Goal: Task Accomplishment & Management: Manage account settings

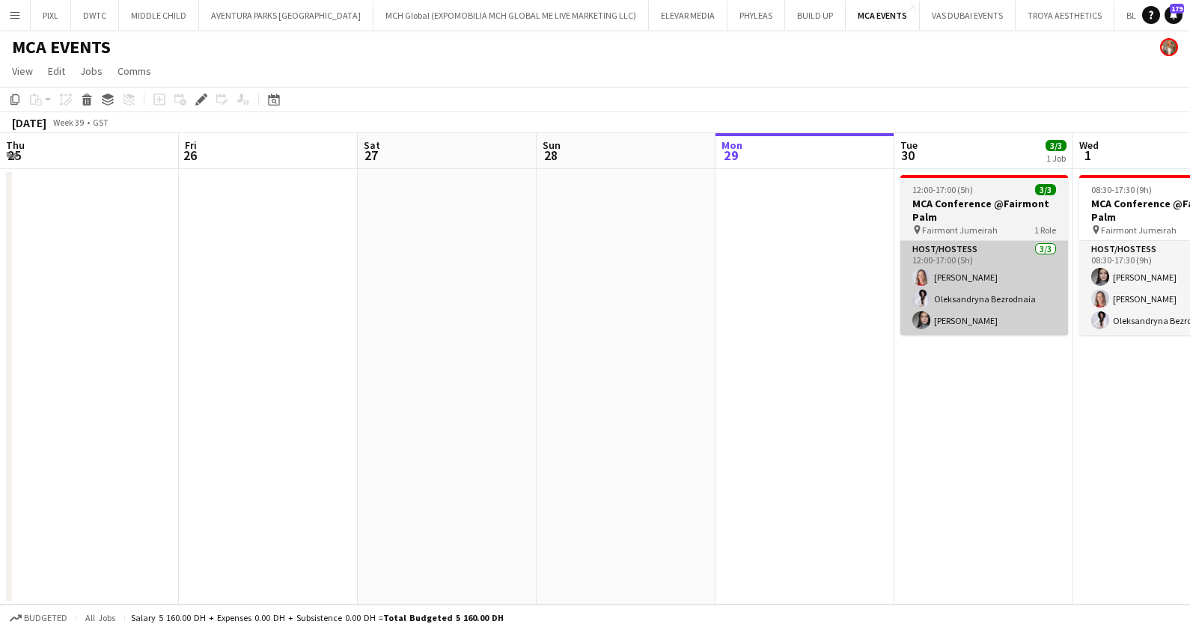
scroll to position [0, 514]
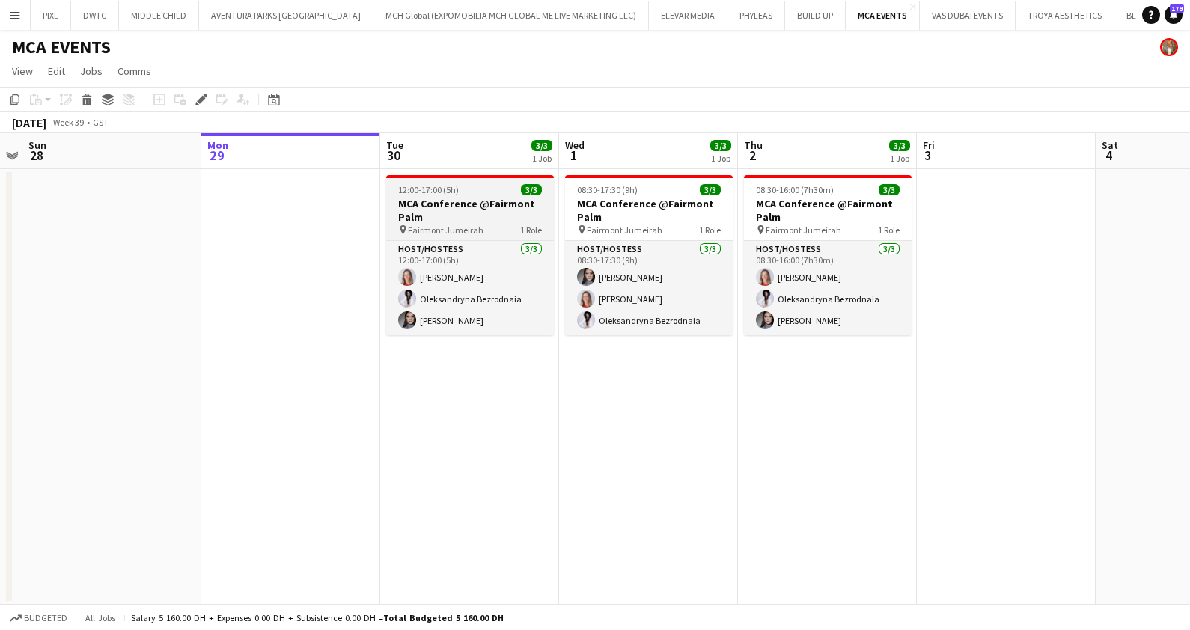
click at [437, 197] on h3 "MCA Conference @Fairmont Palm" at bounding box center [470, 210] width 168 height 27
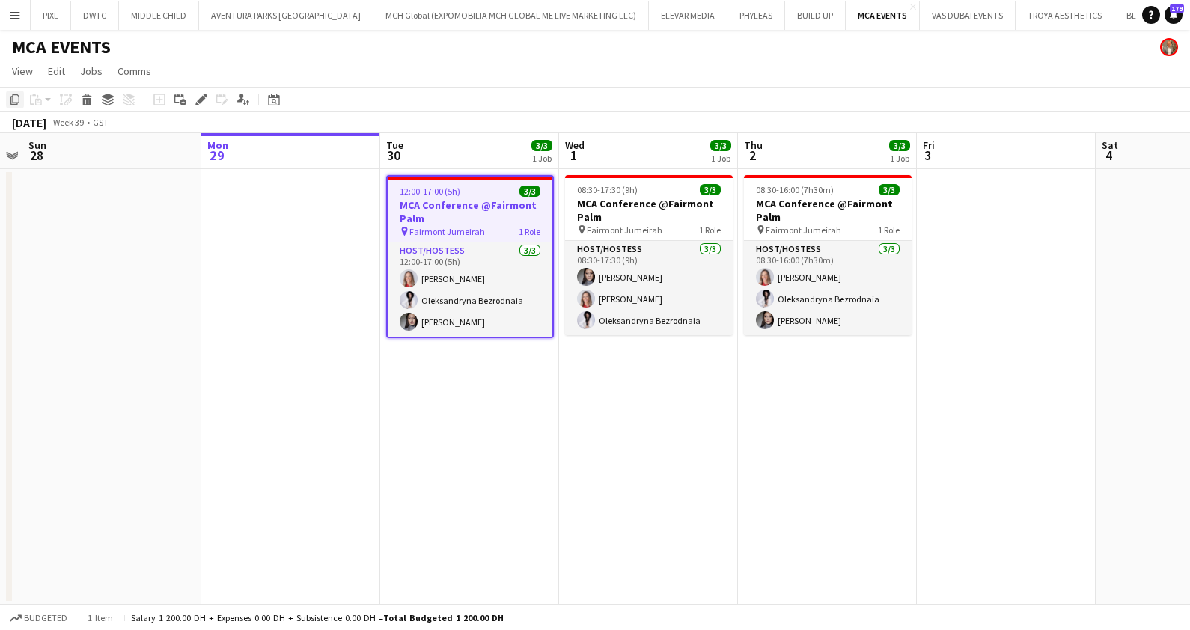
click at [14, 97] on icon "Copy" at bounding box center [15, 100] width 12 height 12
click at [262, 220] on app-date-cell at bounding box center [290, 386] width 179 height 435
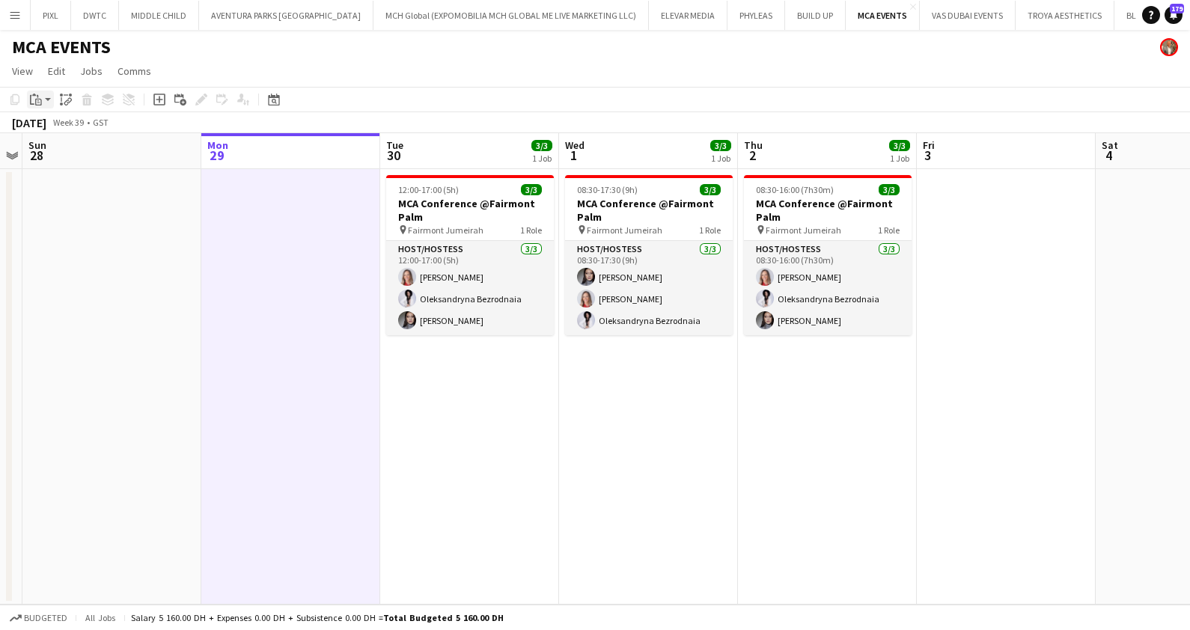
click at [39, 95] on icon "Paste" at bounding box center [36, 100] width 12 height 12
click at [69, 147] on link "Paste with crew Ctrl+Shift+V" at bounding box center [110, 153] width 141 height 13
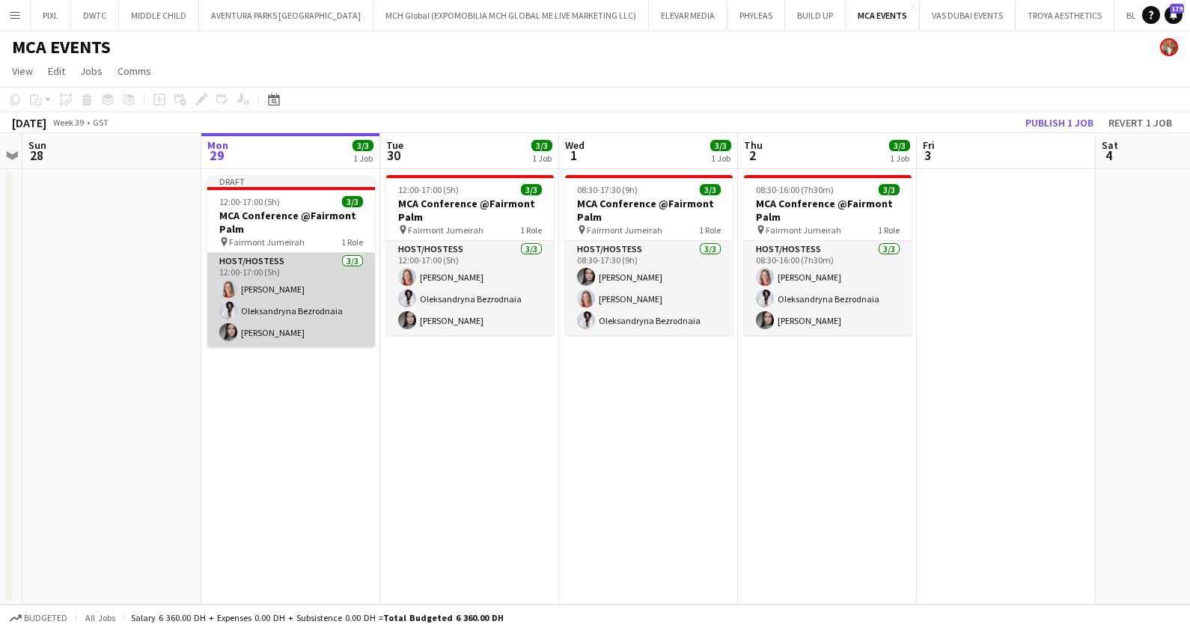
click at [287, 291] on app-card-role "Host/Hostess 3/3 12:00-17:00 (5h) Nikolett Egresi Oleksandryna Bezrodnaia Anna …" at bounding box center [291, 300] width 168 height 94
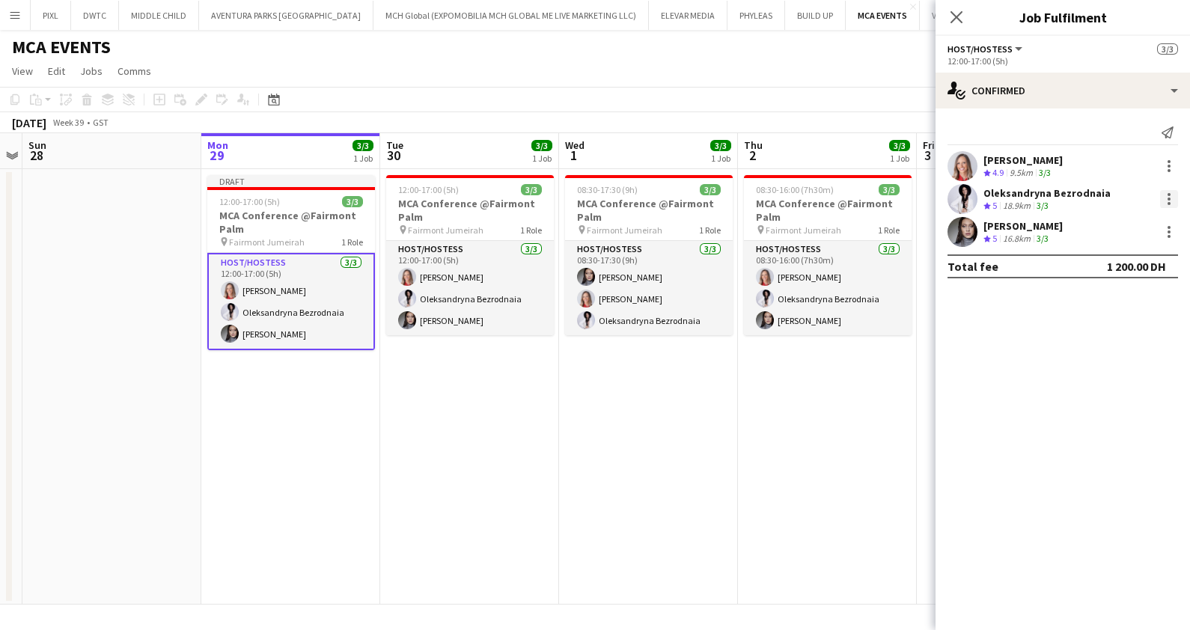
click at [1168, 203] on div at bounding box center [1168, 203] width 3 height 3
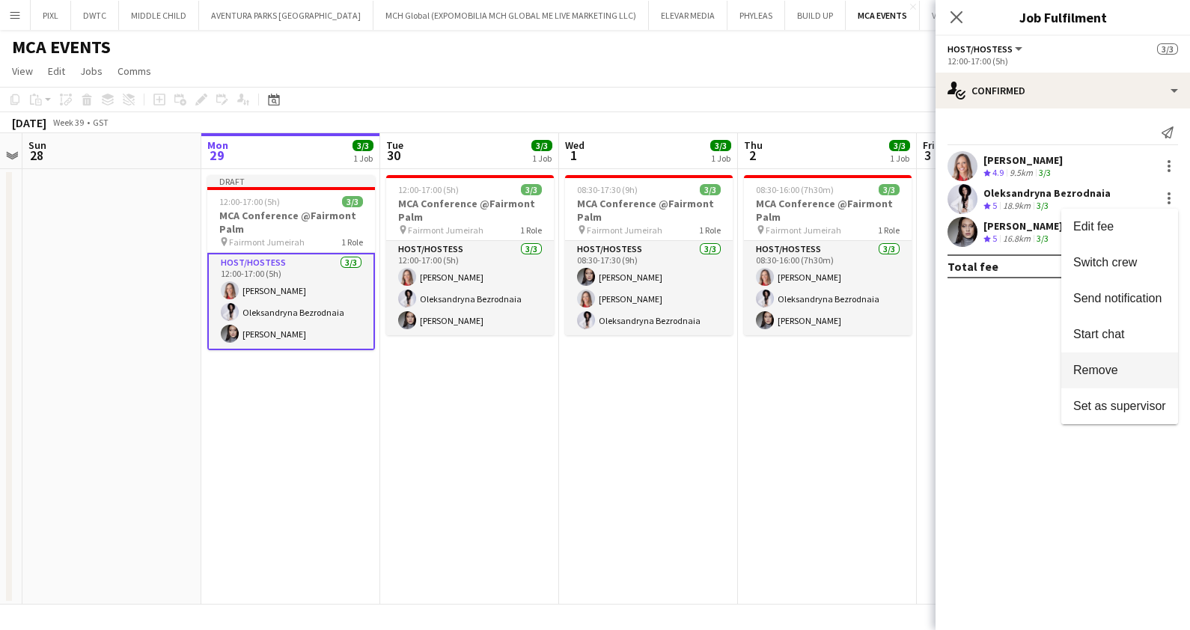
click at [1098, 371] on span "Remove" at bounding box center [1095, 370] width 45 height 13
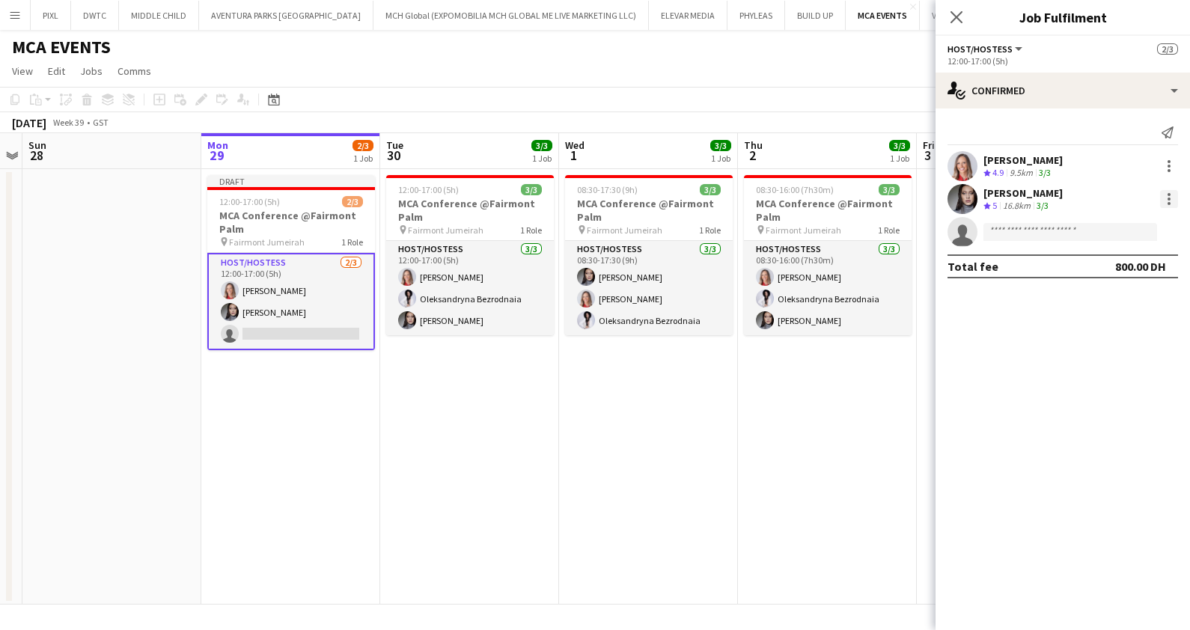
click at [1169, 197] on div at bounding box center [1169, 199] width 18 height 18
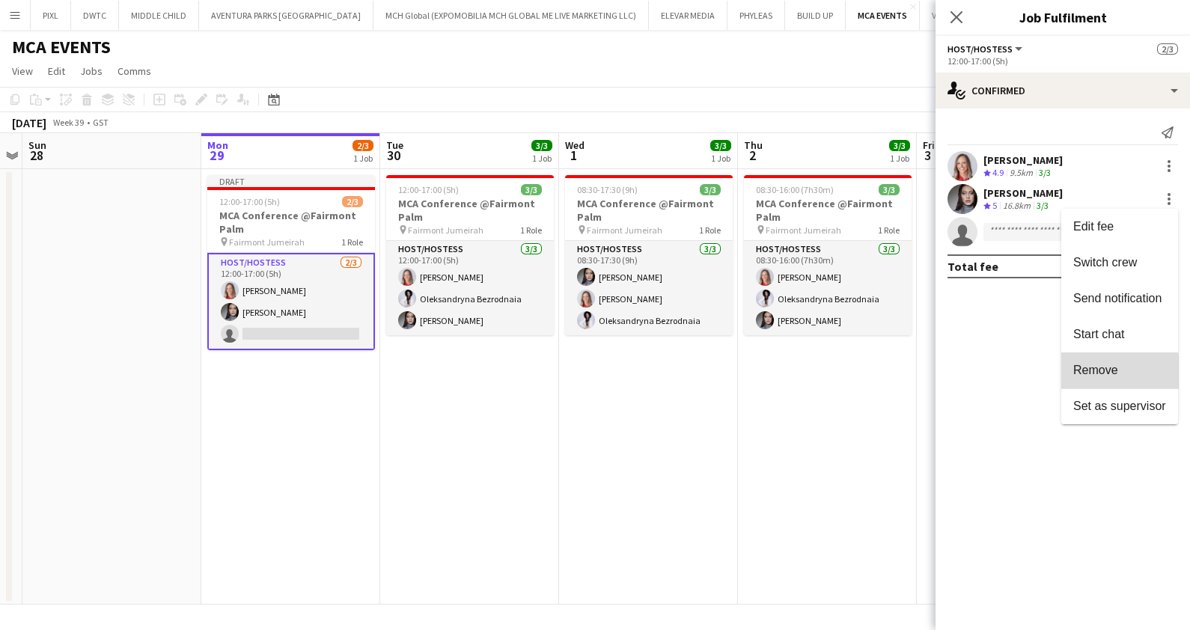
click at [1100, 374] on span "Remove" at bounding box center [1095, 370] width 45 height 13
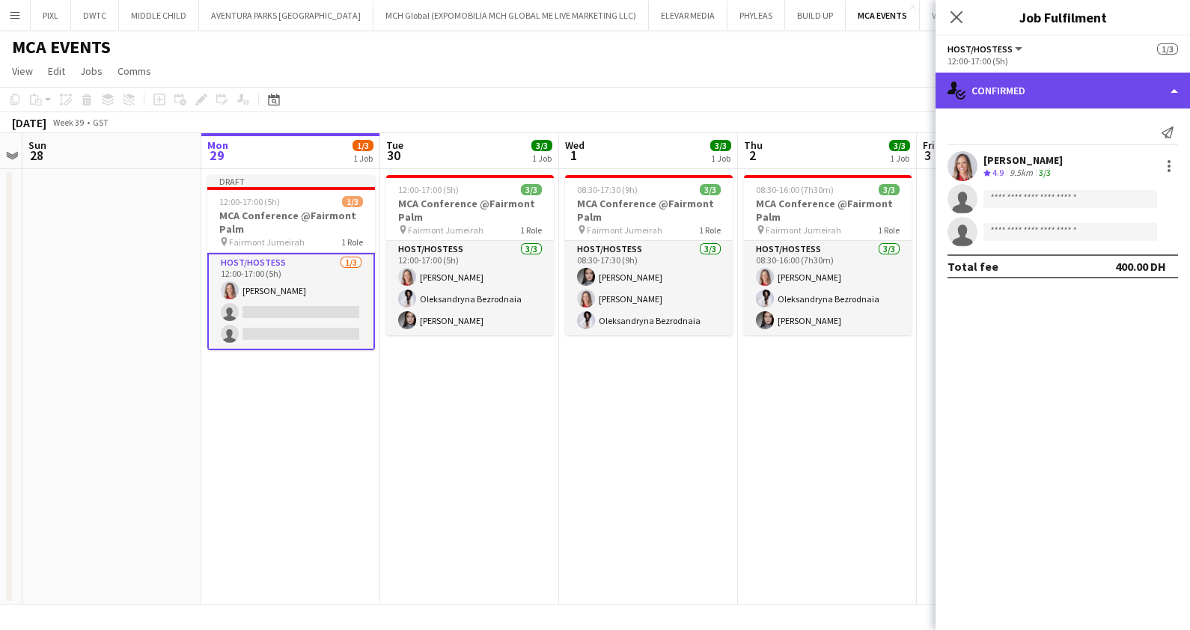
click at [1048, 92] on div "single-neutral-actions-check-2 Confirmed" at bounding box center [1062, 91] width 254 height 36
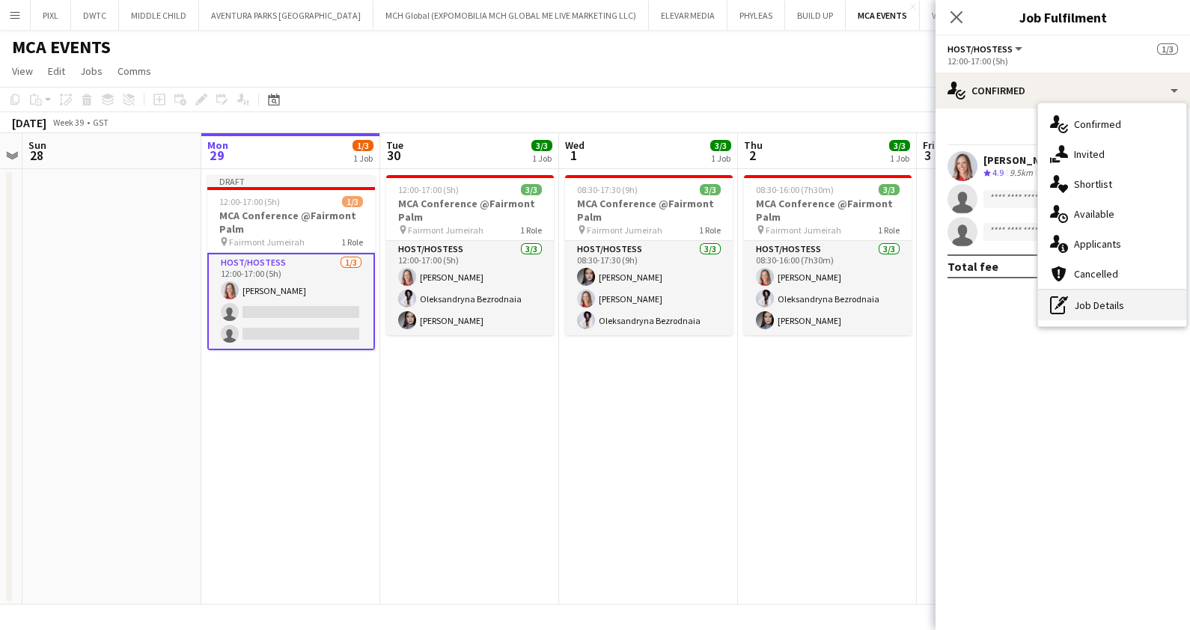
click at [1102, 305] on div "pen-write Job Details" at bounding box center [1112, 305] width 148 height 30
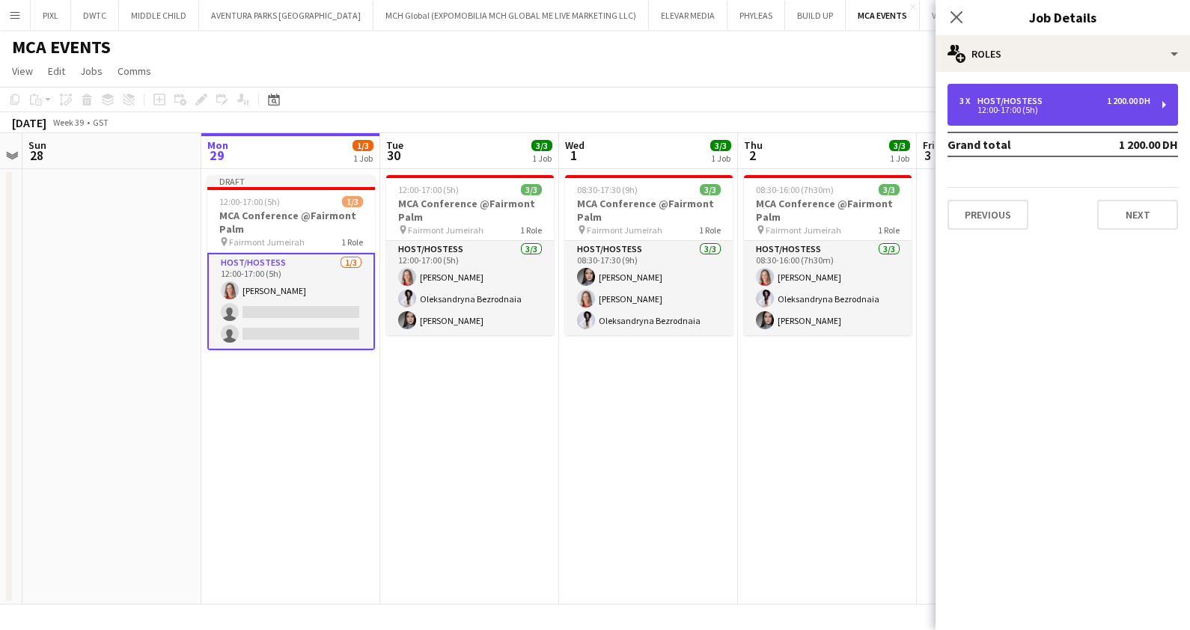
click at [1022, 91] on div "3 x Host/Hostess 1 200.00 DH 12:00-17:00 (5h)" at bounding box center [1062, 105] width 230 height 42
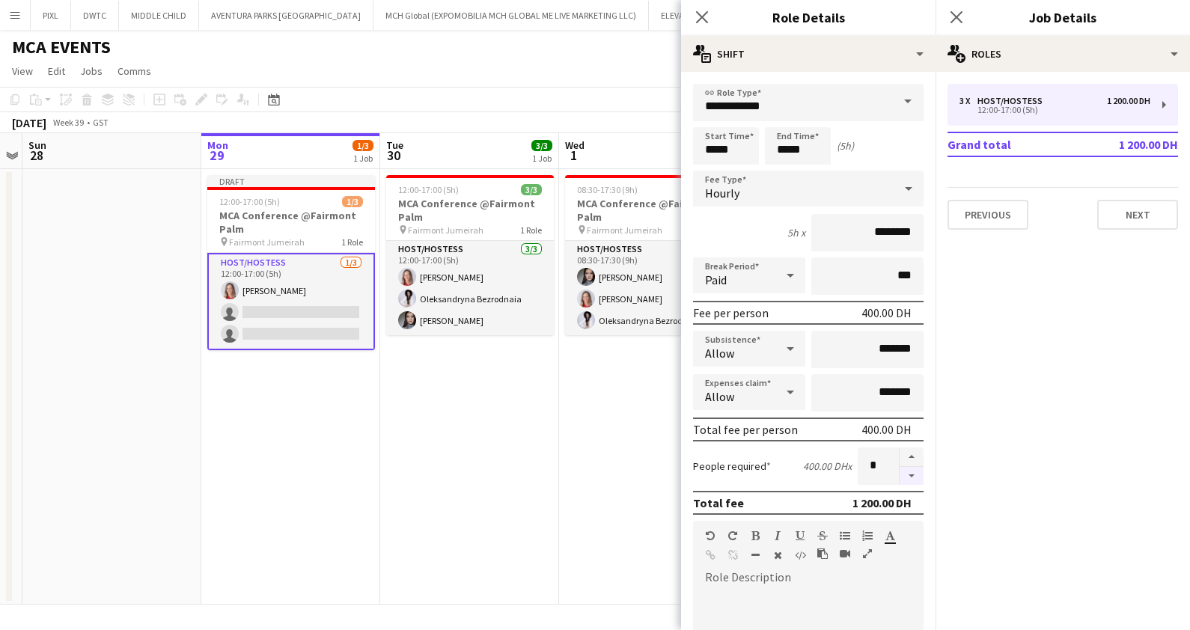
click at [899, 479] on button "button" at bounding box center [911, 476] width 24 height 19
type input "*"
click at [958, 11] on icon "Close pop-in" at bounding box center [956, 17] width 14 height 14
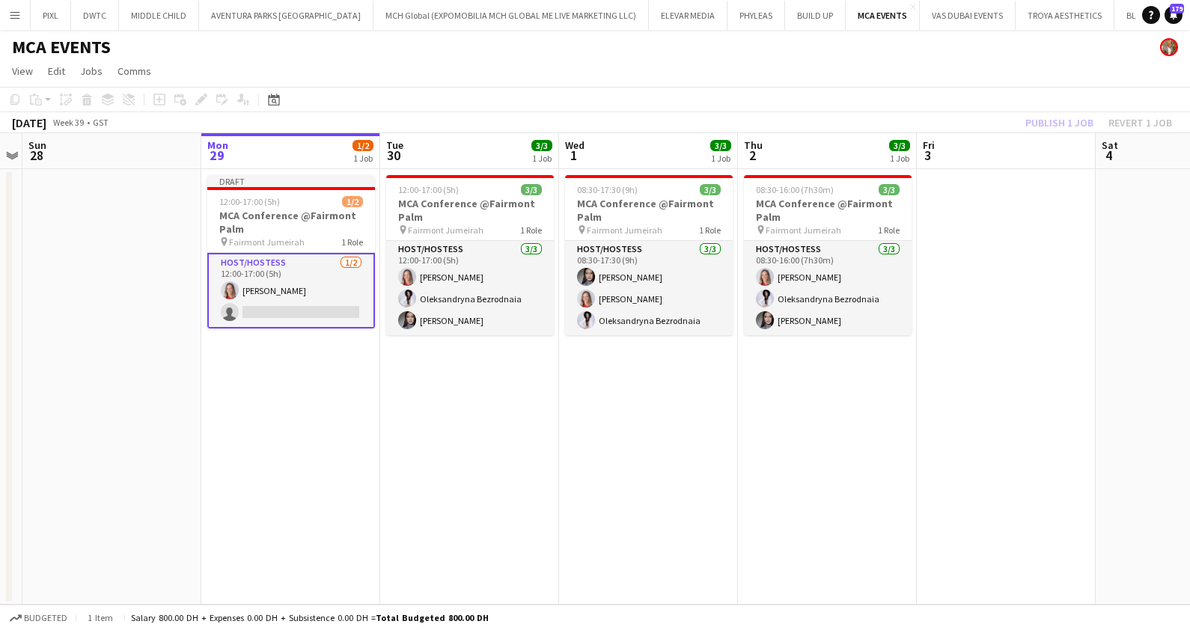
click at [1048, 120] on div "Publish 1 job Revert 1 job" at bounding box center [1098, 122] width 183 height 19
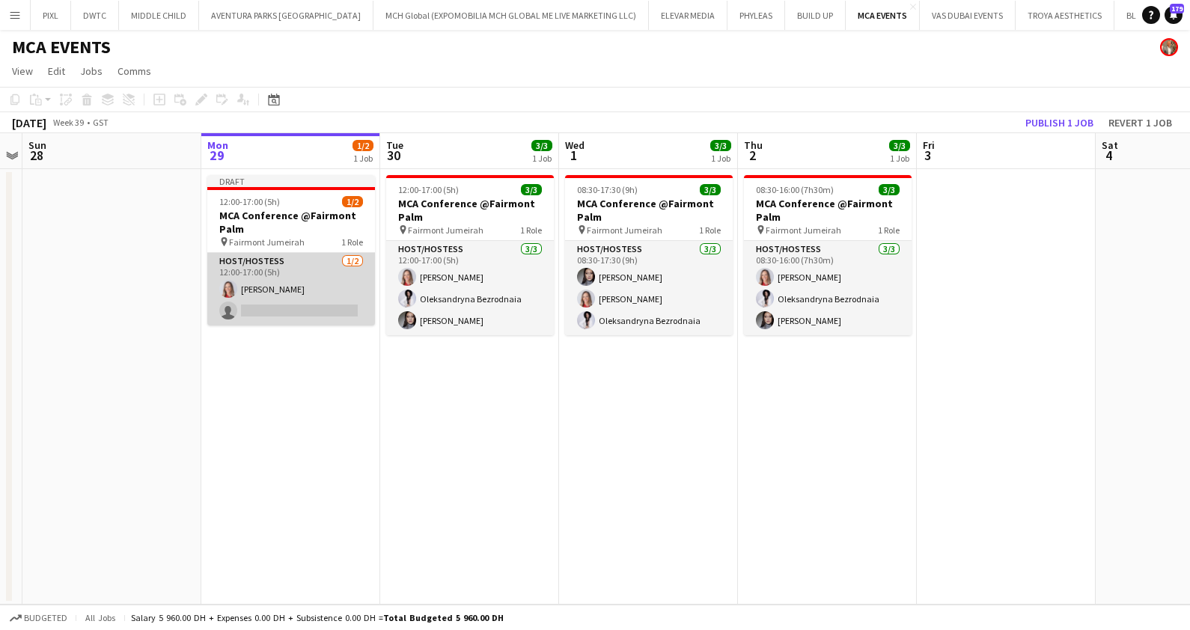
click at [304, 299] on app-card-role "Host/Hostess 1/2 12:00-17:00 (5h) Nikolett Egresi single-neutral-actions" at bounding box center [291, 289] width 168 height 73
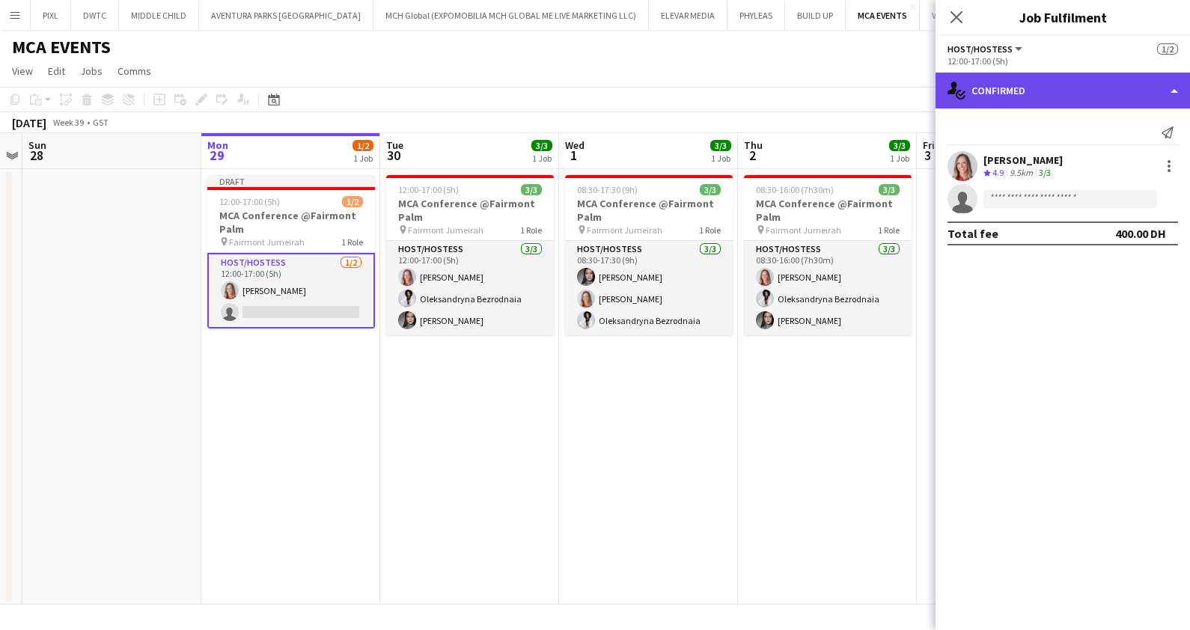
click at [1123, 101] on div "single-neutral-actions-check-2 Confirmed" at bounding box center [1062, 91] width 254 height 36
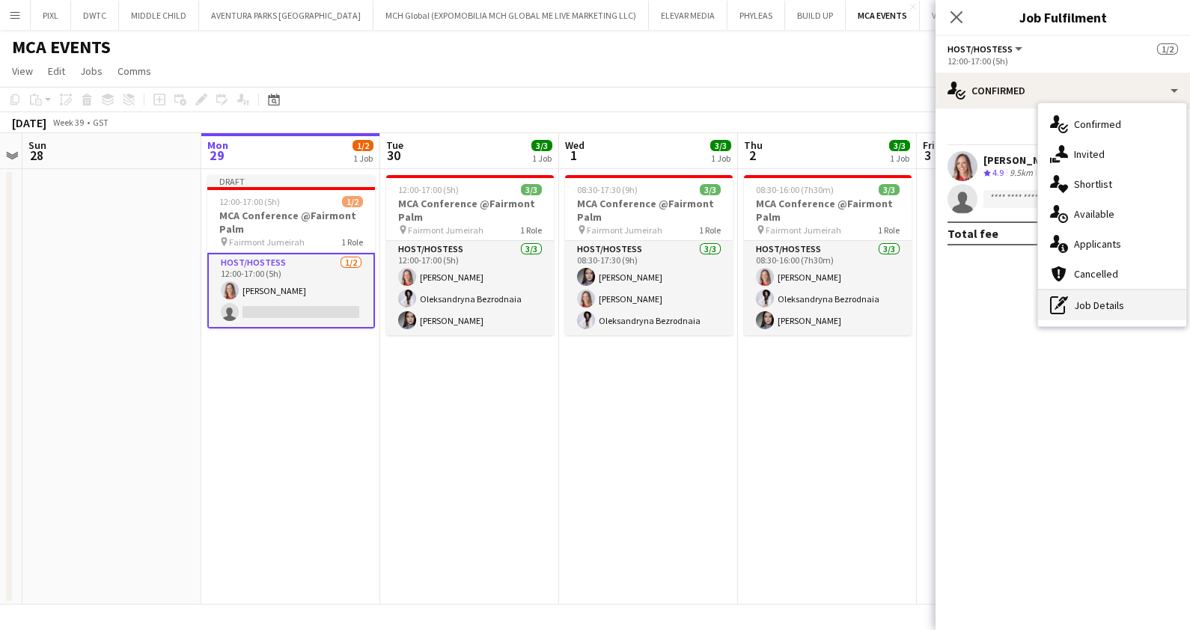
click at [1101, 307] on div "pen-write Job Details" at bounding box center [1112, 305] width 148 height 30
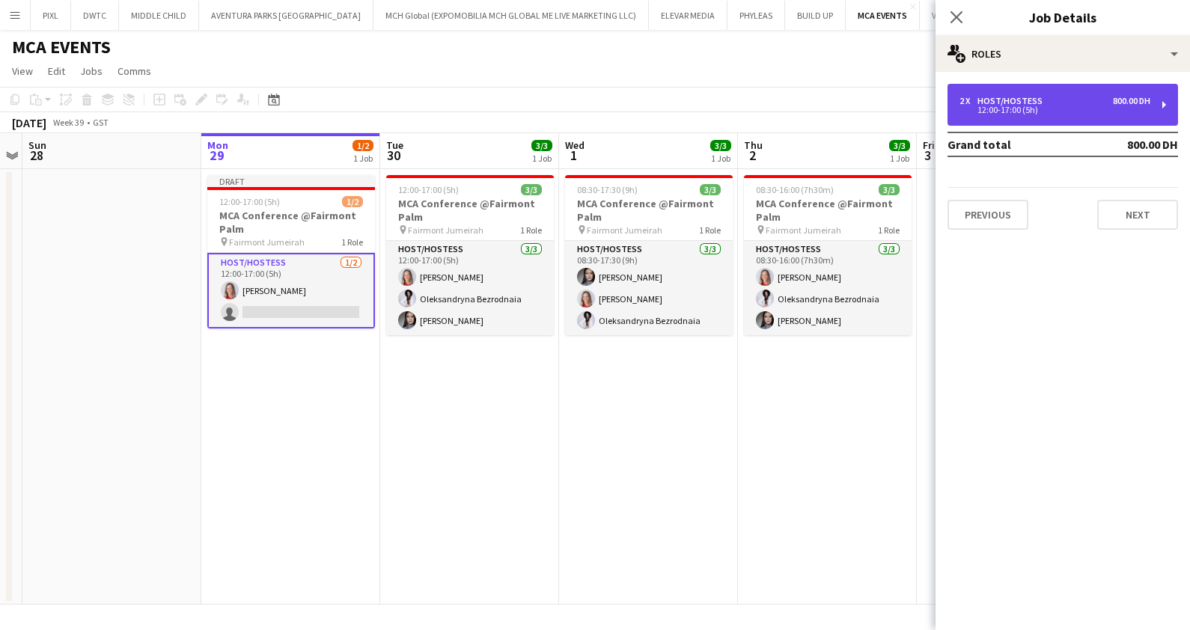
click at [999, 100] on div "Host/Hostess" at bounding box center [1012, 101] width 71 height 10
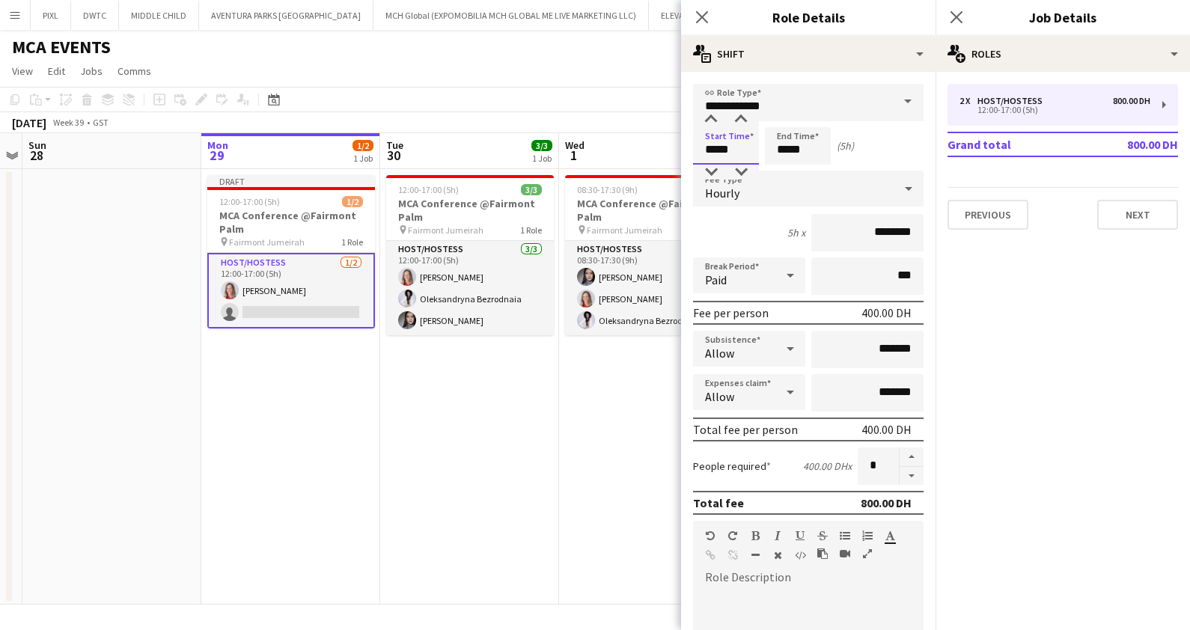
click at [717, 139] on input "*****" at bounding box center [726, 145] width 66 height 37
click at [713, 118] on div at bounding box center [711, 119] width 30 height 15
click at [711, 117] on div at bounding box center [711, 119] width 30 height 15
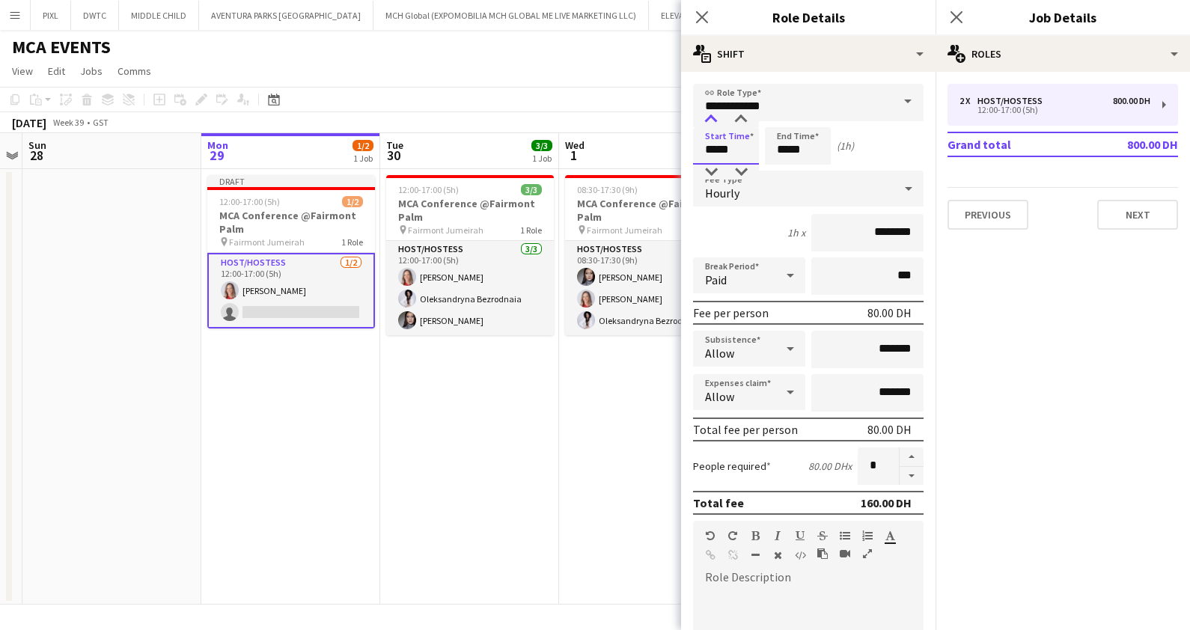
type input "*****"
click at [712, 116] on div at bounding box center [711, 119] width 30 height 15
click at [793, 142] on input "*****" at bounding box center [798, 145] width 66 height 37
click at [786, 117] on div at bounding box center [783, 119] width 30 height 15
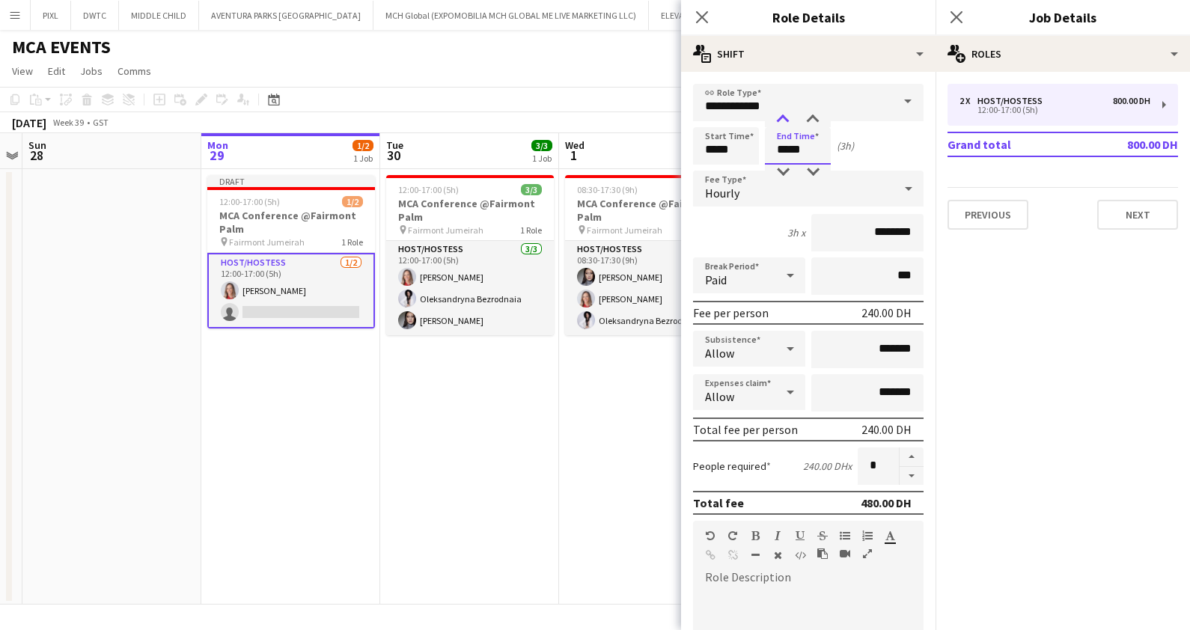
click at [786, 117] on div at bounding box center [783, 119] width 30 height 15
type input "*****"
click at [786, 117] on div at bounding box center [783, 119] width 30 height 15
click at [956, 8] on app-icon "Close pop-in" at bounding box center [956, 17] width 18 height 18
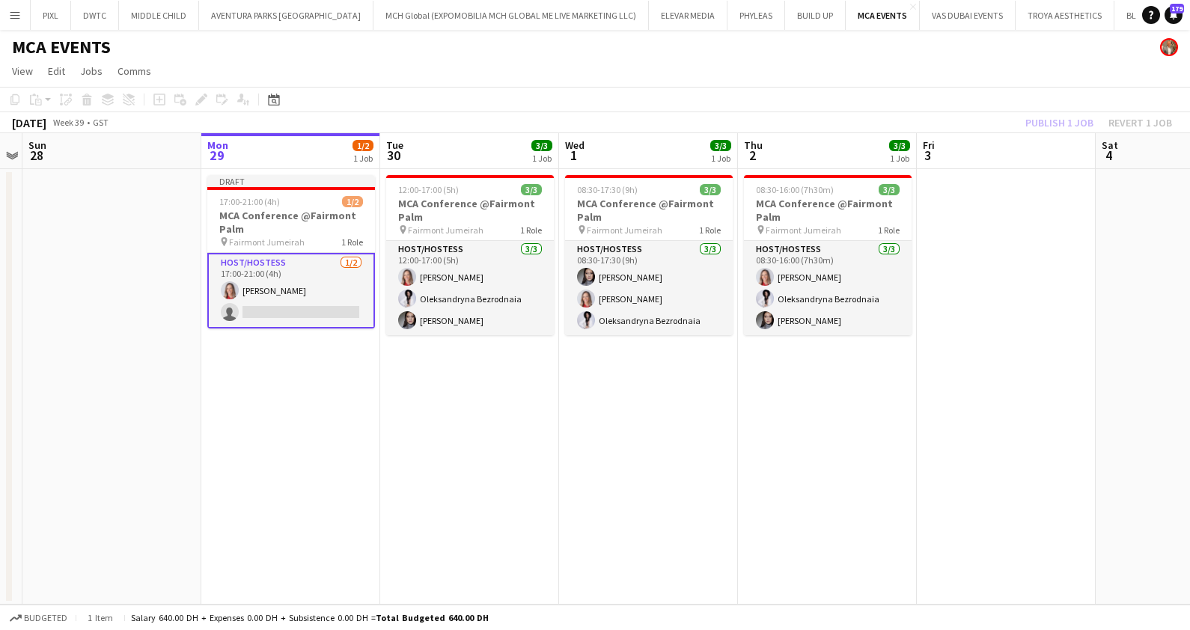
click at [1059, 123] on div "Publish 1 job Revert 1 job" at bounding box center [1098, 122] width 183 height 19
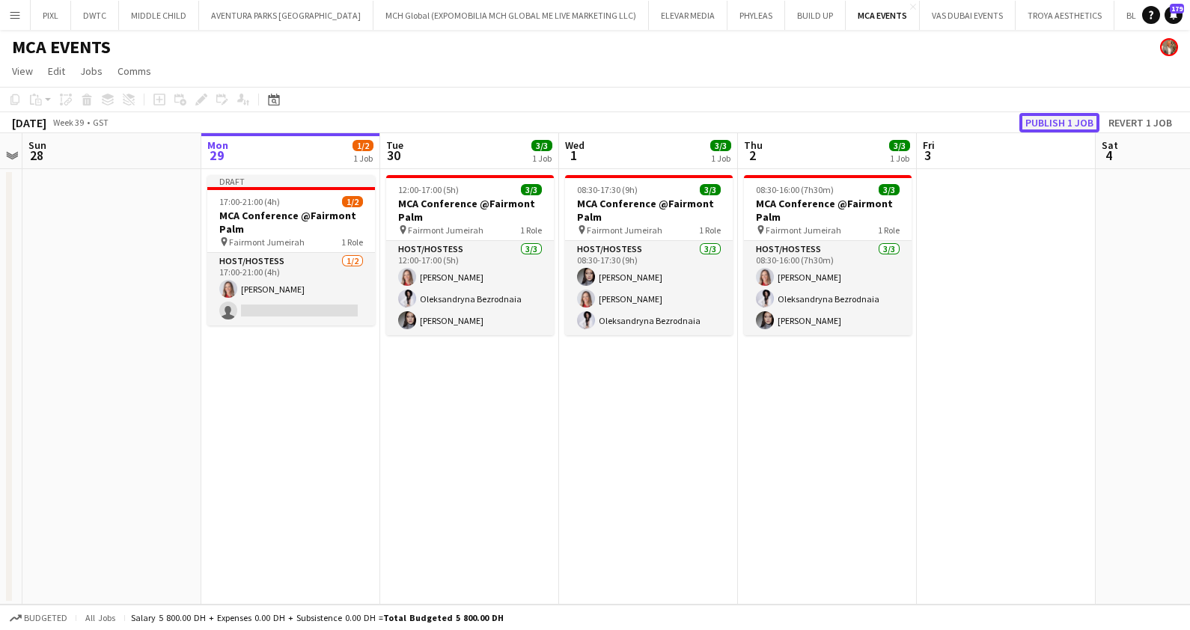
click at [1058, 123] on button "Publish 1 job" at bounding box center [1059, 122] width 80 height 19
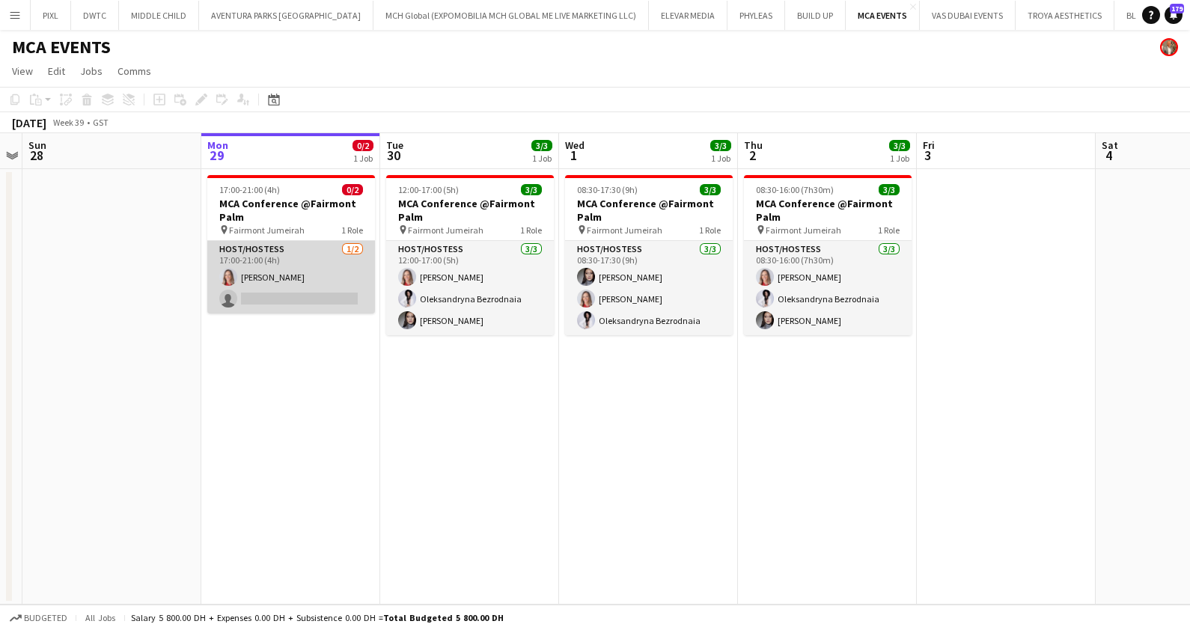
click at [337, 272] on app-card-role "Host/Hostess 1/2 17:00-21:00 (4h) Nikolett Egresi single-neutral-actions" at bounding box center [291, 277] width 168 height 73
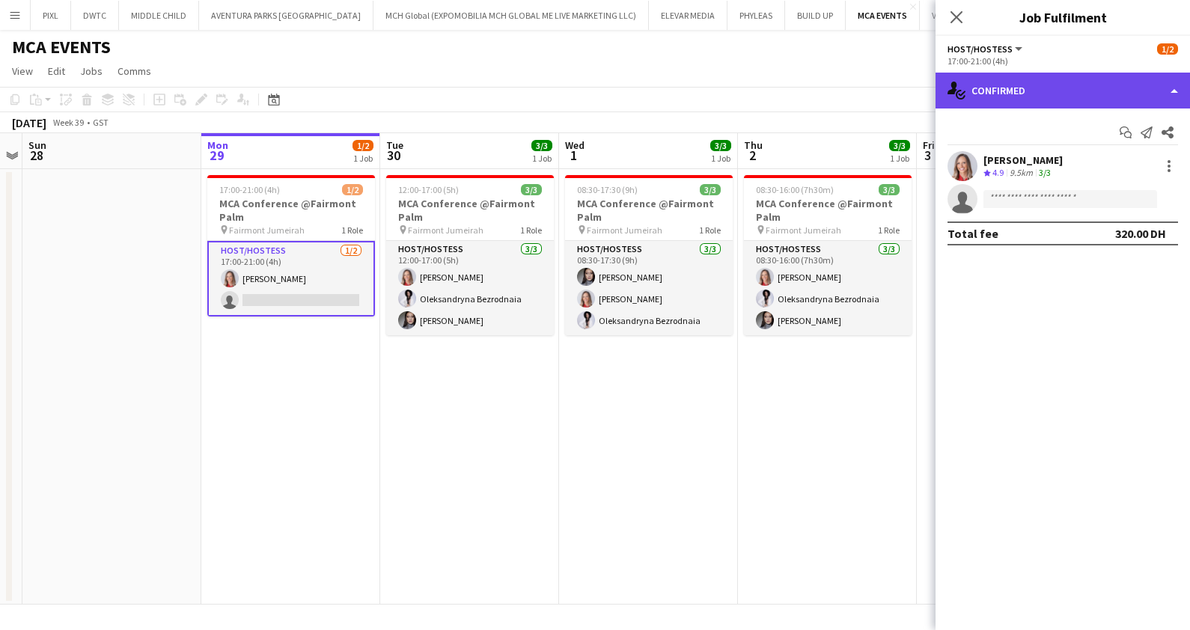
click at [981, 91] on div "single-neutral-actions-check-2 Confirmed" at bounding box center [1062, 91] width 254 height 36
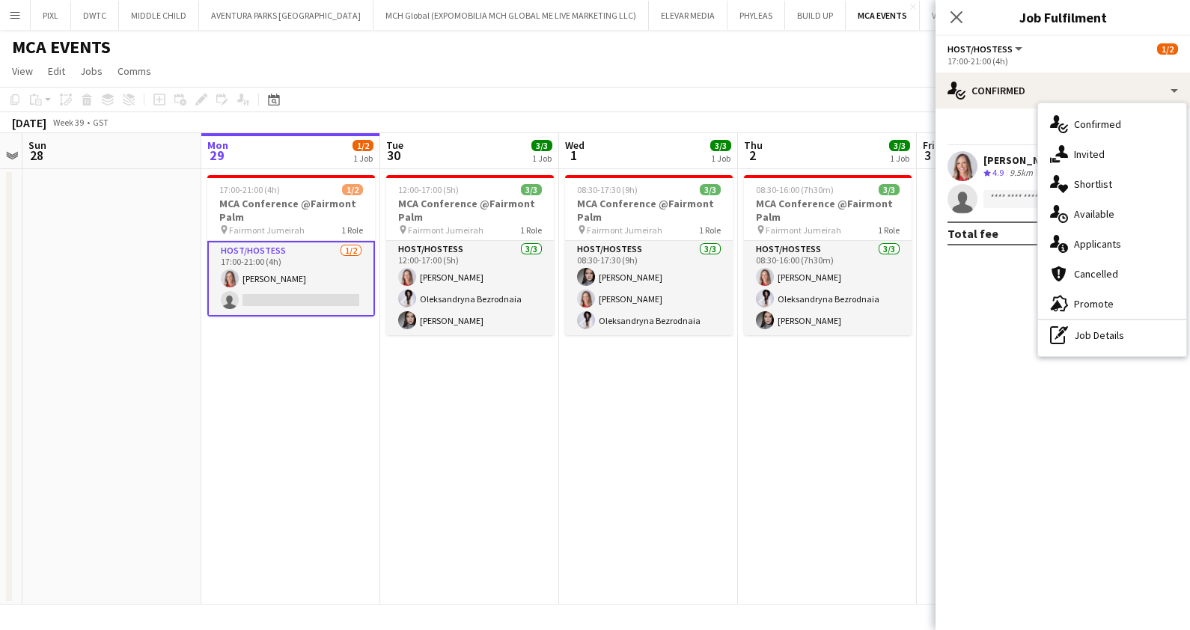
click at [286, 275] on app-card-role "Host/Hostess 1/2 17:00-21:00 (4h) Nikolett Egresi single-neutral-actions" at bounding box center [291, 279] width 168 height 76
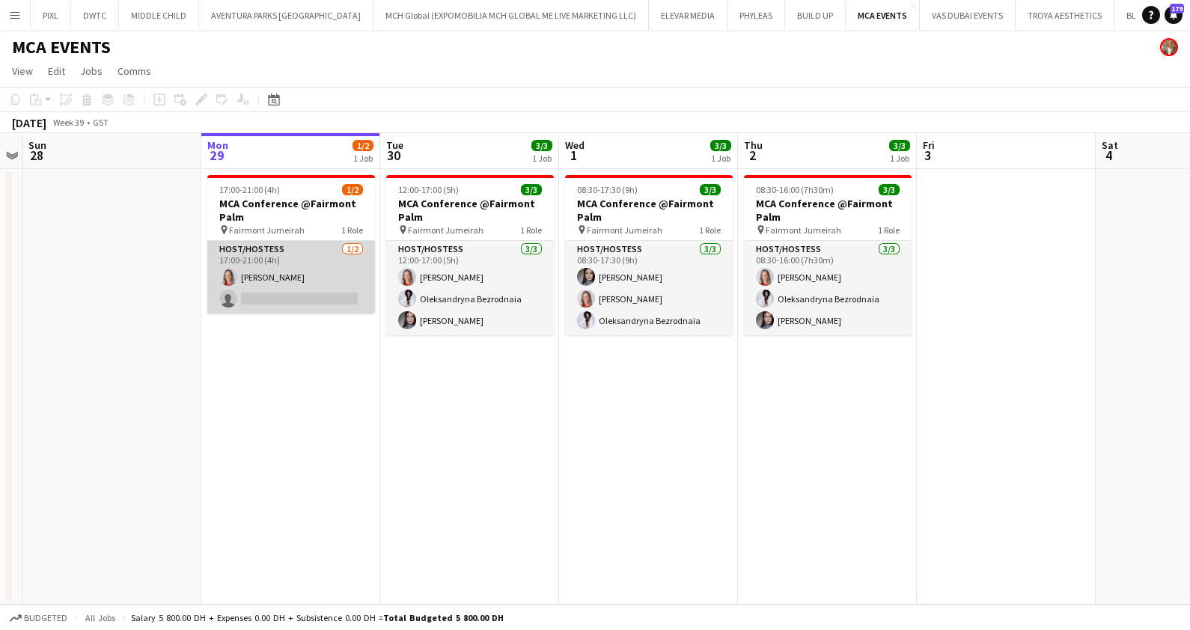
click at [286, 275] on app-card-role "Host/Hostess 1/2 17:00-21:00 (4h) Nikolett Egresi single-neutral-actions" at bounding box center [291, 277] width 168 height 73
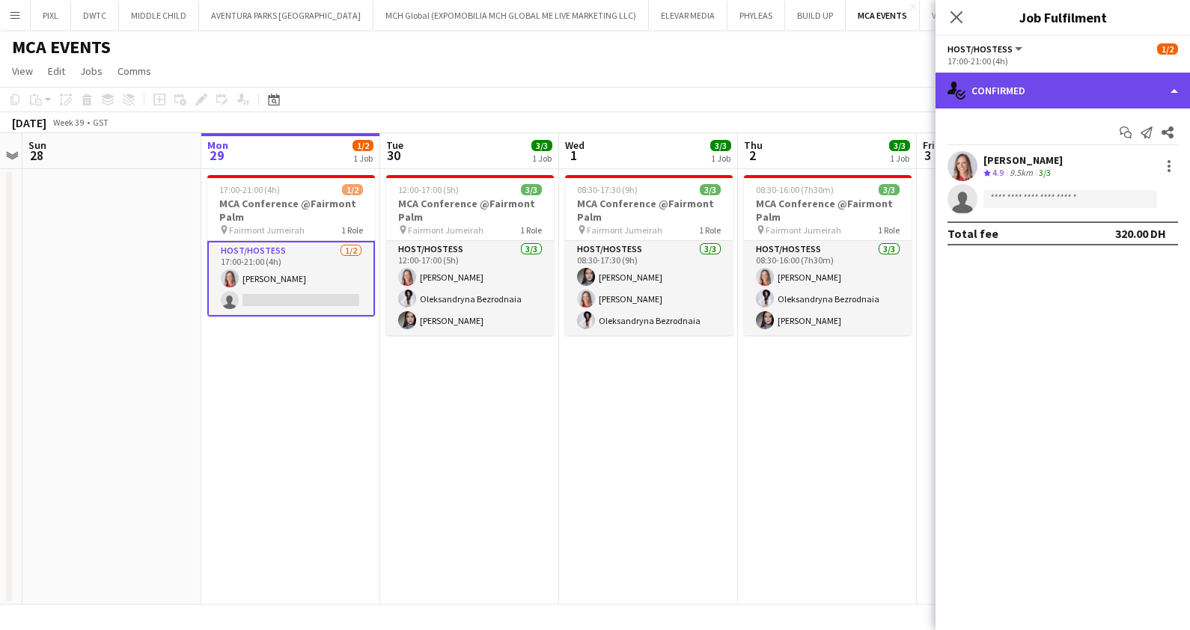
click at [991, 91] on div "single-neutral-actions-check-2 Confirmed" at bounding box center [1062, 91] width 254 height 36
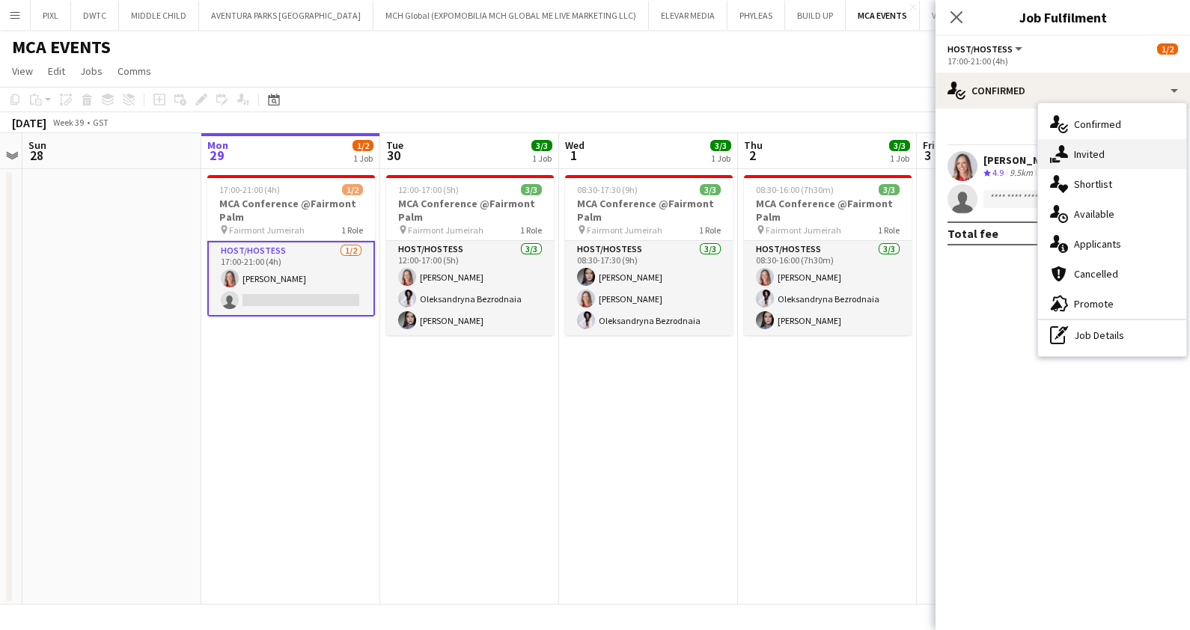
click at [1100, 153] on span "Invited" at bounding box center [1089, 153] width 31 height 13
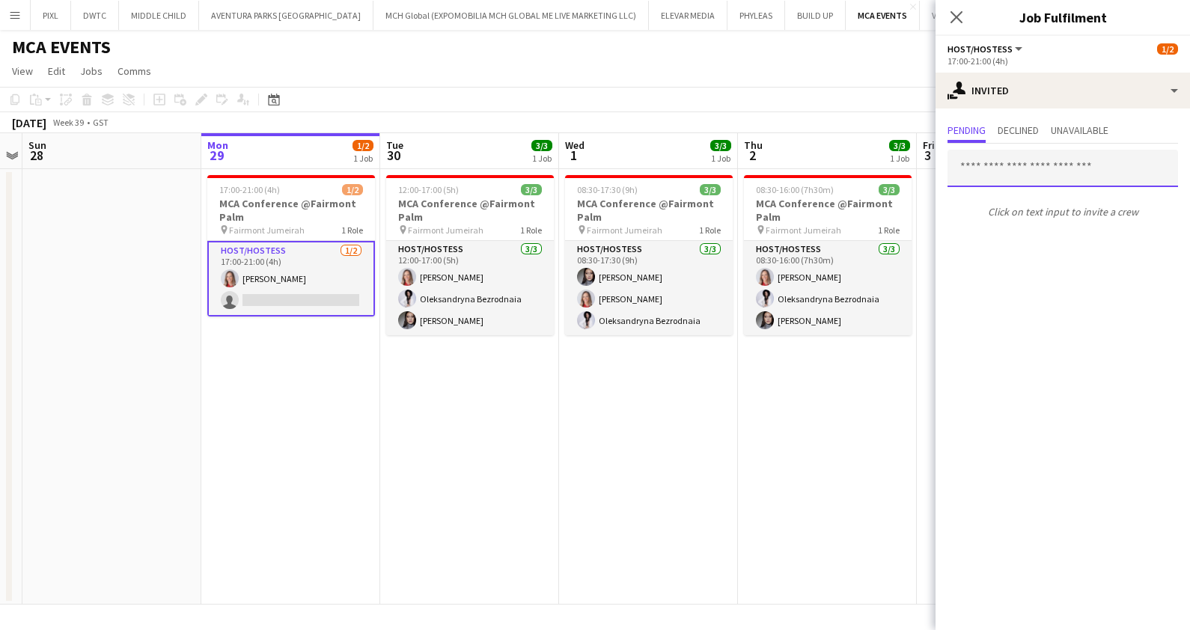
click at [1000, 165] on input "text" at bounding box center [1062, 168] width 230 height 37
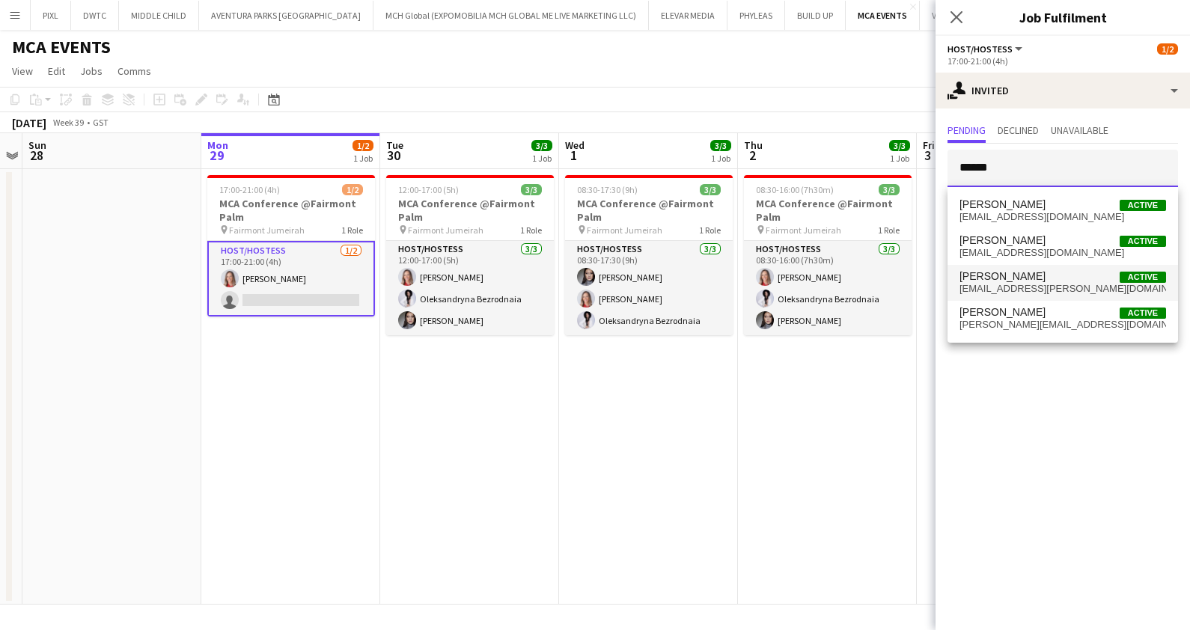
type input "******"
click at [1025, 283] on span "neme.amanda@gmail.com" at bounding box center [1062, 289] width 207 height 12
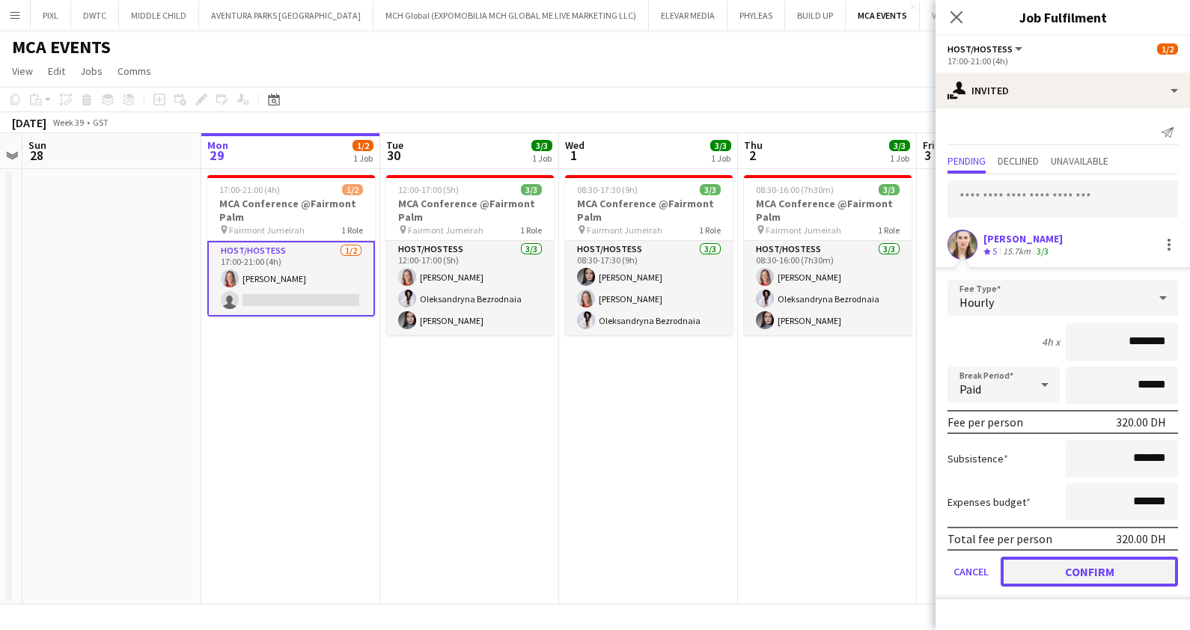
click at [1090, 570] on button "Confirm" at bounding box center [1088, 572] width 177 height 30
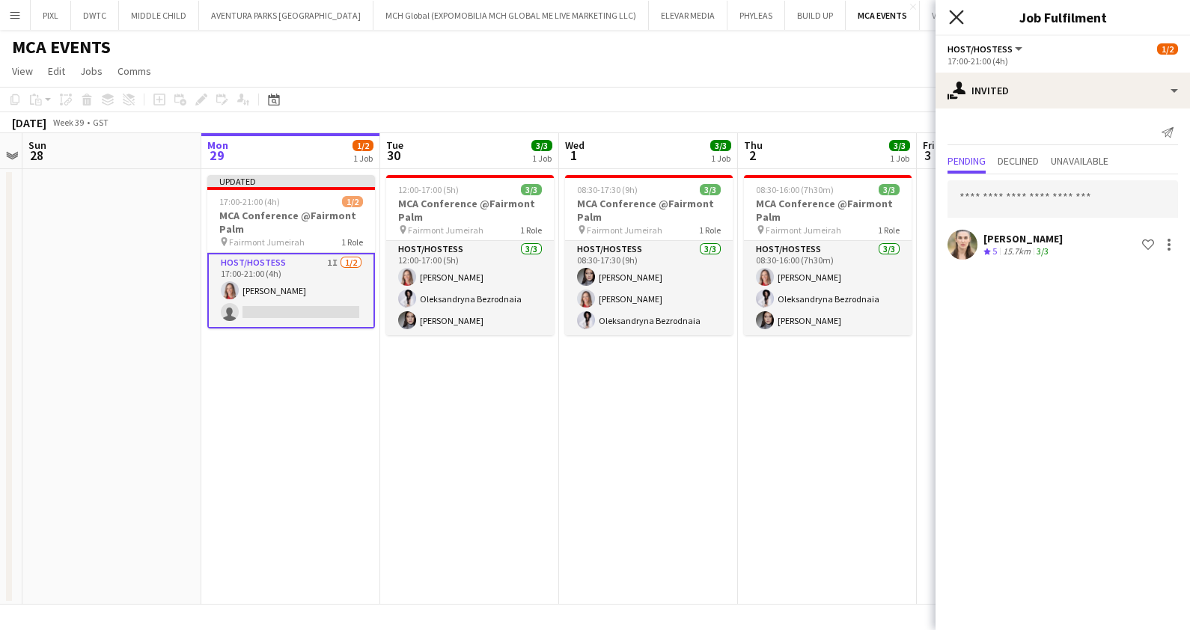
click at [956, 16] on icon at bounding box center [956, 17] width 14 height 14
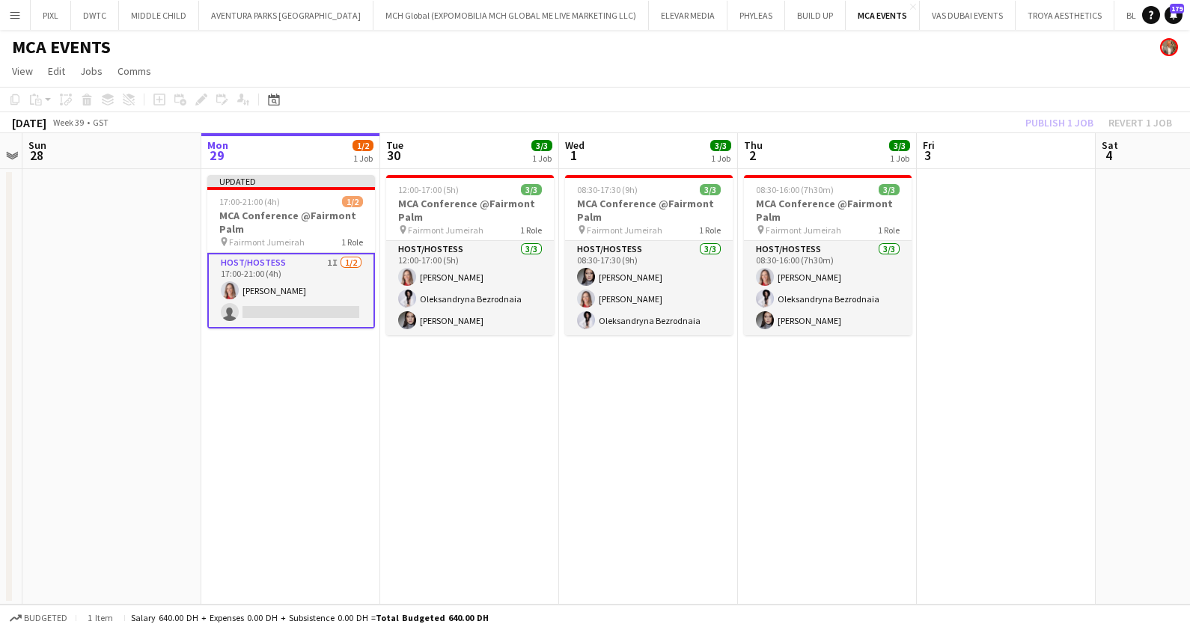
click at [1044, 116] on div "Publish 1 job Revert 1 job" at bounding box center [1098, 122] width 183 height 19
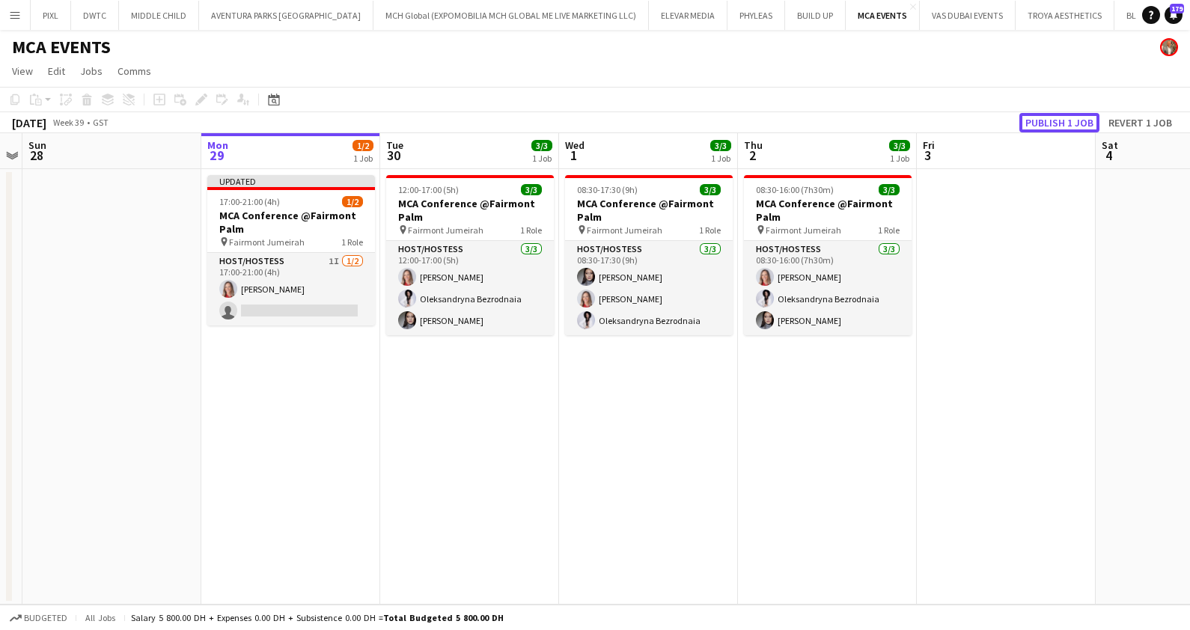
click at [1044, 116] on button "Publish 1 job" at bounding box center [1059, 122] width 80 height 19
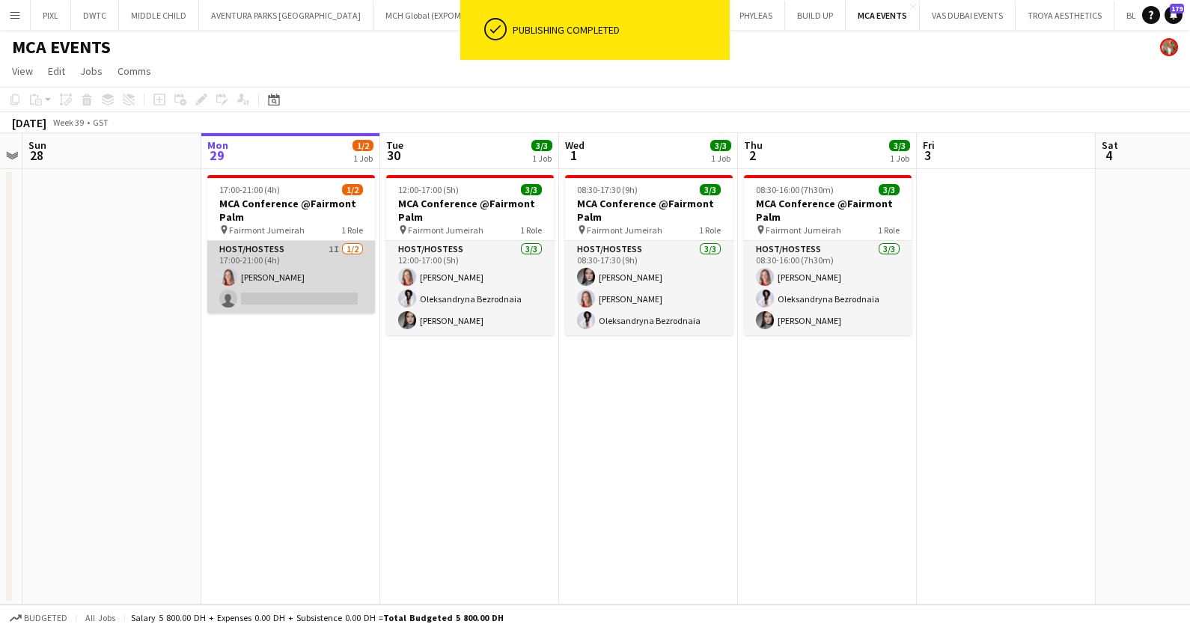
click at [284, 284] on app-card-role "Host/Hostess 1I 1/2 17:00-21:00 (4h) Nikolett Egresi single-neutral-actions" at bounding box center [291, 277] width 168 height 73
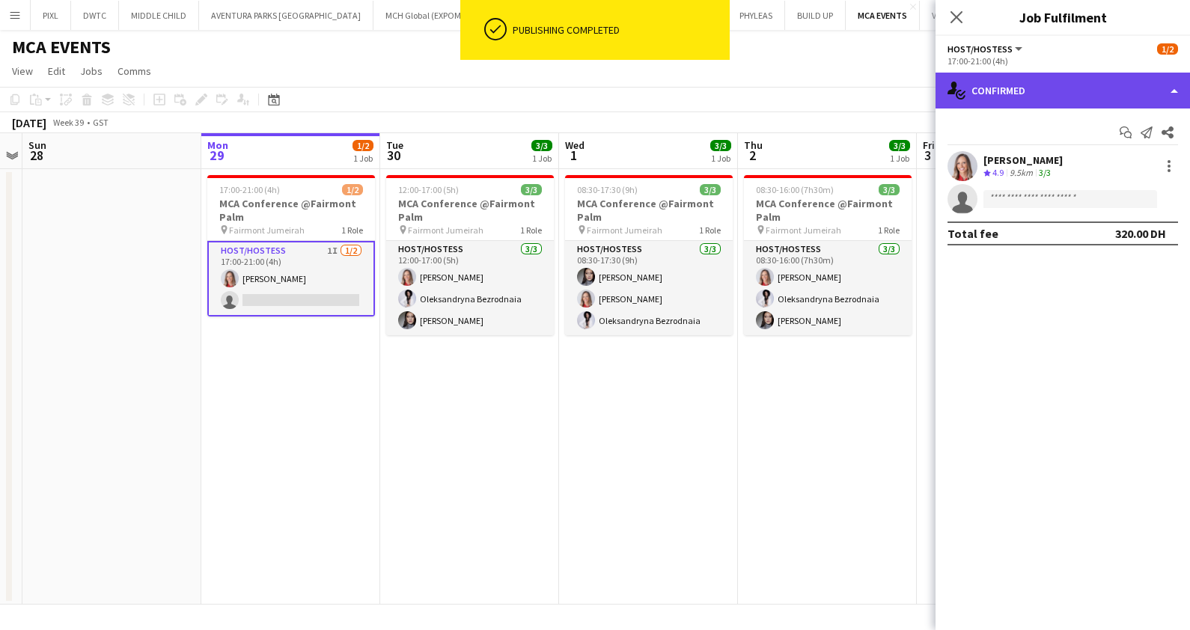
click at [1014, 97] on div "single-neutral-actions-check-2 Confirmed" at bounding box center [1062, 91] width 254 height 36
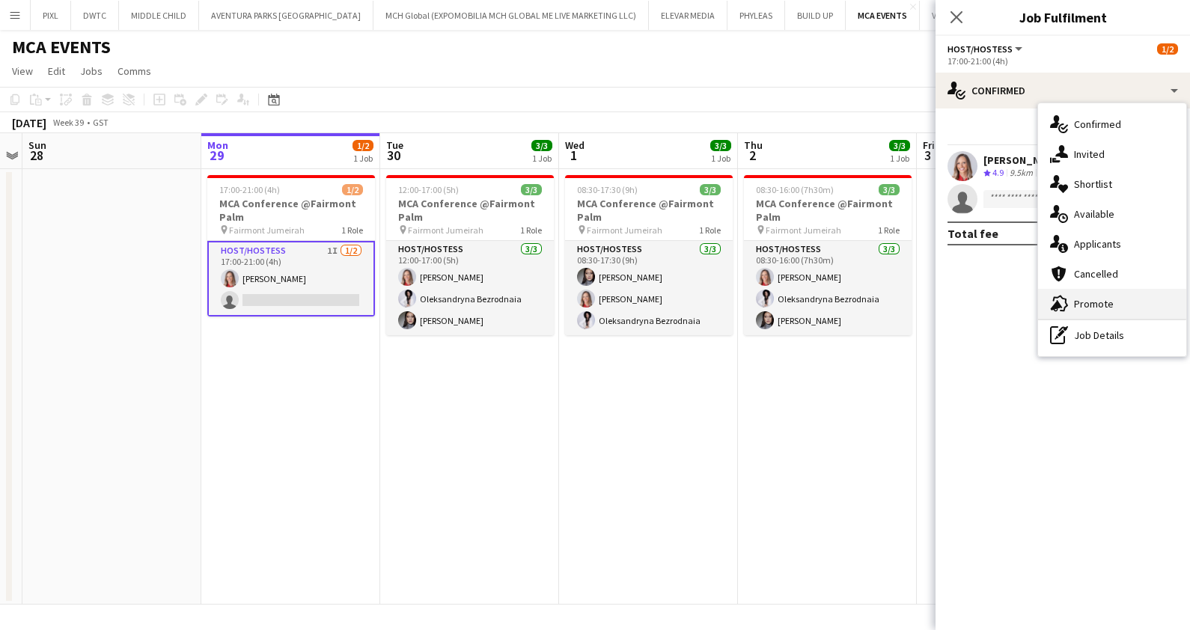
click at [1099, 299] on span "Promote" at bounding box center [1094, 303] width 40 height 13
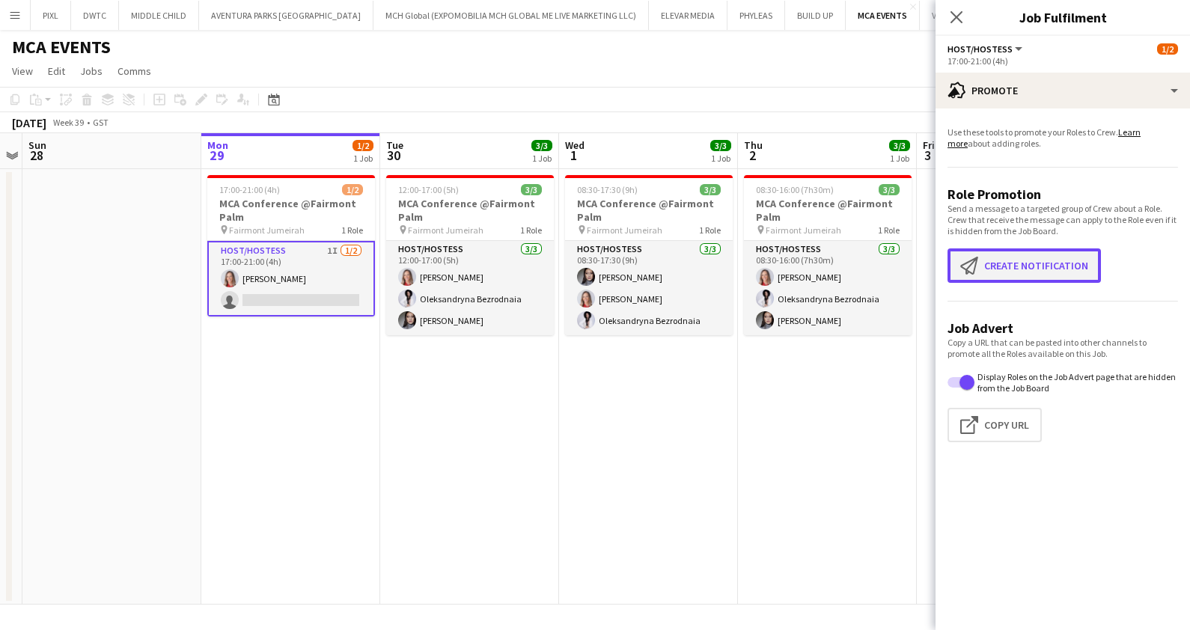
click at [991, 266] on button "Create notification Create notification" at bounding box center [1023, 265] width 153 height 34
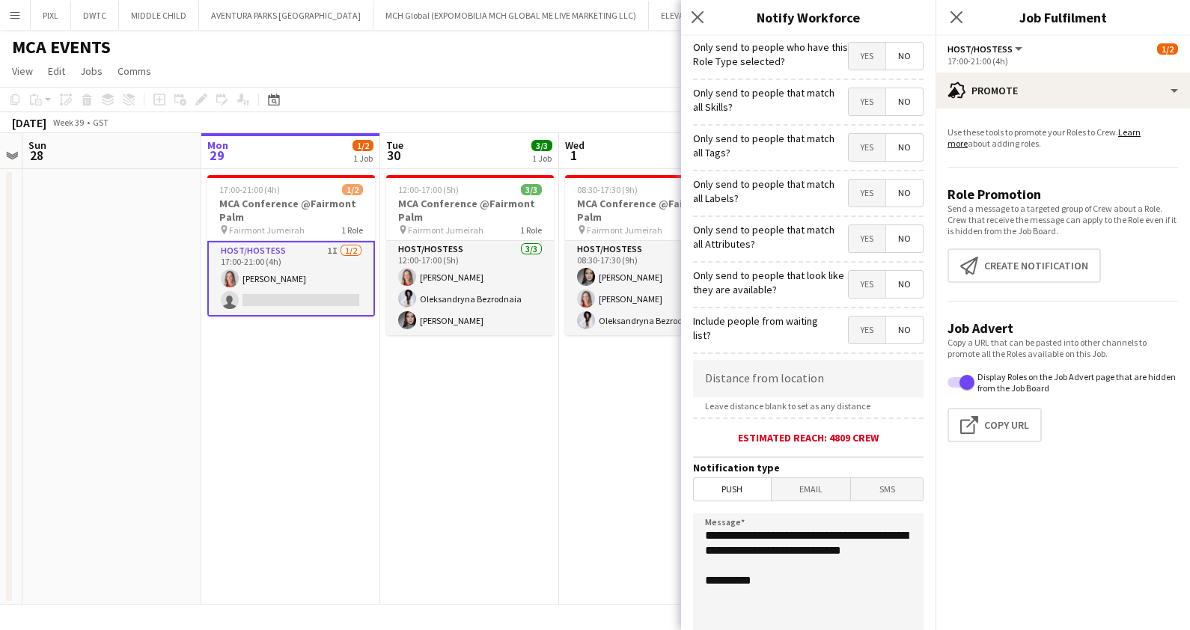
click at [852, 56] on span "Yes" at bounding box center [867, 56] width 37 height 27
click at [849, 107] on span "Yes" at bounding box center [867, 101] width 37 height 27
click at [857, 153] on span "Yes" at bounding box center [867, 147] width 37 height 27
click at [857, 195] on span "Yes" at bounding box center [867, 193] width 37 height 27
click at [860, 242] on span "Yes" at bounding box center [867, 238] width 37 height 27
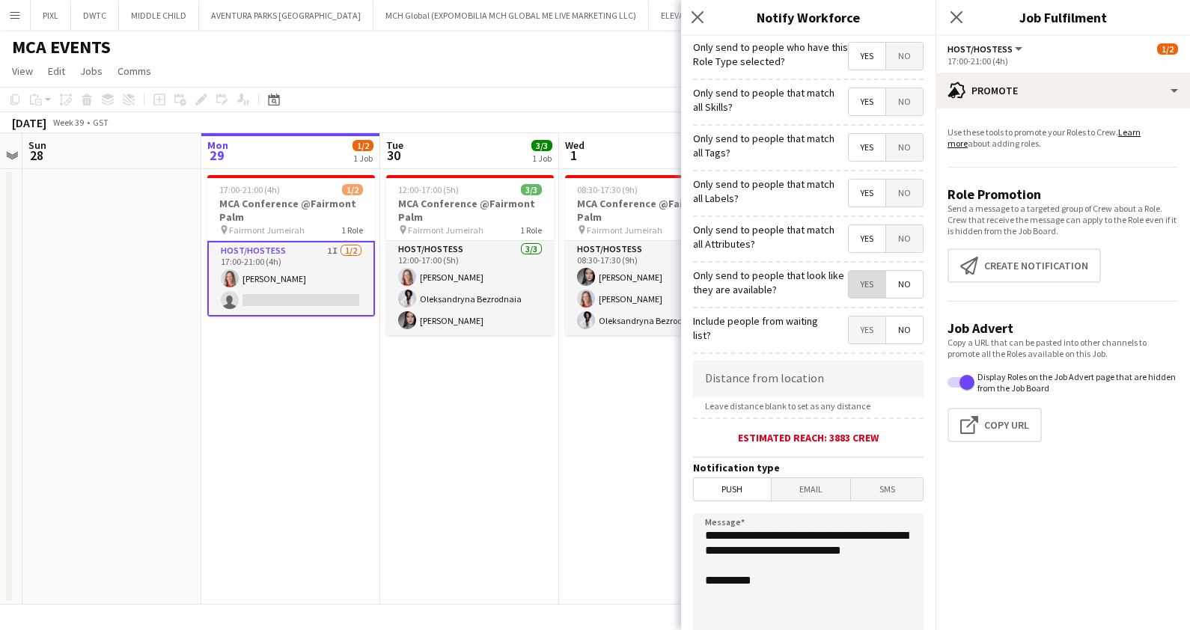
click at [854, 283] on span "Yes" at bounding box center [867, 284] width 37 height 27
click at [949, 10] on icon "Close pop-in" at bounding box center [956, 17] width 14 height 14
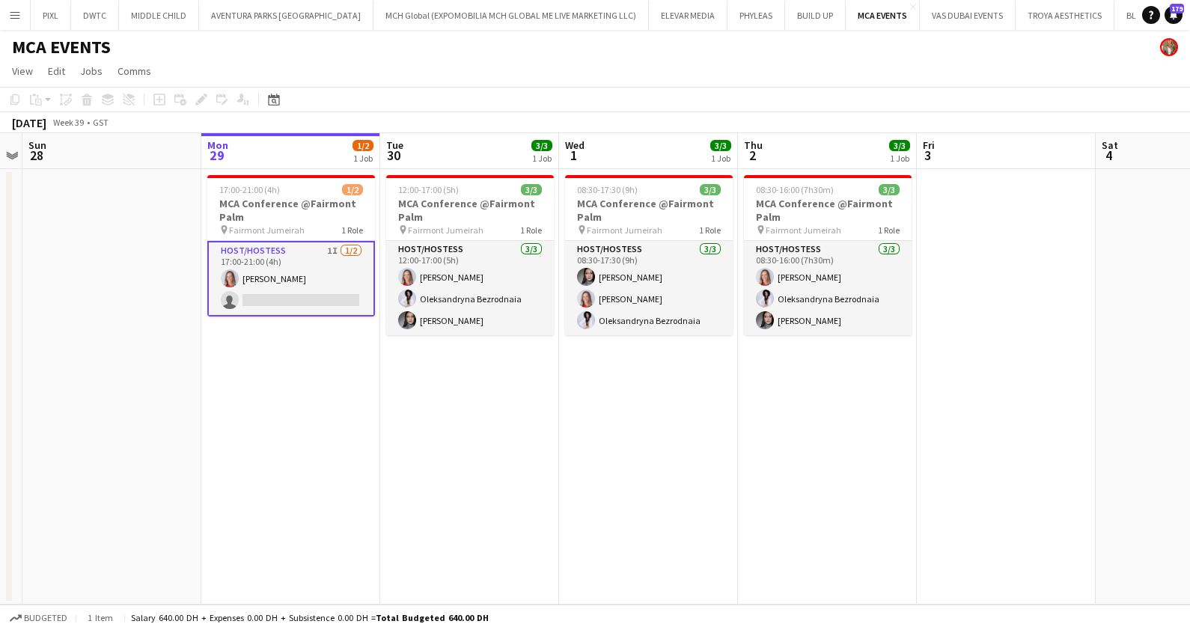
click at [319, 275] on app-card-role "Host/Hostess 1I 1/2 17:00-21:00 (4h) Nikolett Egresi single-neutral-actions" at bounding box center [291, 279] width 168 height 76
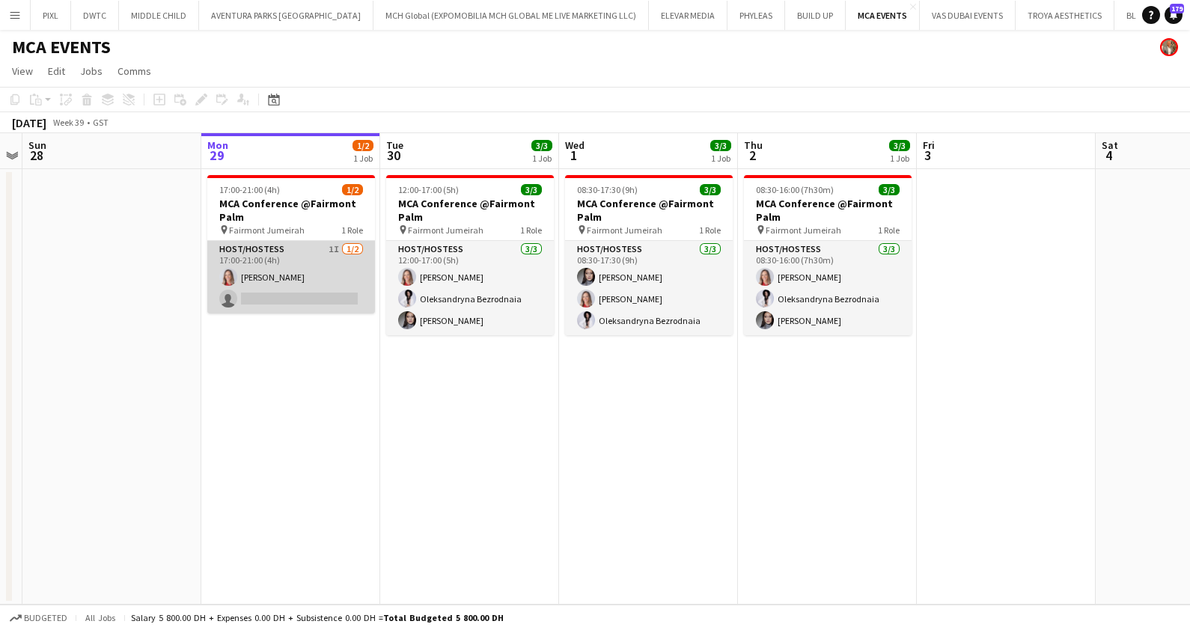
click at [315, 276] on app-card-role "Host/Hostess 1I 1/2 17:00-21:00 (4h) Nikolett Egresi single-neutral-actions" at bounding box center [291, 277] width 168 height 73
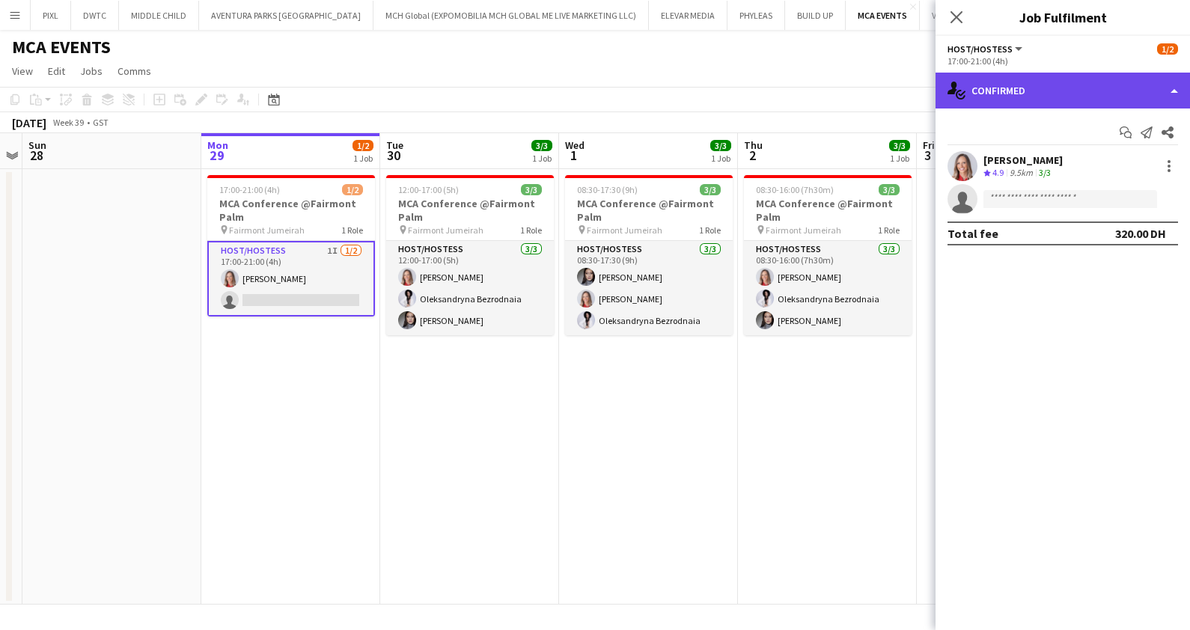
click at [977, 102] on div "single-neutral-actions-check-2 Confirmed" at bounding box center [1062, 91] width 254 height 36
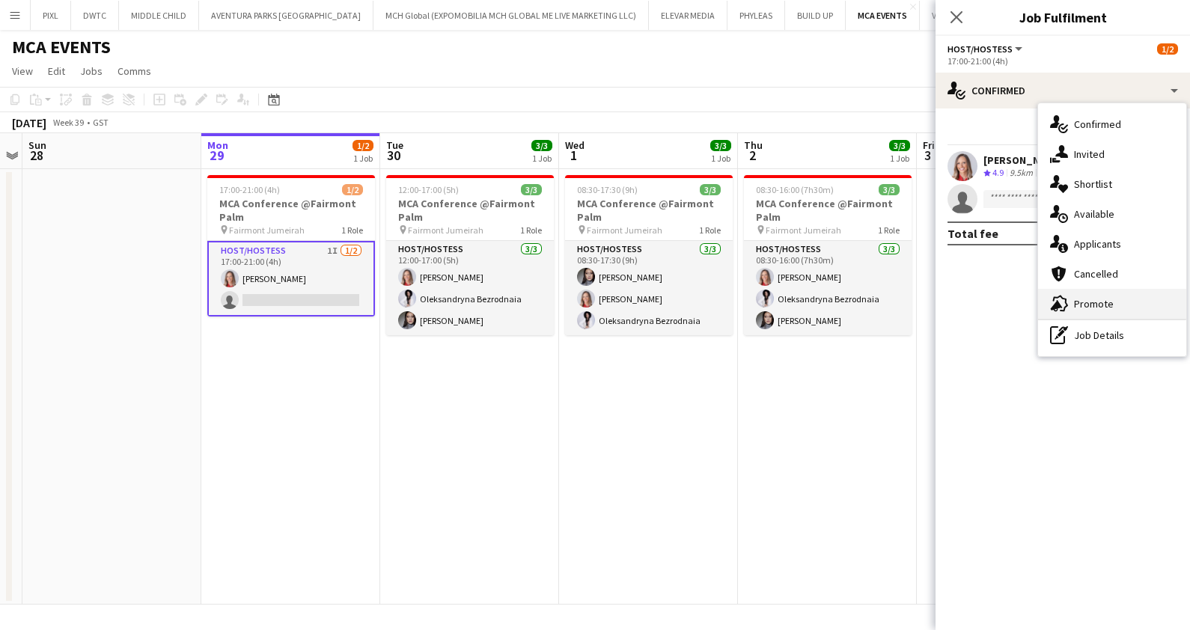
click at [1086, 299] on span "Promote" at bounding box center [1094, 303] width 40 height 13
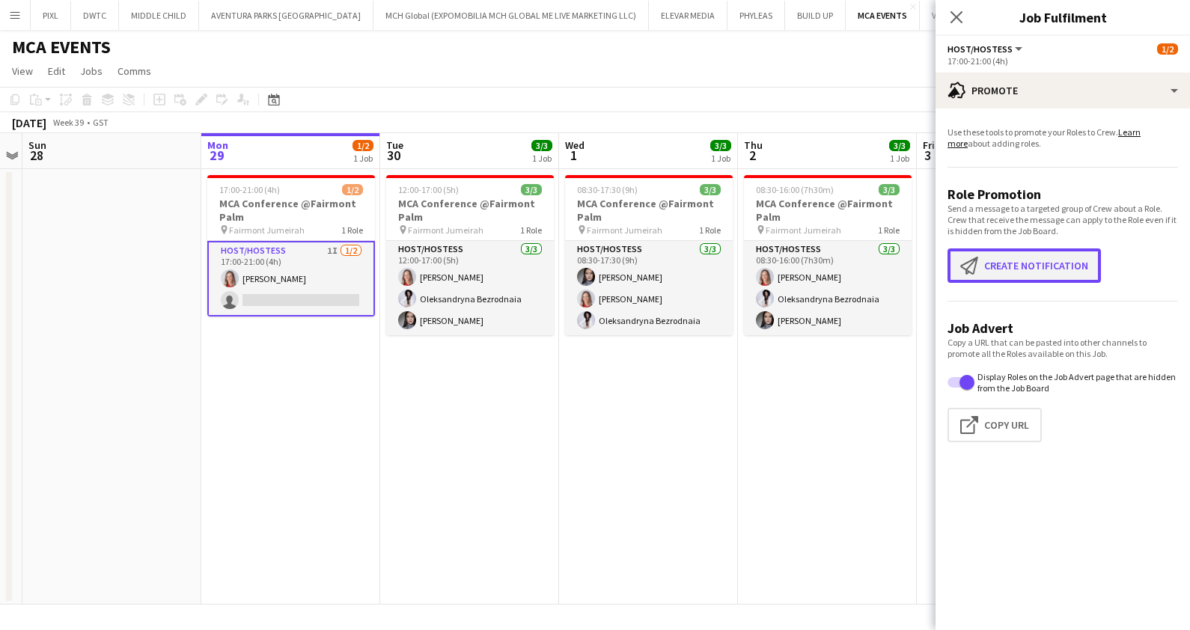
click at [1005, 262] on button "Create notification Create notification" at bounding box center [1023, 265] width 153 height 34
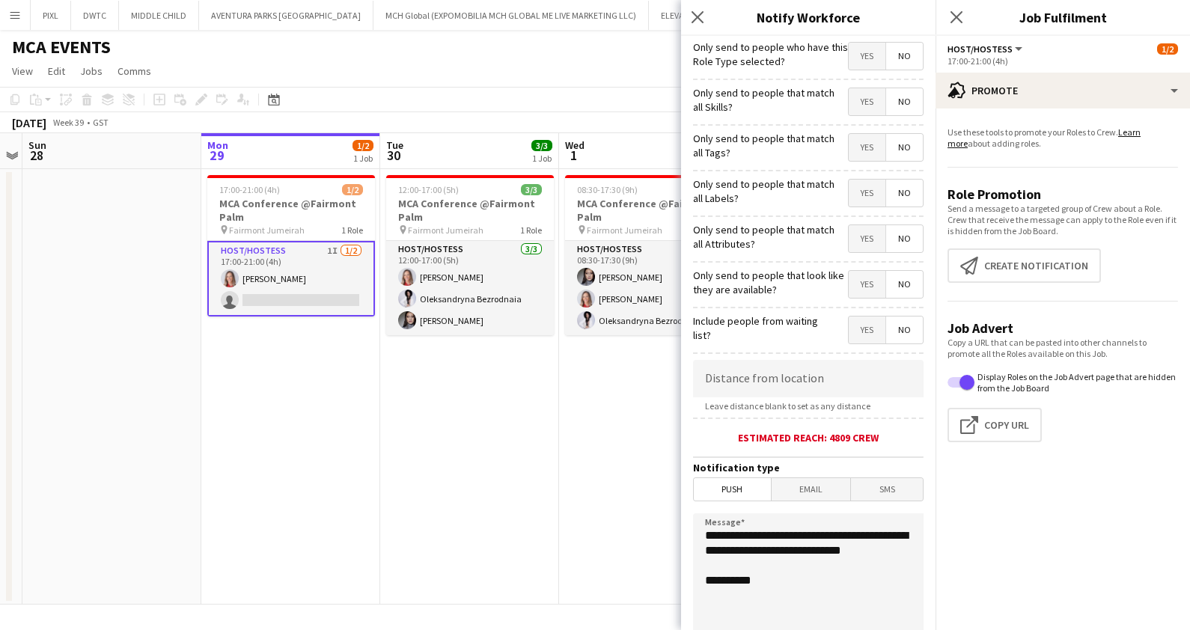
click at [853, 60] on span "Yes" at bounding box center [867, 56] width 37 height 27
click at [849, 97] on span "Yes" at bounding box center [867, 101] width 37 height 27
click at [849, 142] on span "Yes" at bounding box center [867, 147] width 37 height 27
click at [851, 201] on span "Yes" at bounding box center [867, 193] width 37 height 27
click at [854, 233] on span "Yes" at bounding box center [867, 238] width 37 height 27
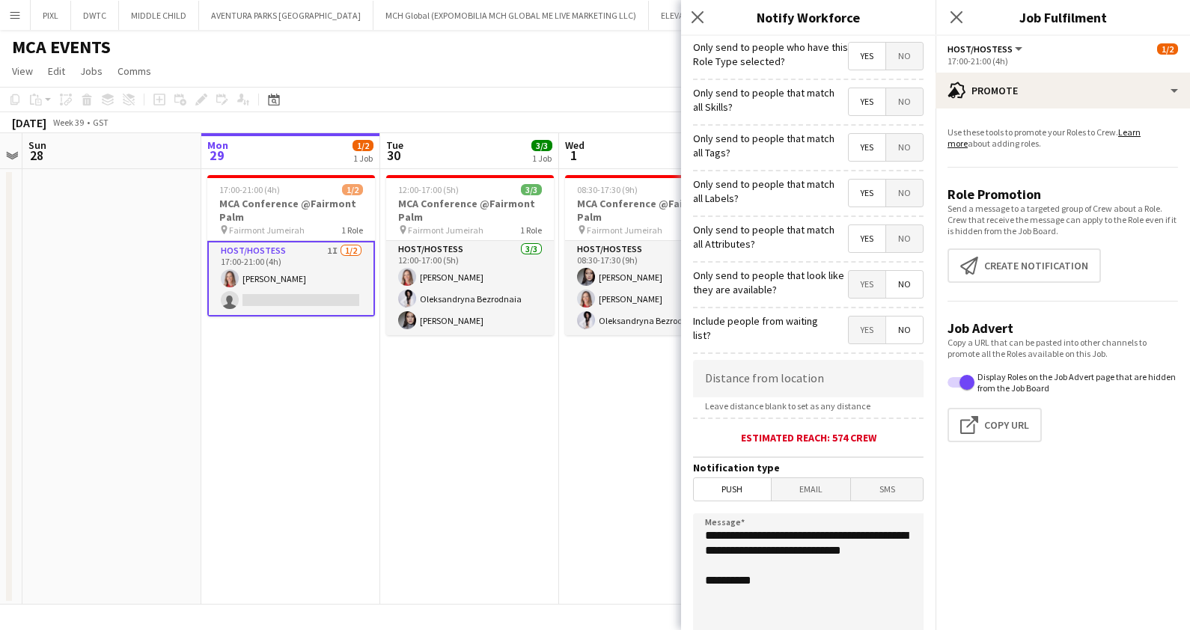
click at [854, 277] on span "Yes" at bounding box center [867, 284] width 37 height 27
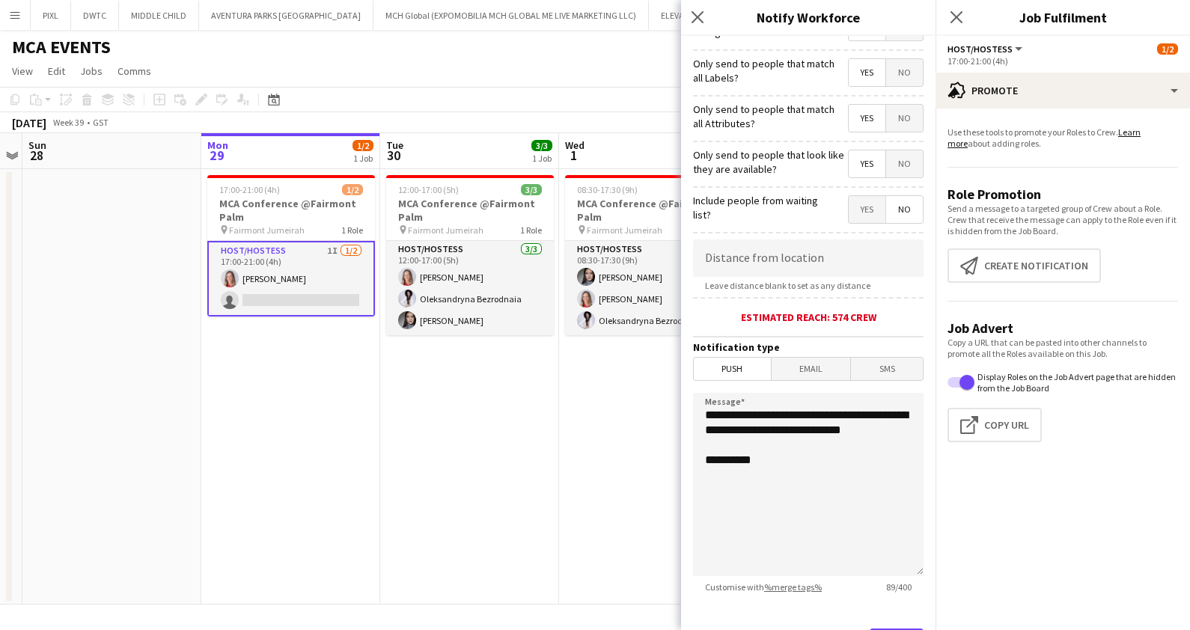
scroll to position [190, 0]
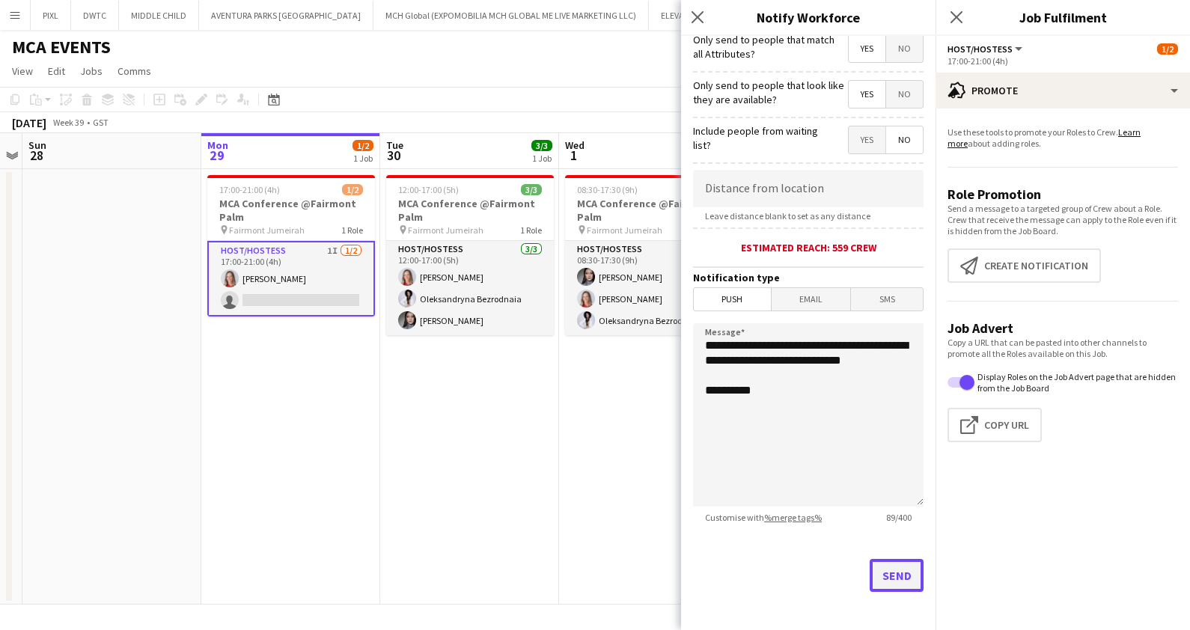
click at [881, 574] on button "Send" at bounding box center [896, 575] width 54 height 33
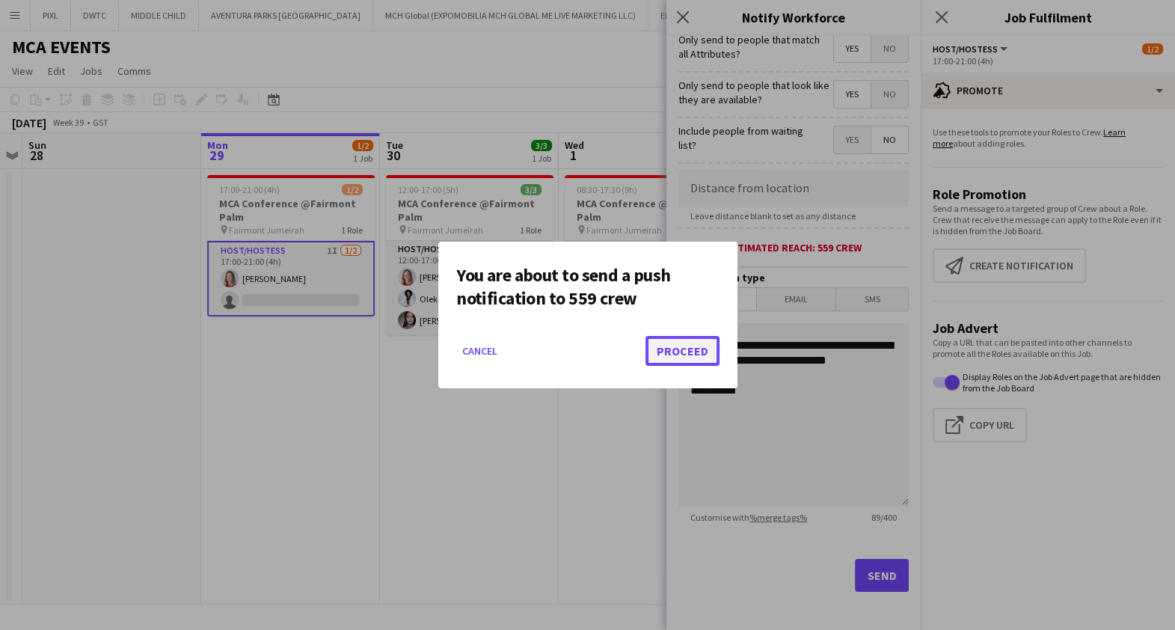
click at [700, 346] on button "Proceed" at bounding box center [683, 351] width 74 height 30
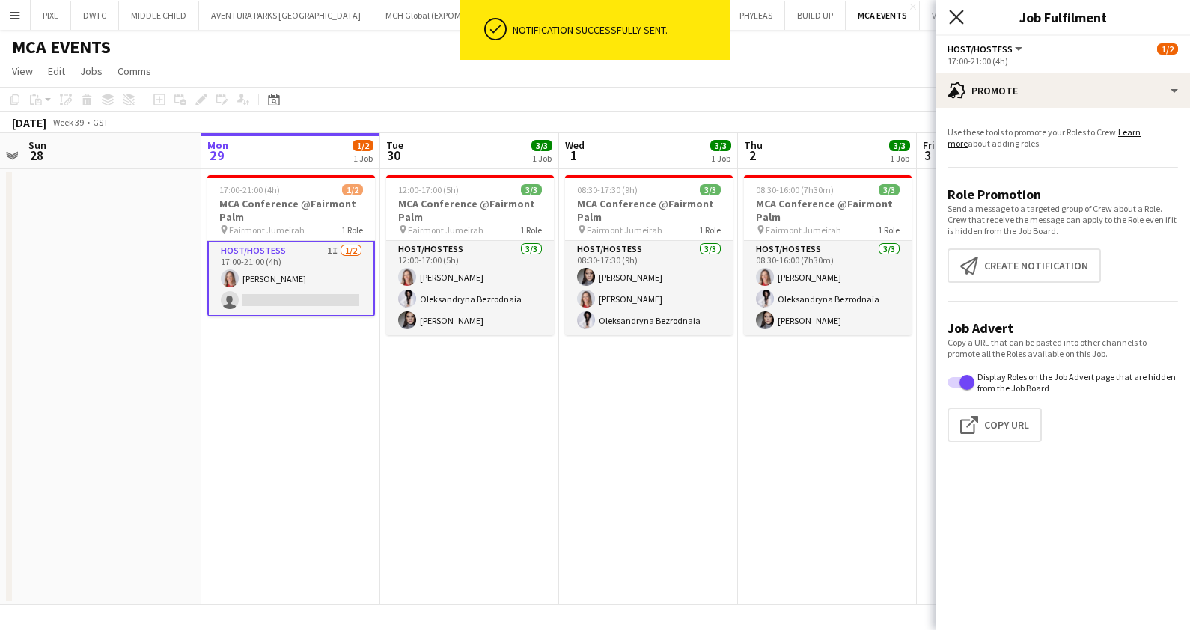
click at [951, 16] on icon "Close pop-in" at bounding box center [956, 17] width 14 height 14
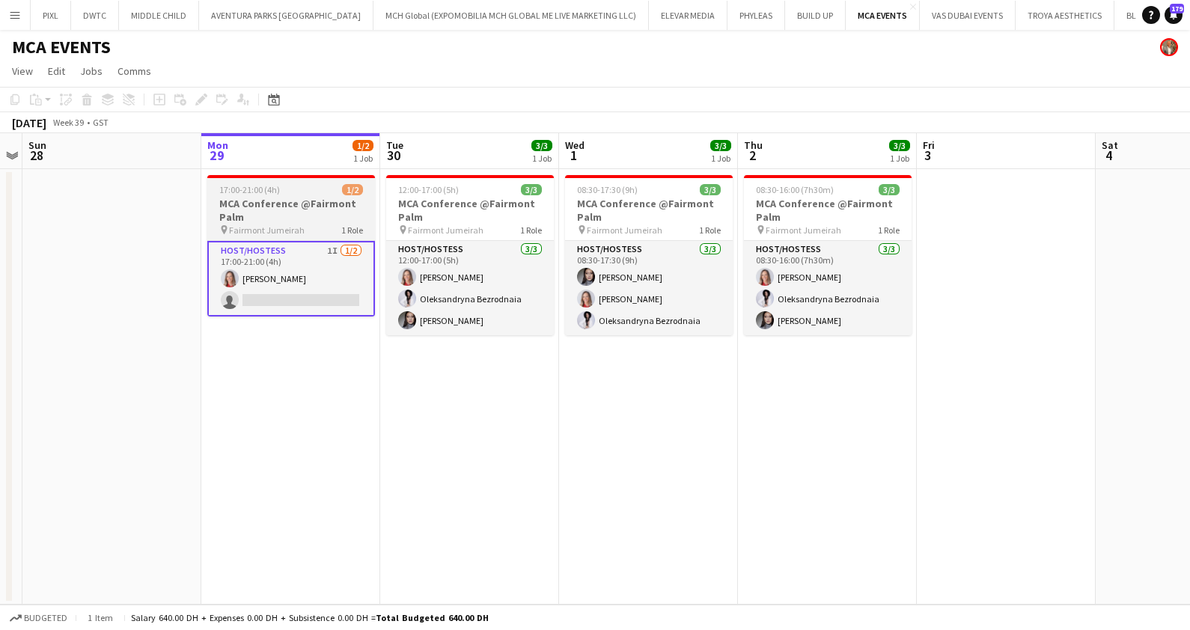
click at [283, 206] on h3 "MCA Conference @Fairmont Palm" at bounding box center [291, 210] width 168 height 27
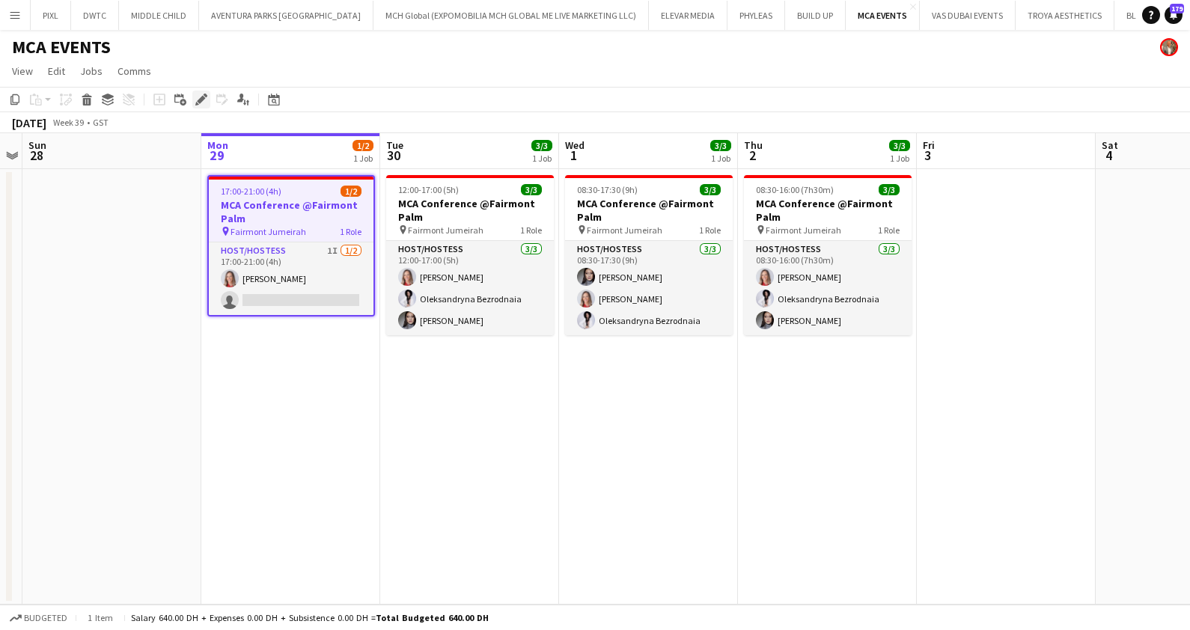
click at [195, 100] on icon "Edit" at bounding box center [201, 100] width 12 height 12
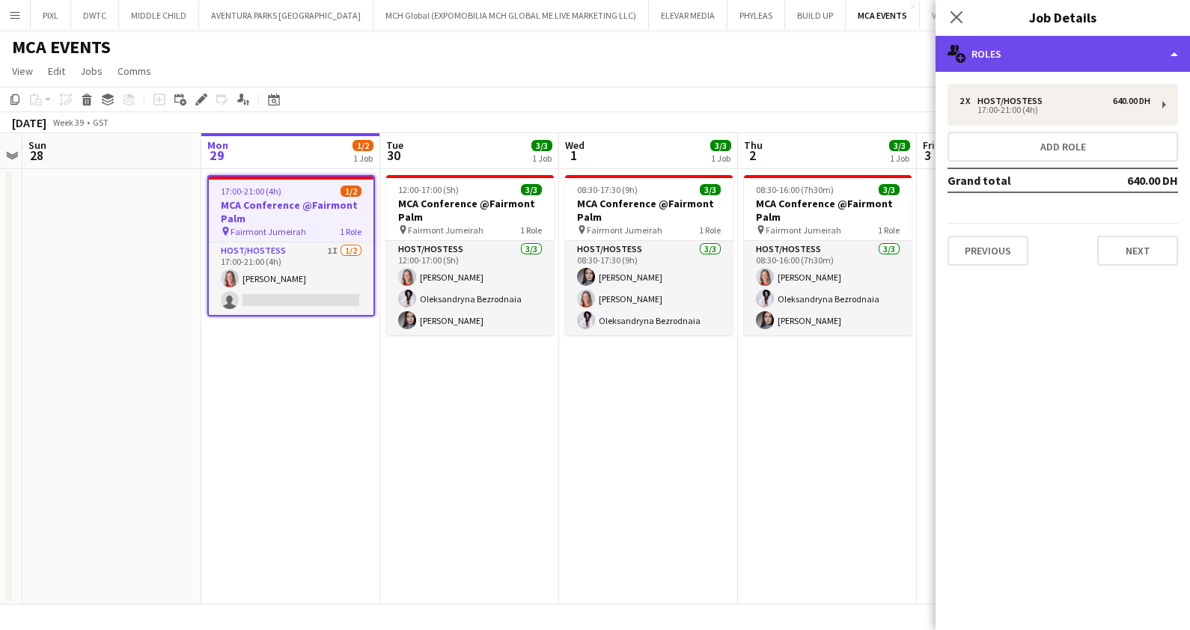
click at [1101, 58] on div "multiple-users-add Roles" at bounding box center [1062, 54] width 254 height 36
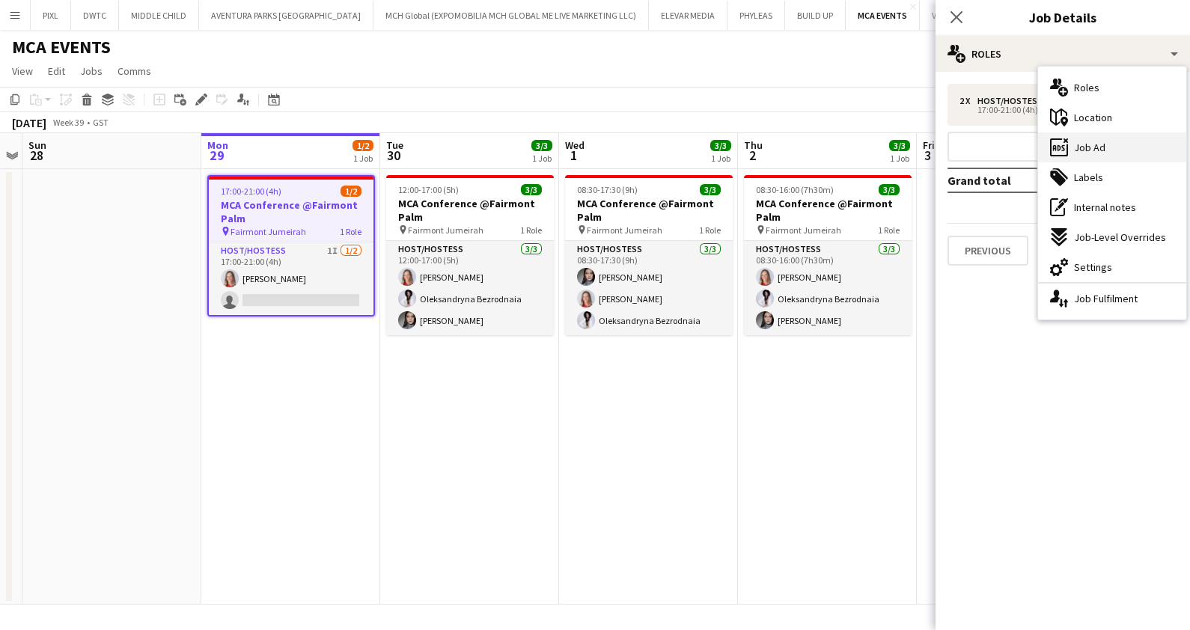
click at [1086, 141] on span "Job Ad" at bounding box center [1089, 147] width 31 height 13
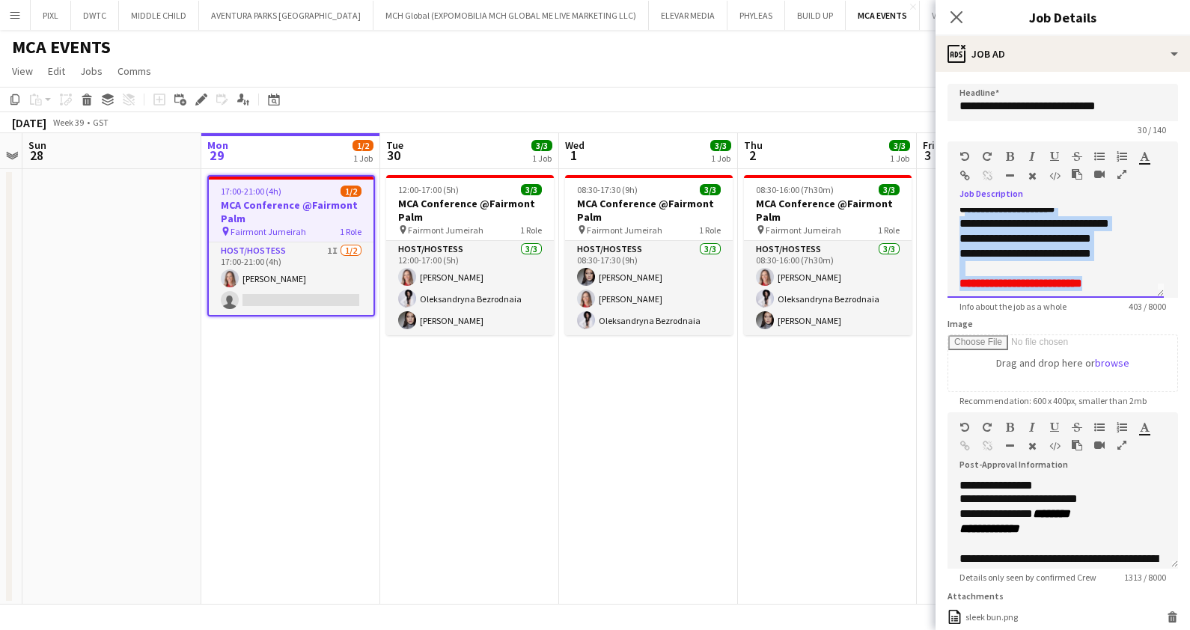
scroll to position [0, 0]
drag, startPoint x: 1129, startPoint y: 236, endPoint x: 942, endPoint y: 215, distance: 188.3
click at [942, 215] on form "**********" at bounding box center [1062, 466] width 254 height 765
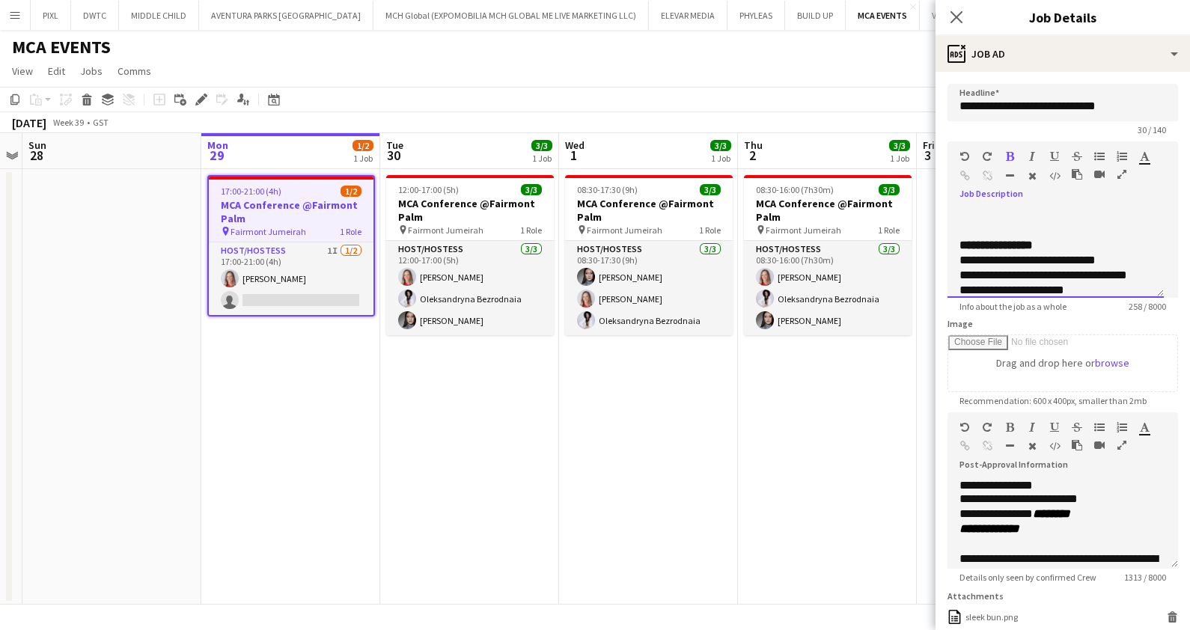
click at [958, 238] on div "**********" at bounding box center [1055, 253] width 216 height 90
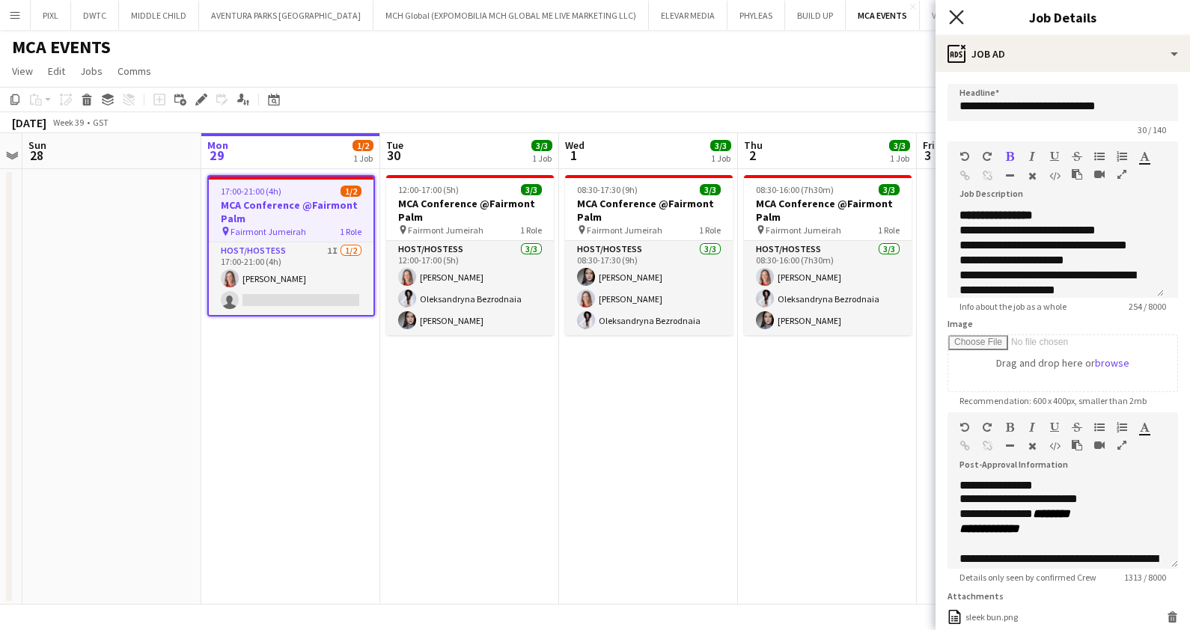
click at [958, 13] on icon "Close pop-in" at bounding box center [956, 17] width 14 height 14
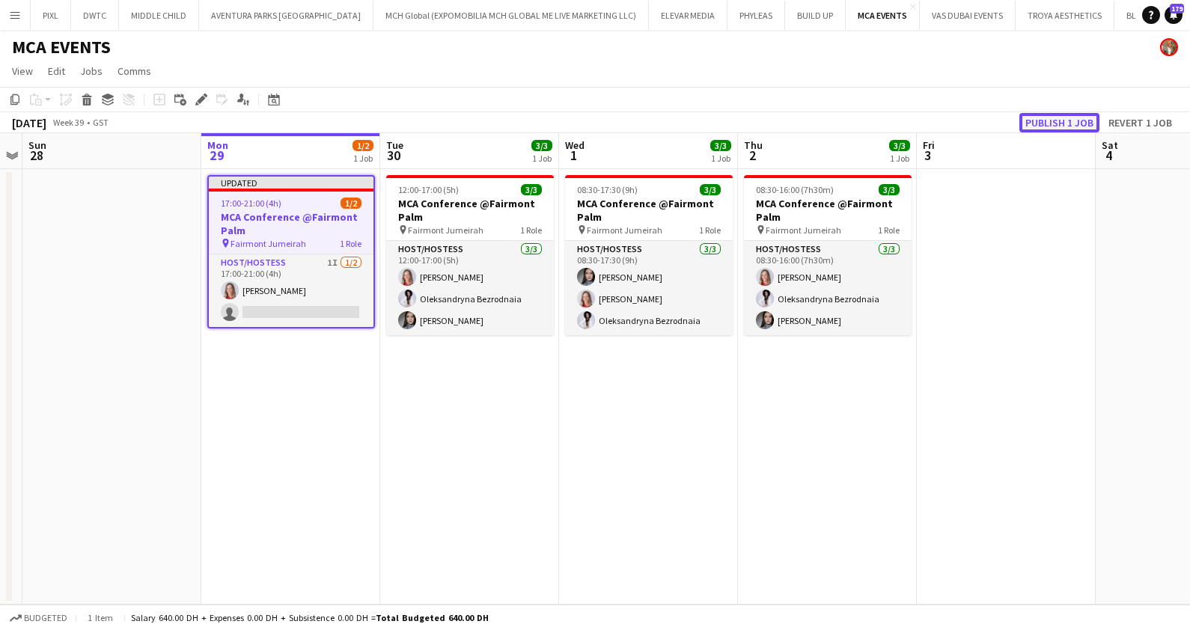
click at [1057, 123] on button "Publish 1 job" at bounding box center [1059, 122] width 80 height 19
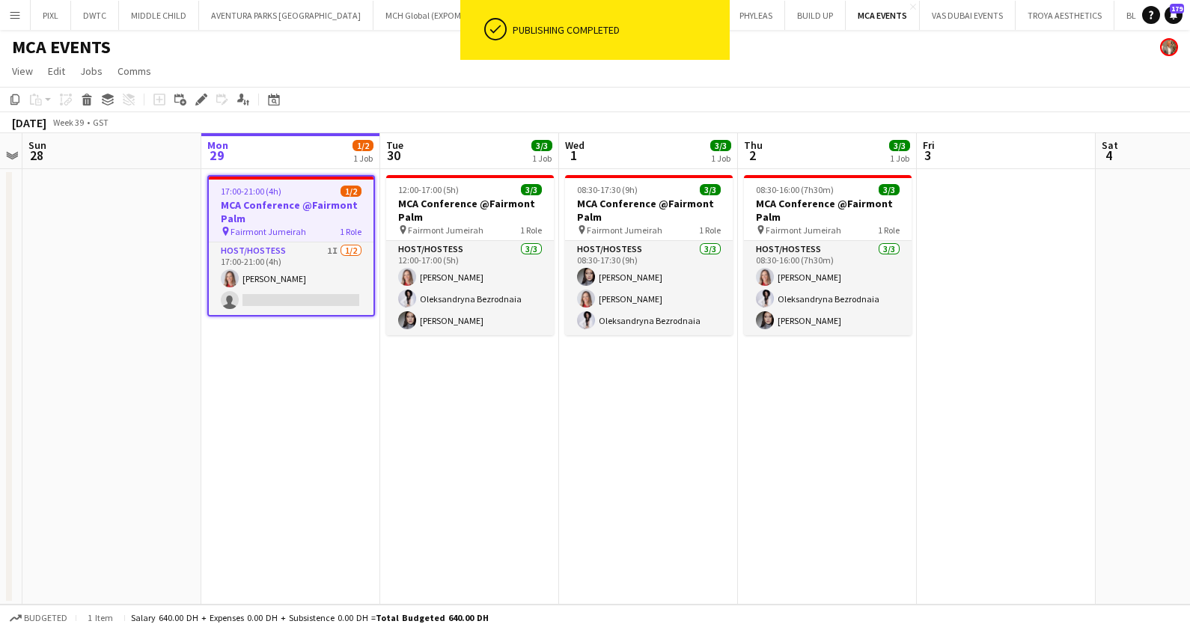
click at [273, 213] on h3 "MCA Conference @Fairmont Palm" at bounding box center [291, 211] width 165 height 27
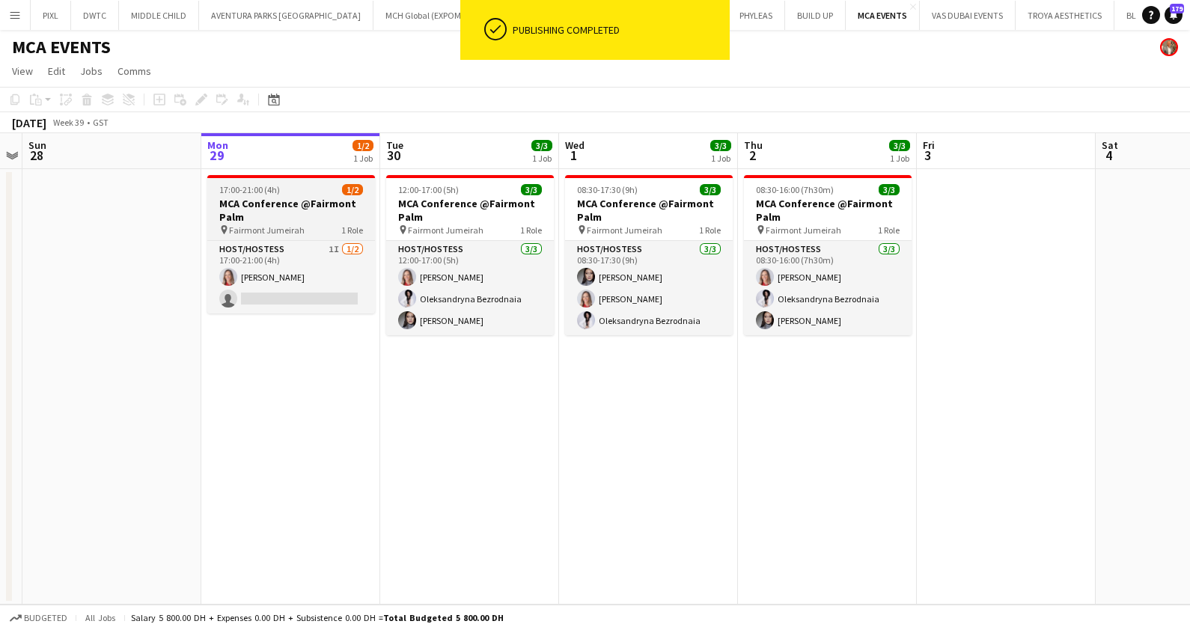
click at [273, 213] on h3 "MCA Conference @Fairmont Palm" at bounding box center [291, 210] width 168 height 27
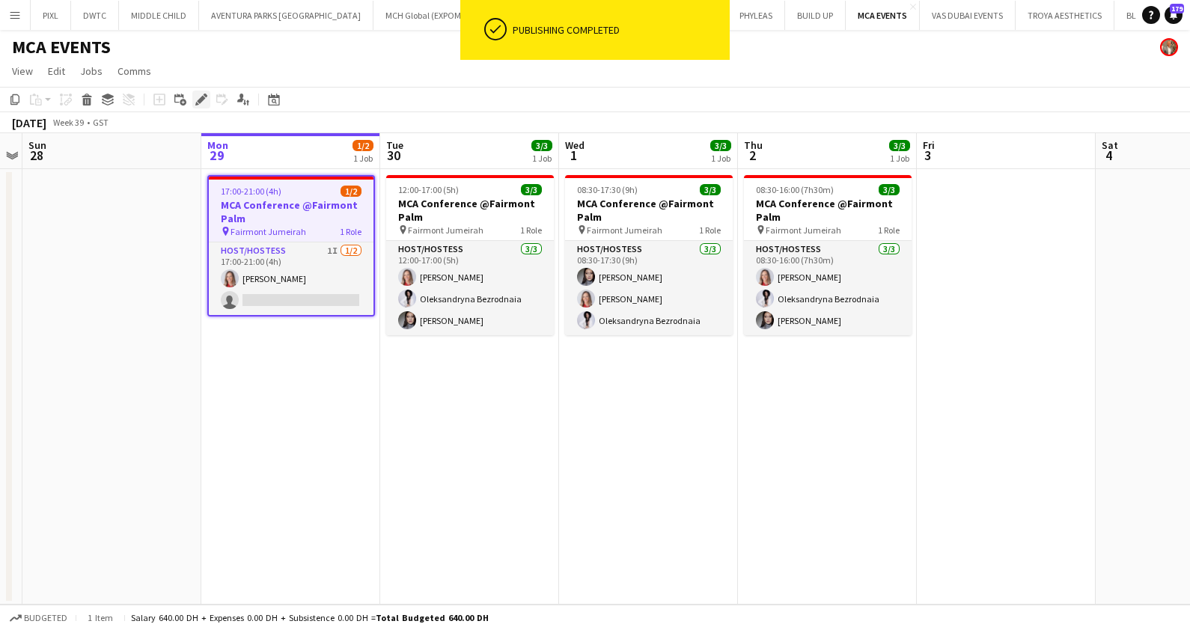
click at [198, 93] on div "Edit" at bounding box center [201, 100] width 18 height 18
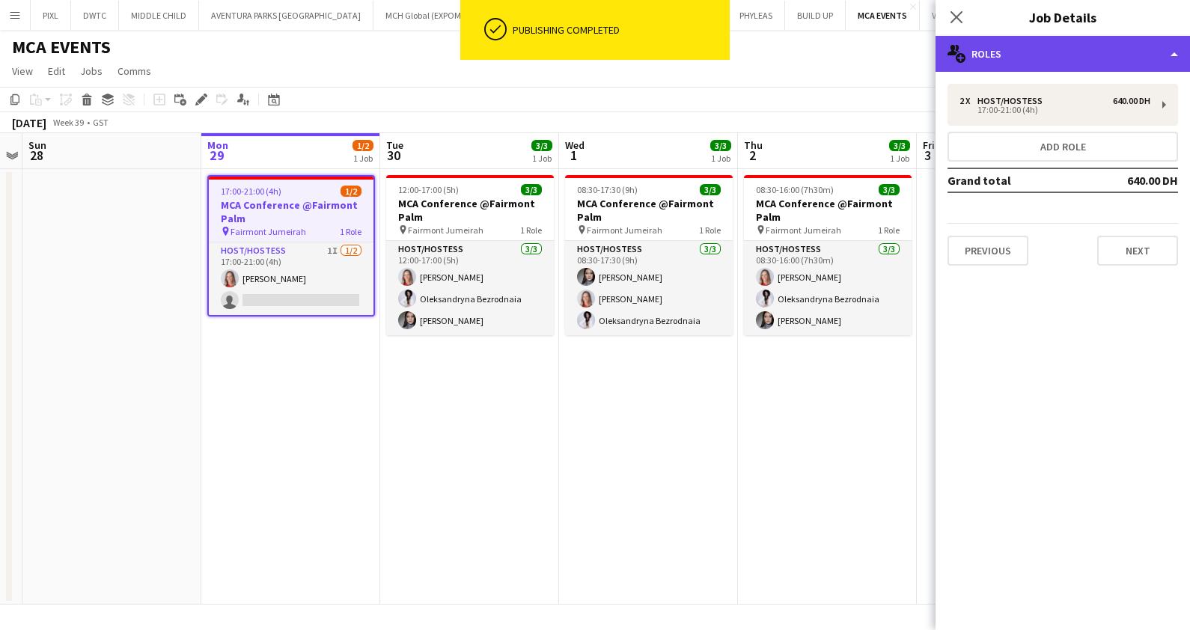
click at [1036, 56] on div "multiple-users-add Roles" at bounding box center [1062, 54] width 254 height 36
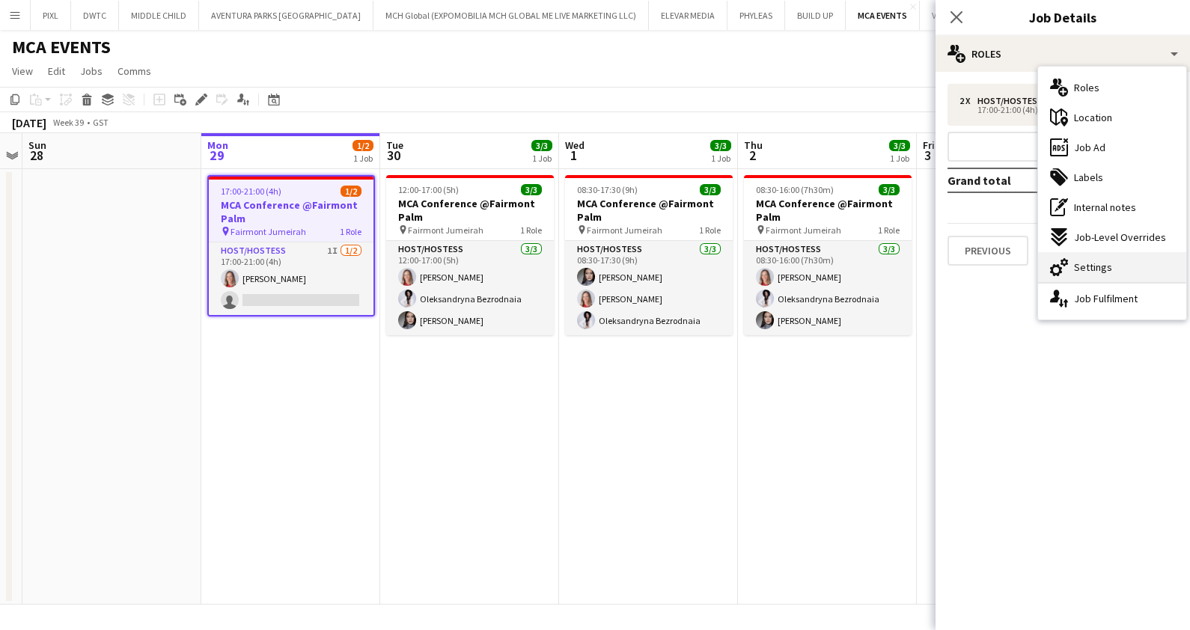
click at [1101, 258] on div "cog-double-3 Settings" at bounding box center [1112, 267] width 148 height 30
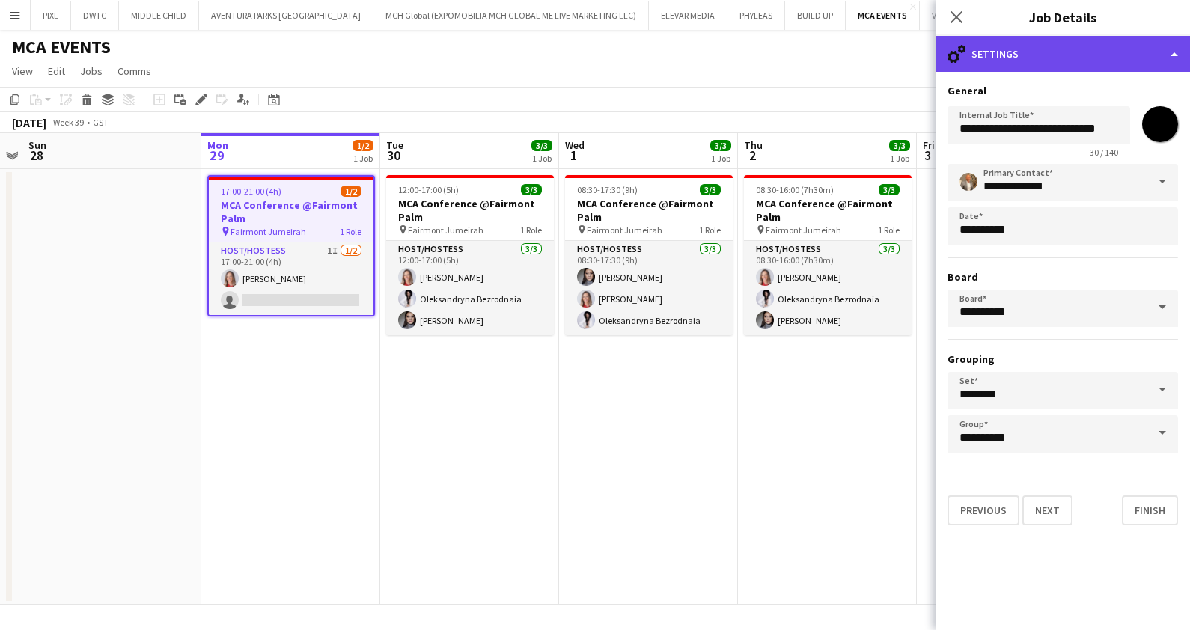
click at [1073, 55] on div "cog-double-3 Settings" at bounding box center [1062, 54] width 254 height 36
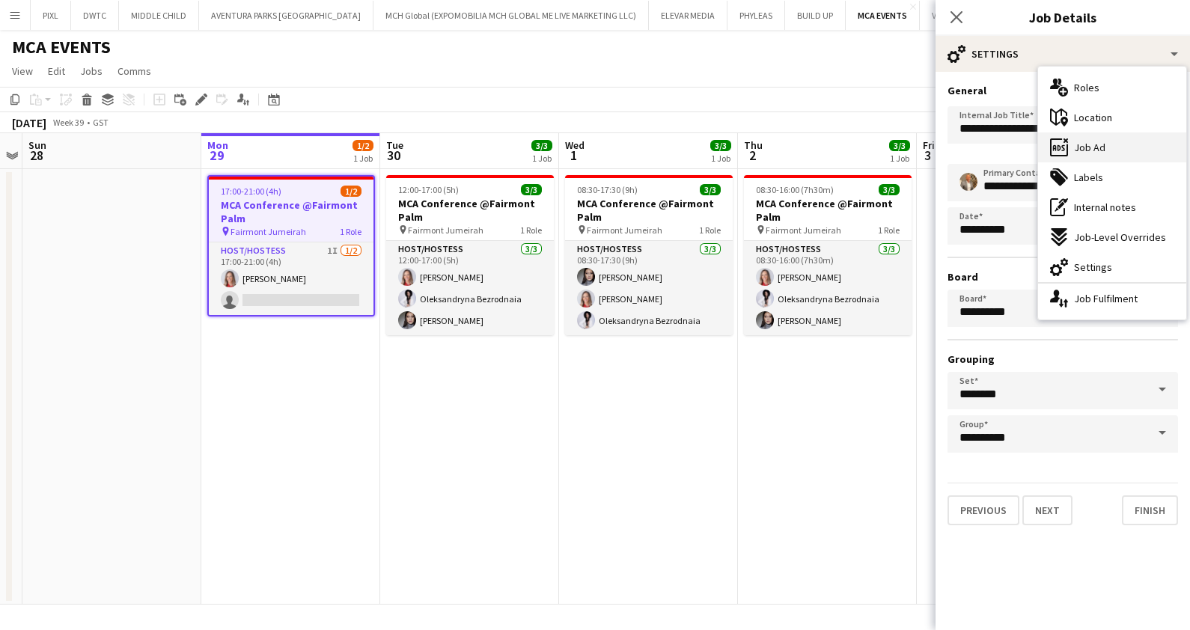
click at [1089, 139] on div "ads-window Job Ad" at bounding box center [1112, 147] width 148 height 30
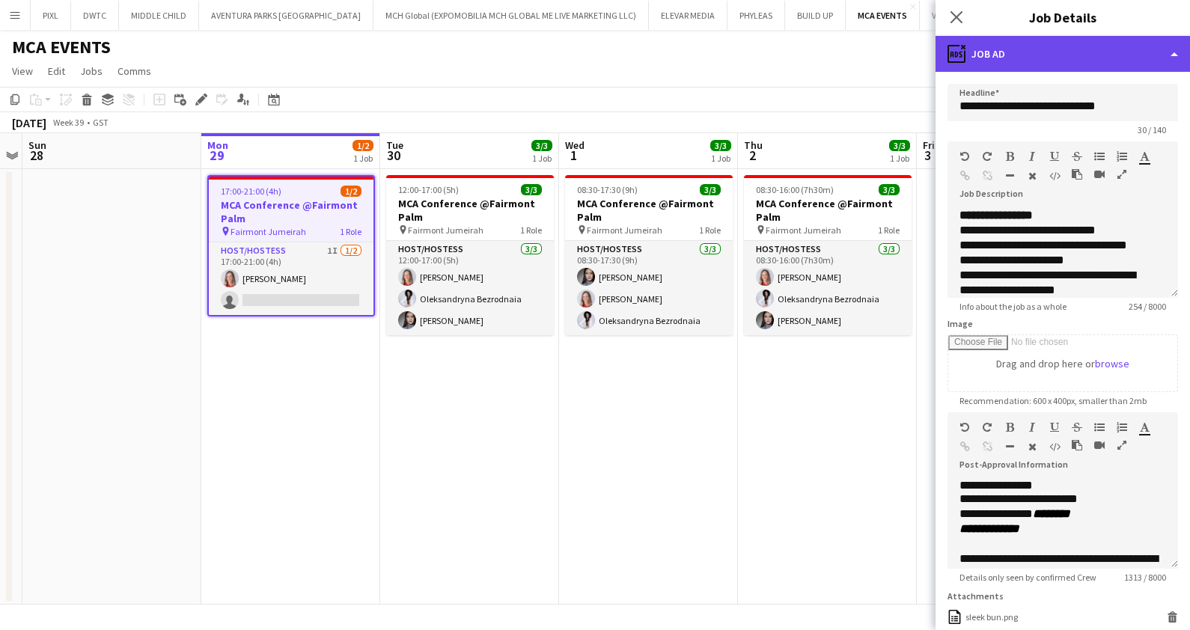
click at [1002, 57] on div "ads-window Job Ad" at bounding box center [1062, 54] width 254 height 36
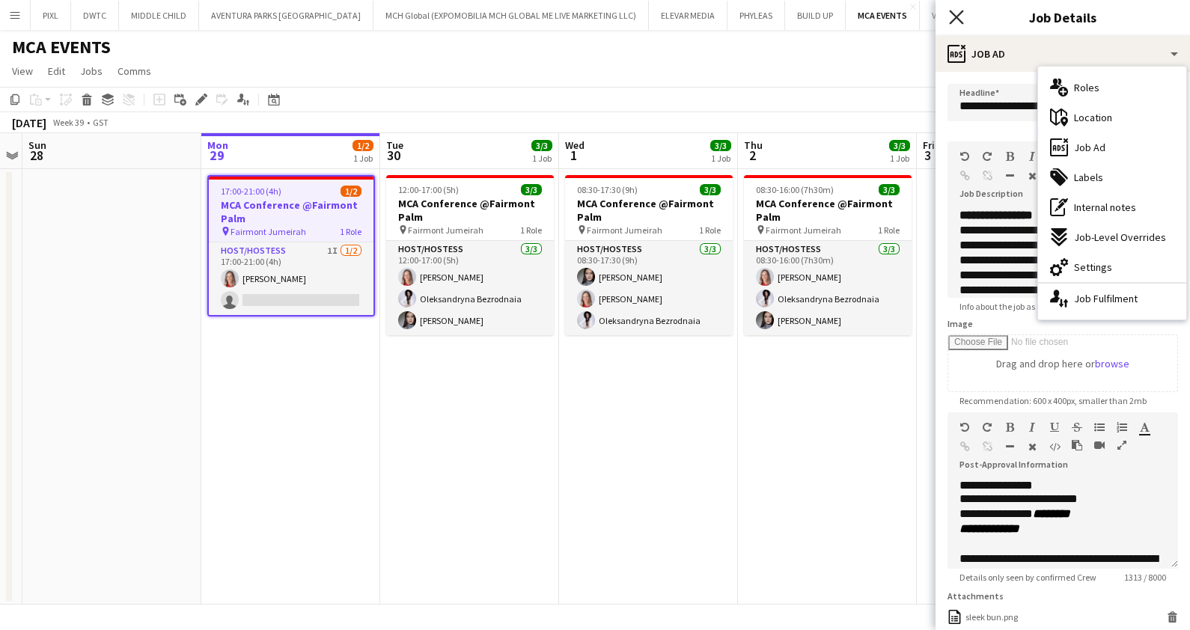
click at [961, 11] on icon at bounding box center [956, 17] width 14 height 14
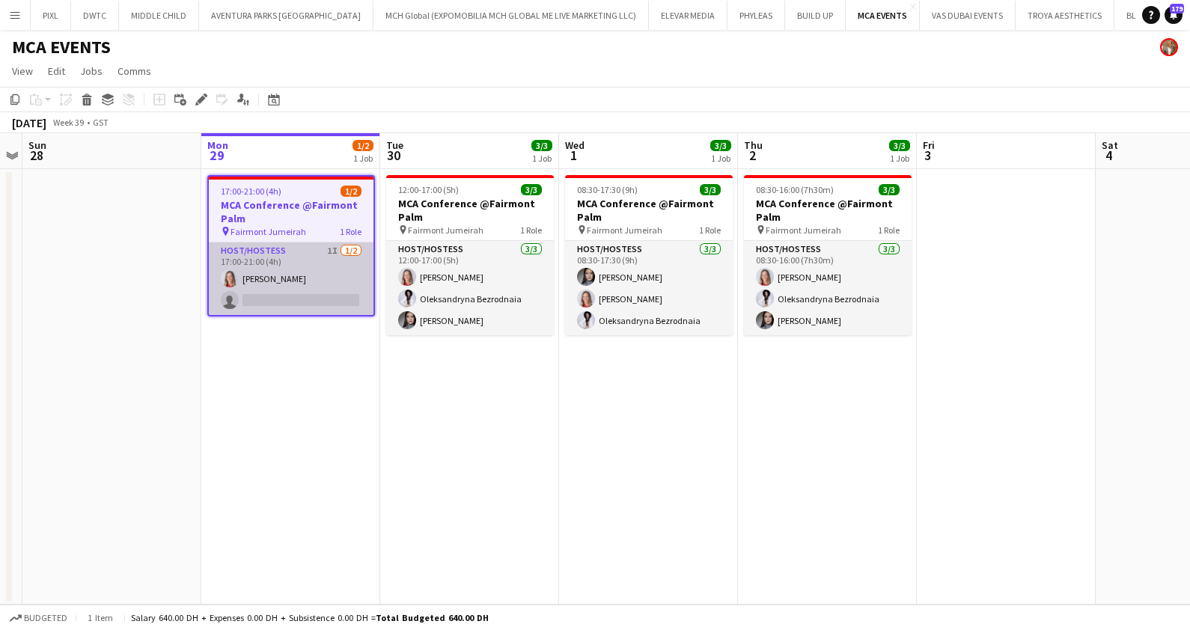
click at [269, 283] on app-card-role "Host/Hostess 1I 1/2 17:00-21:00 (4h) Nikolett Egresi single-neutral-actions" at bounding box center [291, 278] width 165 height 73
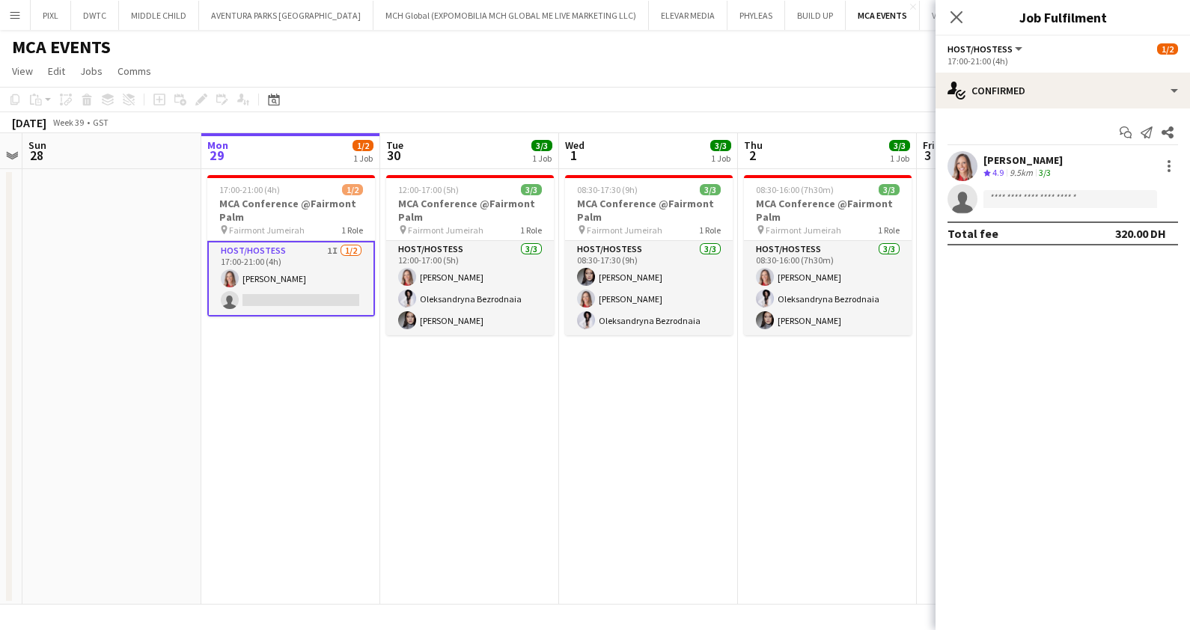
click at [278, 292] on app-card-role "Host/Hostess 1I 1/2 17:00-21:00 (4h) Nikolett Egresi single-neutral-actions" at bounding box center [291, 279] width 168 height 76
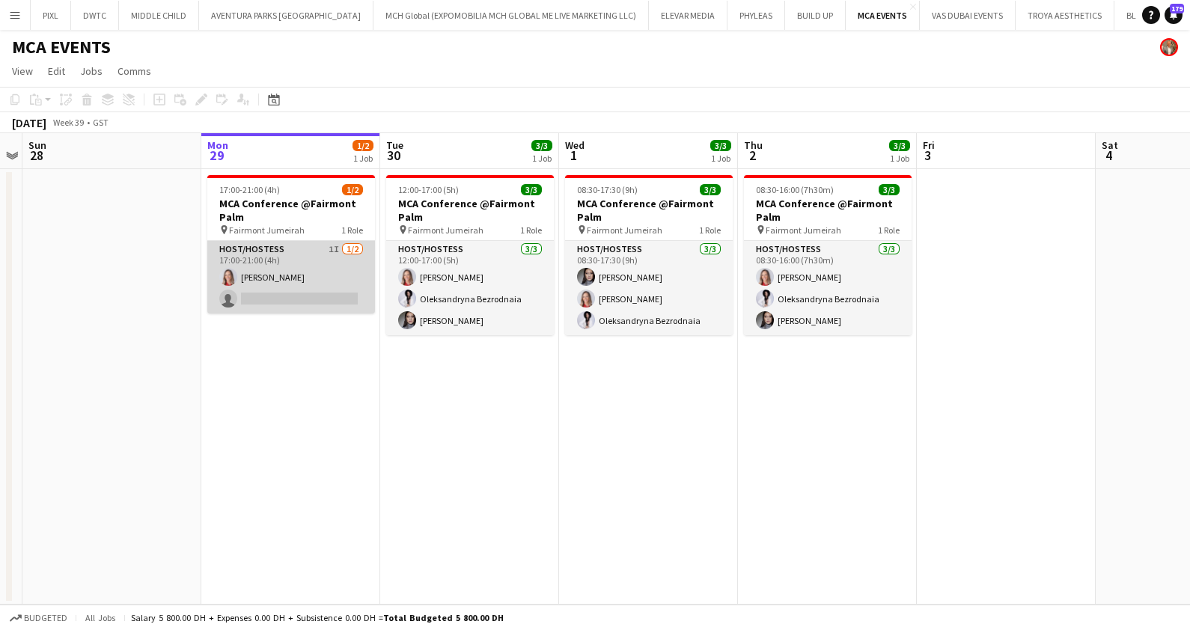
click at [299, 282] on app-card-role "Host/Hostess 1I 1/2 17:00-21:00 (4h) Nikolett Egresi single-neutral-actions" at bounding box center [291, 277] width 168 height 73
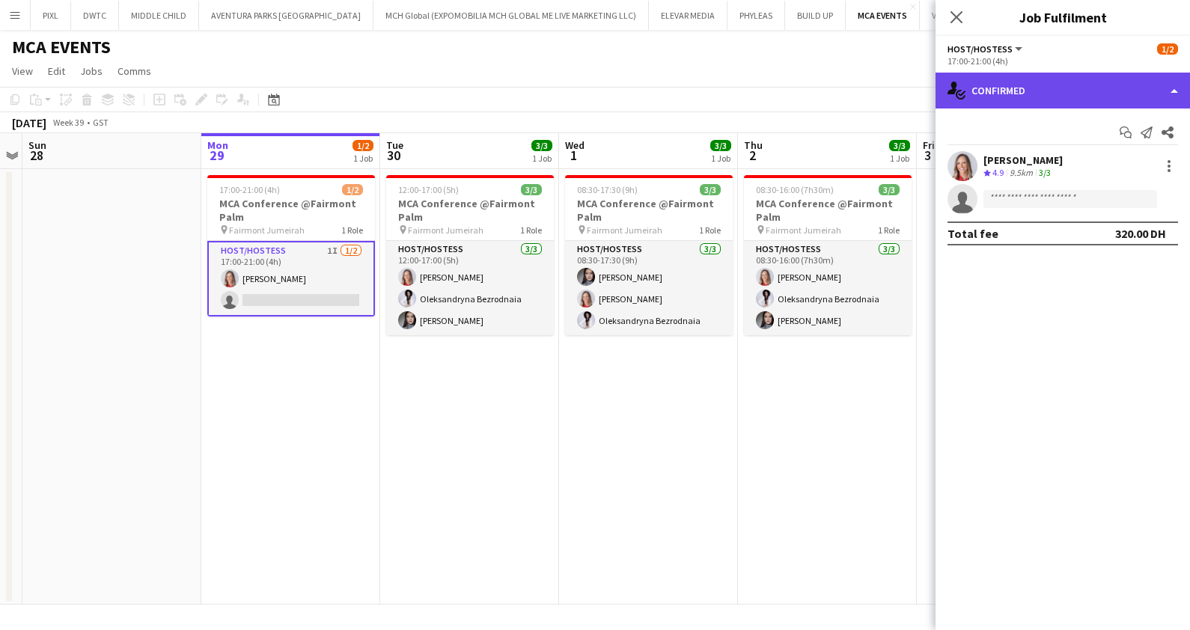
click at [1021, 90] on div "single-neutral-actions-check-2 Confirmed" at bounding box center [1062, 91] width 254 height 36
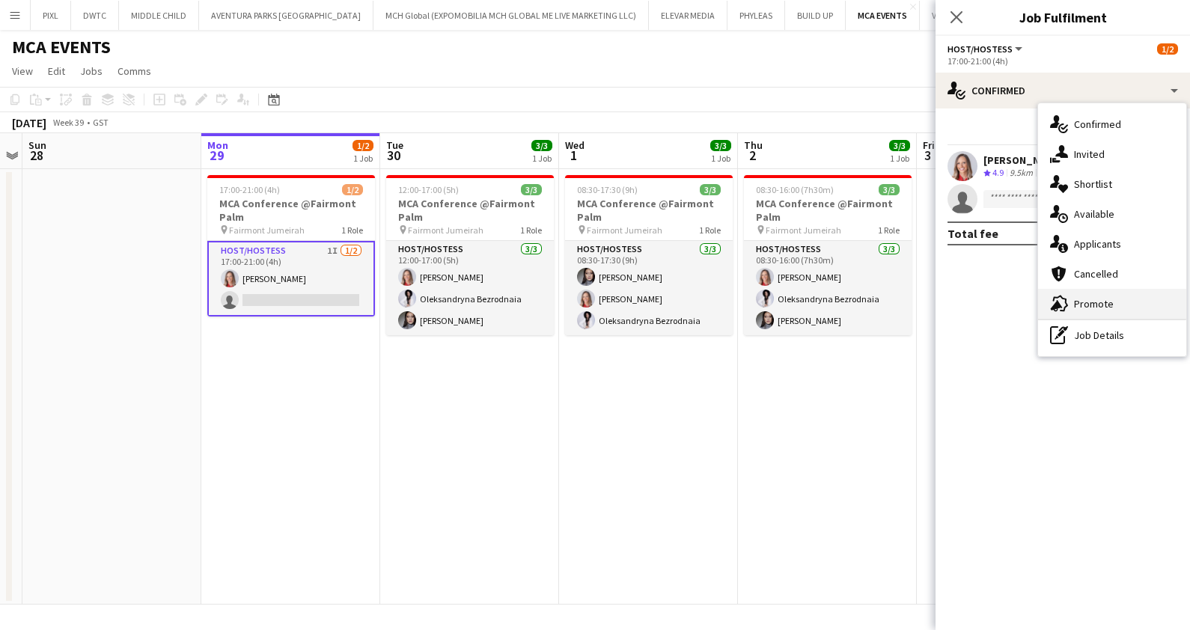
click at [1105, 303] on span "Promote" at bounding box center [1094, 303] width 40 height 13
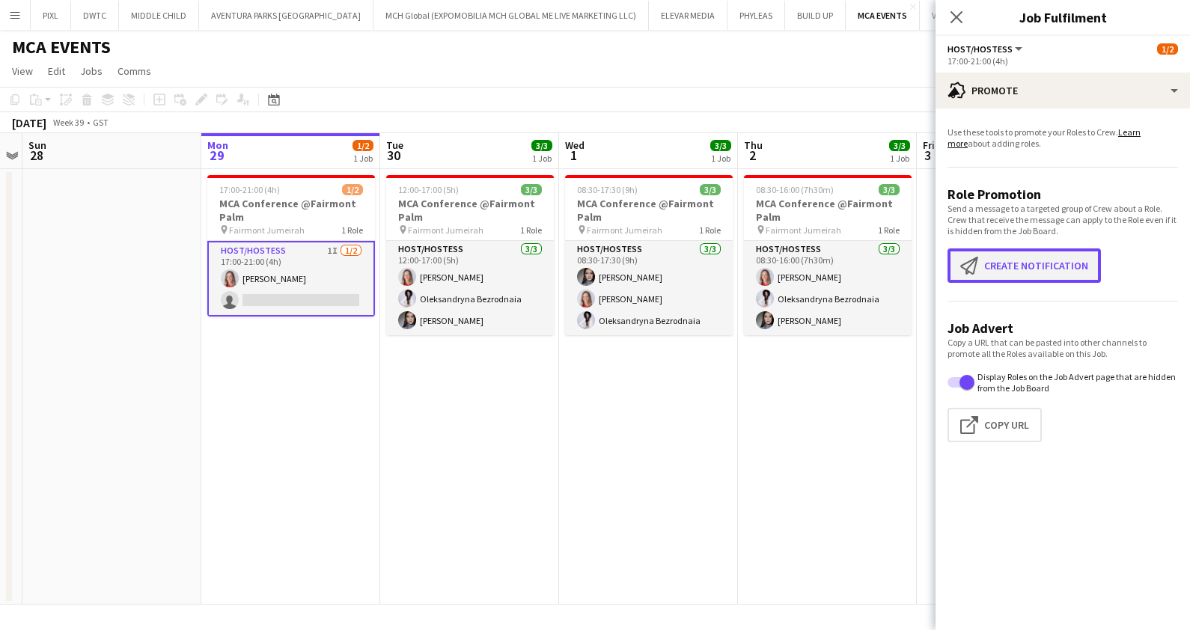
click at [1000, 267] on button "Create notification Create notification" at bounding box center [1023, 265] width 153 height 34
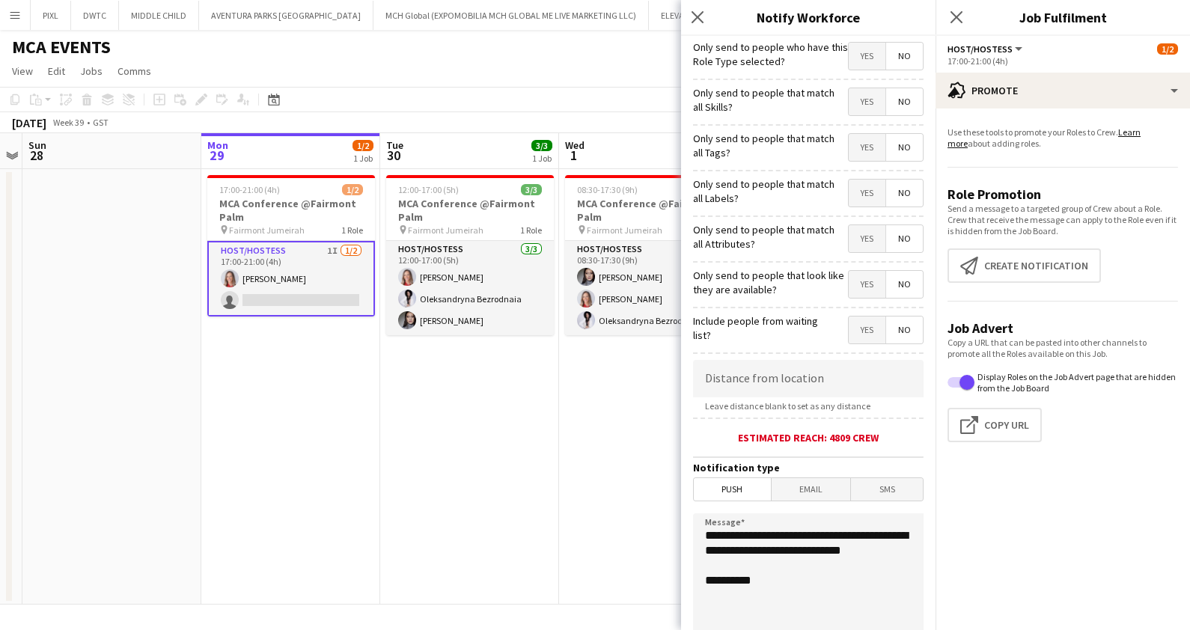
click at [852, 55] on span "Yes" at bounding box center [867, 56] width 37 height 27
click at [849, 97] on span "Yes" at bounding box center [867, 101] width 37 height 27
click at [852, 156] on span "Yes" at bounding box center [867, 147] width 37 height 27
click at [856, 189] on span "Yes" at bounding box center [867, 193] width 37 height 27
click at [852, 243] on span "Yes" at bounding box center [867, 238] width 37 height 27
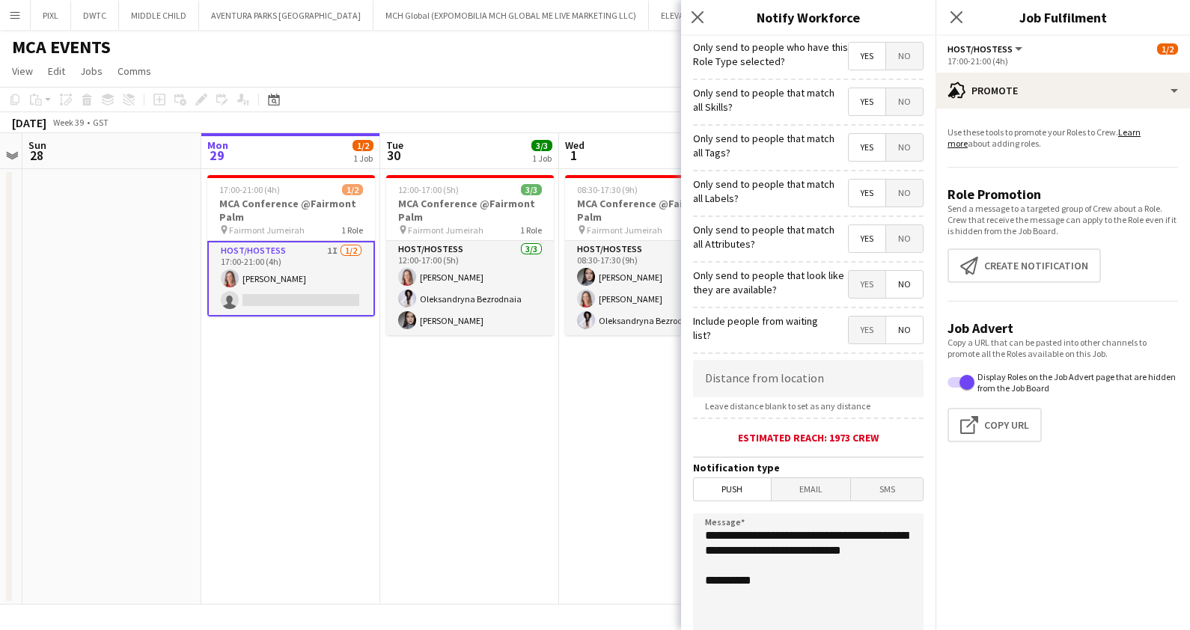
click at [854, 285] on span "Yes" at bounding box center [867, 284] width 37 height 27
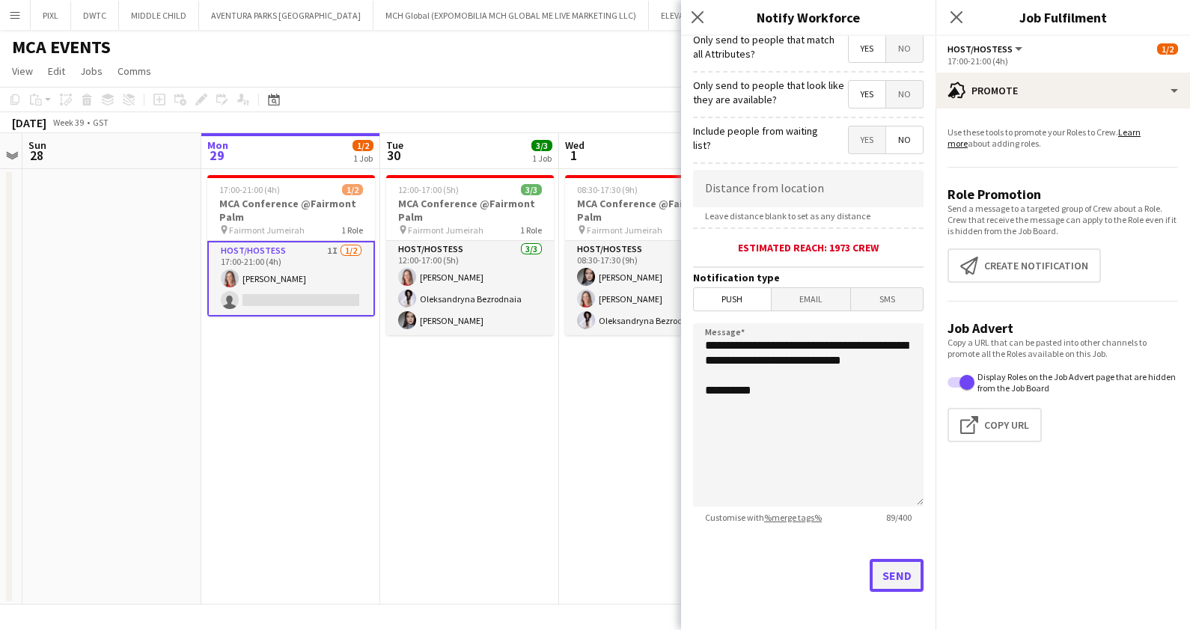
click at [887, 571] on button "Send" at bounding box center [896, 575] width 54 height 33
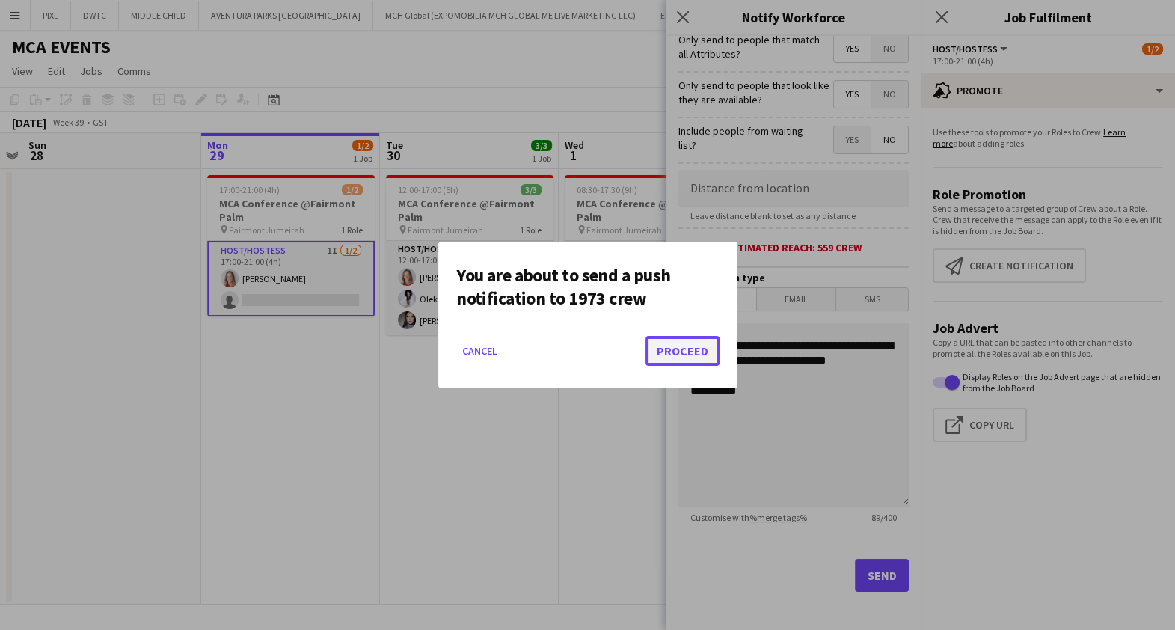
click at [692, 352] on button "Proceed" at bounding box center [683, 351] width 74 height 30
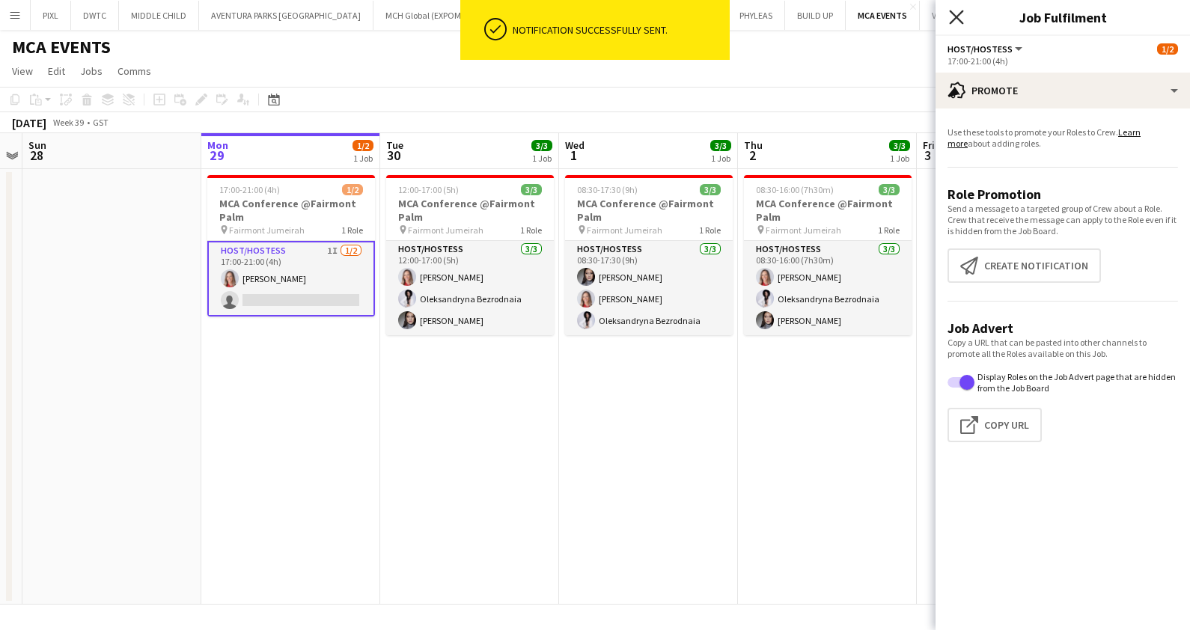
click at [958, 11] on icon "Close pop-in" at bounding box center [956, 17] width 14 height 14
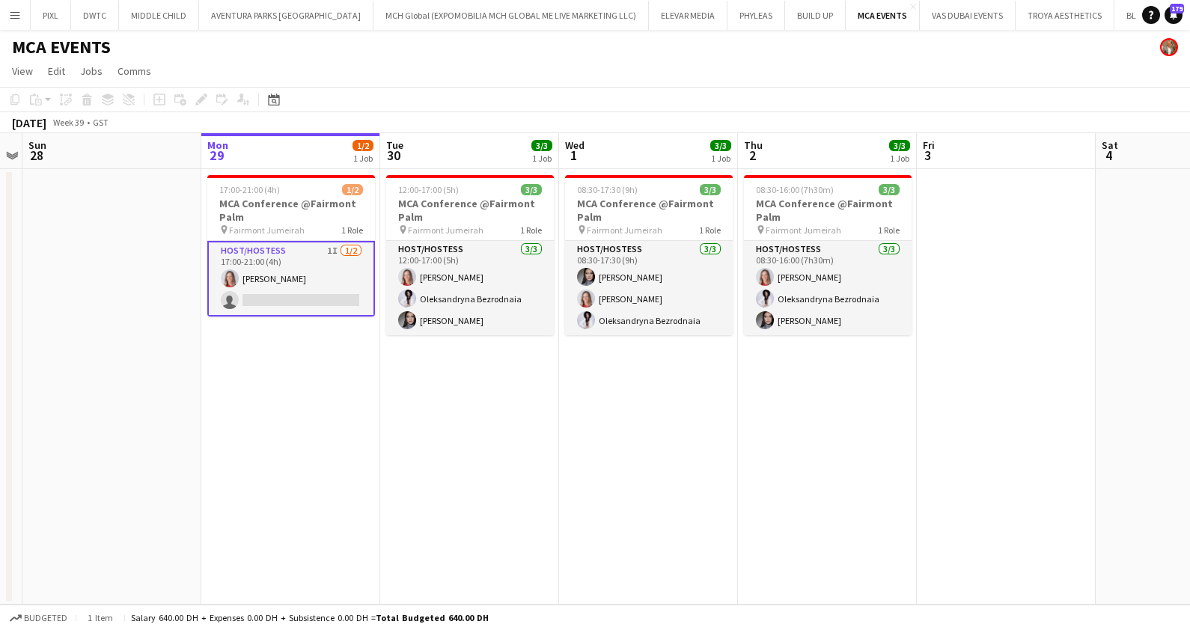
click at [324, 284] on app-card-role "Host/Hostess 1I 1/2 17:00-21:00 (4h) Nikolett Egresi single-neutral-actions" at bounding box center [291, 279] width 168 height 76
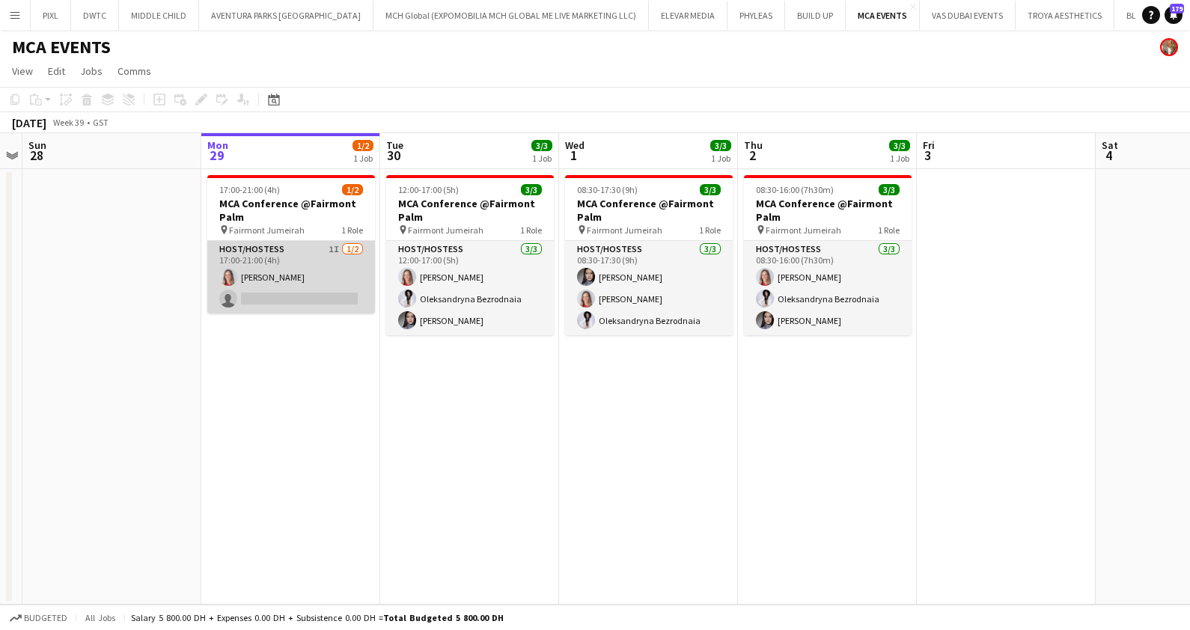
click at [324, 284] on app-card-role "Host/Hostess 1I 1/2 17:00-21:00 (4h) Nikolett Egresi single-neutral-actions" at bounding box center [291, 277] width 168 height 73
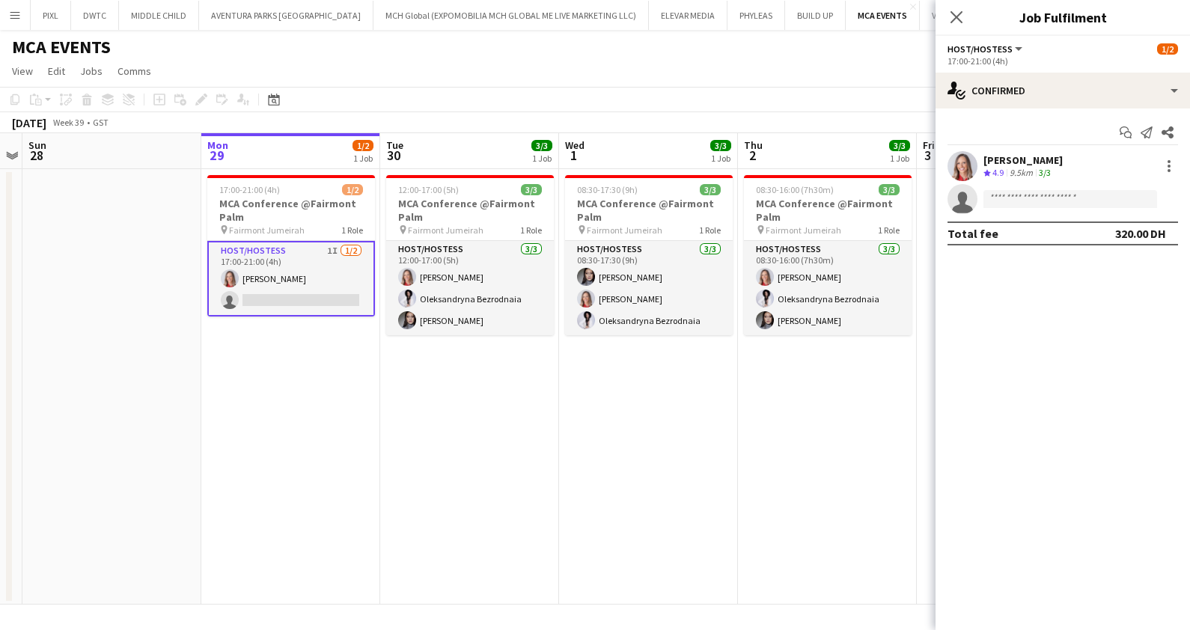
click at [314, 286] on app-card-role "Host/Hostess 1I 1/2 17:00-21:00 (4h) Nikolett Egresi single-neutral-actions" at bounding box center [291, 279] width 168 height 76
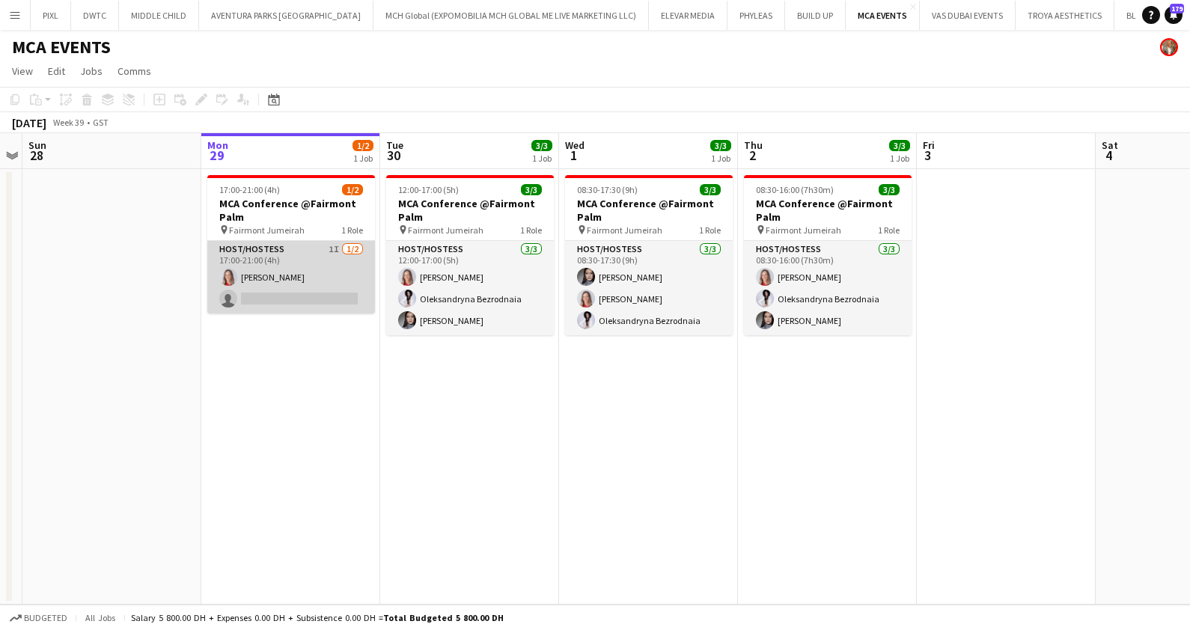
click at [314, 286] on app-card-role "Host/Hostess 1I 1/2 17:00-21:00 (4h) Nikolett Egresi single-neutral-actions" at bounding box center [291, 277] width 168 height 73
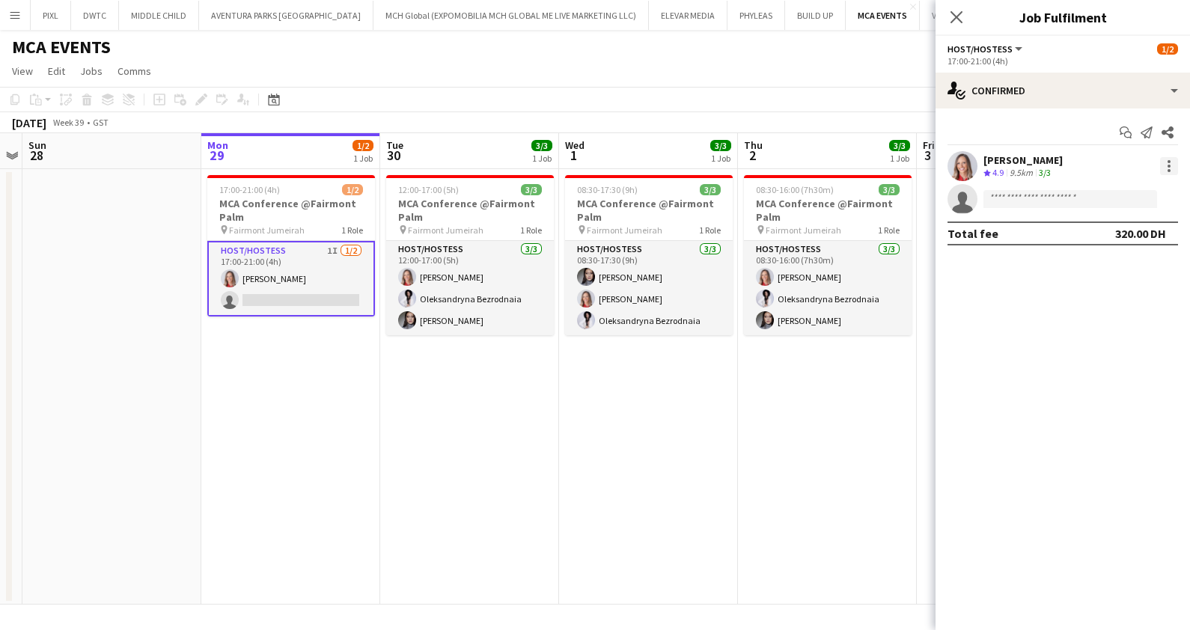
click at [1172, 165] on div at bounding box center [1169, 166] width 18 height 18
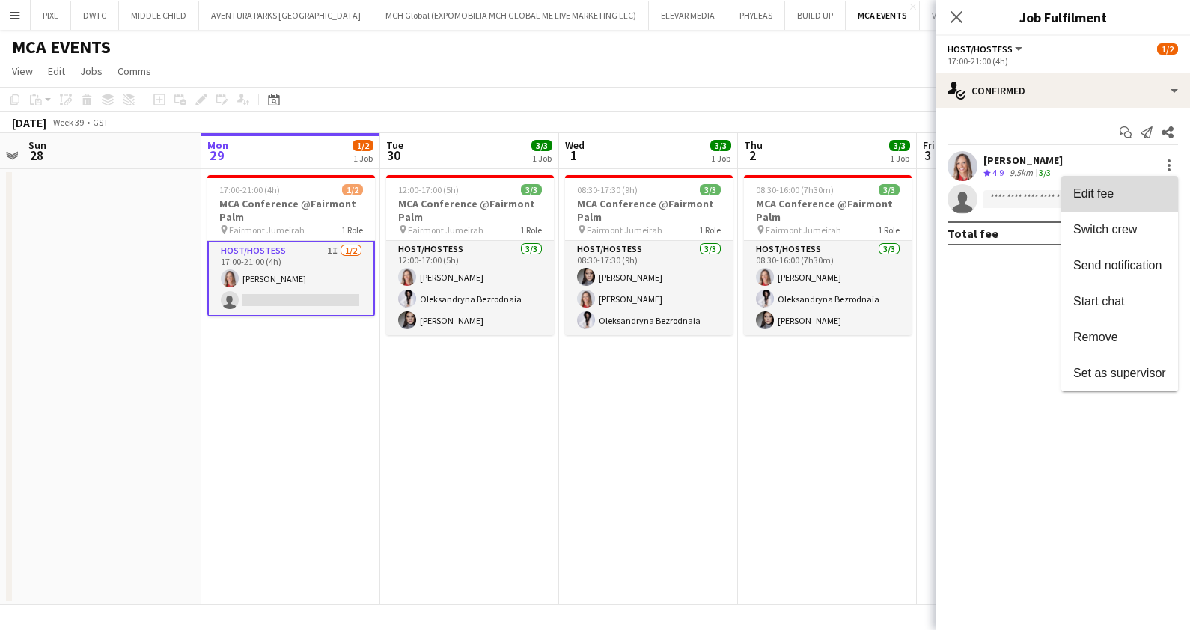
click at [1122, 194] on span "Edit fee" at bounding box center [1119, 193] width 93 height 13
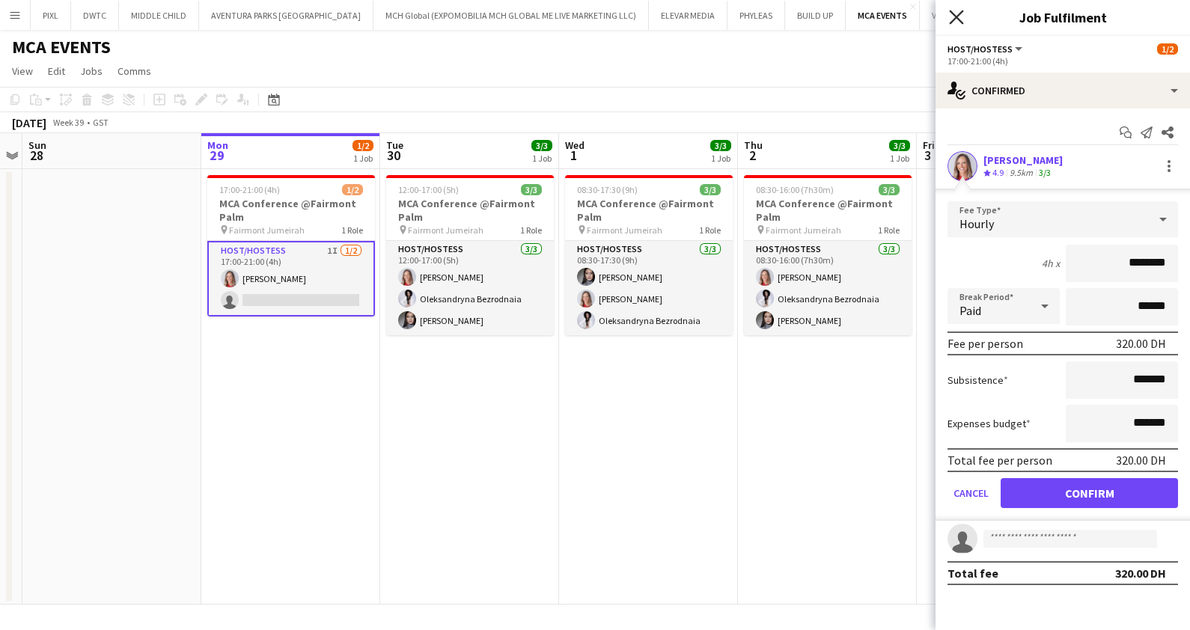
click at [958, 15] on icon "Close pop-in" at bounding box center [956, 17] width 14 height 14
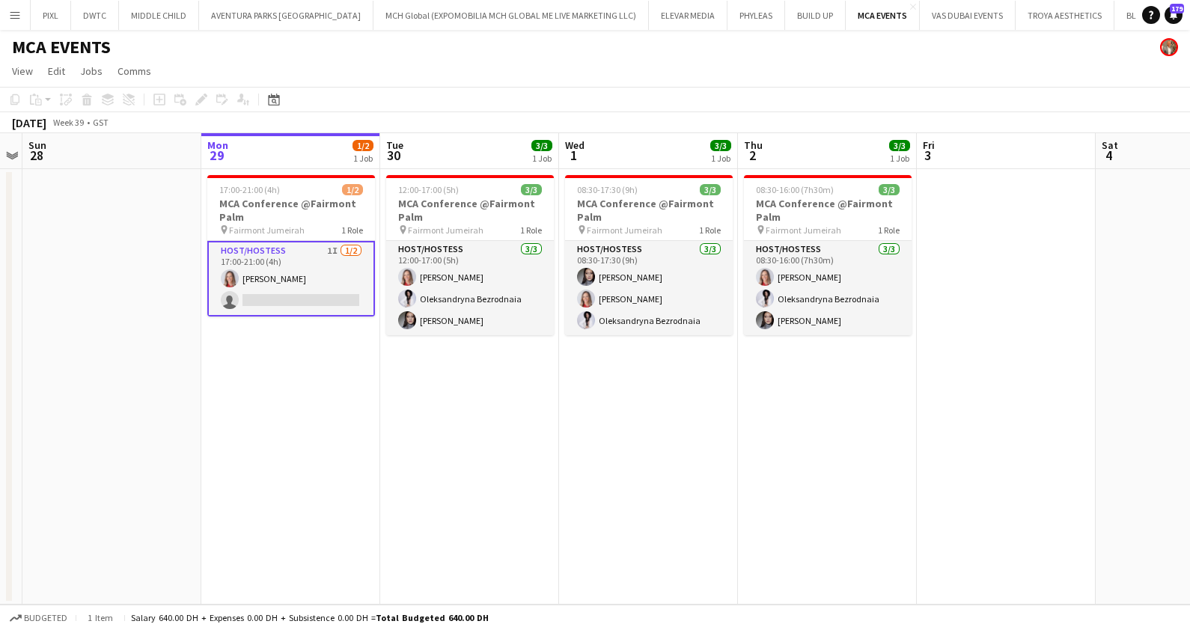
click at [306, 272] on app-card-role "Host/Hostess 1I 1/2 17:00-21:00 (4h) Nikolett Egresi single-neutral-actions" at bounding box center [291, 279] width 168 height 76
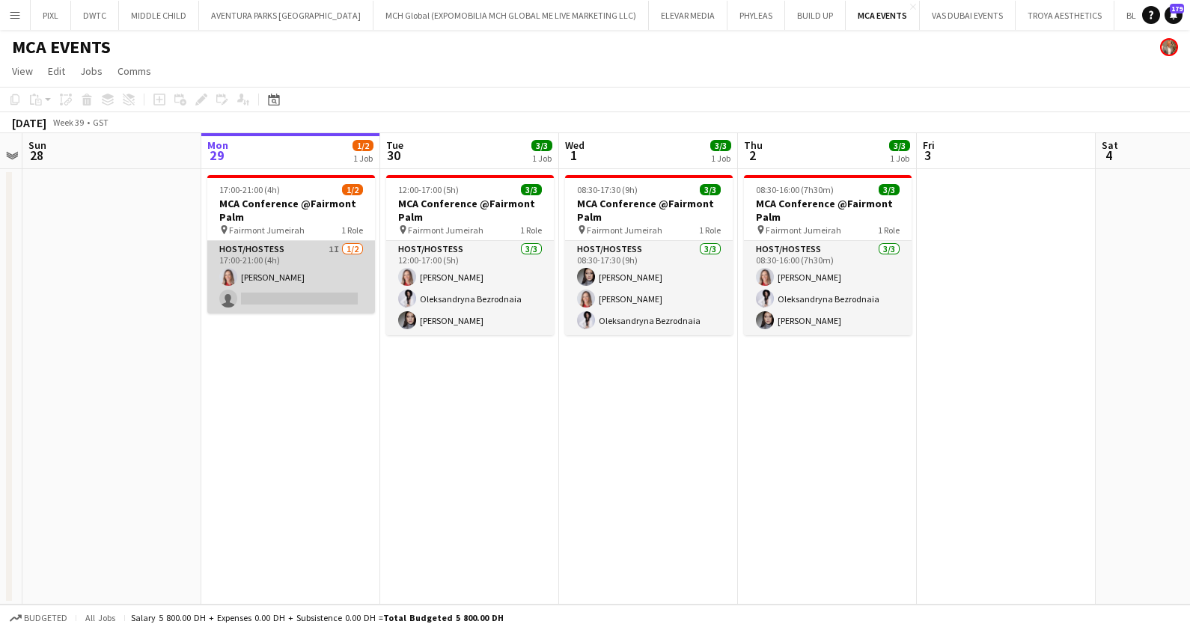
click at [299, 275] on app-card-role "Host/Hostess 1I 1/2 17:00-21:00 (4h) Nikolett Egresi single-neutral-actions" at bounding box center [291, 277] width 168 height 73
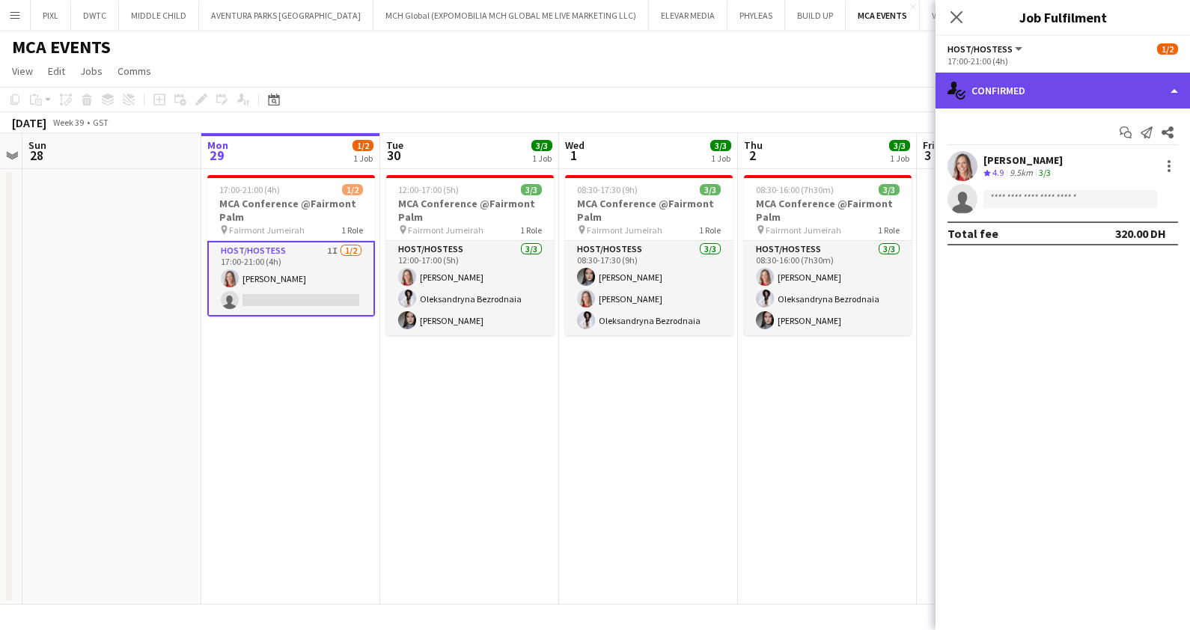
click at [1051, 92] on div "single-neutral-actions-check-2 Confirmed" at bounding box center [1062, 91] width 254 height 36
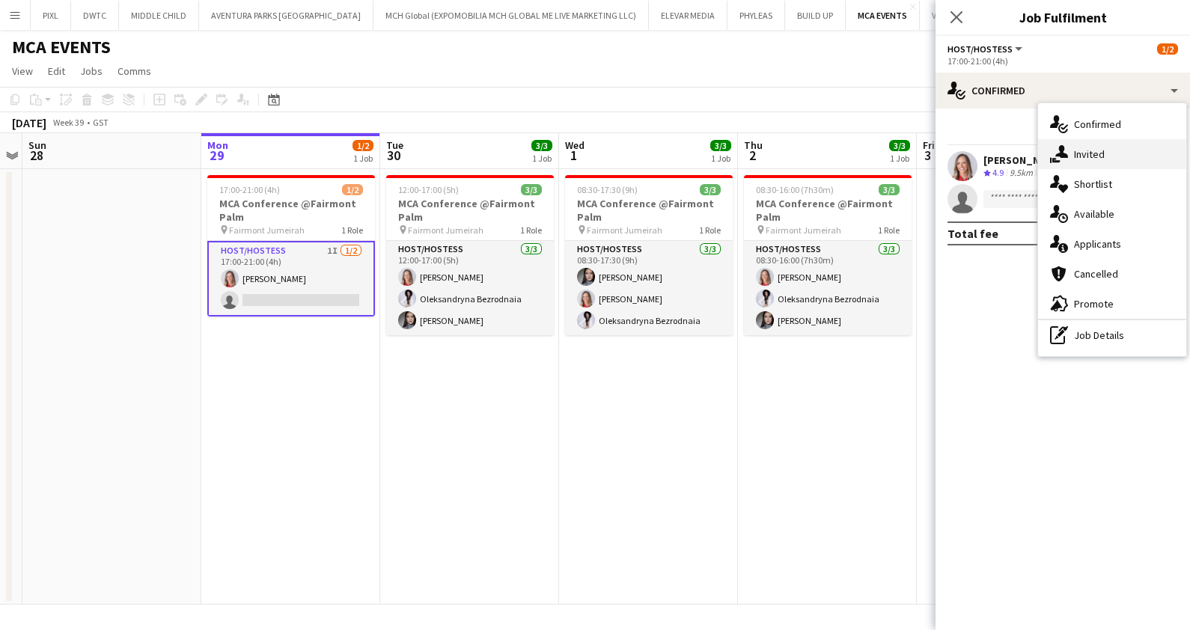
click at [1109, 150] on div "single-neutral-actions-share-1 Invited" at bounding box center [1112, 154] width 148 height 30
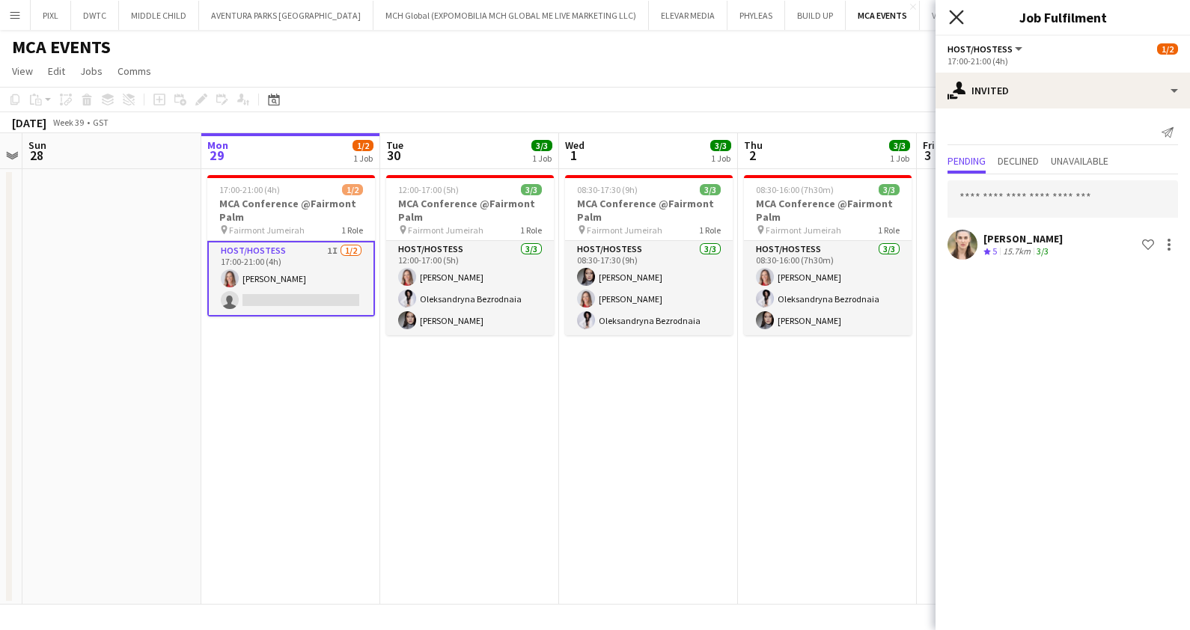
click at [961, 16] on icon "Close pop-in" at bounding box center [956, 17] width 14 height 14
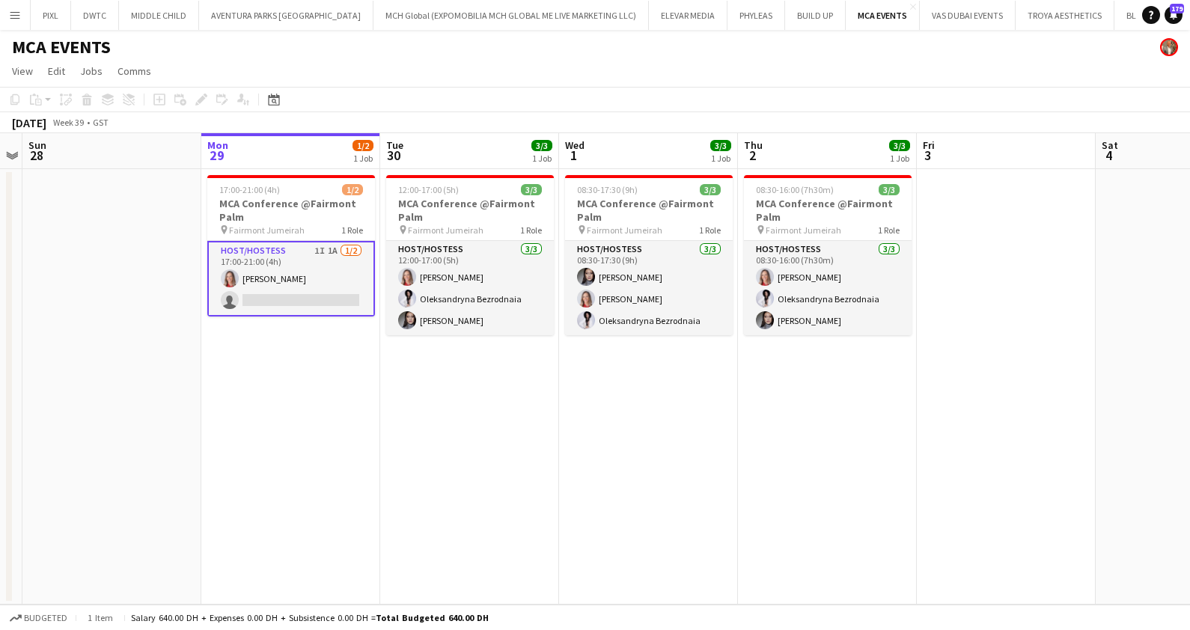
click at [300, 283] on app-card-role "Host/Hostess 1I 1A 1/2 17:00-21:00 (4h) Nikolett Egresi single-neutral-actions" at bounding box center [291, 279] width 168 height 76
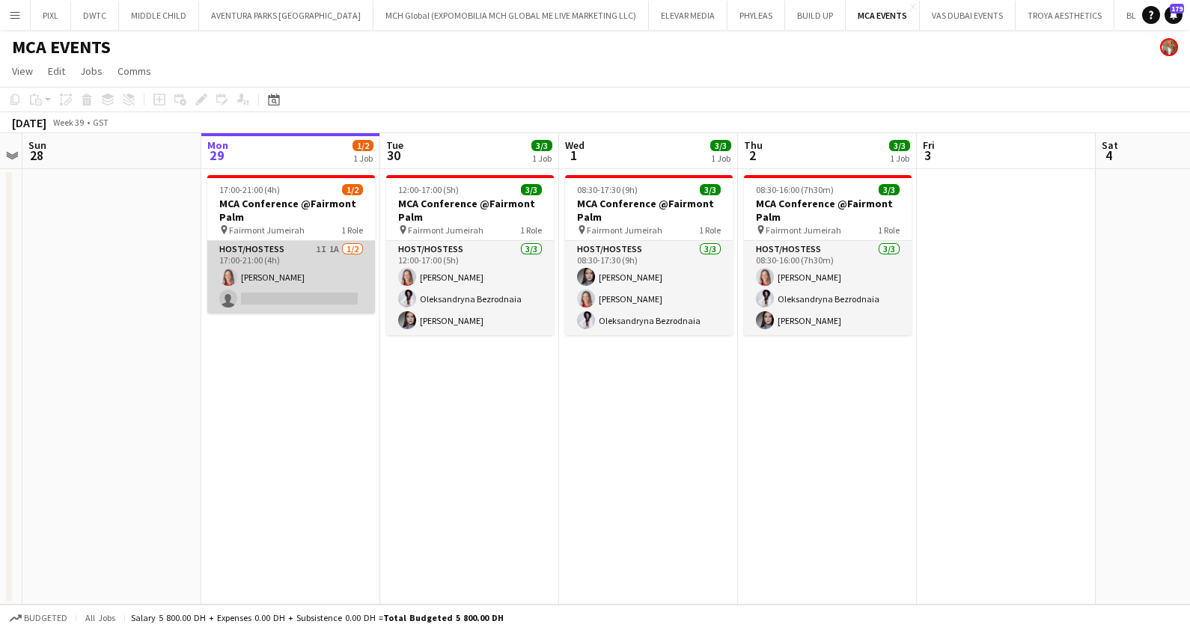
click at [308, 264] on app-card-role "Host/Hostess 1I 1A 1/2 17:00-21:00 (4h) Nikolett Egresi single-neutral-actions" at bounding box center [291, 277] width 168 height 73
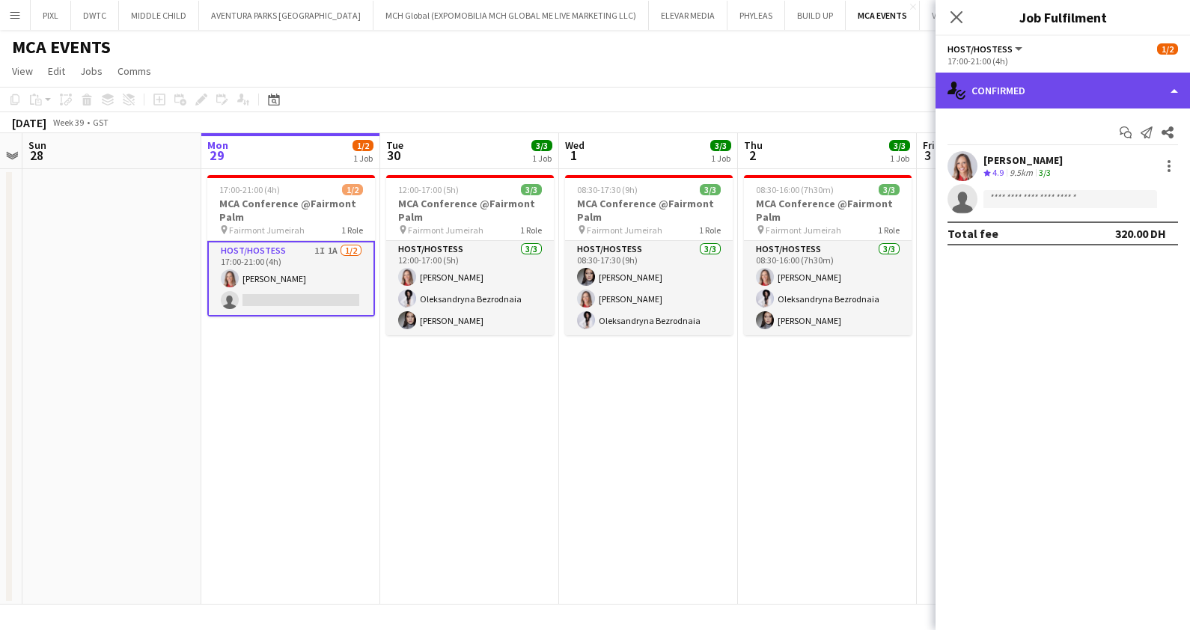
click at [1066, 90] on div "single-neutral-actions-check-2 Confirmed" at bounding box center [1062, 91] width 254 height 36
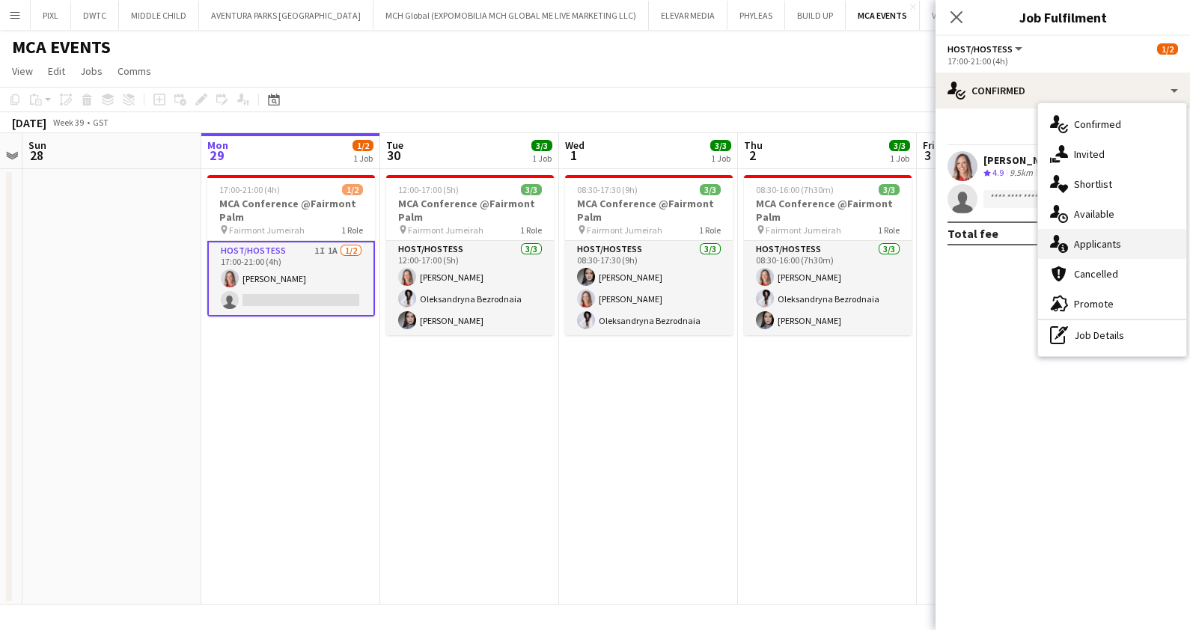
click at [1106, 237] on span "Applicants" at bounding box center [1097, 243] width 47 height 13
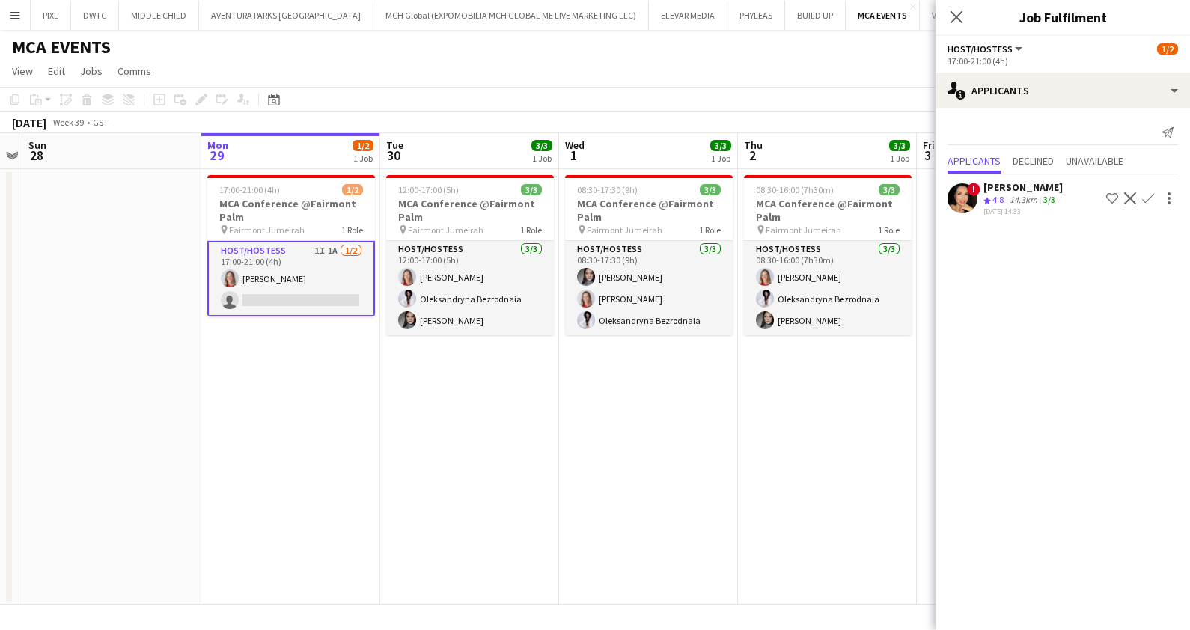
click at [1146, 196] on app-icon "Confirm" at bounding box center [1148, 198] width 12 height 12
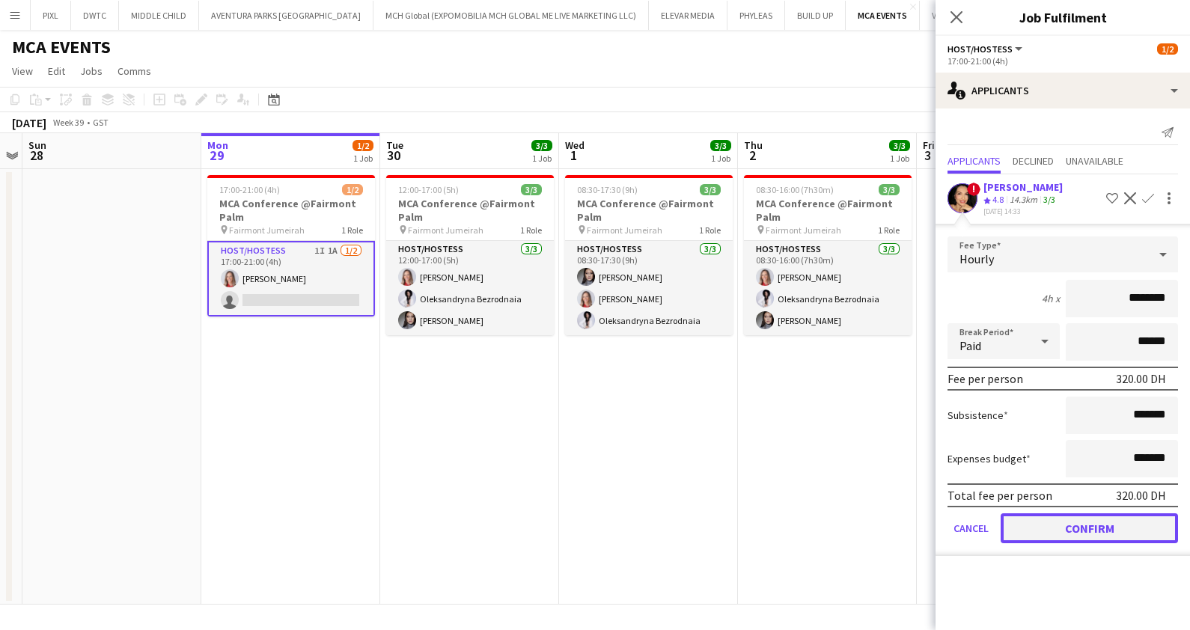
click at [1107, 525] on button "Confirm" at bounding box center [1088, 528] width 177 height 30
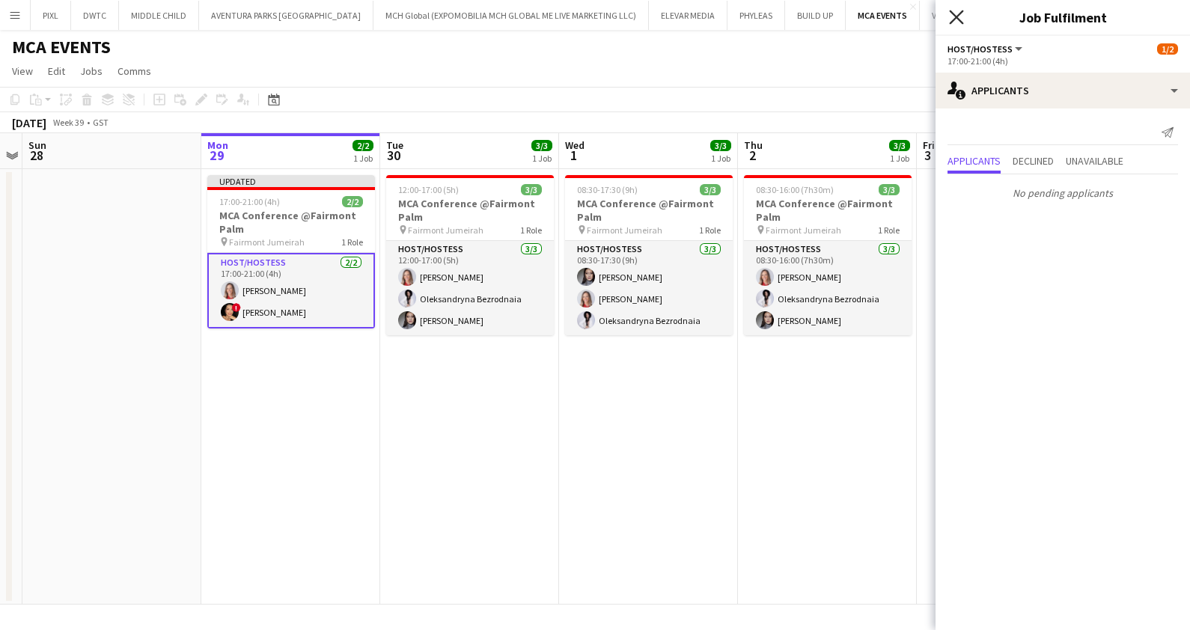
click at [949, 11] on icon "Close pop-in" at bounding box center [956, 17] width 14 height 14
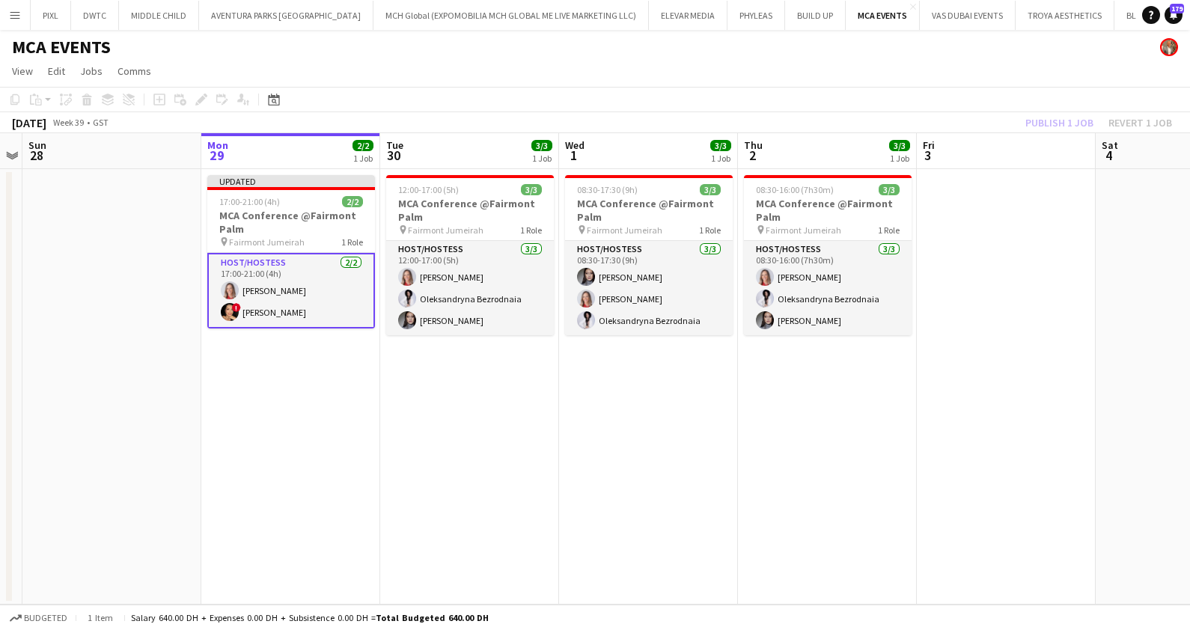
click at [1055, 120] on div "Publish 1 job Revert 1 job" at bounding box center [1098, 122] width 183 height 19
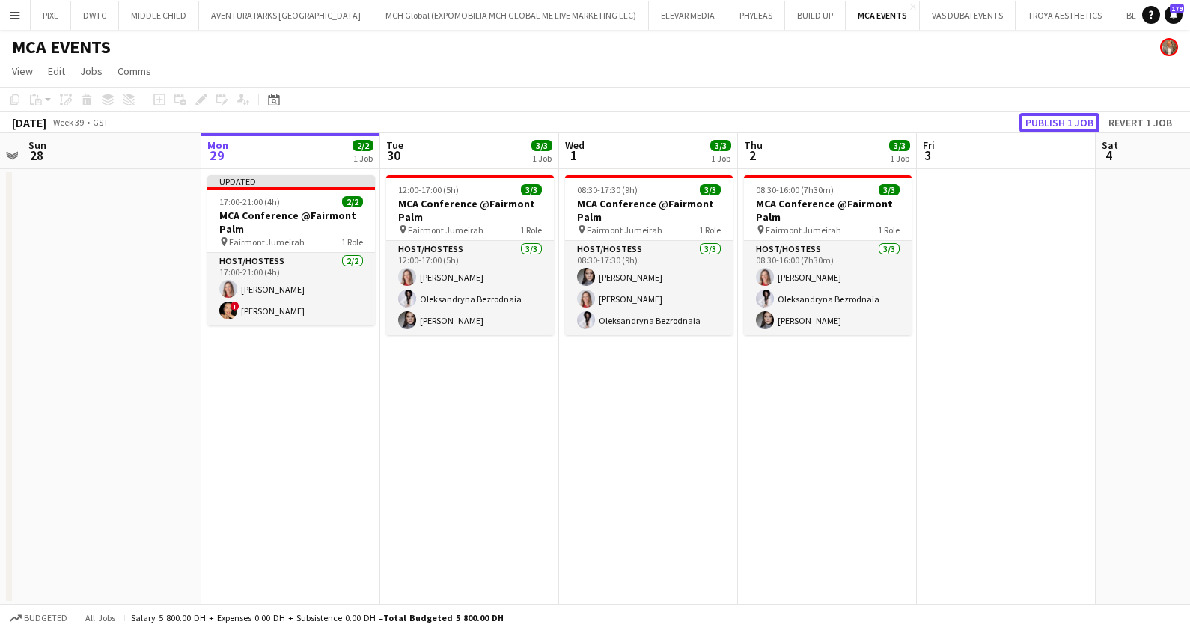
click at [1055, 120] on button "Publish 1 job" at bounding box center [1059, 122] width 80 height 19
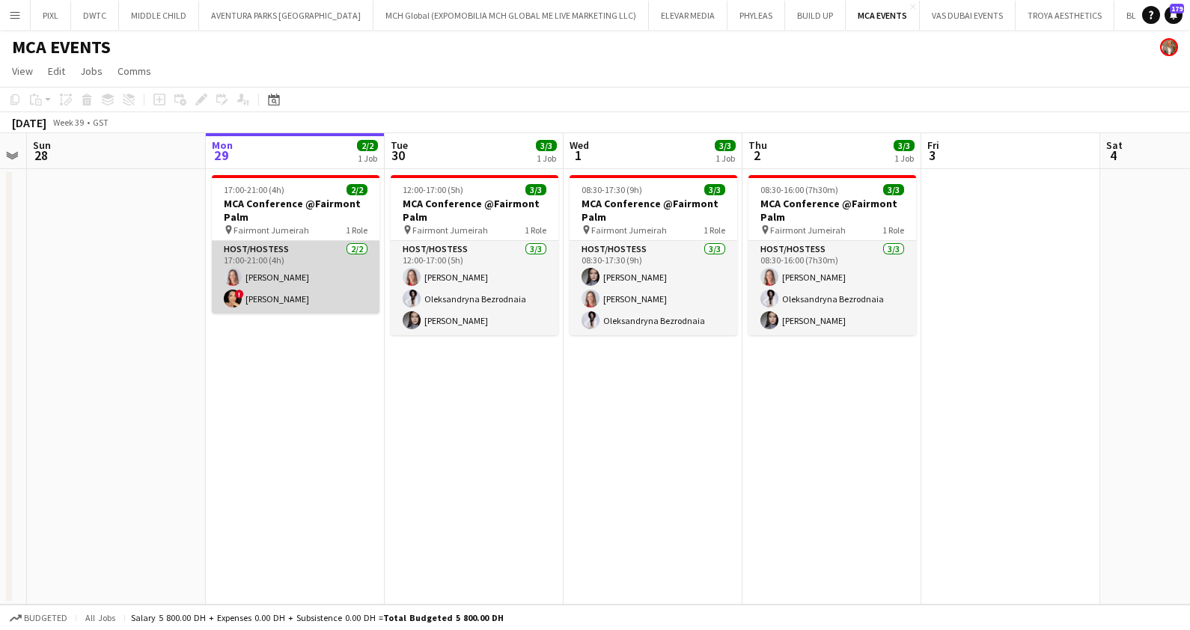
scroll to position [0, 513]
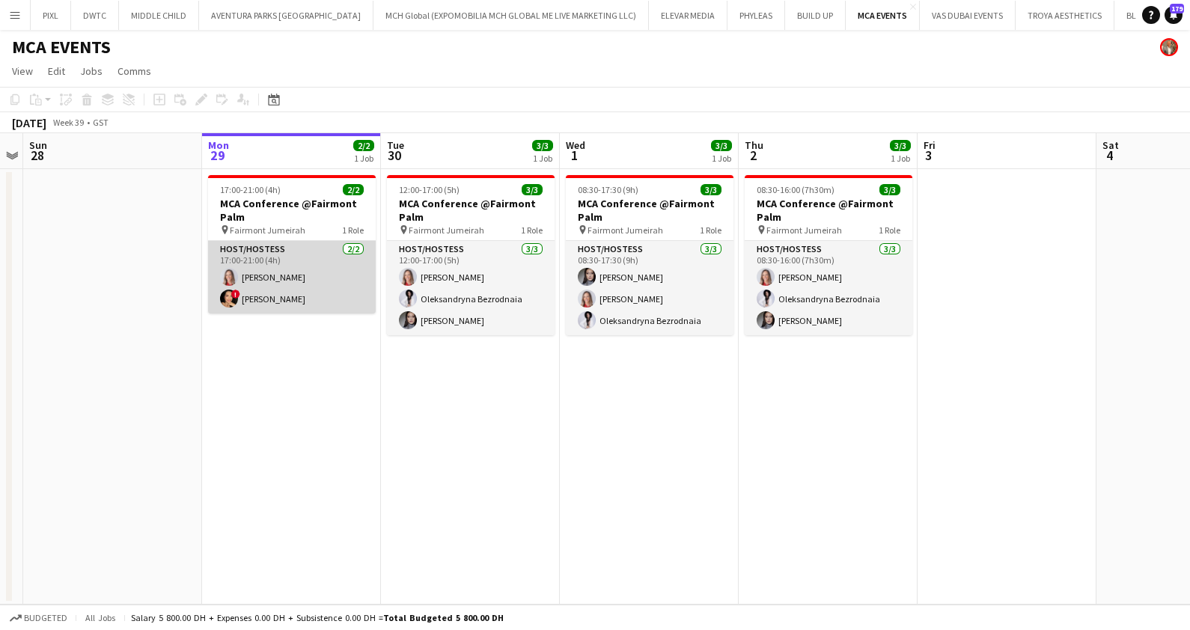
click at [308, 284] on app-card-role "Host/Hostess 2/2 17:00-21:00 (4h) Nikolett Egresi ! Carolina Alvarez" at bounding box center [292, 277] width 168 height 73
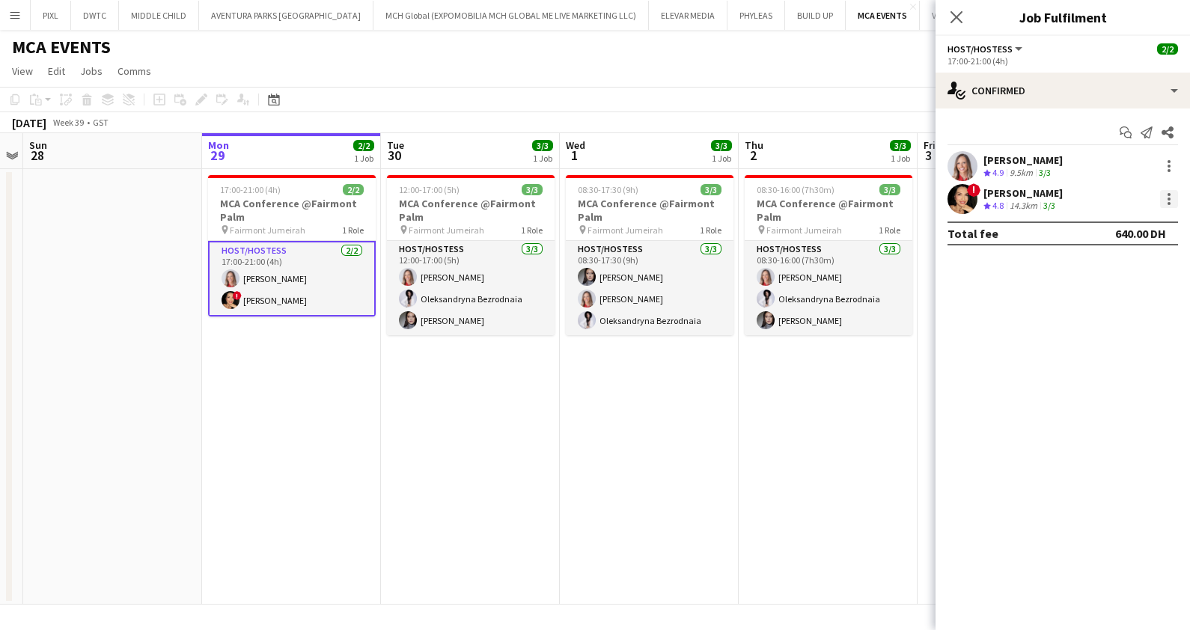
click at [1170, 199] on div at bounding box center [1168, 199] width 3 height 3
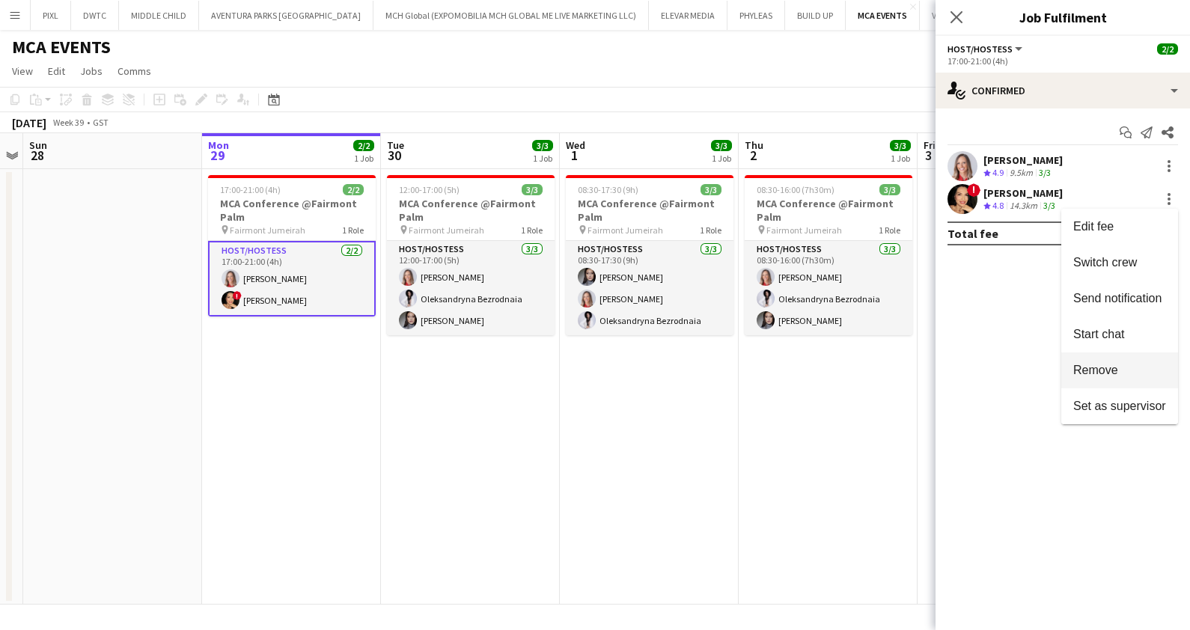
click at [1107, 372] on span "Remove" at bounding box center [1095, 370] width 45 height 13
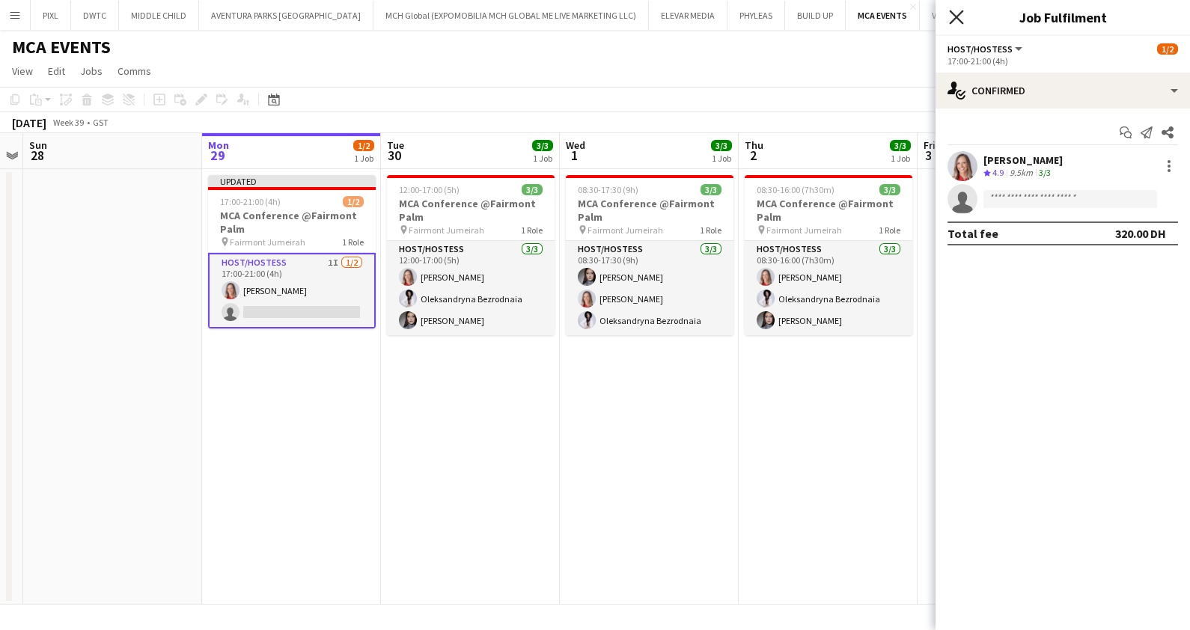
click at [958, 15] on icon at bounding box center [956, 17] width 14 height 14
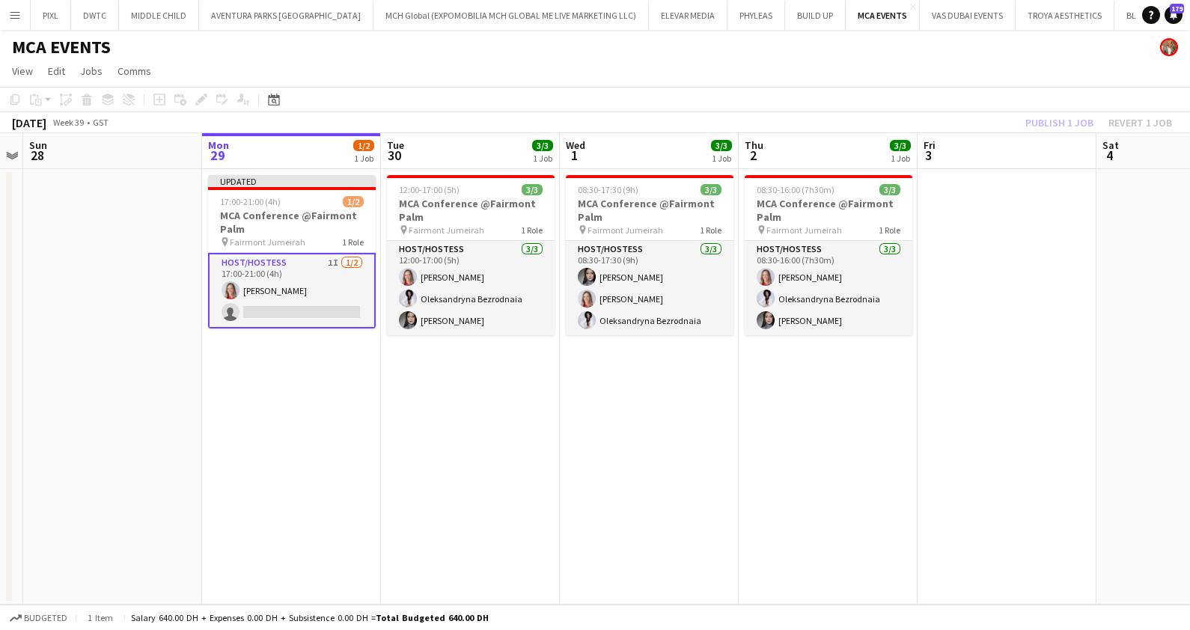
click at [1051, 129] on div "Publish 1 job Revert 1 job" at bounding box center [1098, 122] width 183 height 19
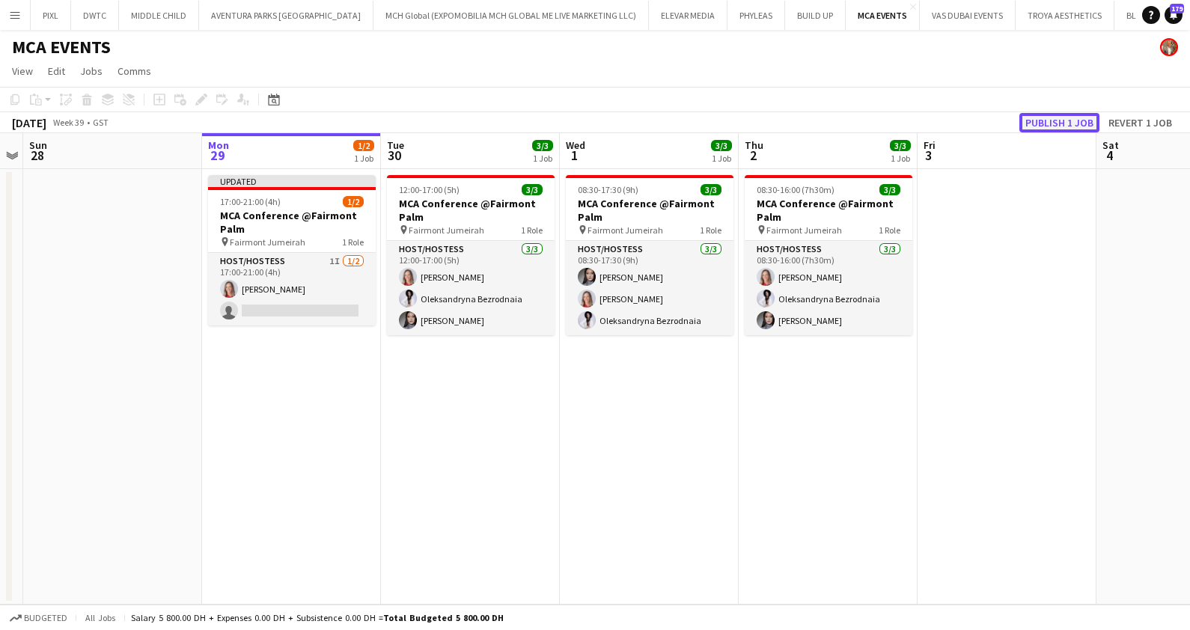
click at [1051, 122] on button "Publish 1 job" at bounding box center [1059, 122] width 80 height 19
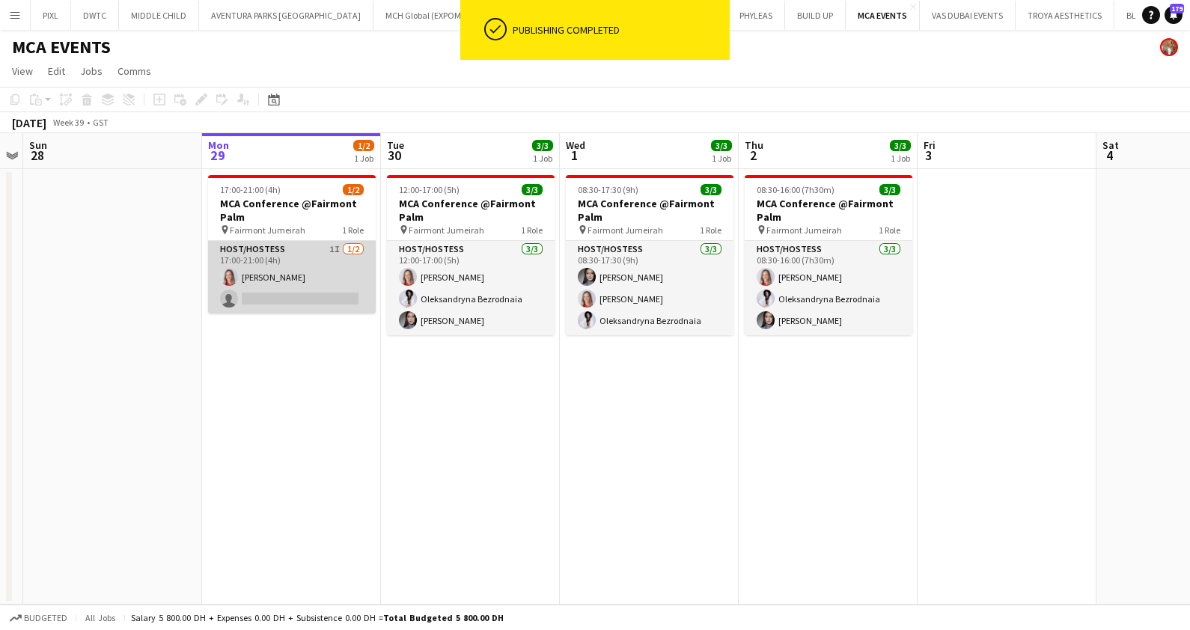
click at [333, 267] on app-card-role "Host/Hostess 1I 1/2 17:00-21:00 (4h) Nikolett Egresi single-neutral-actions" at bounding box center [292, 277] width 168 height 73
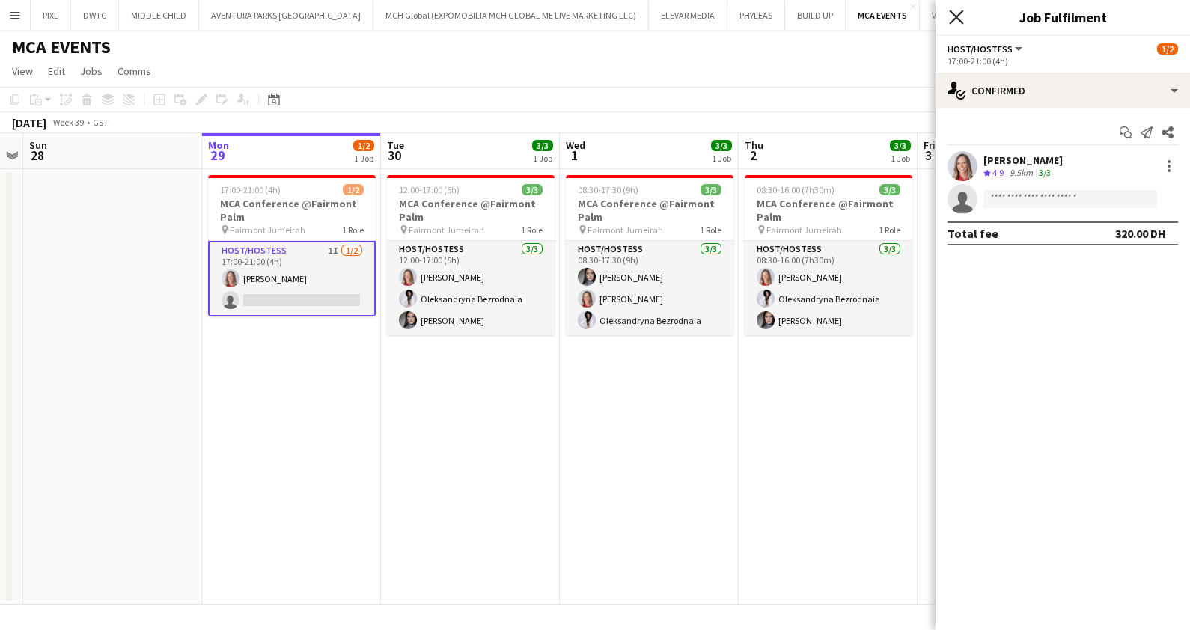
click at [954, 16] on icon at bounding box center [956, 17] width 14 height 14
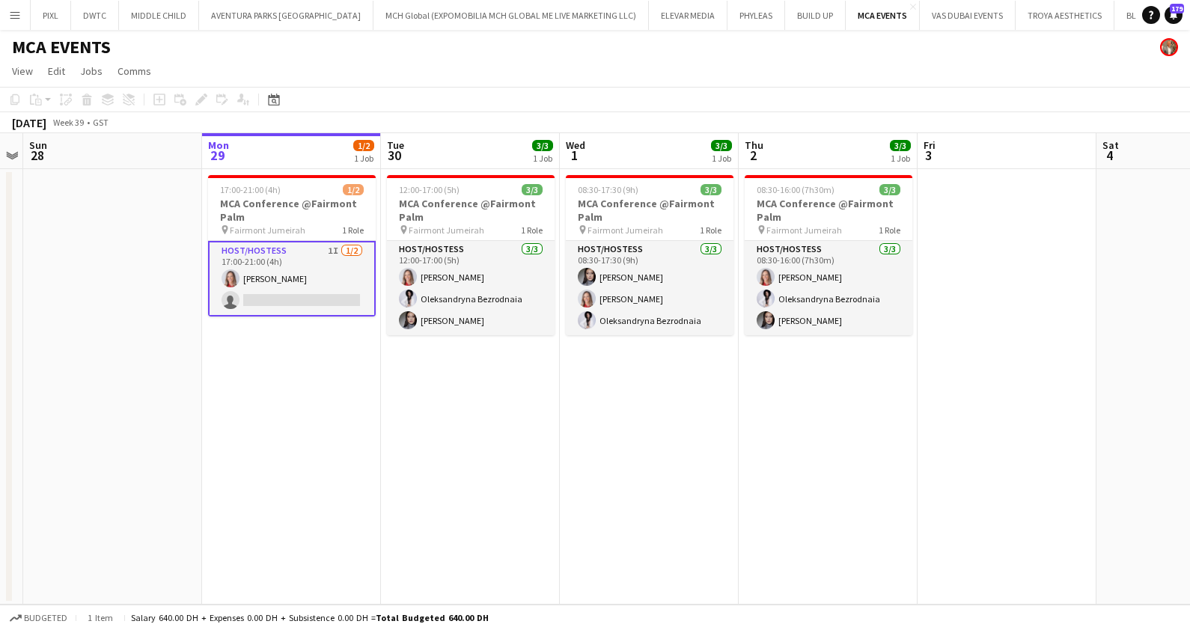
click at [331, 283] on app-card-role "Host/Hostess 1I 1/2 17:00-21:00 (4h) Nikolett Egresi single-neutral-actions" at bounding box center [292, 279] width 168 height 76
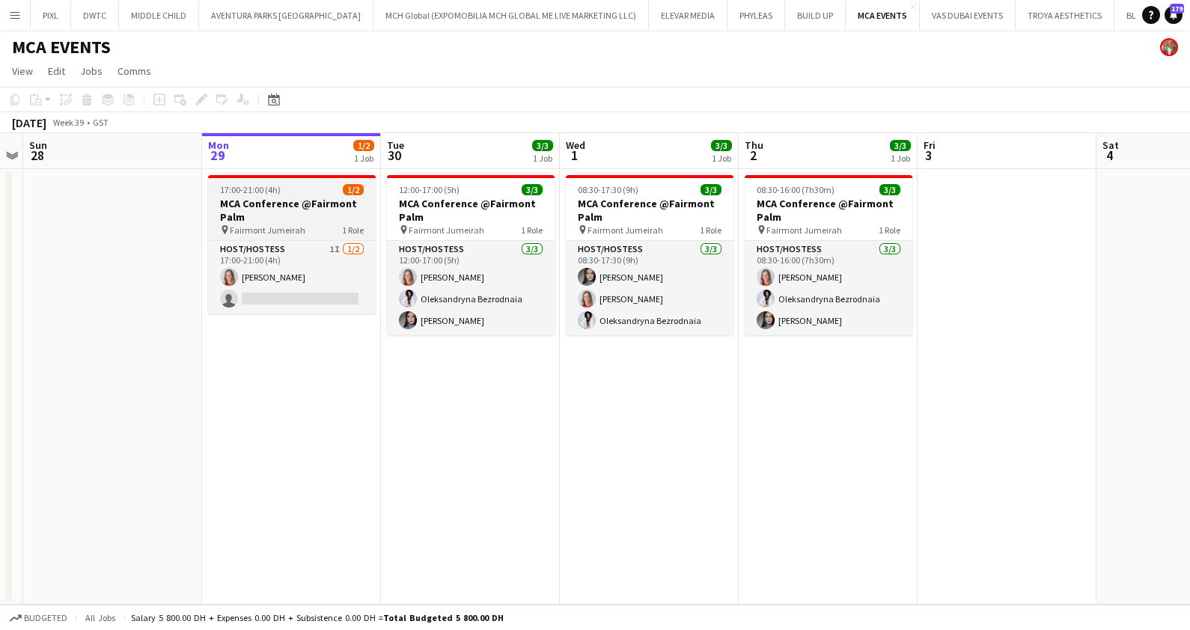
click at [292, 215] on h3 "MCA Conference @Fairmont Palm" at bounding box center [292, 210] width 168 height 27
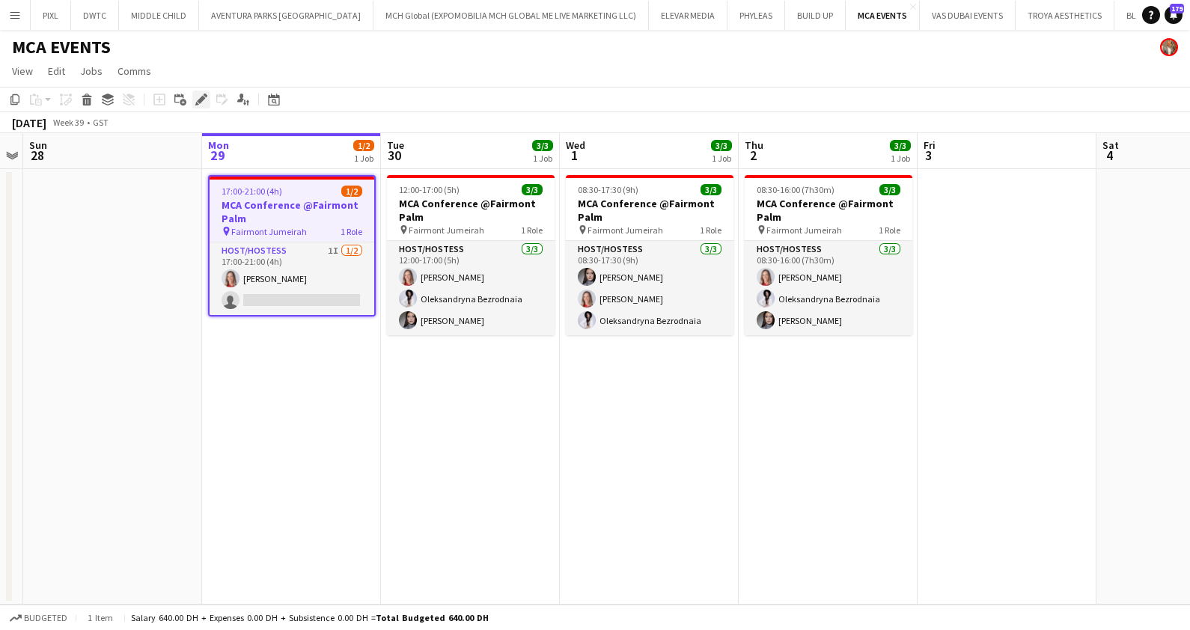
click at [197, 101] on icon at bounding box center [201, 100] width 8 height 8
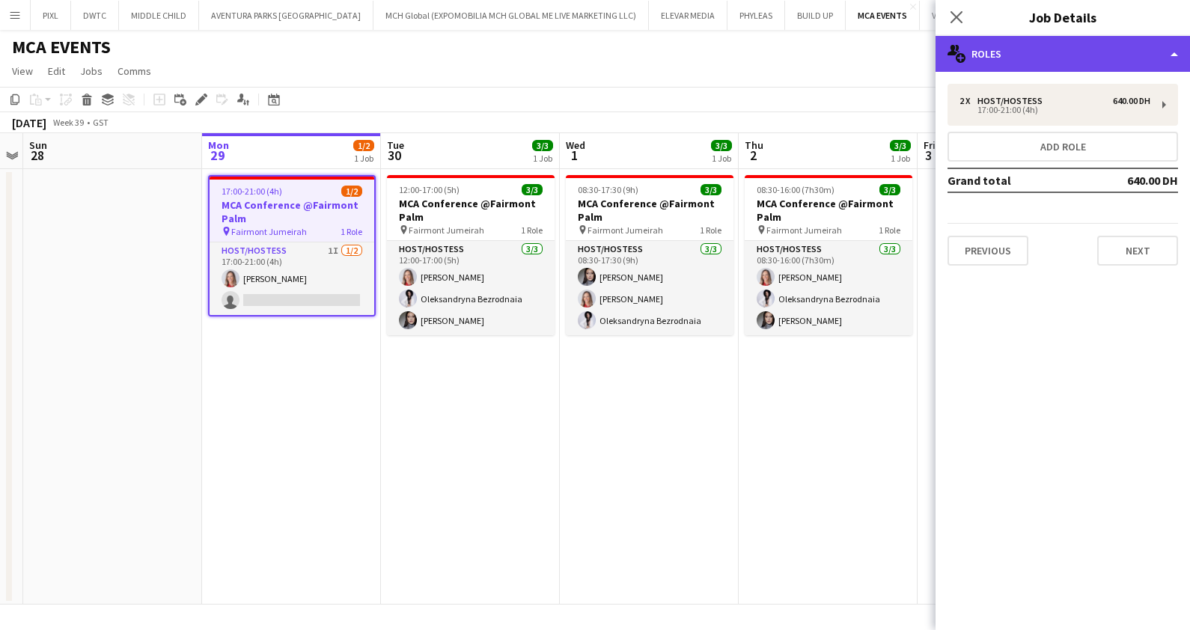
click at [1016, 64] on div "multiple-users-add Roles" at bounding box center [1062, 54] width 254 height 36
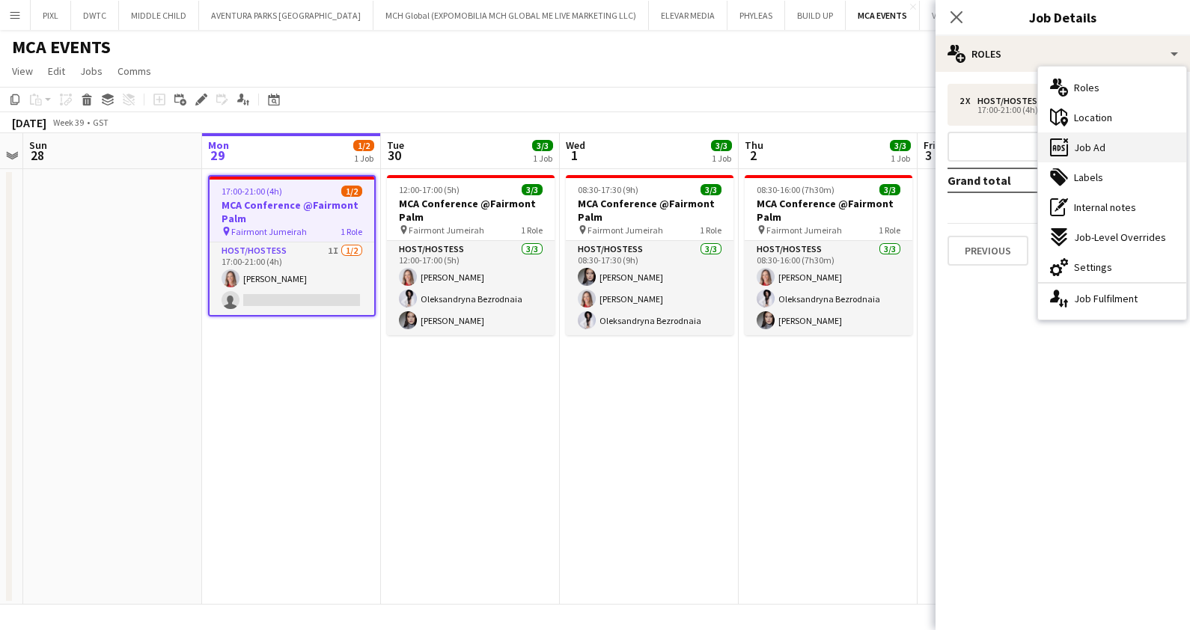
click at [1106, 145] on div "ads-window Job Ad" at bounding box center [1112, 147] width 148 height 30
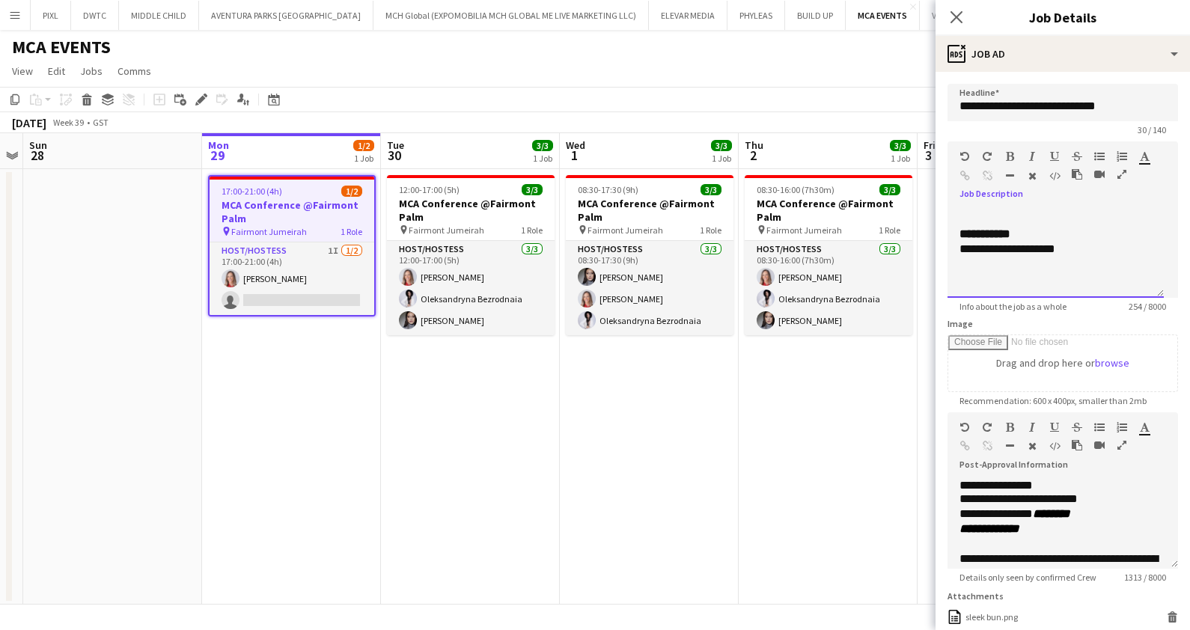
scroll to position [116, 0]
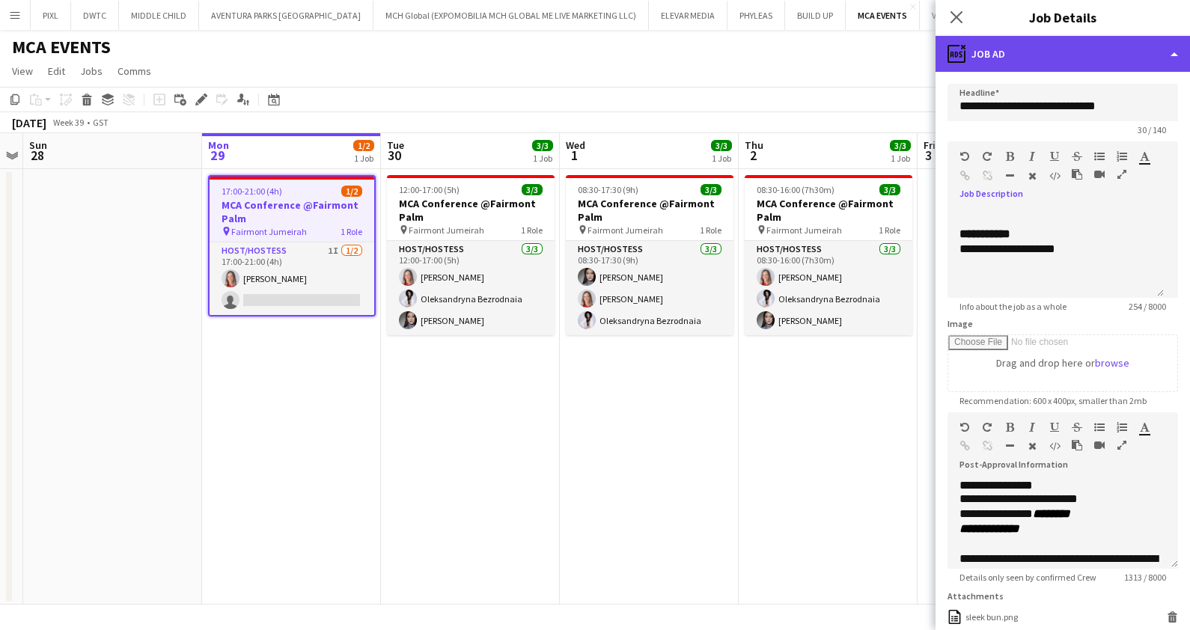
click at [1027, 60] on div "ads-window Job Ad" at bounding box center [1062, 54] width 254 height 36
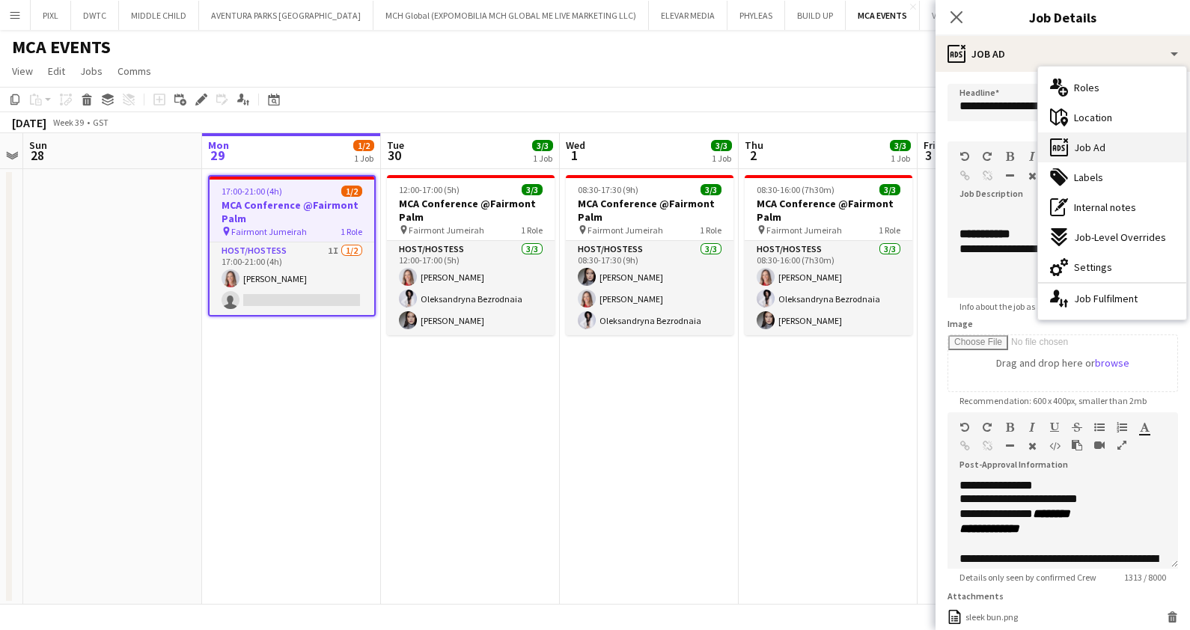
click at [1105, 142] on div "ads-window Job Ad" at bounding box center [1112, 147] width 148 height 30
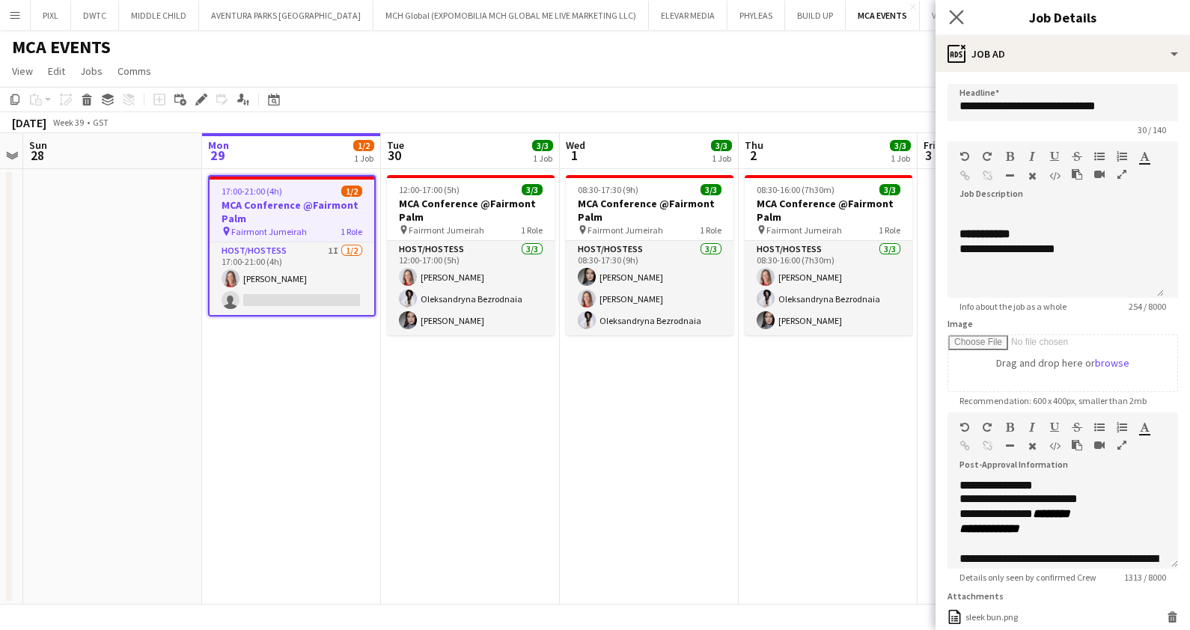
click at [964, 19] on app-icon "Close pop-in" at bounding box center [957, 18] width 22 height 22
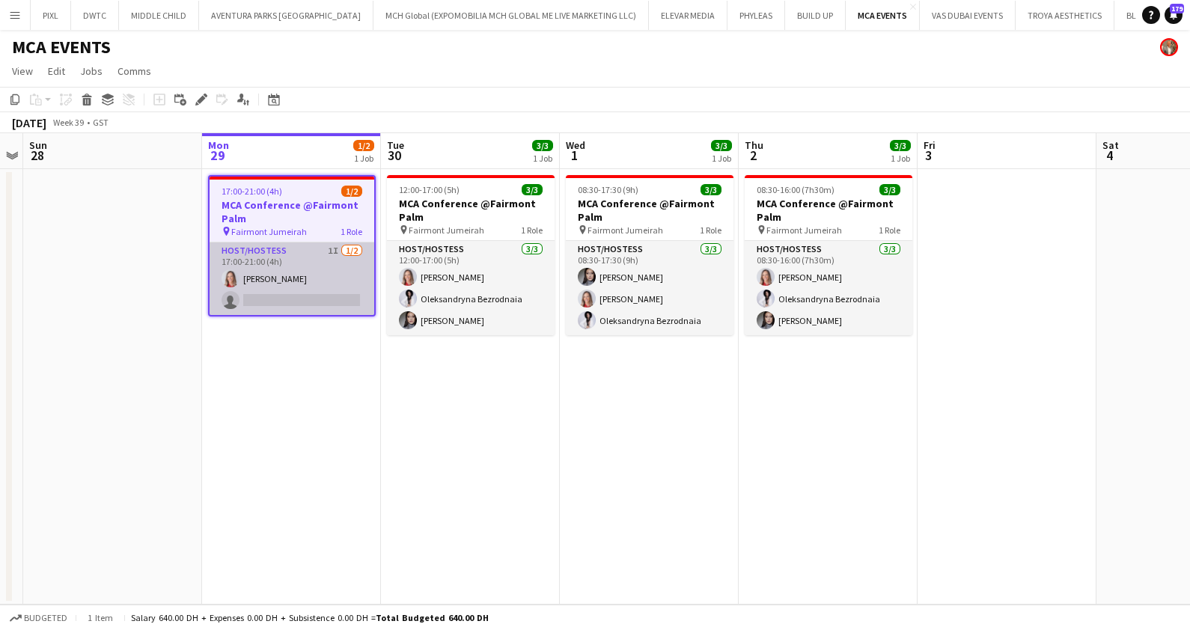
click at [291, 268] on app-card-role "Host/Hostess 1I 1/2 17:00-21:00 (4h) Nikolett Egresi single-neutral-actions" at bounding box center [292, 278] width 165 height 73
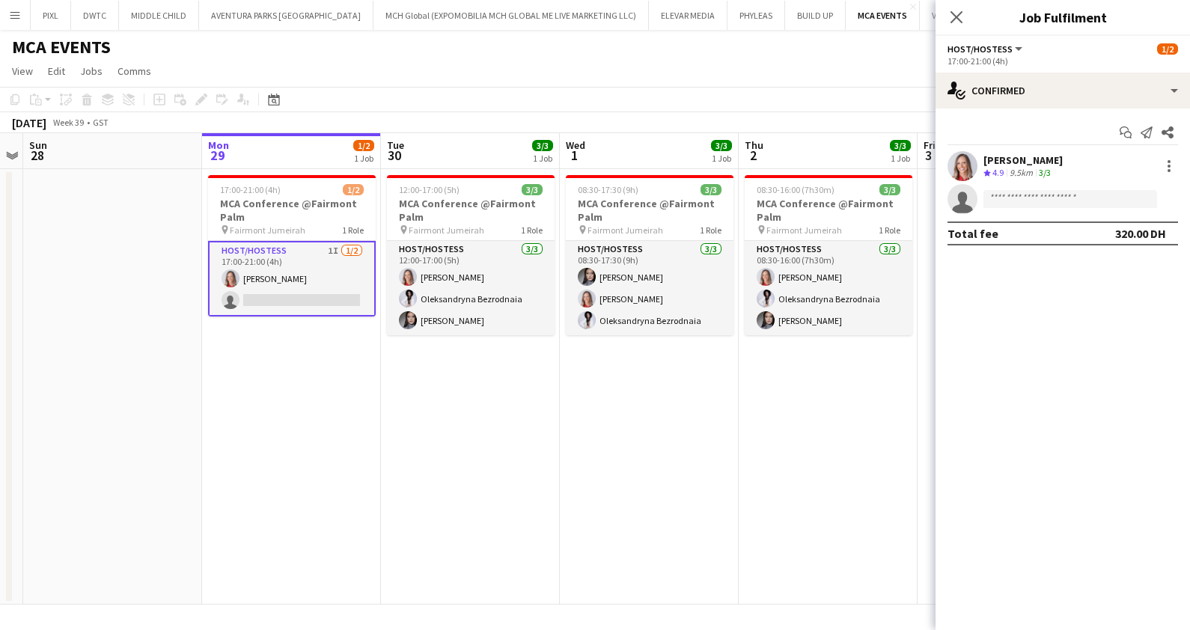
click at [277, 300] on app-card-role "Host/Hostess 1I 1/2 17:00-21:00 (4h) Nikolett Egresi single-neutral-actions" at bounding box center [292, 279] width 168 height 76
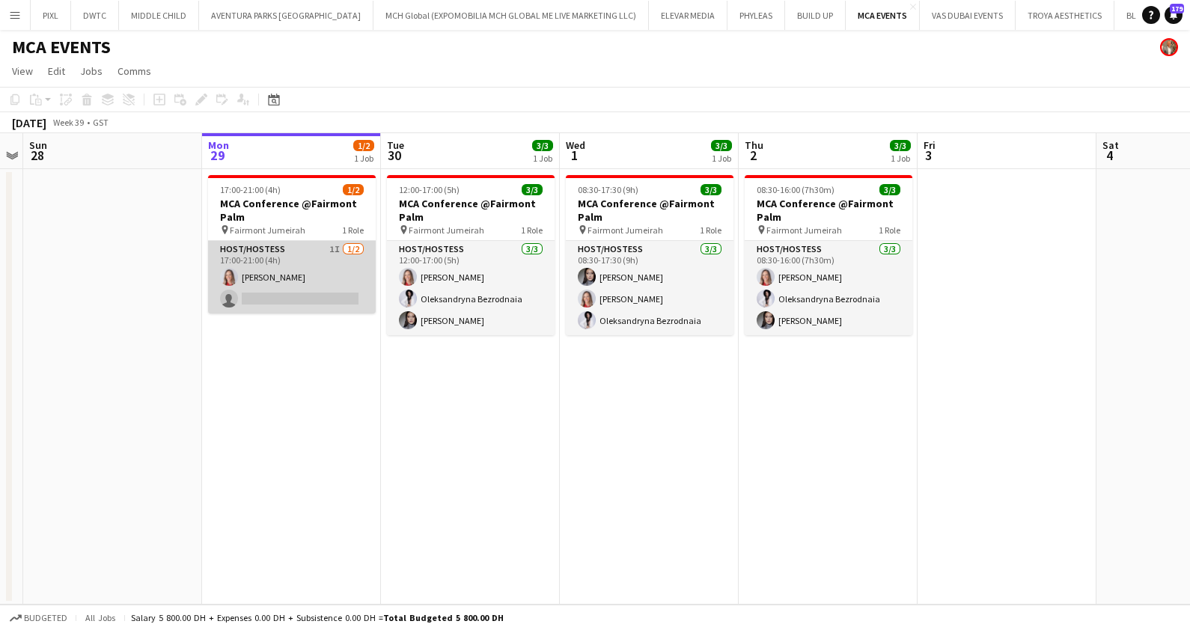
click at [284, 288] on app-card-role "Host/Hostess 1I 1/2 17:00-21:00 (4h) Nikolett Egresi single-neutral-actions" at bounding box center [292, 277] width 168 height 73
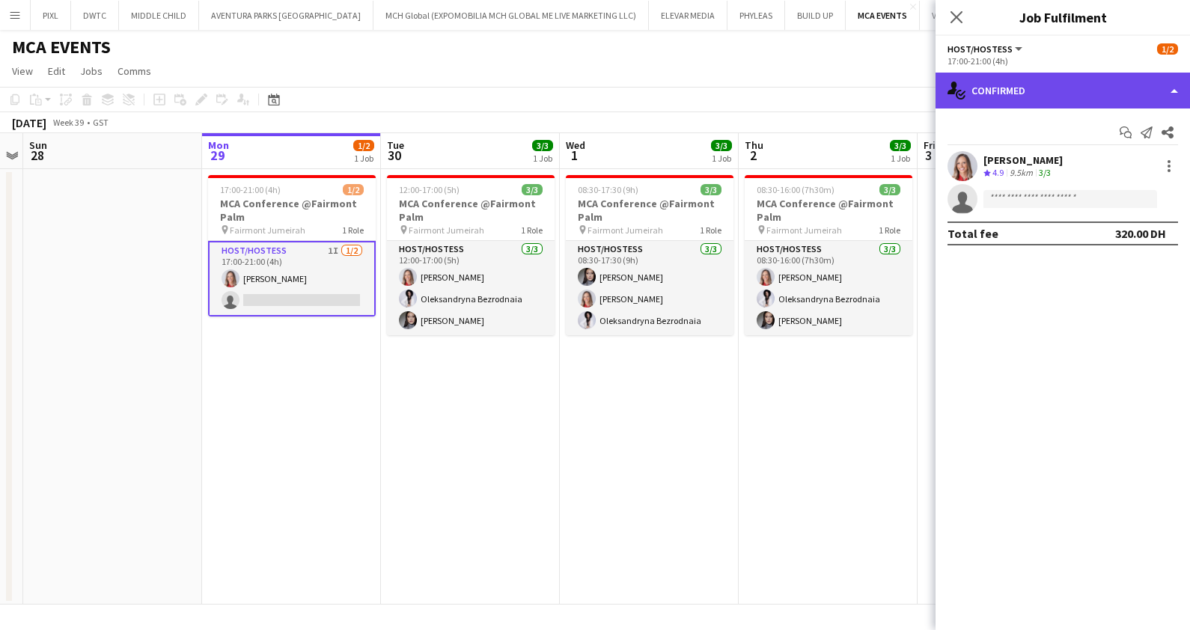
click at [1074, 83] on div "single-neutral-actions-check-2 Confirmed" at bounding box center [1062, 91] width 254 height 36
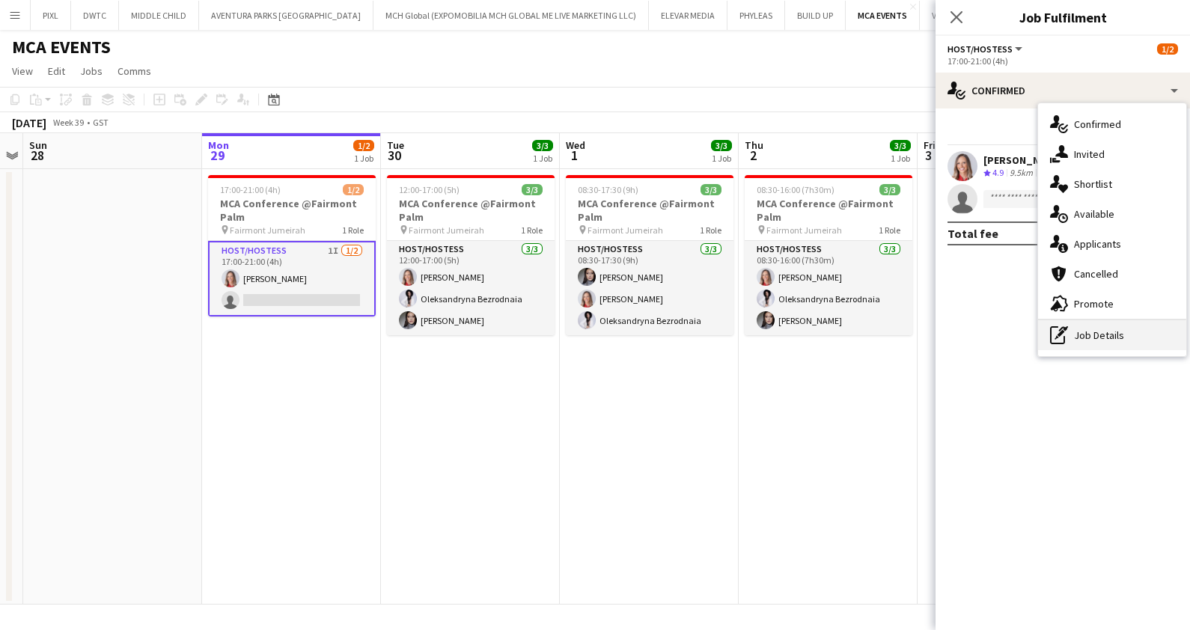
click at [1094, 327] on div "pen-write Job Details" at bounding box center [1112, 335] width 148 height 30
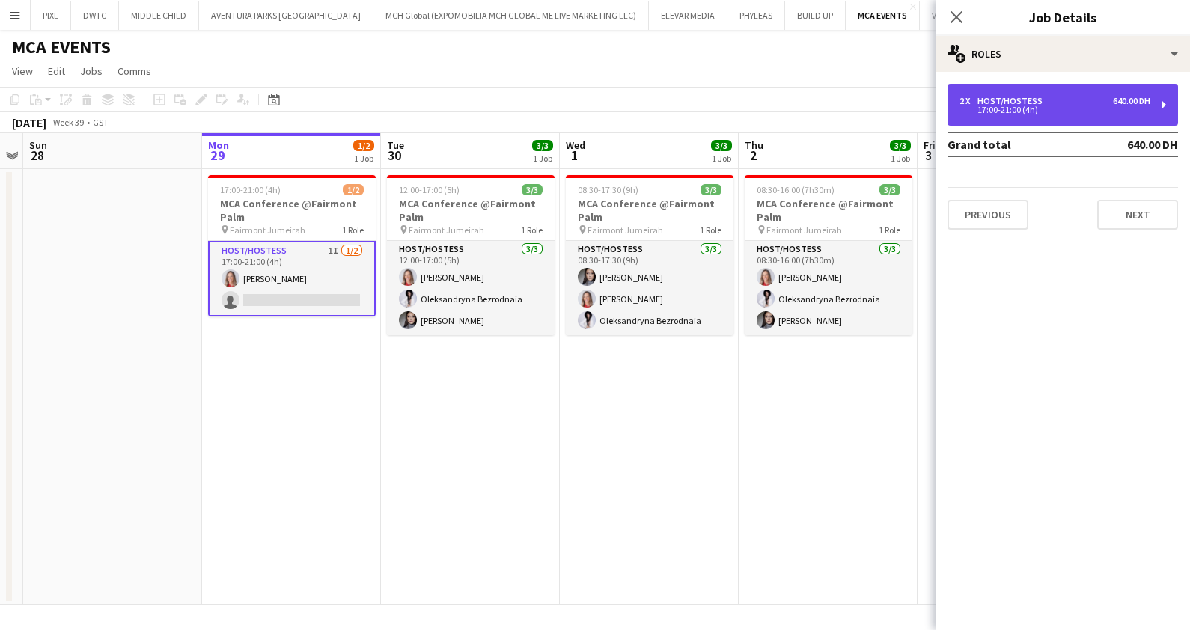
click at [1000, 108] on div "17:00-21:00 (4h)" at bounding box center [1054, 109] width 191 height 7
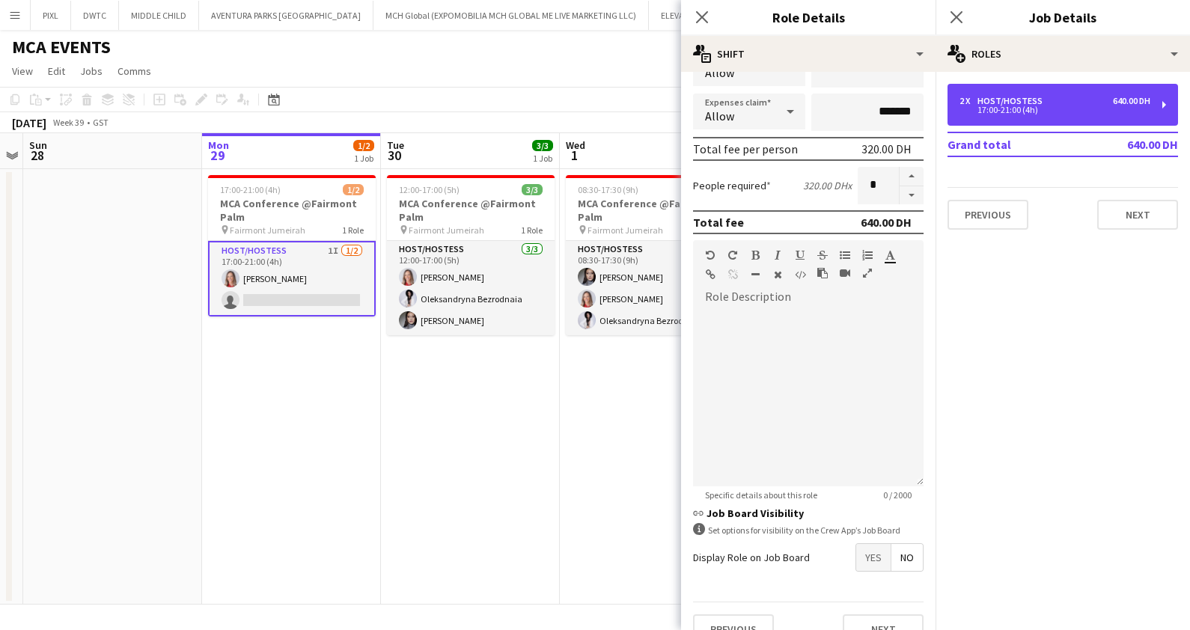
scroll to position [0, 0]
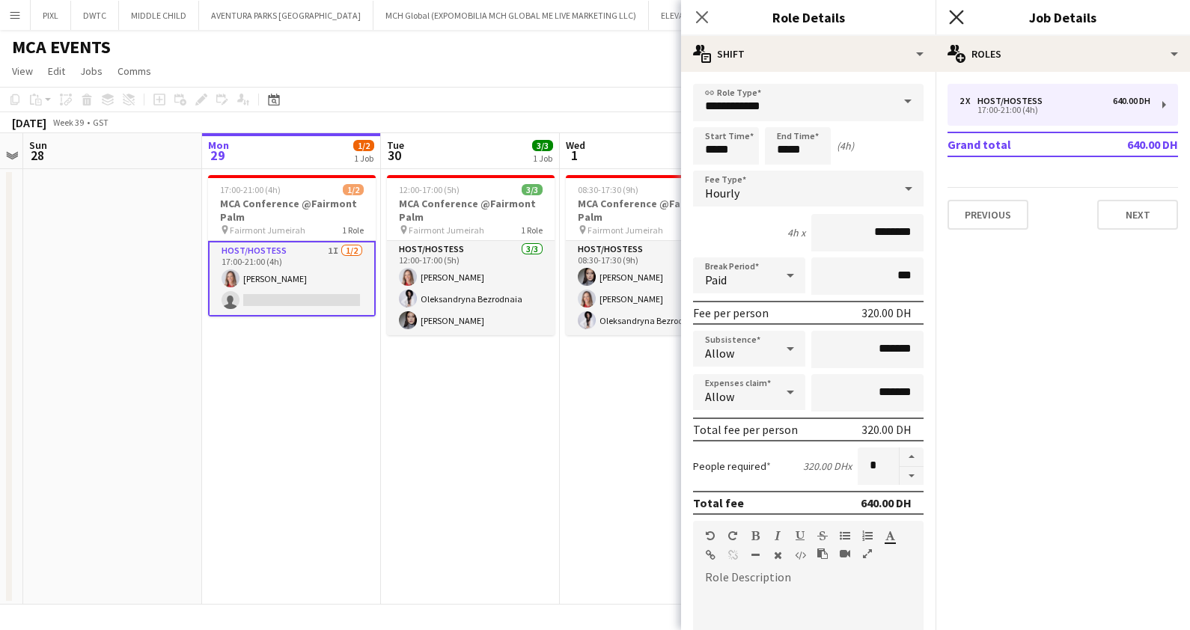
click at [956, 18] on icon at bounding box center [956, 17] width 14 height 14
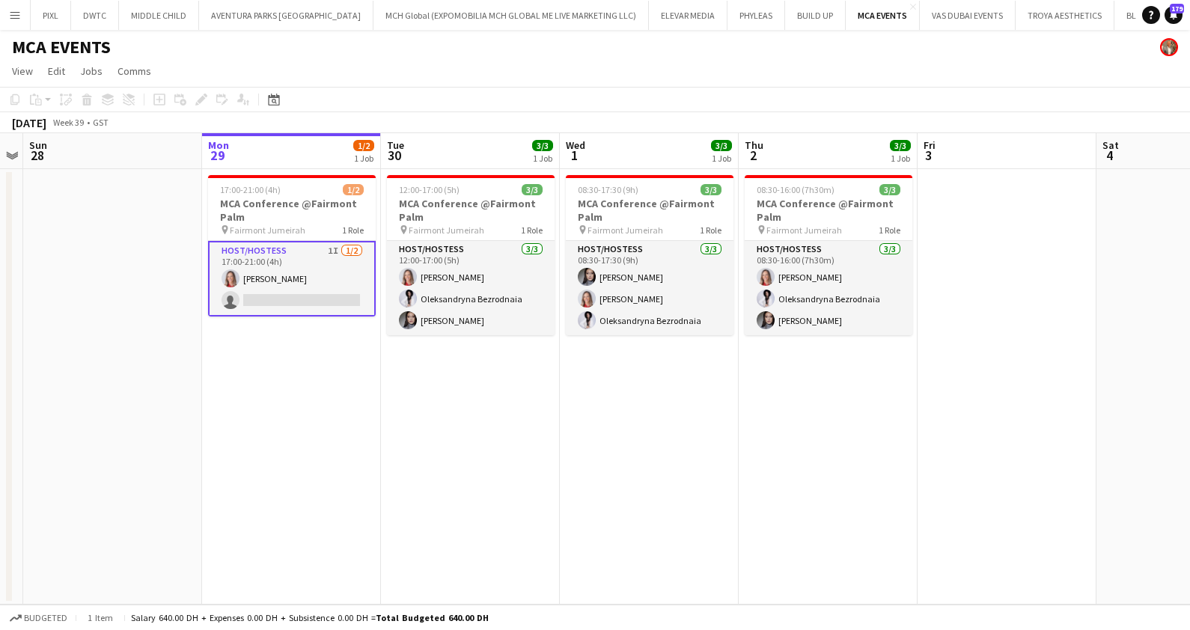
click at [292, 266] on app-card-role "Host/Hostess 1I 1/2 17:00-21:00 (4h) Nikolett Egresi single-neutral-actions" at bounding box center [292, 279] width 168 height 76
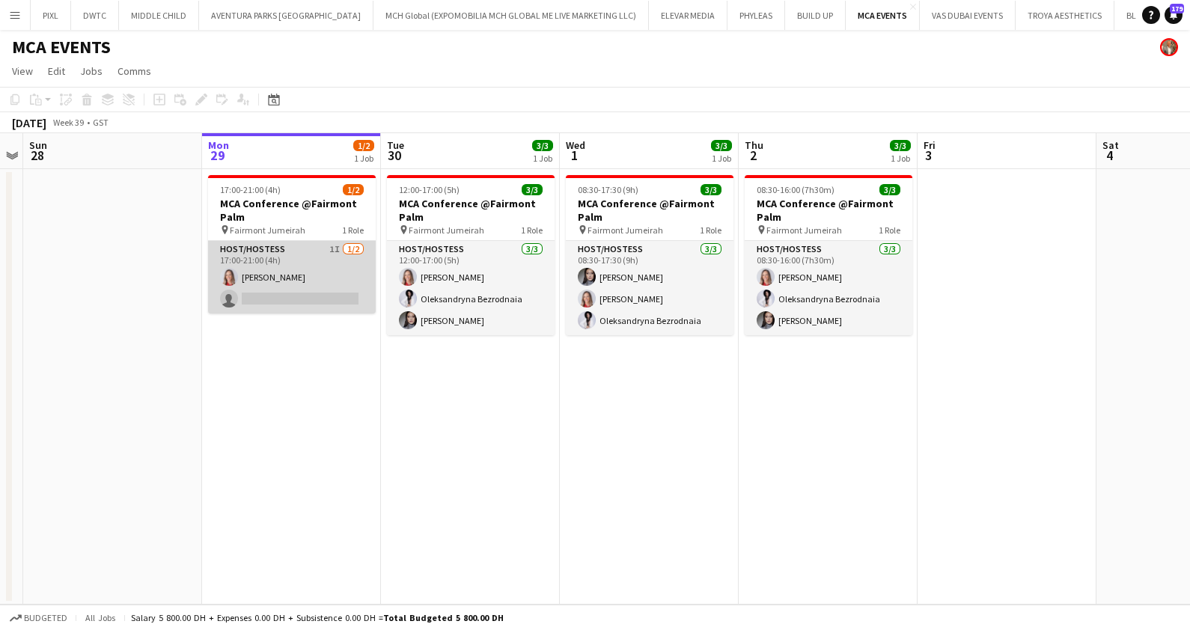
click at [292, 274] on app-card-role "Host/Hostess 1I 1/2 17:00-21:00 (4h) Nikolett Egresi single-neutral-actions" at bounding box center [292, 277] width 168 height 73
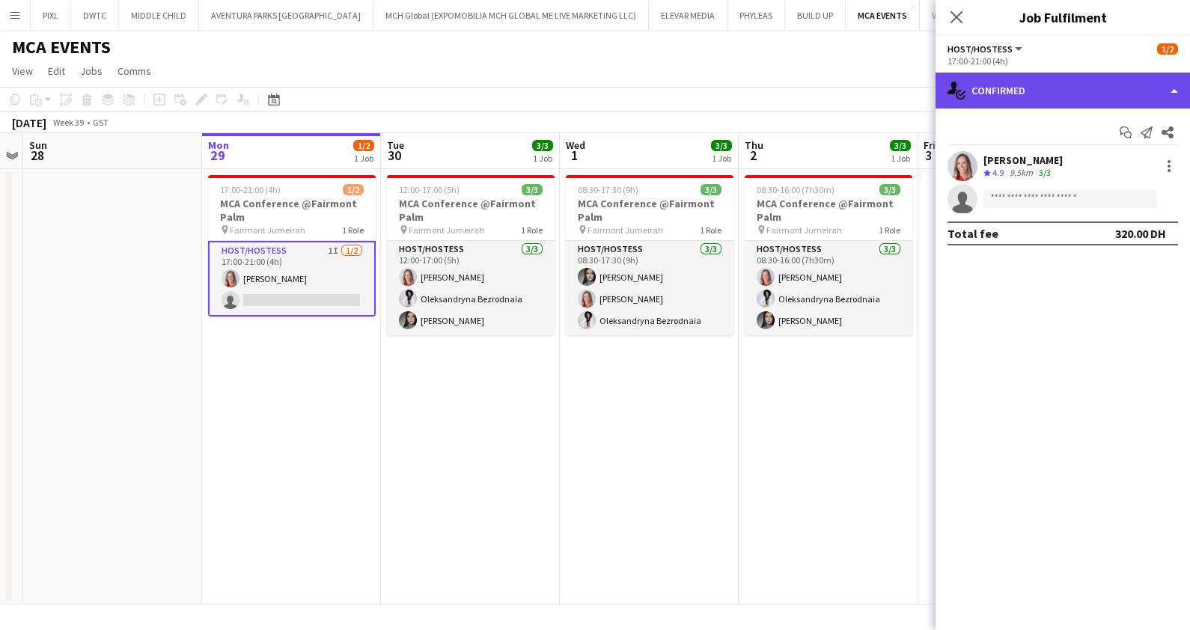
click at [1033, 92] on div "single-neutral-actions-check-2 Confirmed" at bounding box center [1062, 91] width 254 height 36
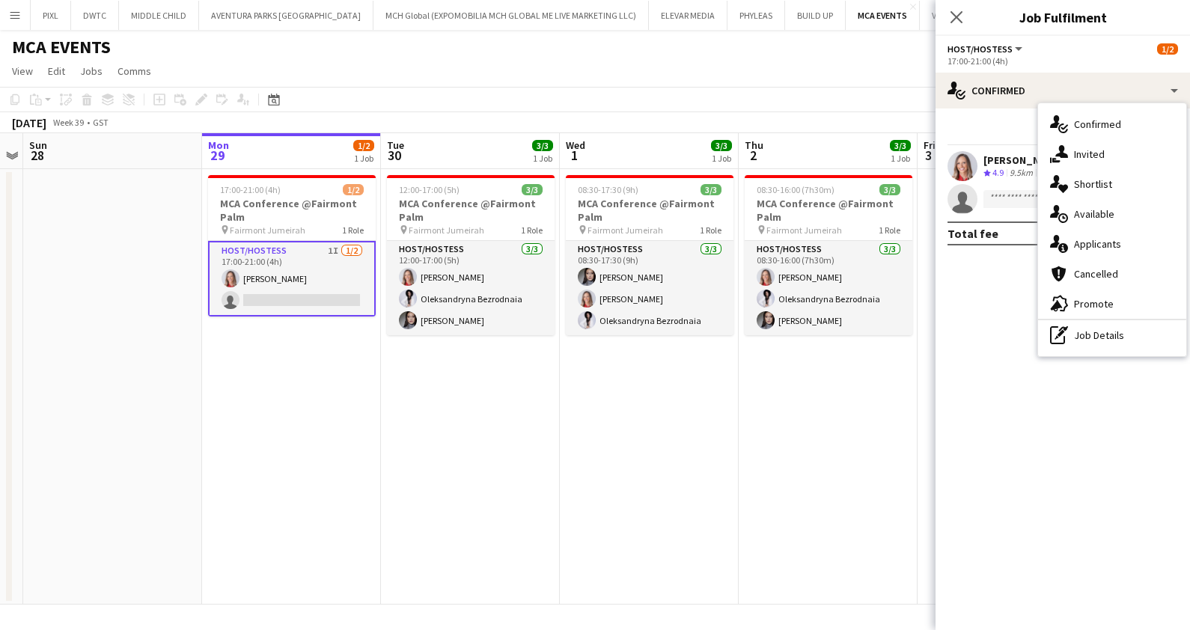
click at [1097, 301] on span "Promote" at bounding box center [1094, 303] width 40 height 13
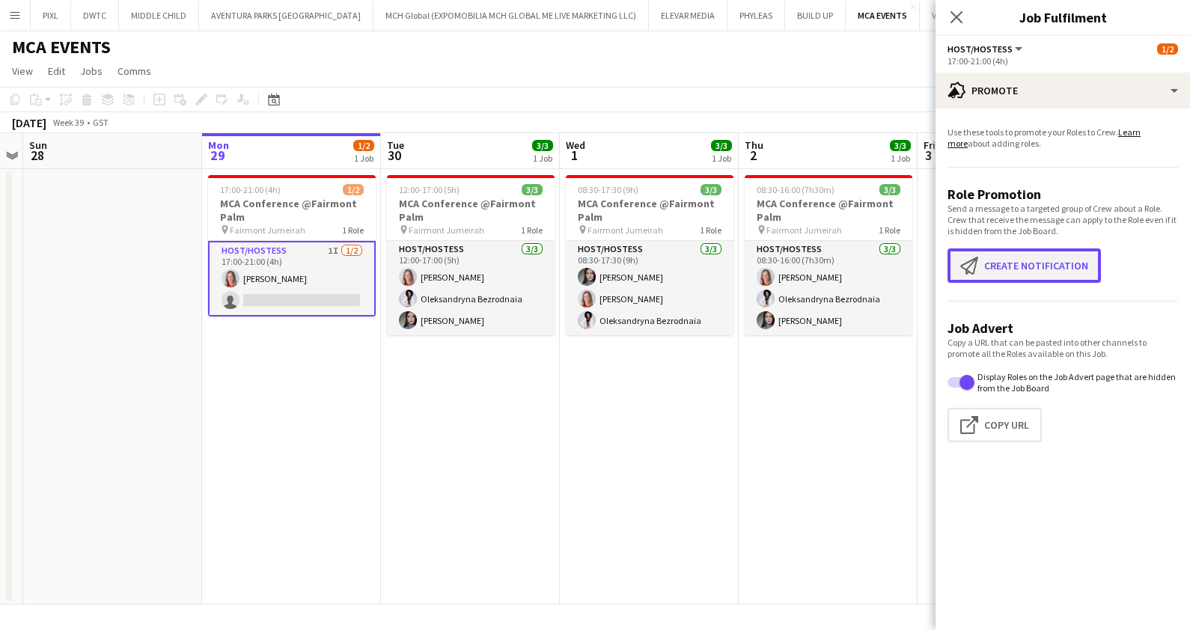
click at [1019, 263] on button "Create notification Create notification" at bounding box center [1023, 265] width 153 height 34
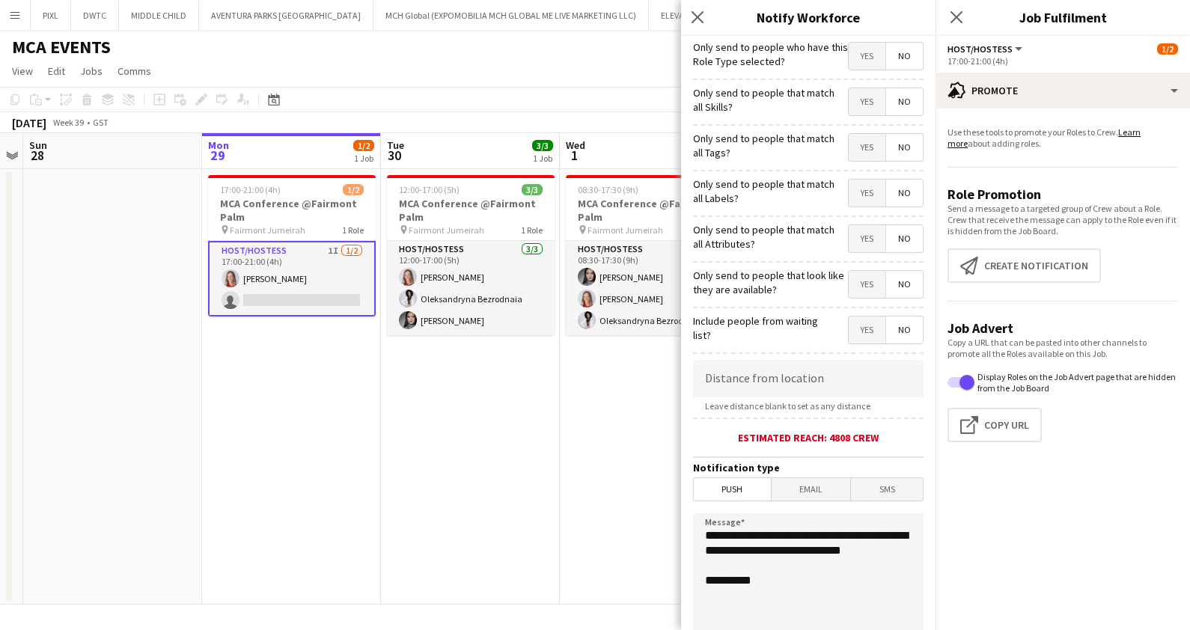
click at [852, 55] on span "Yes" at bounding box center [867, 56] width 37 height 27
click at [849, 104] on span "Yes" at bounding box center [867, 101] width 37 height 27
click at [854, 151] on span "Yes" at bounding box center [867, 147] width 37 height 27
click at [860, 186] on span "Yes" at bounding box center [867, 193] width 37 height 27
click at [855, 233] on span "Yes" at bounding box center [867, 238] width 37 height 27
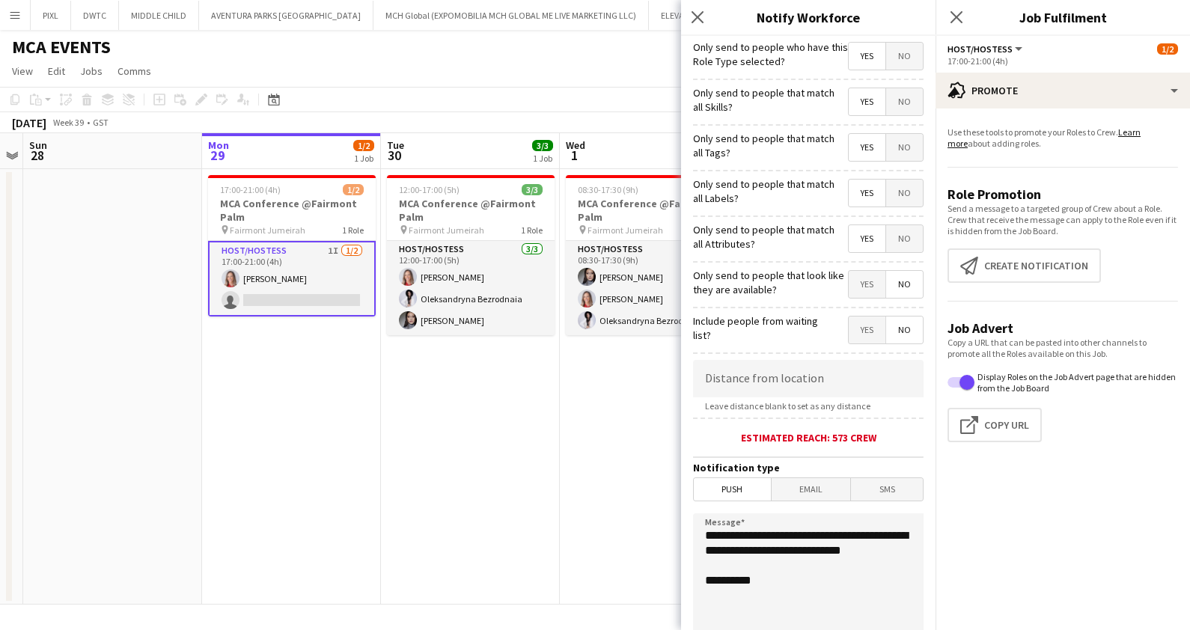
click at [849, 277] on span "Yes" at bounding box center [867, 284] width 37 height 27
click at [696, 15] on icon at bounding box center [697, 17] width 14 height 14
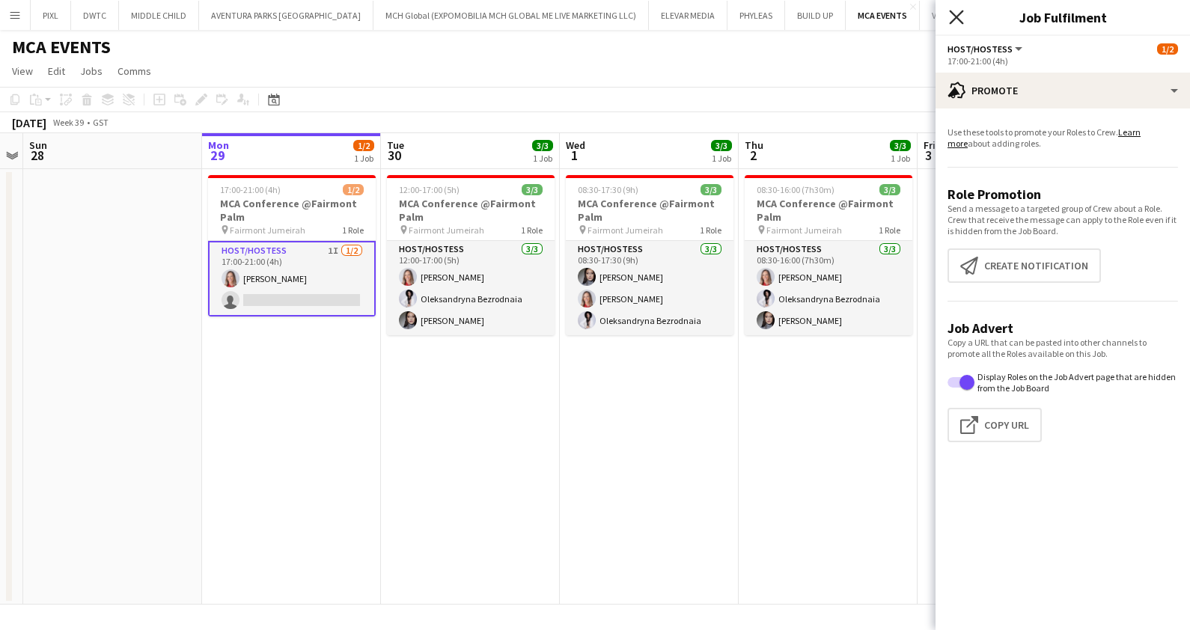
click at [956, 12] on icon "Close pop-in" at bounding box center [956, 17] width 14 height 14
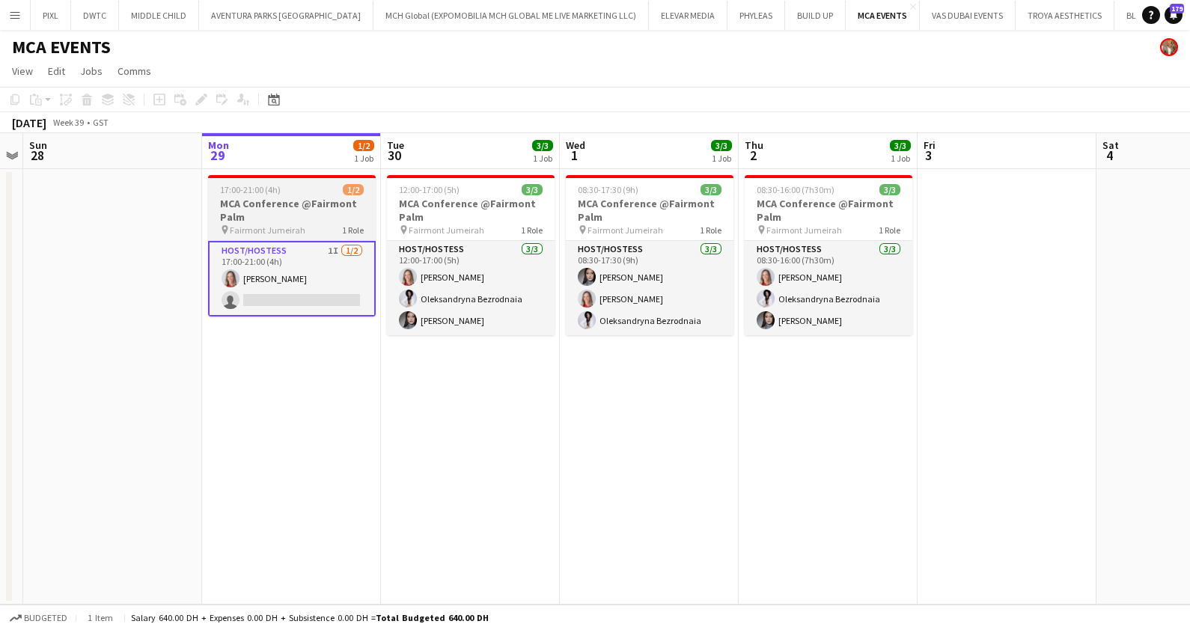
click at [269, 185] on span "17:00-21:00 (4h)" at bounding box center [250, 189] width 61 height 11
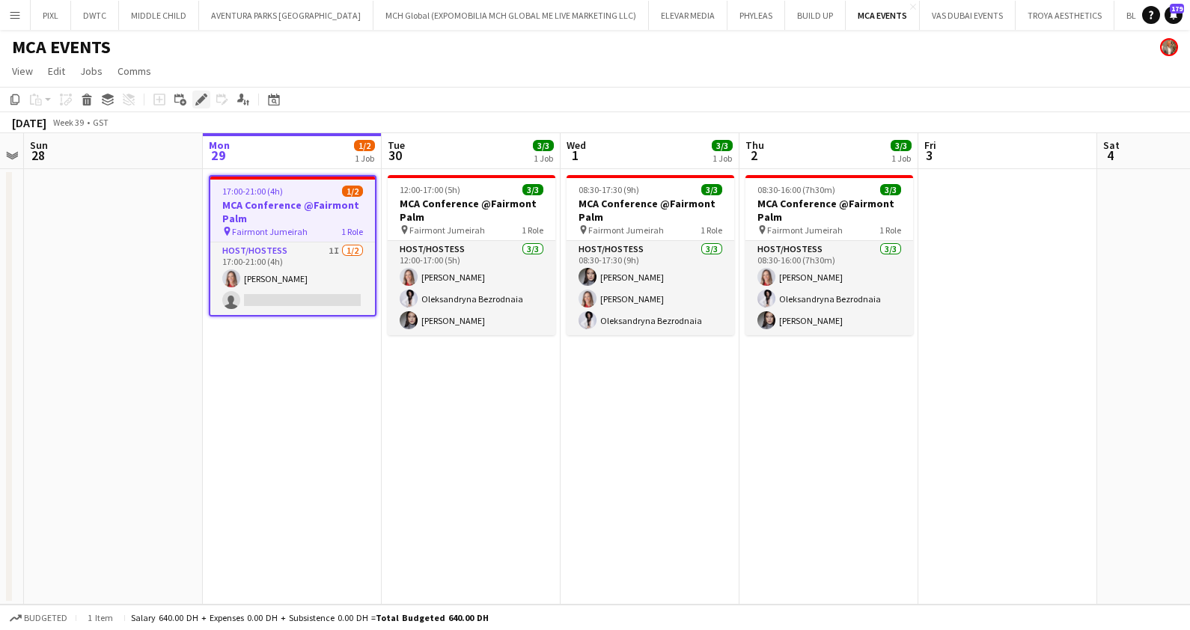
click at [198, 103] on icon at bounding box center [201, 100] width 8 height 8
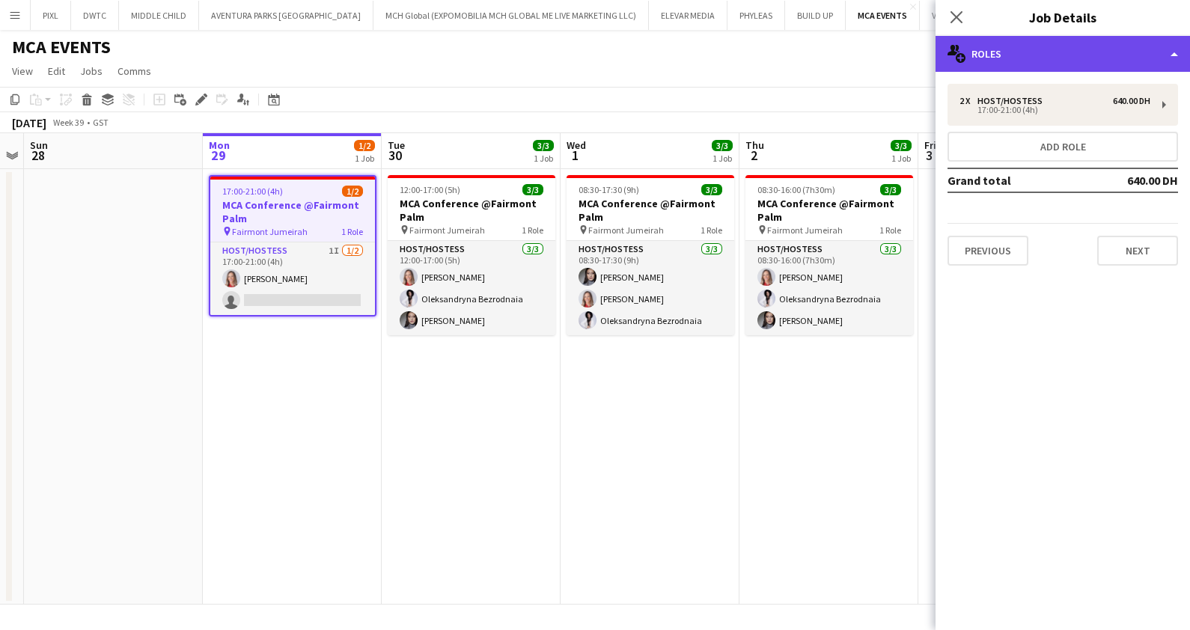
click at [1076, 55] on div "multiple-users-add Roles" at bounding box center [1062, 54] width 254 height 36
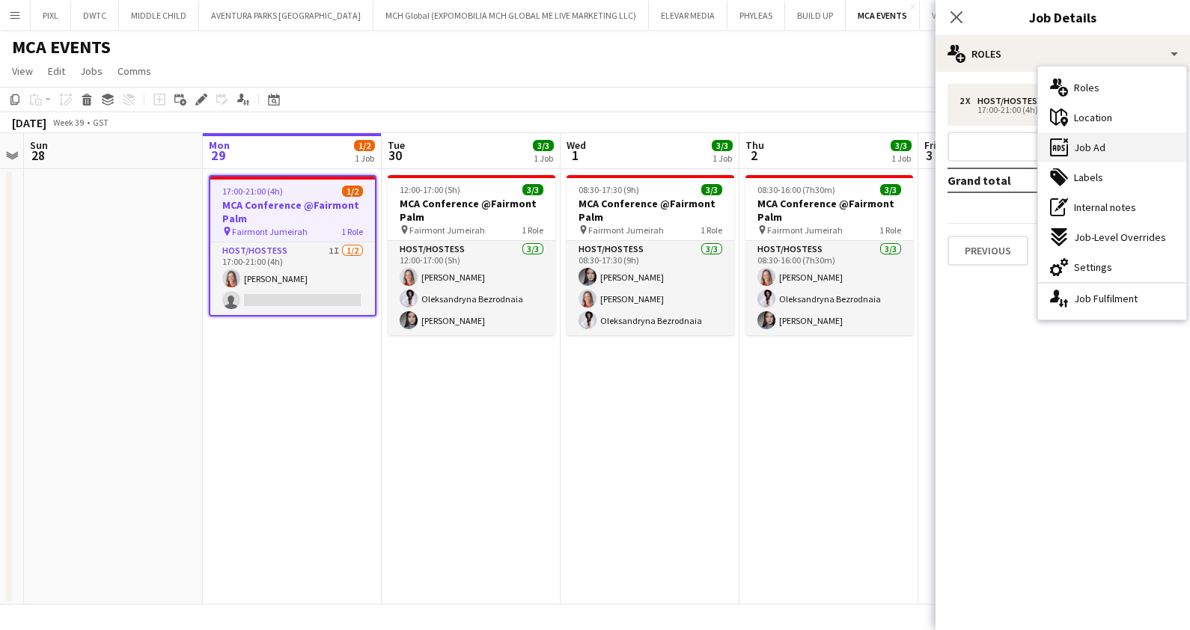
click at [1098, 146] on span "Job Ad" at bounding box center [1089, 147] width 31 height 13
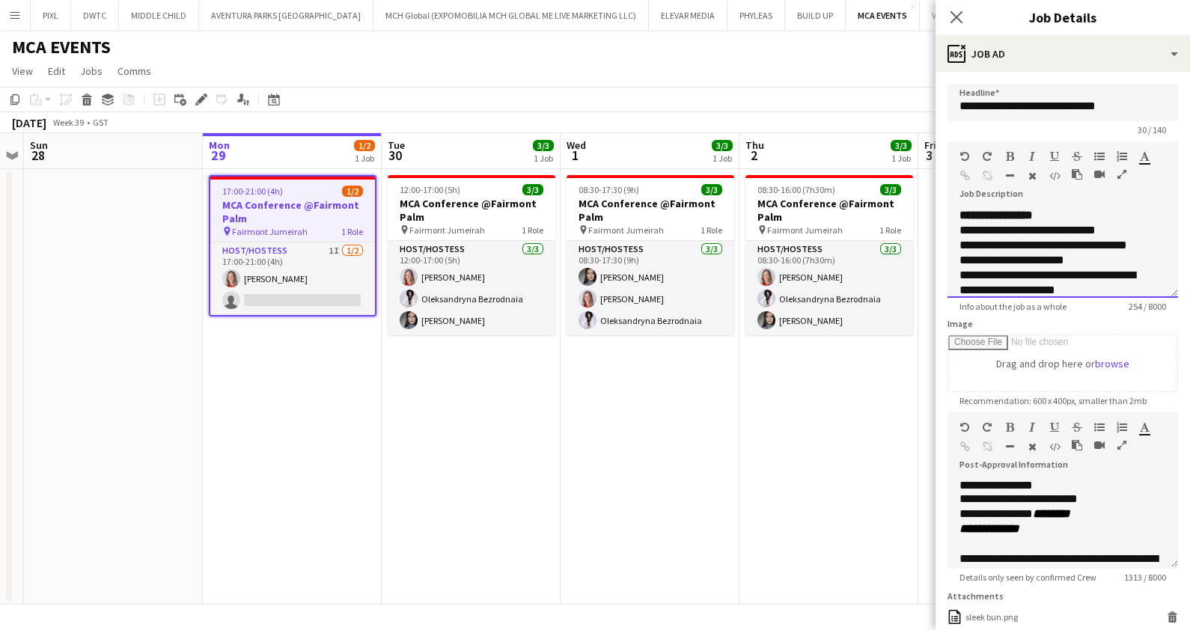
click at [958, 216] on div "**********" at bounding box center [1062, 253] width 230 height 90
click at [987, 213] on div at bounding box center [1062, 215] width 207 height 15
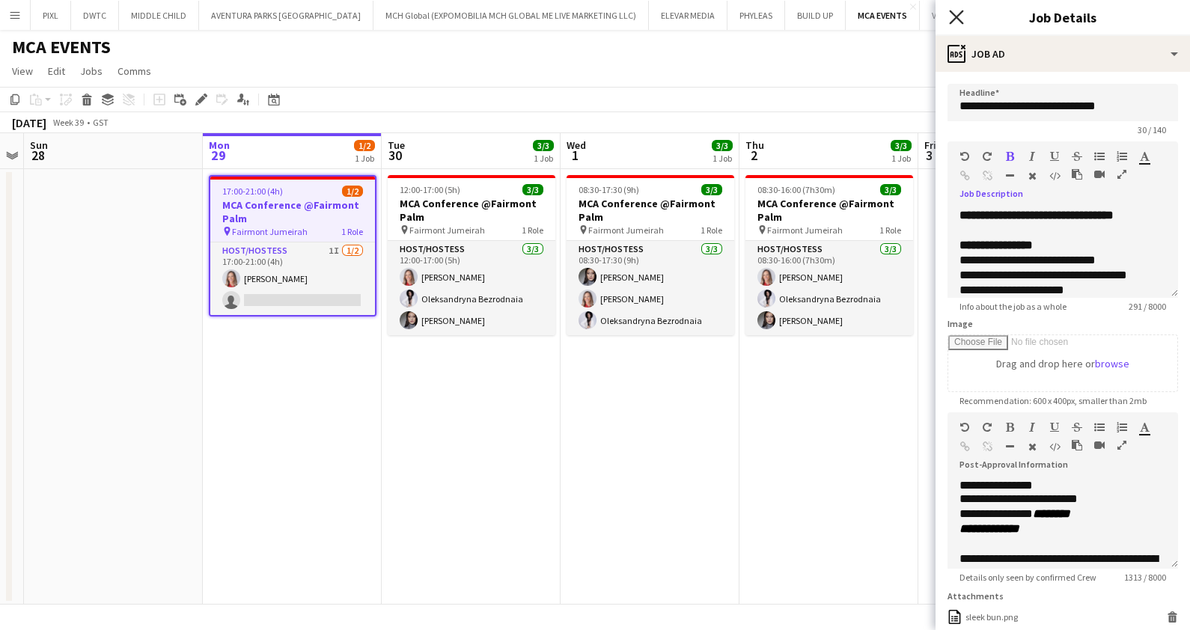
click at [956, 14] on icon "Close pop-in" at bounding box center [956, 17] width 14 height 14
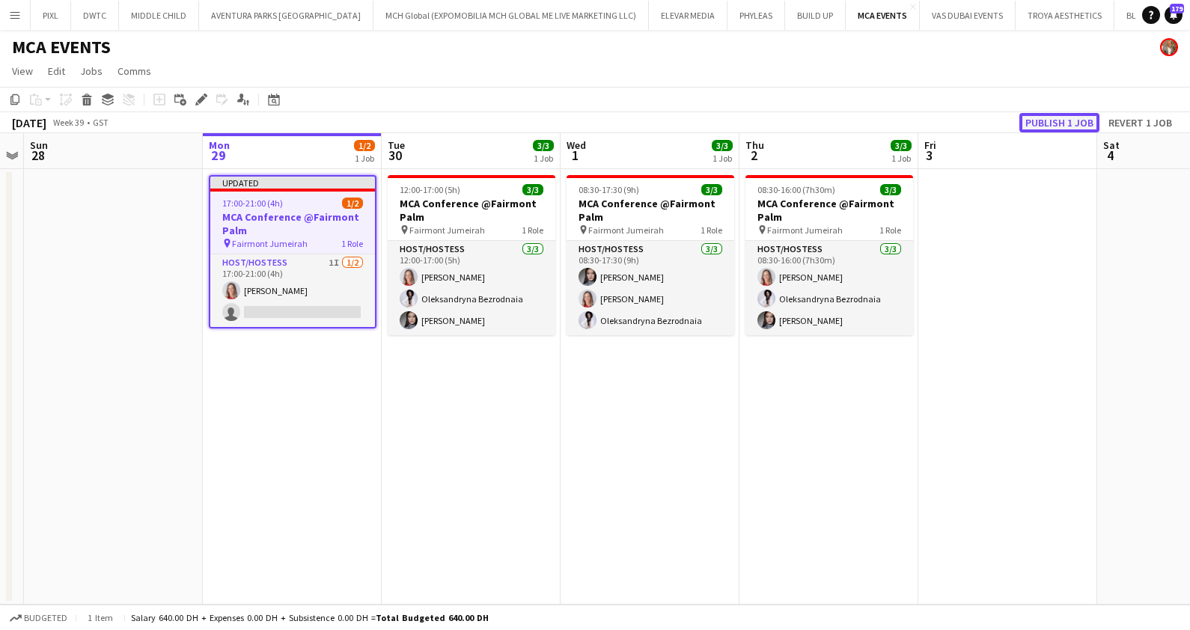
click at [1049, 123] on button "Publish 1 job" at bounding box center [1059, 122] width 80 height 19
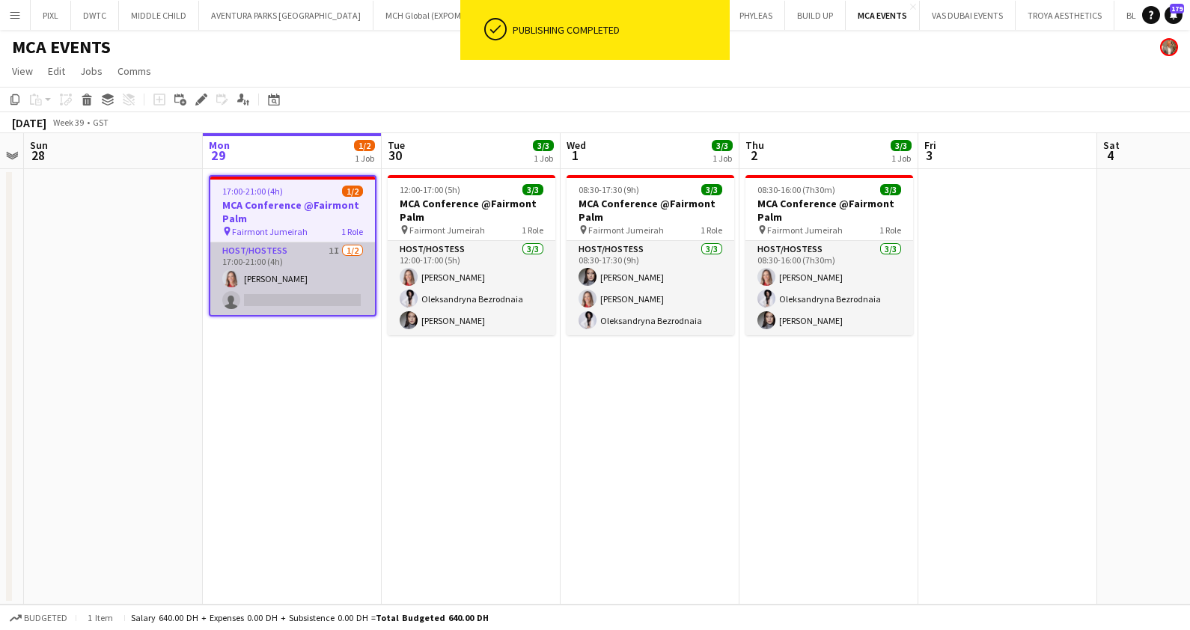
click at [302, 278] on app-card-role "Host/Hostess 1I 1/2 17:00-21:00 (4h) Nikolett Egresi single-neutral-actions" at bounding box center [292, 278] width 165 height 73
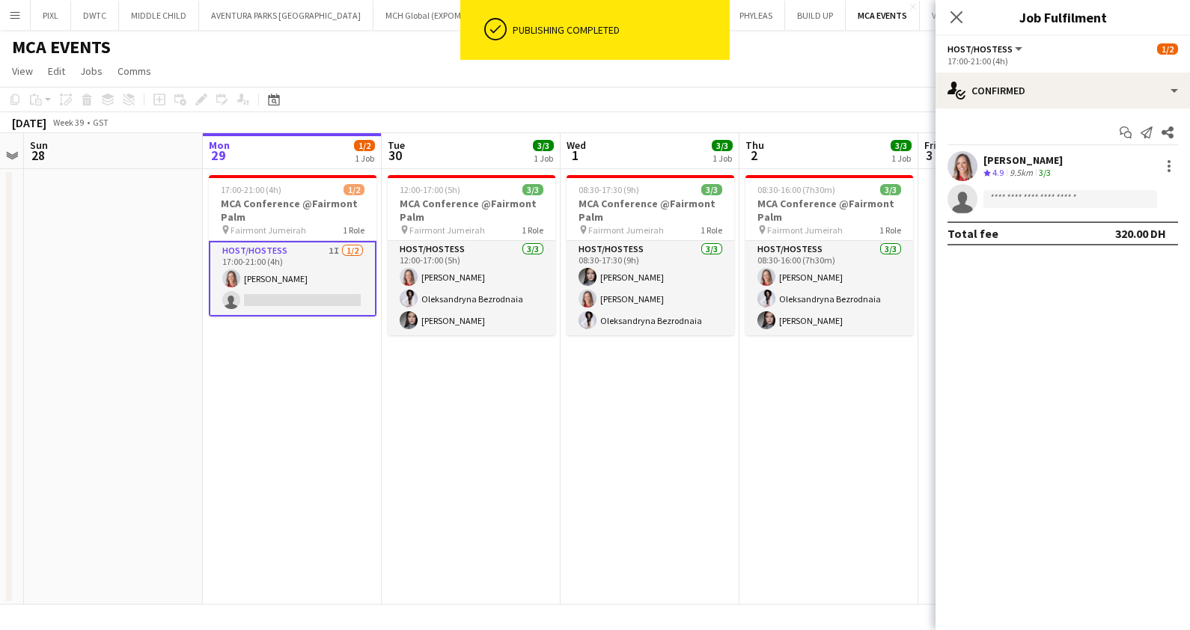
click at [303, 278] on app-card-role "Host/Hostess 1I 1/2 17:00-21:00 (4h) Nikolett Egresi single-neutral-actions" at bounding box center [293, 279] width 168 height 76
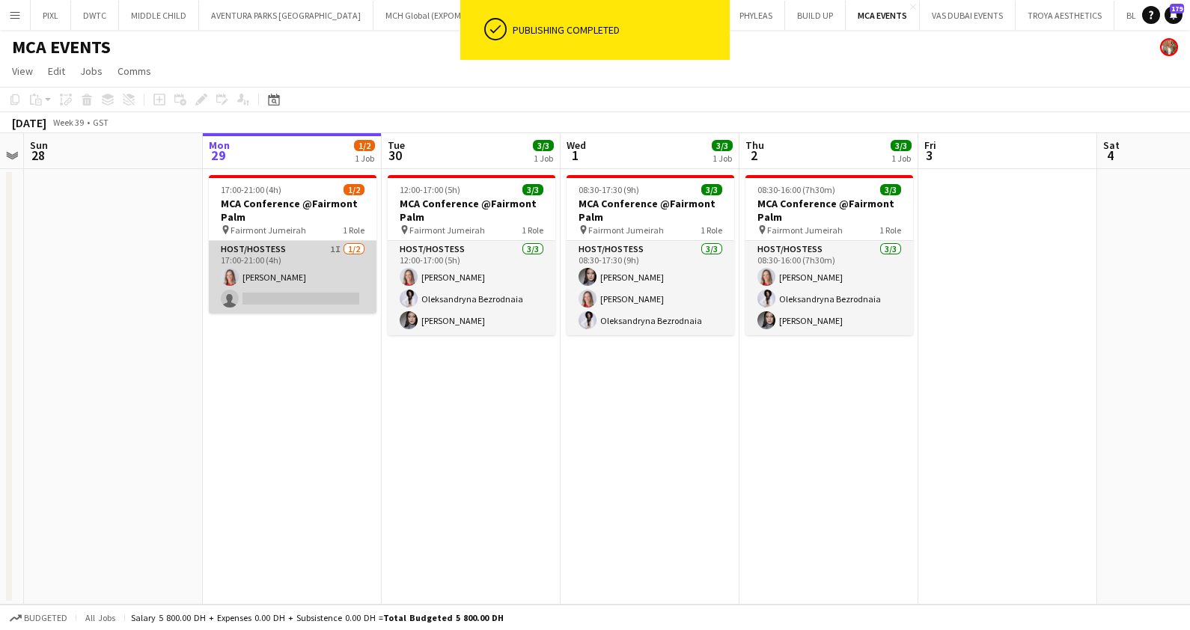
click at [250, 288] on app-card-role "Host/Hostess 1I 1/2 17:00-21:00 (4h) Nikolett Egresi single-neutral-actions" at bounding box center [293, 277] width 168 height 73
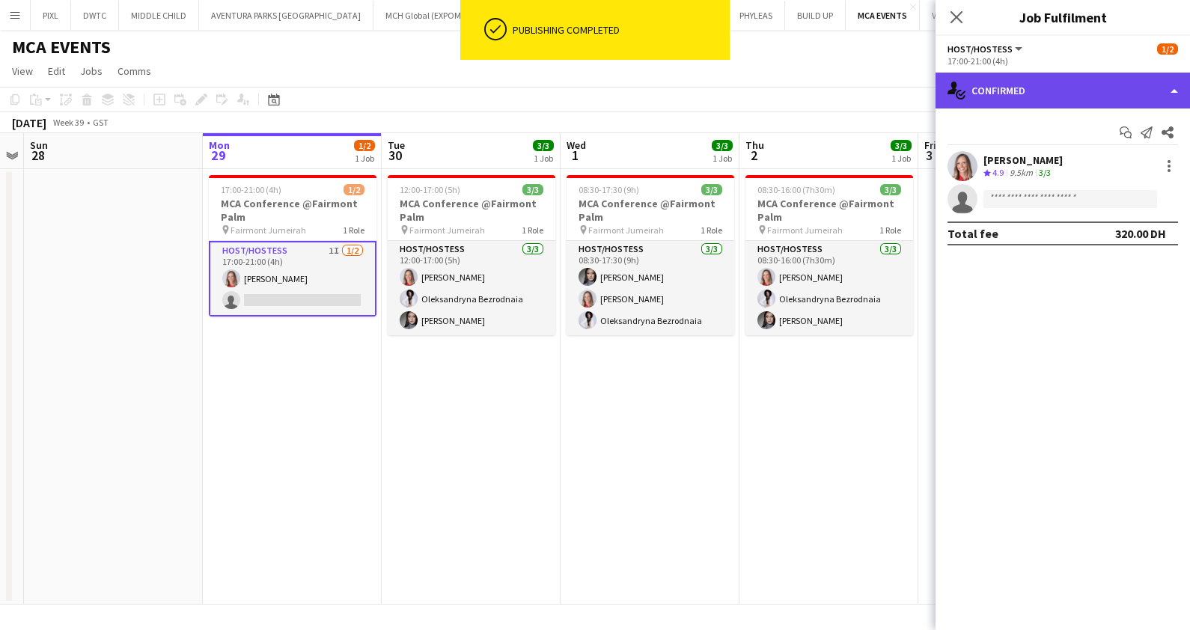
click at [1004, 100] on div "single-neutral-actions-check-2 Confirmed" at bounding box center [1062, 91] width 254 height 36
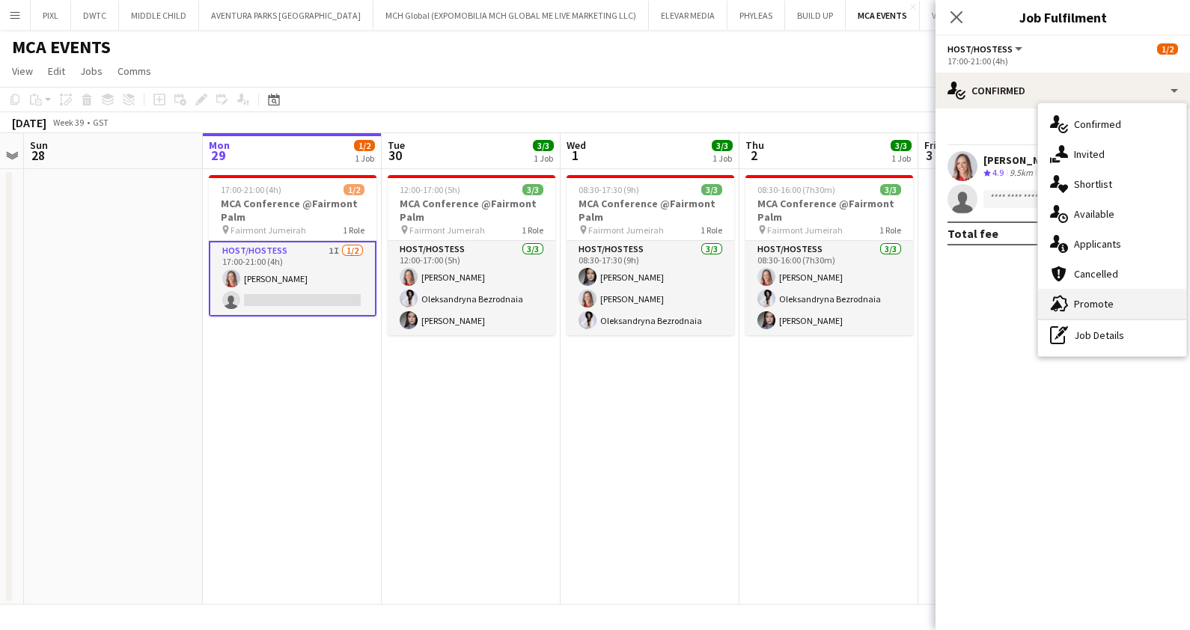
click at [1100, 296] on div "advertising-megaphone Promote" at bounding box center [1112, 304] width 148 height 30
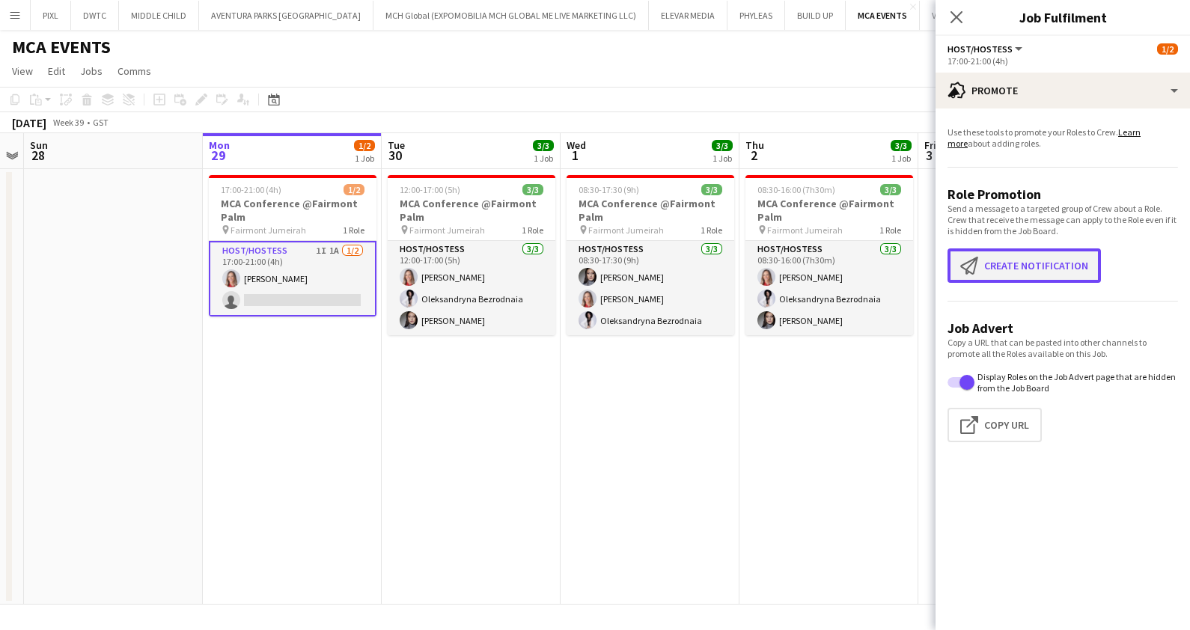
click at [994, 263] on button "Create notification Create notification" at bounding box center [1023, 265] width 153 height 34
click at [1002, 268] on button "Create notification Create notification" at bounding box center [1023, 265] width 153 height 34
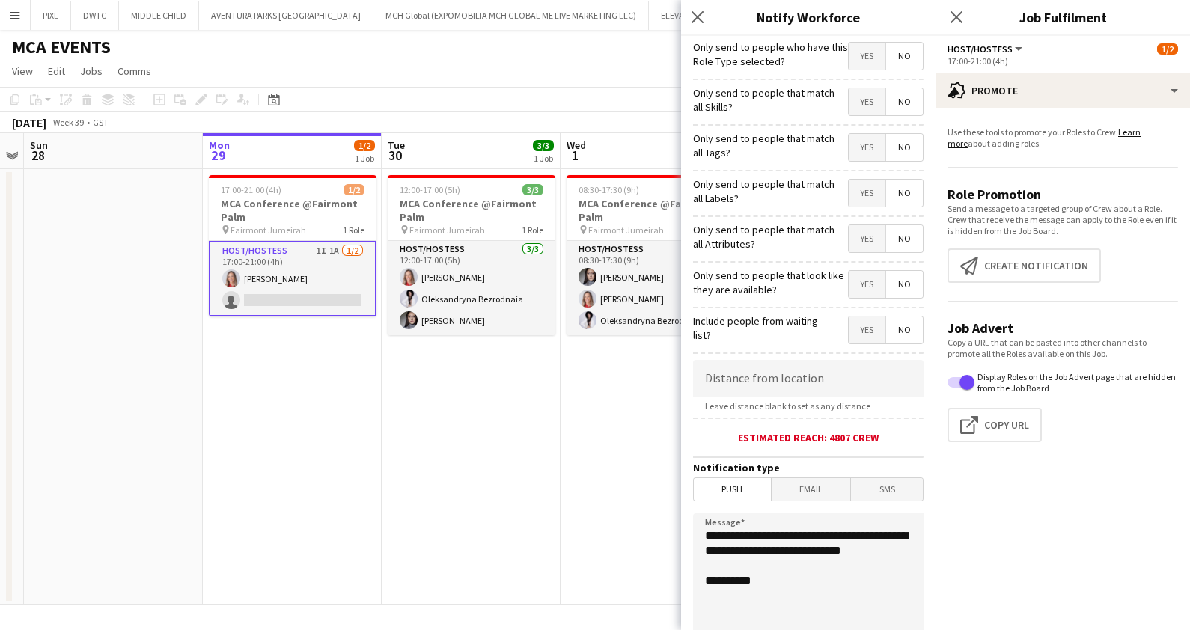
click at [849, 52] on span "Yes" at bounding box center [867, 56] width 37 height 27
click at [852, 105] on span "Yes" at bounding box center [867, 101] width 37 height 27
click at [849, 147] on span "Yes" at bounding box center [867, 147] width 37 height 27
click at [849, 191] on span "Yes" at bounding box center [867, 193] width 37 height 27
click at [849, 232] on span "Yes" at bounding box center [867, 238] width 37 height 27
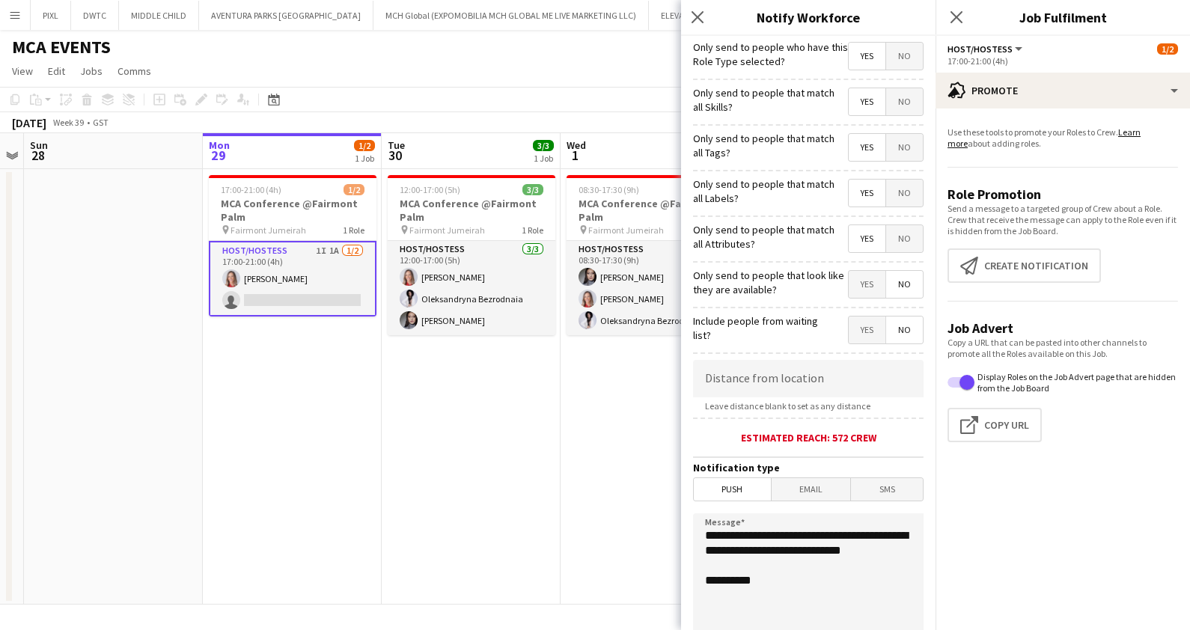
click at [851, 284] on span "Yes" at bounding box center [867, 284] width 37 height 27
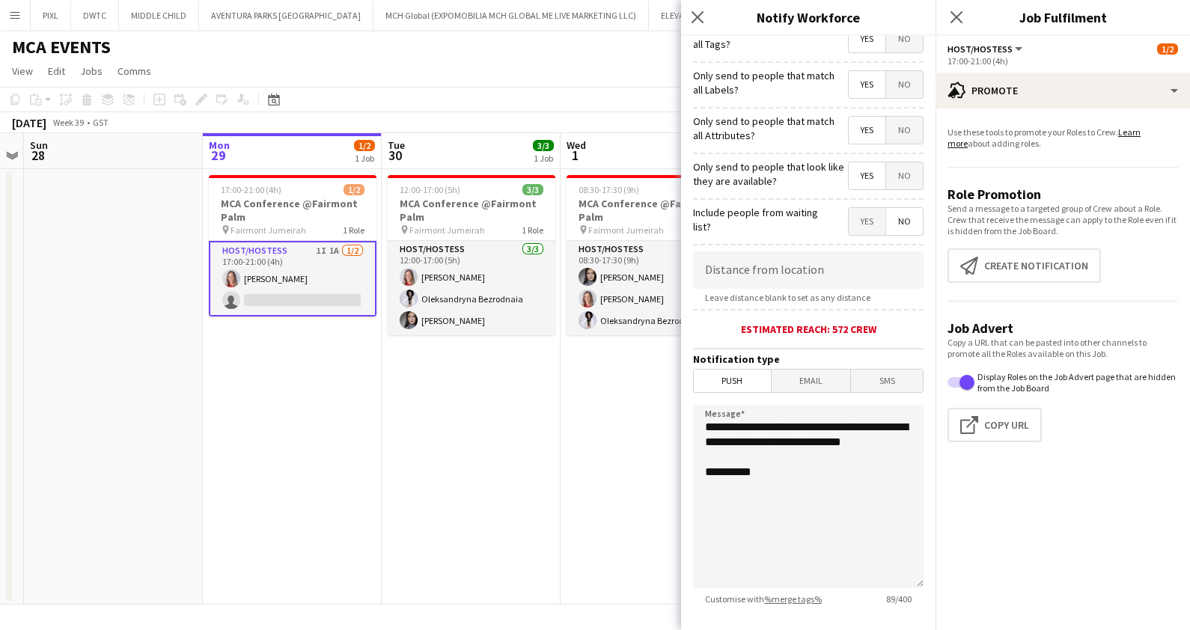
scroll to position [190, 0]
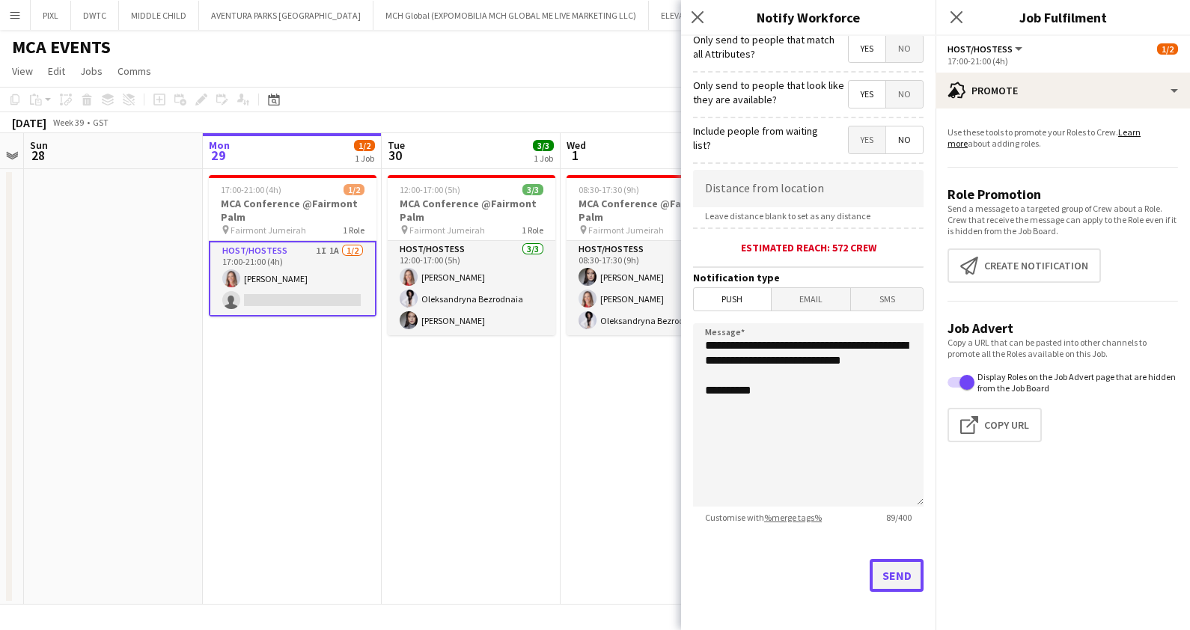
click at [872, 569] on button "Send" at bounding box center [896, 575] width 54 height 33
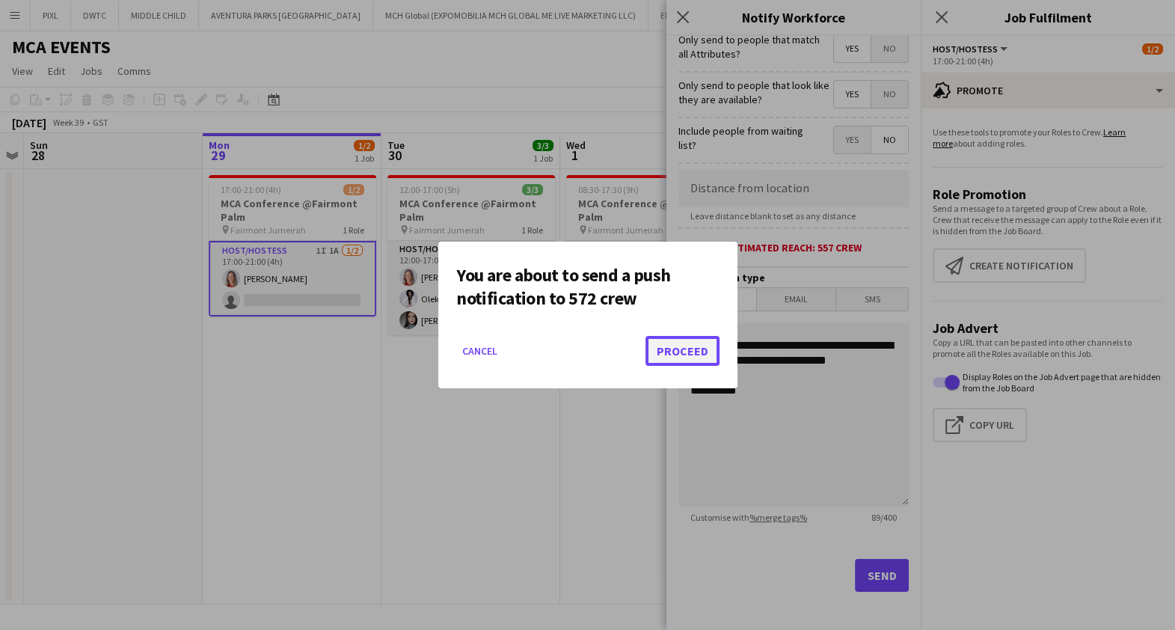
click at [697, 355] on button "Proceed" at bounding box center [683, 351] width 74 height 30
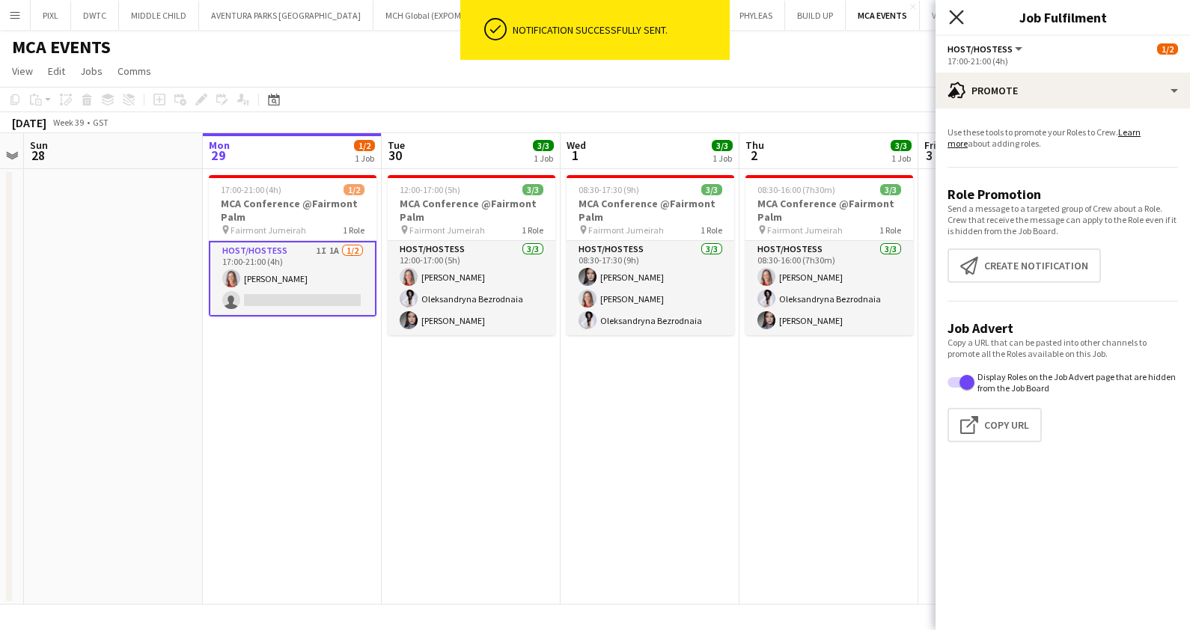
click at [959, 15] on icon "Close pop-in" at bounding box center [956, 17] width 14 height 14
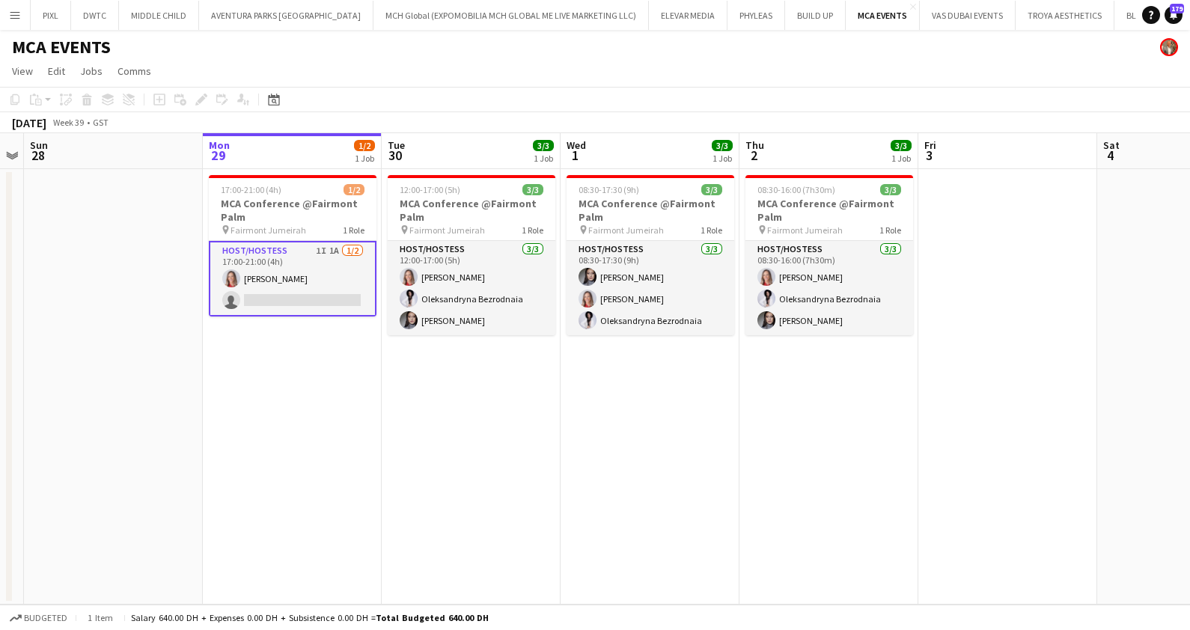
click at [340, 266] on app-card-role "Host/Hostess 1I 1A 1/2 17:00-21:00 (4h) Nikolett Egresi single-neutral-actions" at bounding box center [293, 279] width 168 height 76
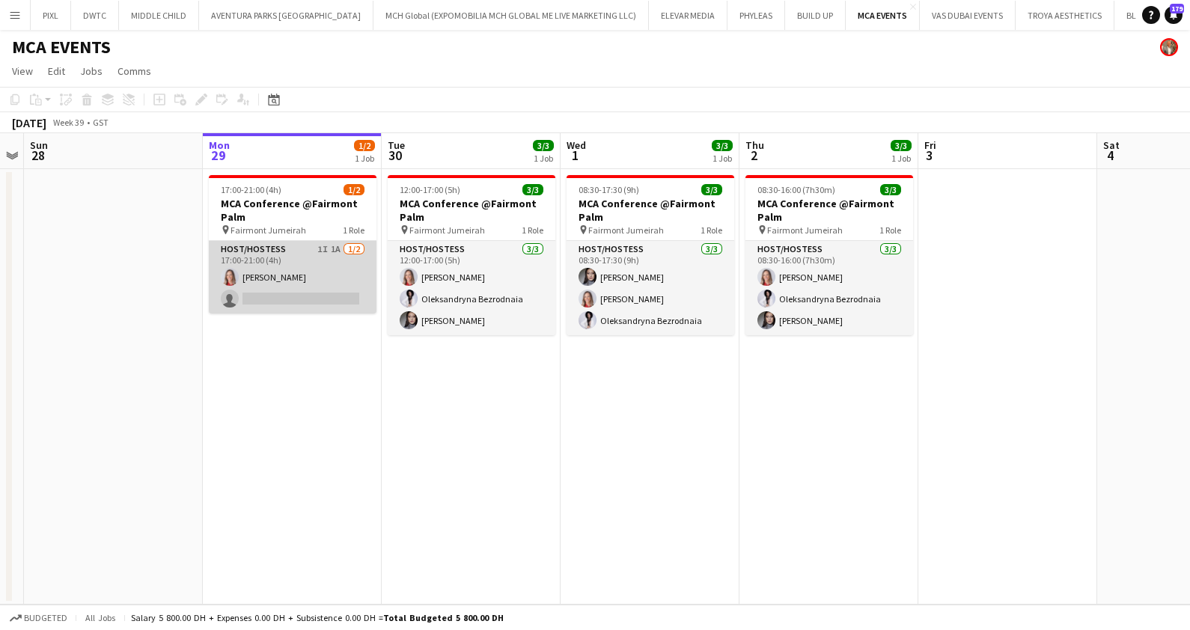
click at [340, 266] on app-card-role "Host/Hostess 1I 1A 1/2 17:00-21:00 (4h) Nikolett Egresi single-neutral-actions" at bounding box center [293, 277] width 168 height 73
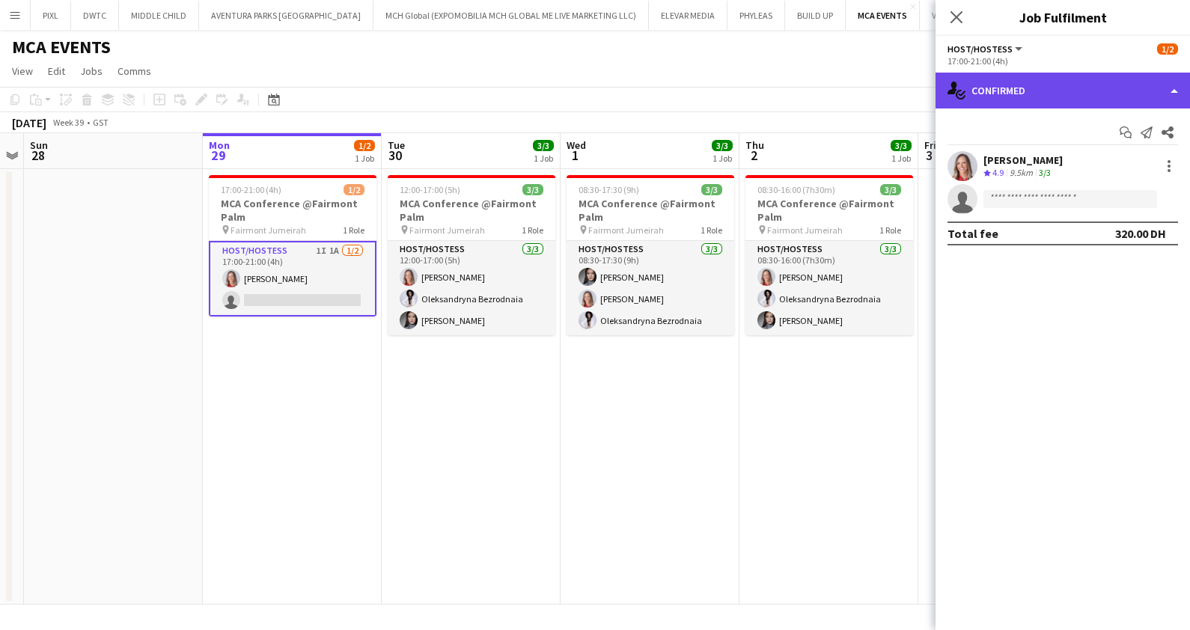
click at [1000, 82] on div "single-neutral-actions-check-2 Confirmed" at bounding box center [1062, 91] width 254 height 36
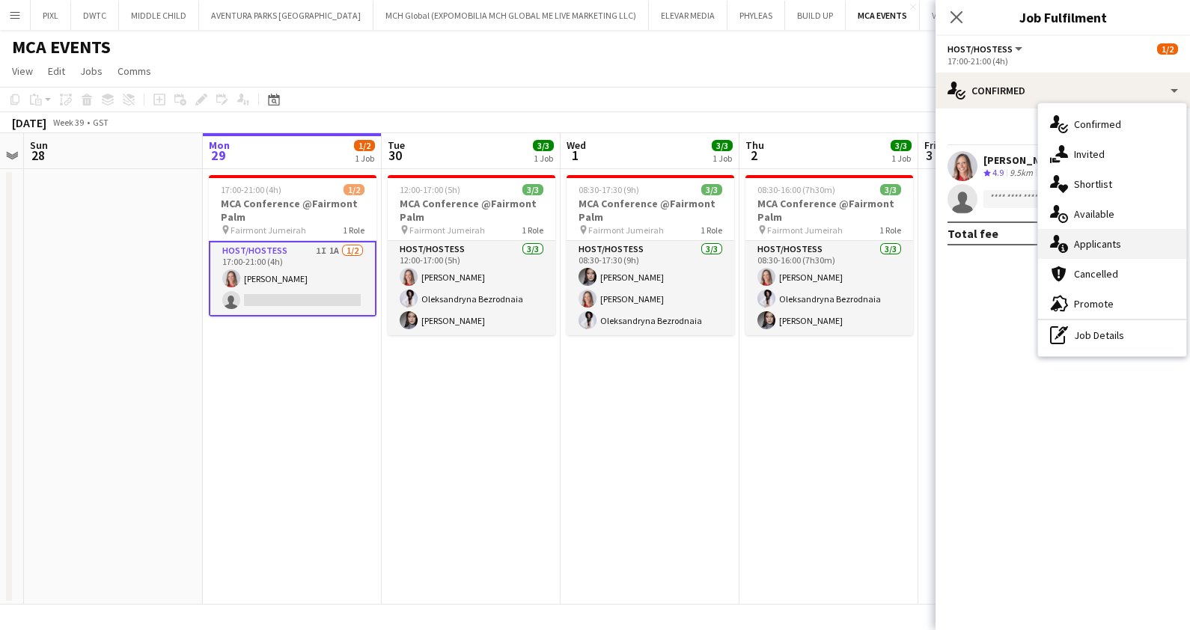
click at [1107, 245] on span "Applicants" at bounding box center [1097, 243] width 47 height 13
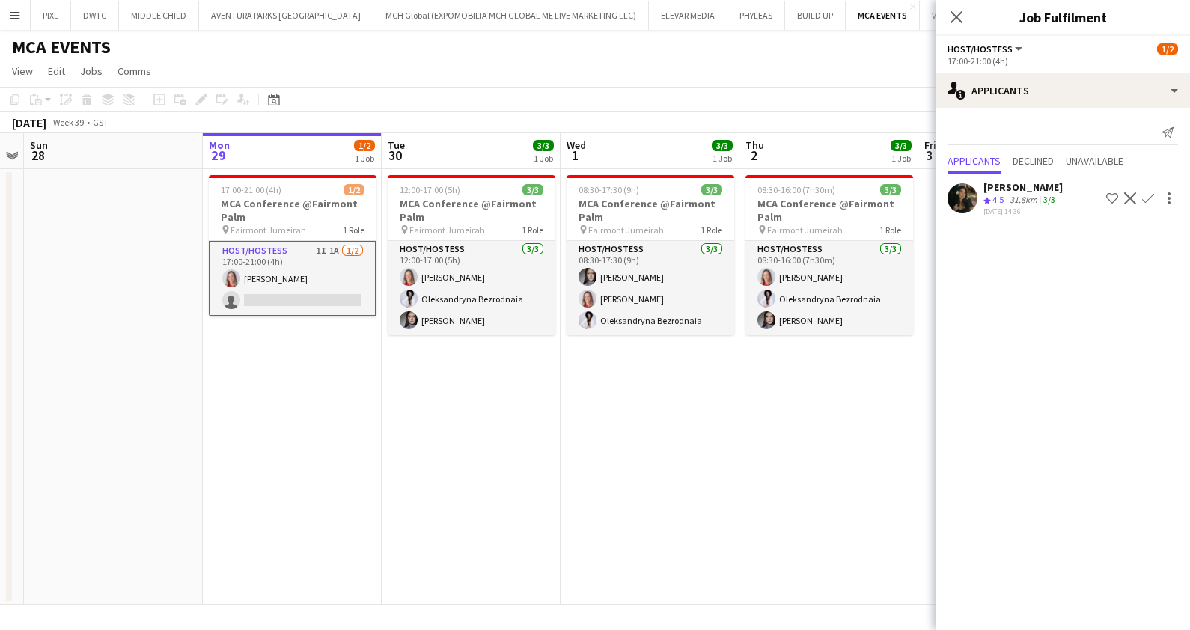
click at [1014, 191] on div "[PERSON_NAME]" at bounding box center [1022, 186] width 79 height 13
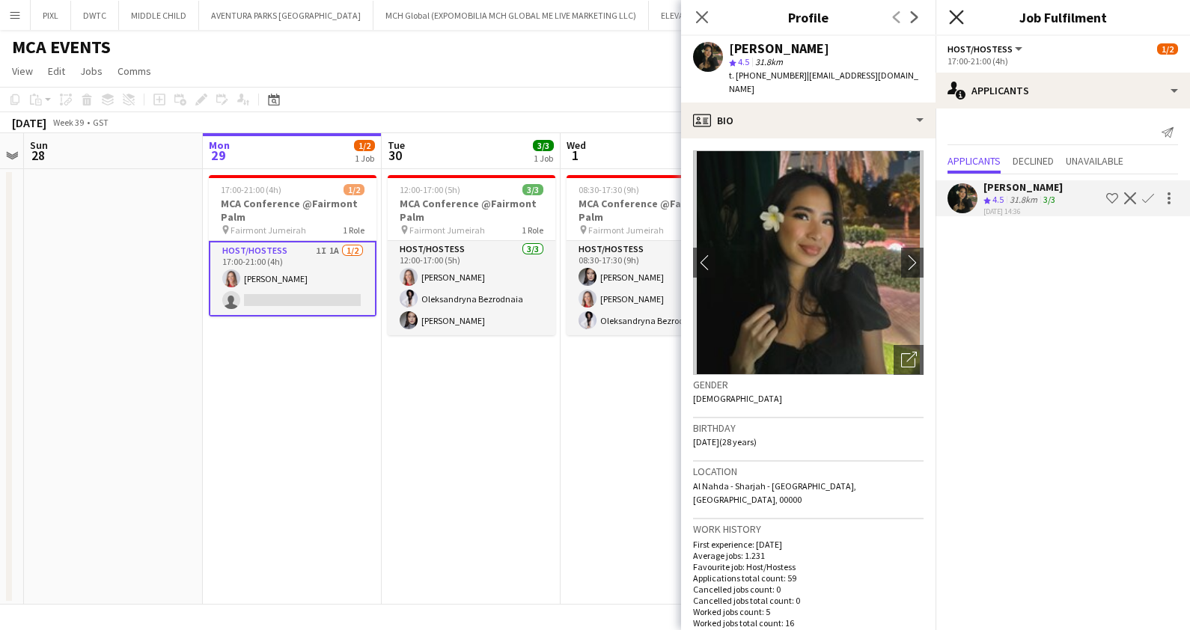
click at [959, 16] on icon "Close pop-in" at bounding box center [956, 17] width 14 height 14
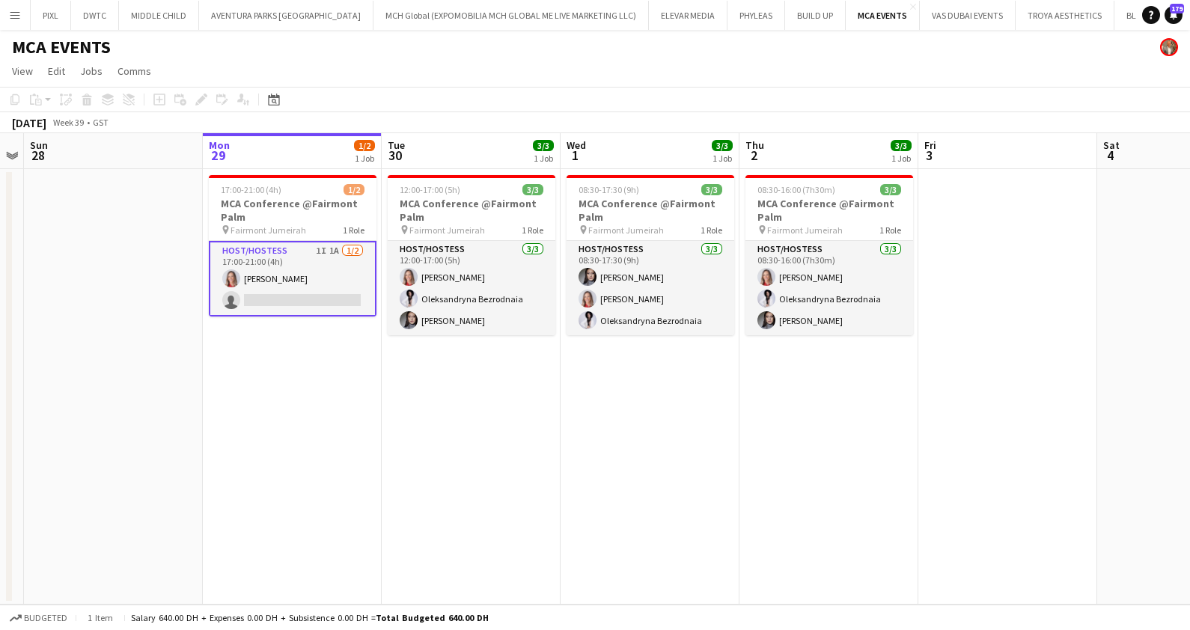
click at [325, 281] on app-card-role "Host/Hostess 1I 1A 1/2 17:00-21:00 (4h) Nikolett Egresi single-neutral-actions" at bounding box center [293, 279] width 168 height 76
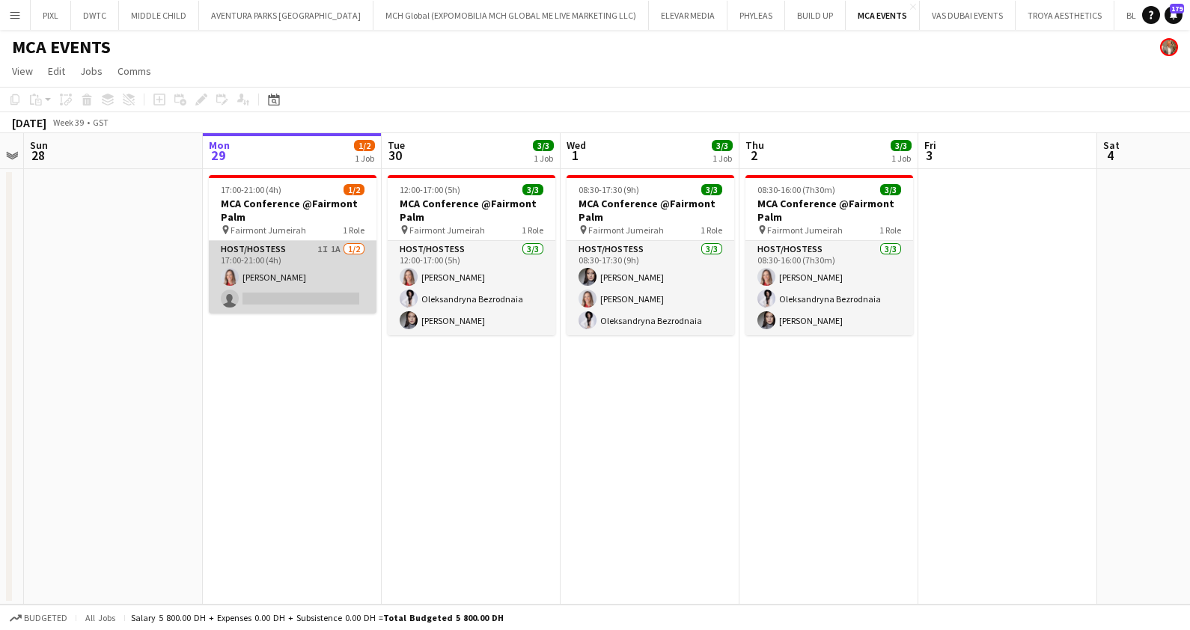
click at [328, 284] on app-card-role "Host/Hostess 1I 1A 1/2 17:00-21:00 (4h) Nikolett Egresi single-neutral-actions" at bounding box center [293, 277] width 168 height 73
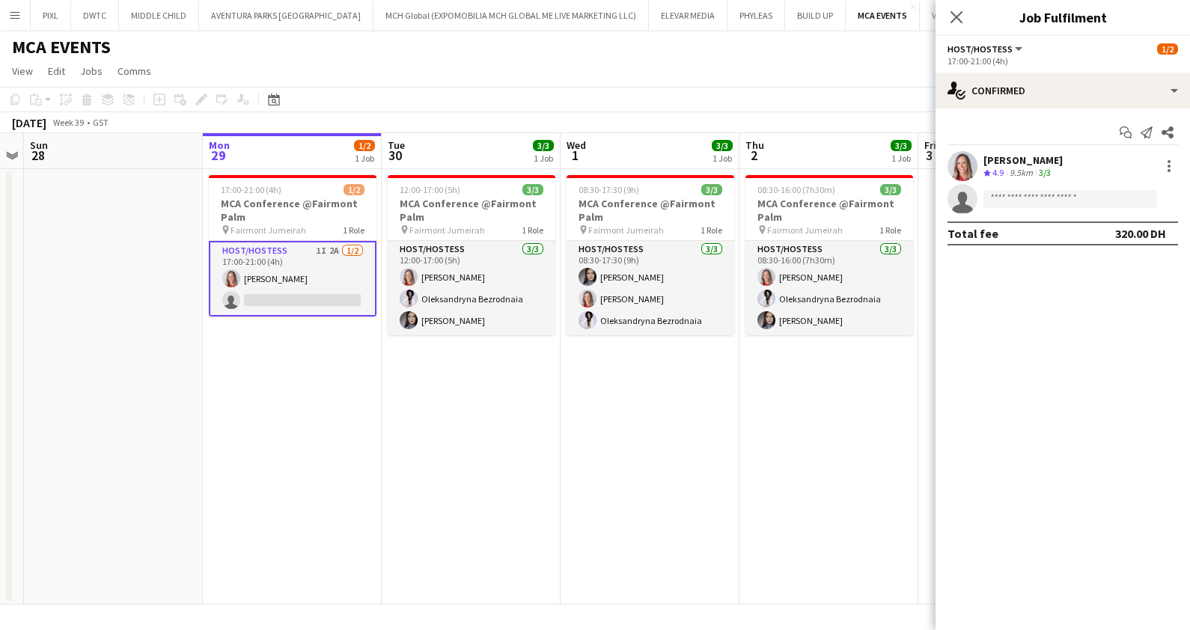
click at [335, 284] on app-card-role "Host/Hostess 1I 2A 1/2 17:00-21:00 (4h) Nikolett Egresi single-neutral-actions" at bounding box center [293, 279] width 168 height 76
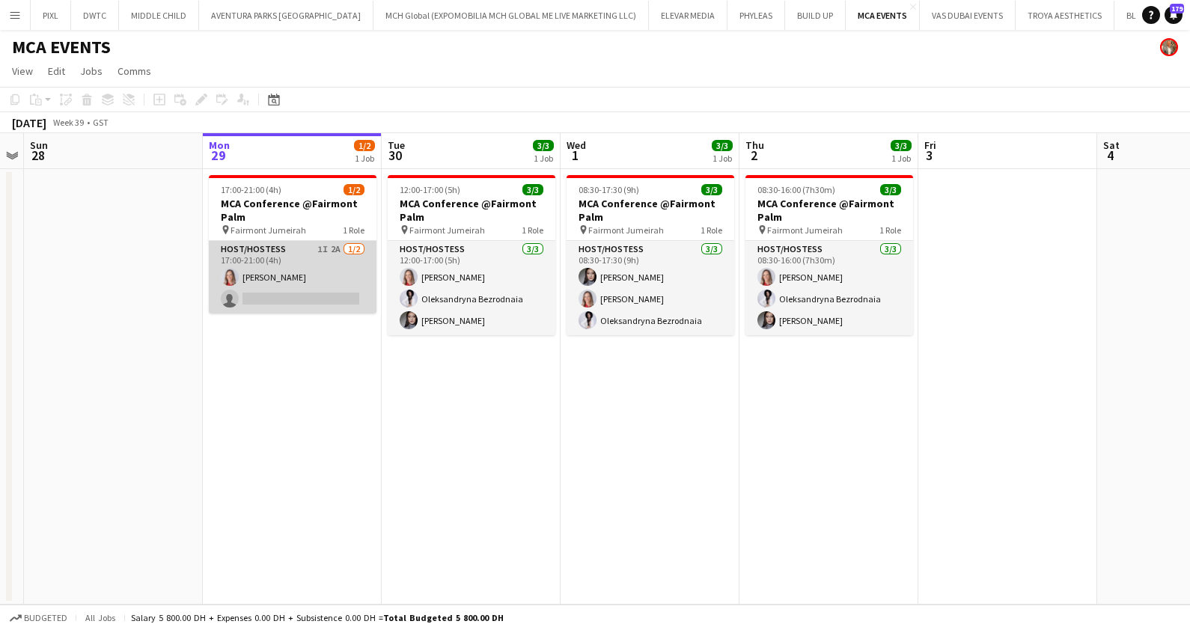
click at [335, 284] on app-card-role "Host/Hostess 1I 2A 1/2 17:00-21:00 (4h) Nikolett Egresi single-neutral-actions" at bounding box center [293, 277] width 168 height 73
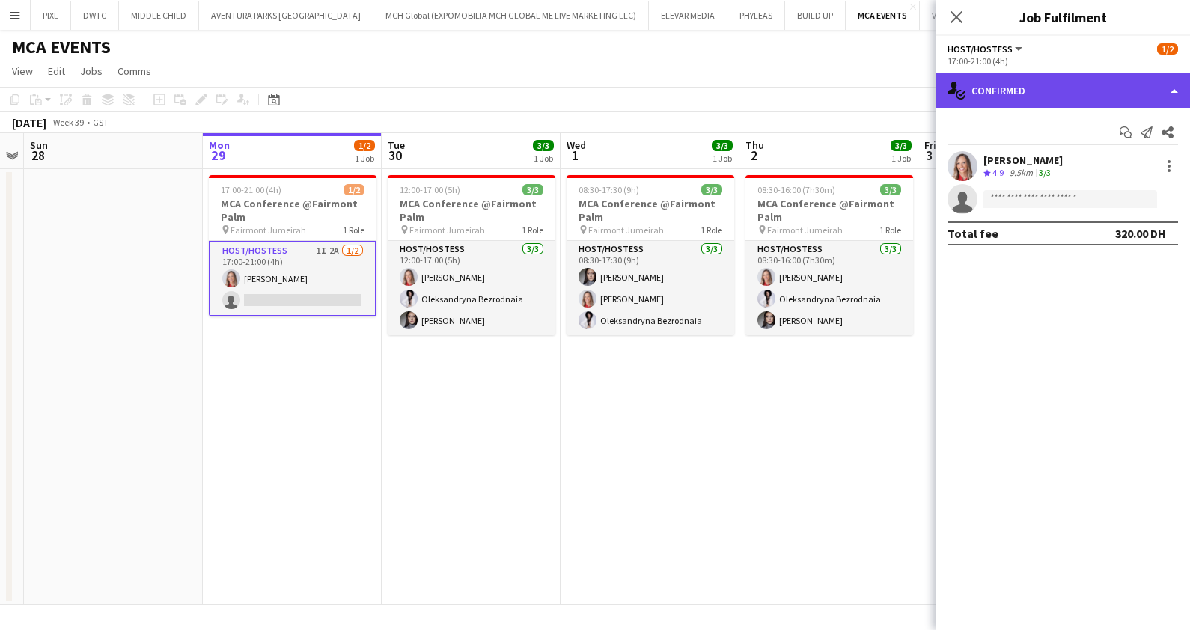
click at [1105, 85] on div "single-neutral-actions-check-2 Confirmed" at bounding box center [1062, 91] width 254 height 36
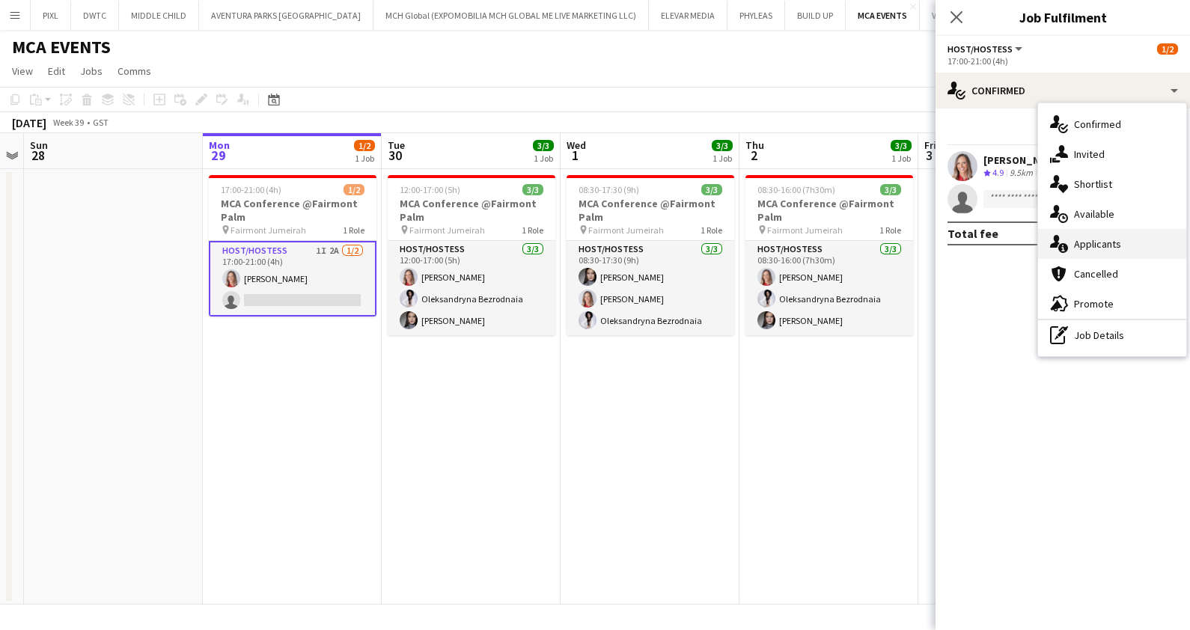
click at [1086, 249] on span "Applicants" at bounding box center [1097, 243] width 47 height 13
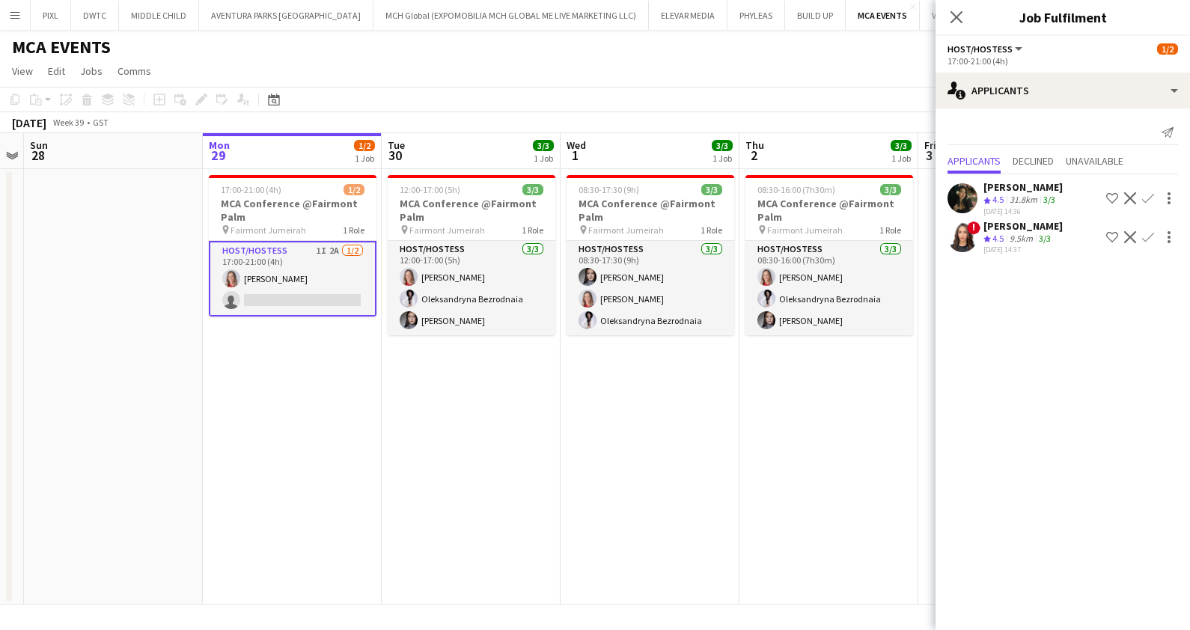
click at [1149, 232] on app-icon "Confirm" at bounding box center [1148, 237] width 12 height 12
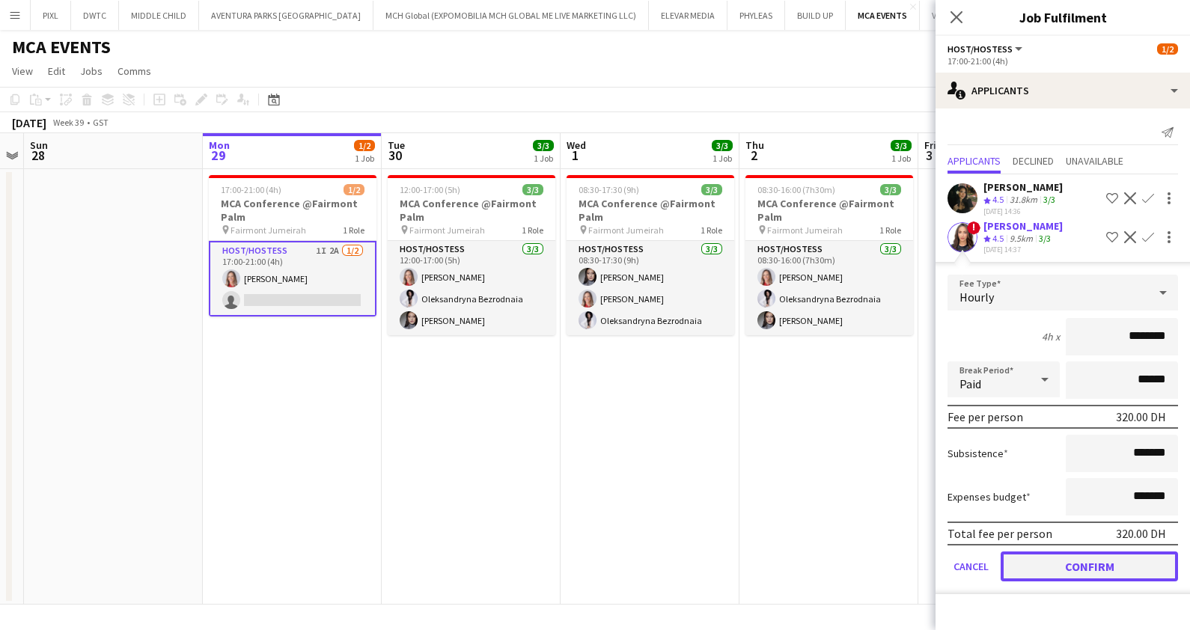
click at [1099, 561] on button "Confirm" at bounding box center [1088, 566] width 177 height 30
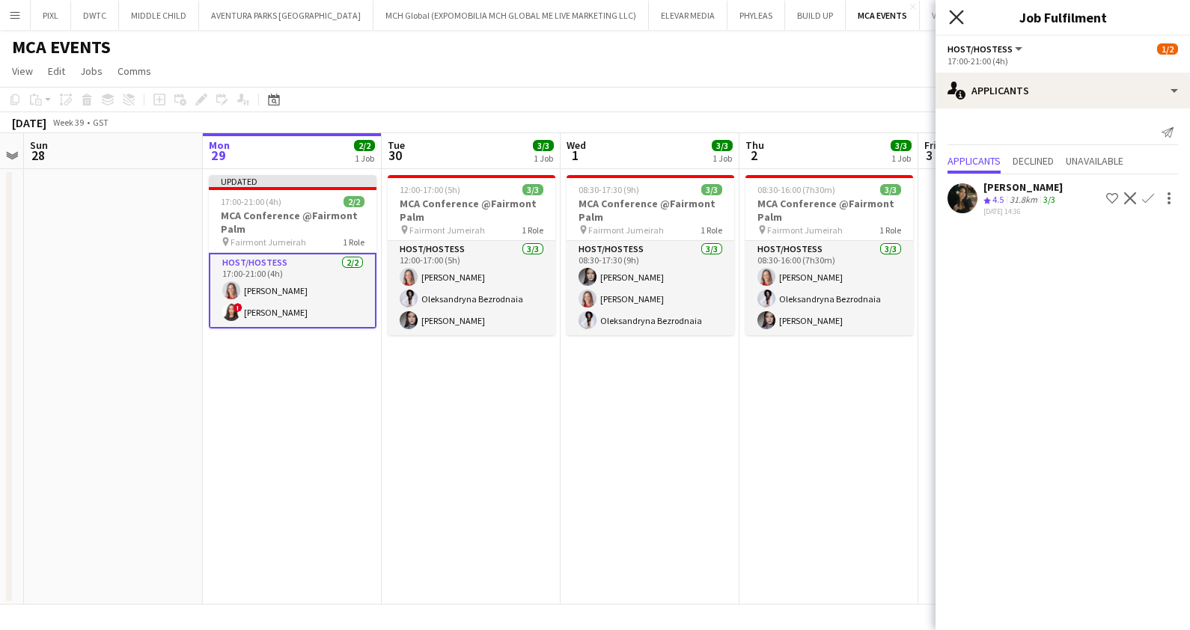
click at [954, 12] on icon "Close pop-in" at bounding box center [956, 17] width 14 height 14
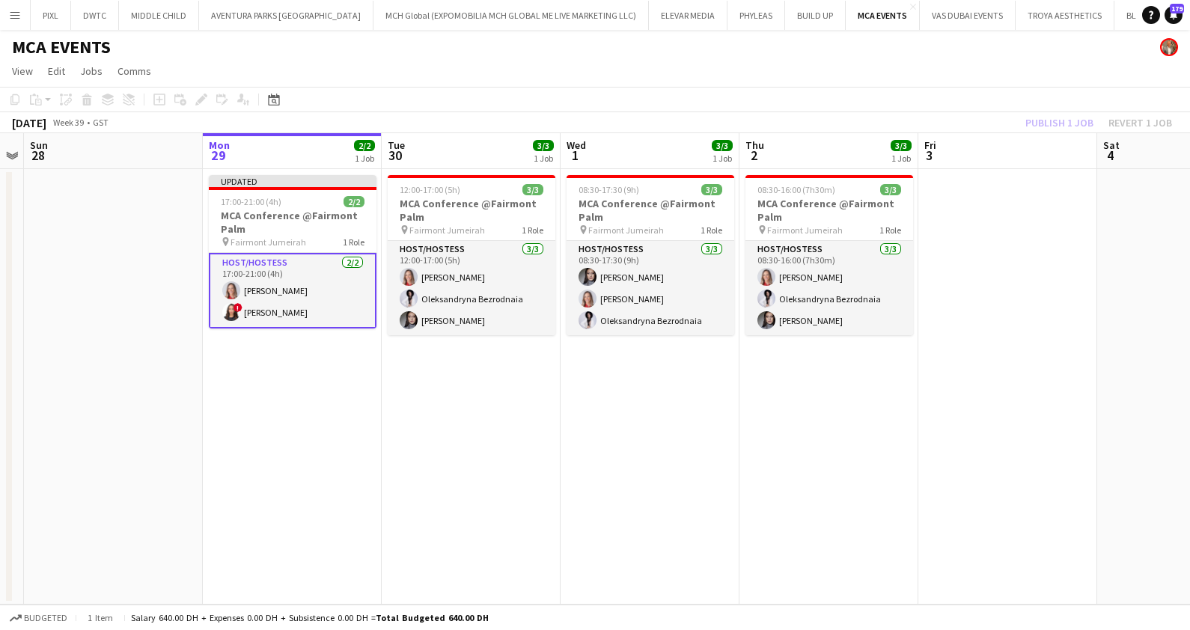
click at [1055, 120] on div "Publish 1 job Revert 1 job" at bounding box center [1098, 122] width 183 height 19
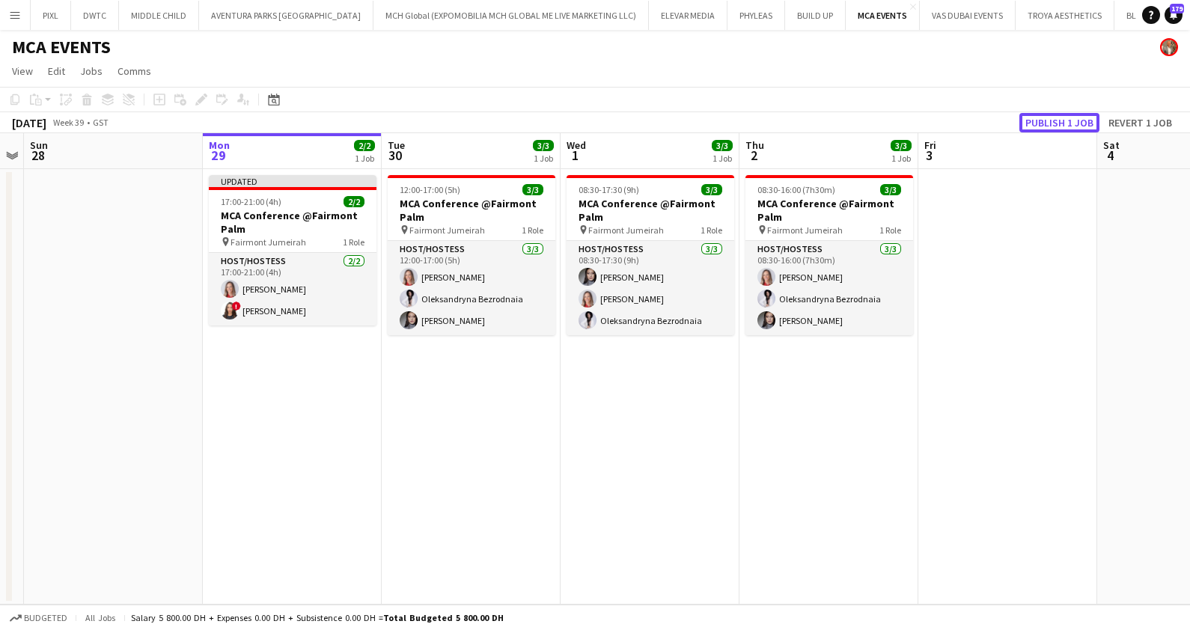
click at [1055, 120] on button "Publish 1 job" at bounding box center [1059, 122] width 80 height 19
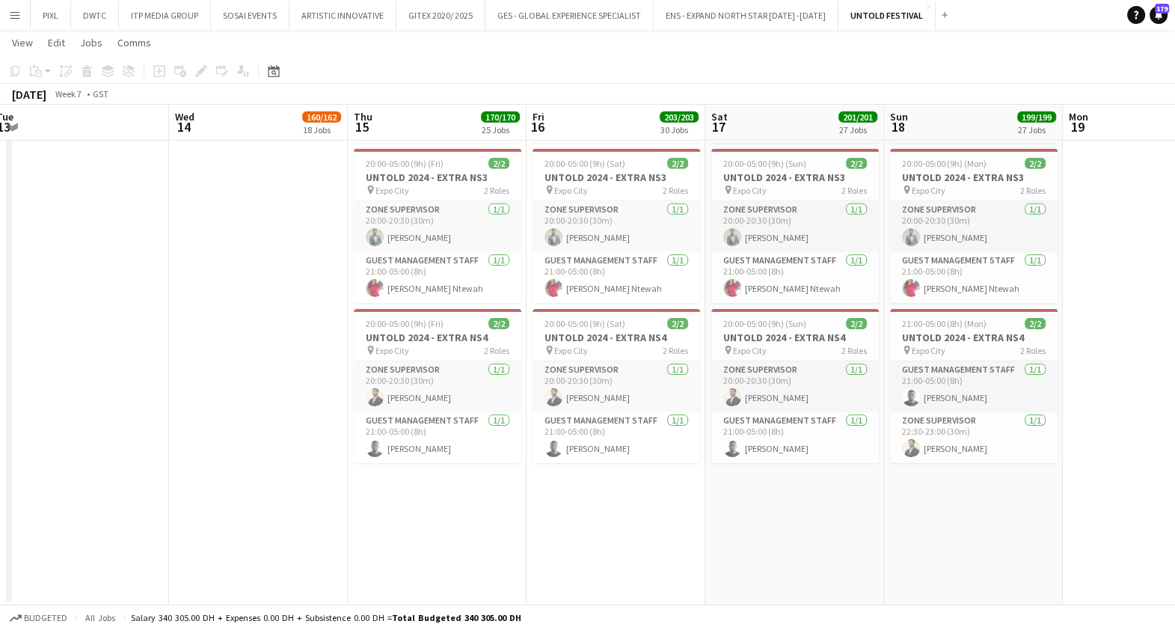
scroll to position [0, 545]
drag, startPoint x: 248, startPoint y: 322, endPoint x: 269, endPoint y: 401, distance: 82.0
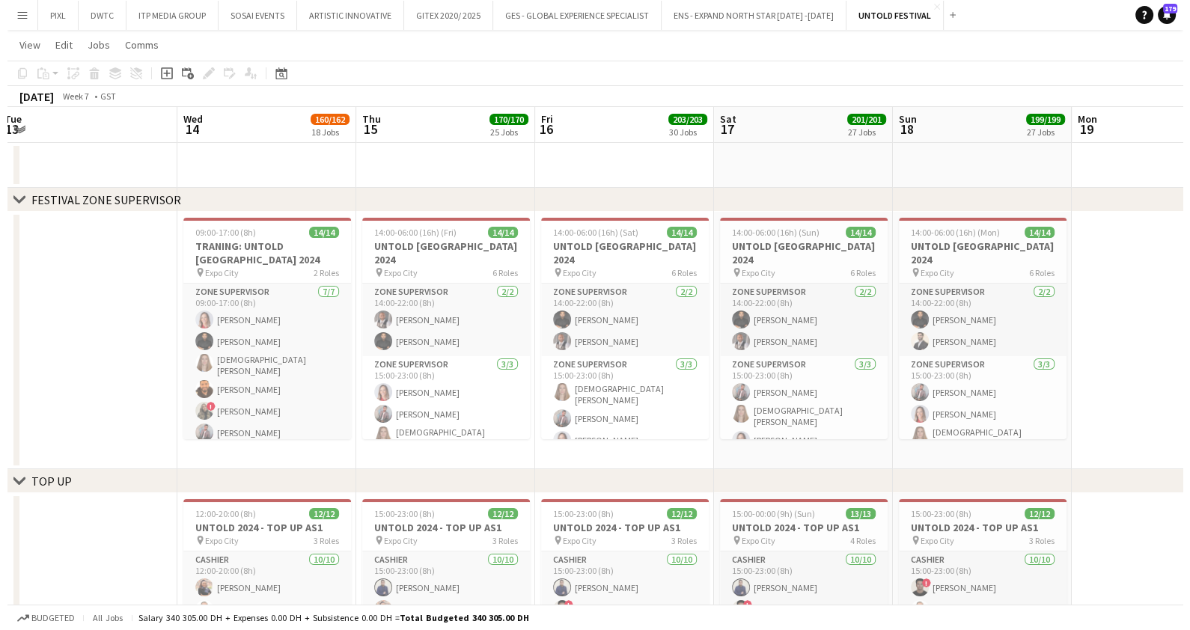
scroll to position [0, 0]
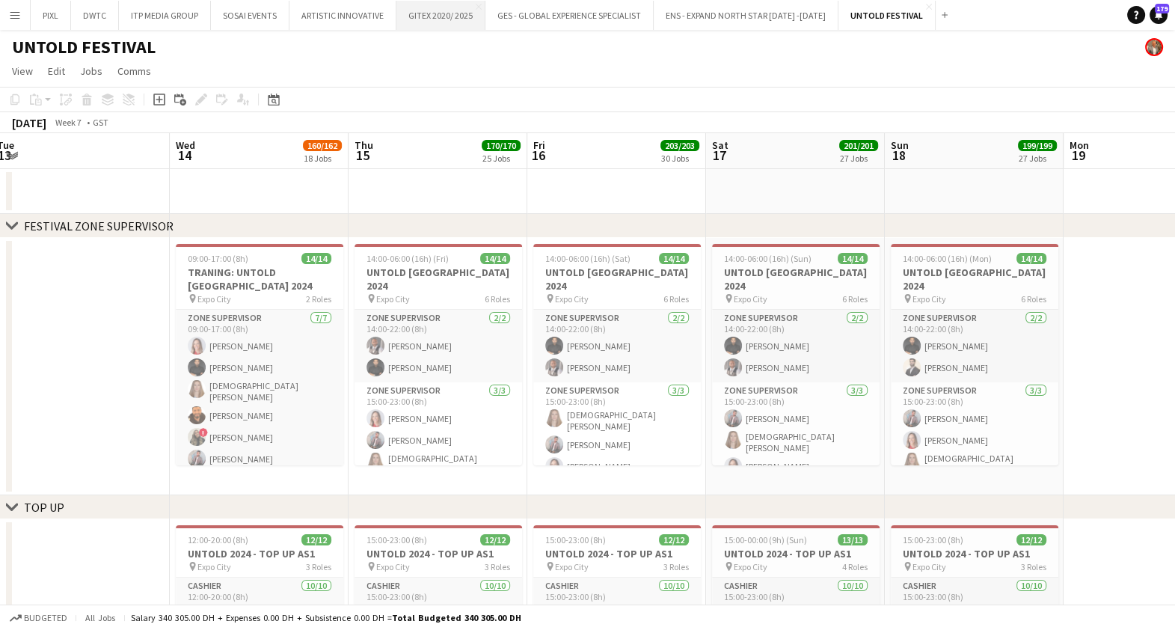
click at [430, 4] on button "GITEX 2020/ 2025 Close" at bounding box center [441, 15] width 89 height 29
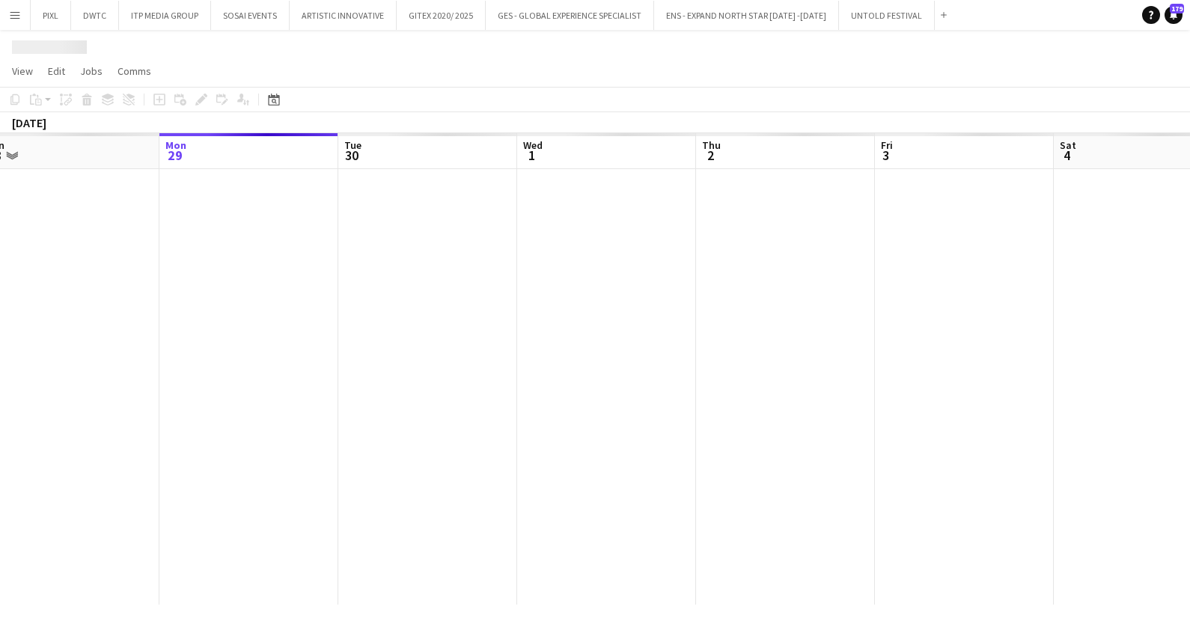
drag, startPoint x: 156, startPoint y: 328, endPoint x: 120, endPoint y: 328, distance: 36.7
click at [120, 328] on app-calendar-viewport "Fri 26 Sat 27 Sun 28 Mon 29 Tue 30 Wed 1 Thu 2 Fri 3 Sat 4 Sun 5 Mon 6 Tue 7" at bounding box center [595, 368] width 1190 height 471
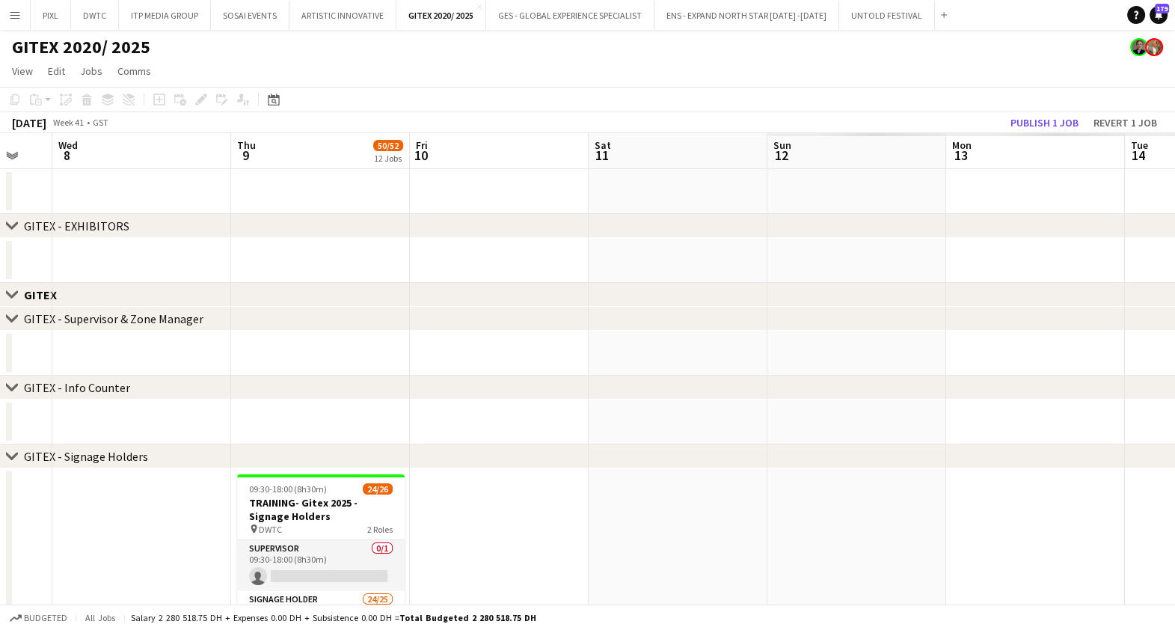
drag, startPoint x: 1041, startPoint y: 519, endPoint x: 391, endPoint y: 501, distance: 649.7
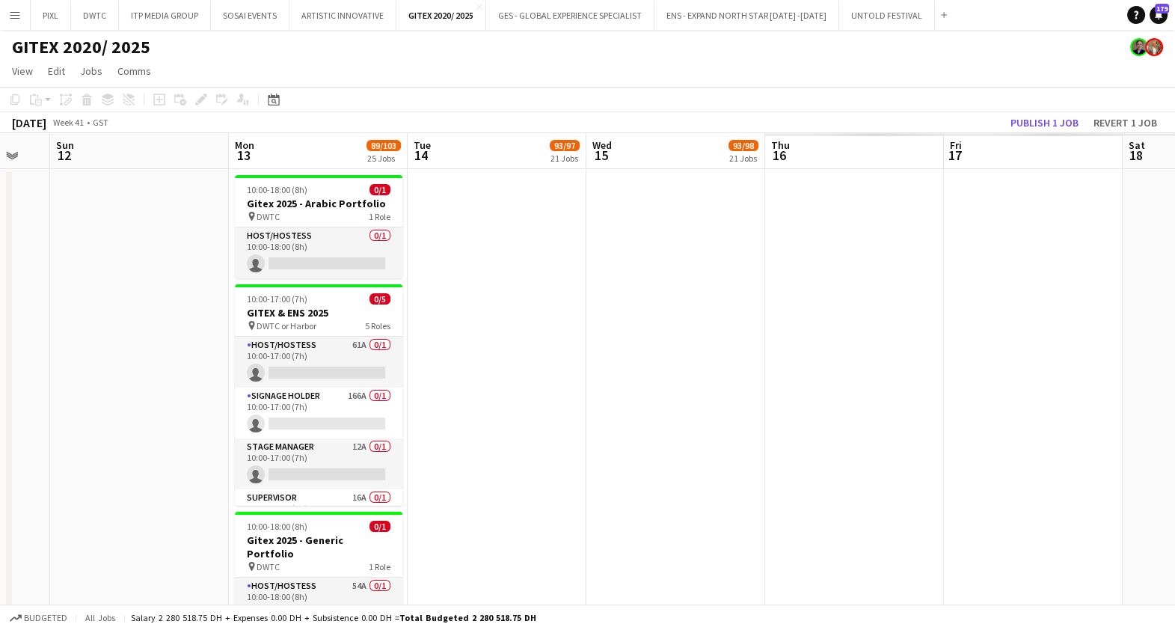
drag, startPoint x: 945, startPoint y: 372, endPoint x: 228, endPoint y: 371, distance: 716.8
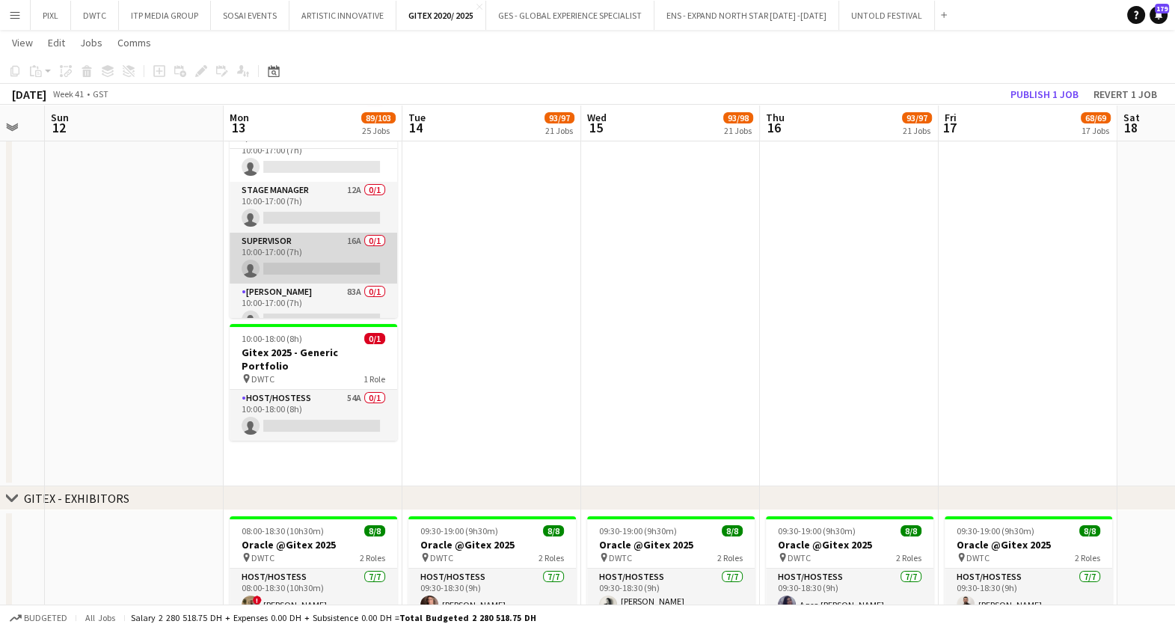
scroll to position [85, 0]
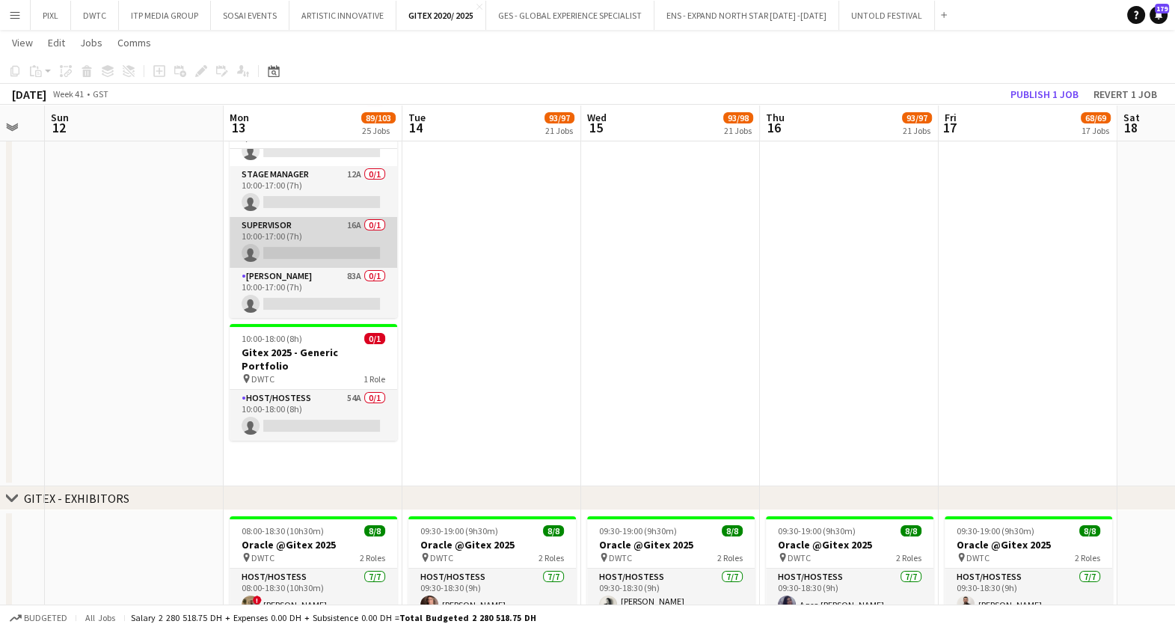
click at [308, 235] on app-card-role "Supervisor 16A 0/1 10:00-17:00 (7h) single-neutral-actions" at bounding box center [314, 242] width 168 height 51
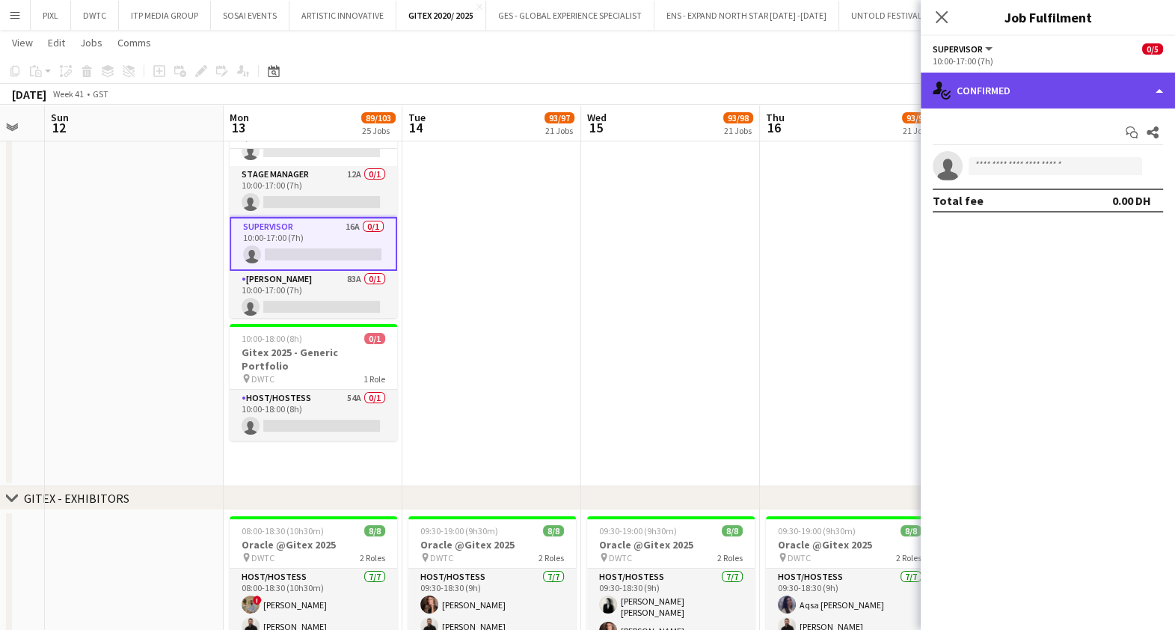
click at [992, 94] on div "single-neutral-actions-check-2 Confirmed" at bounding box center [1048, 91] width 254 height 36
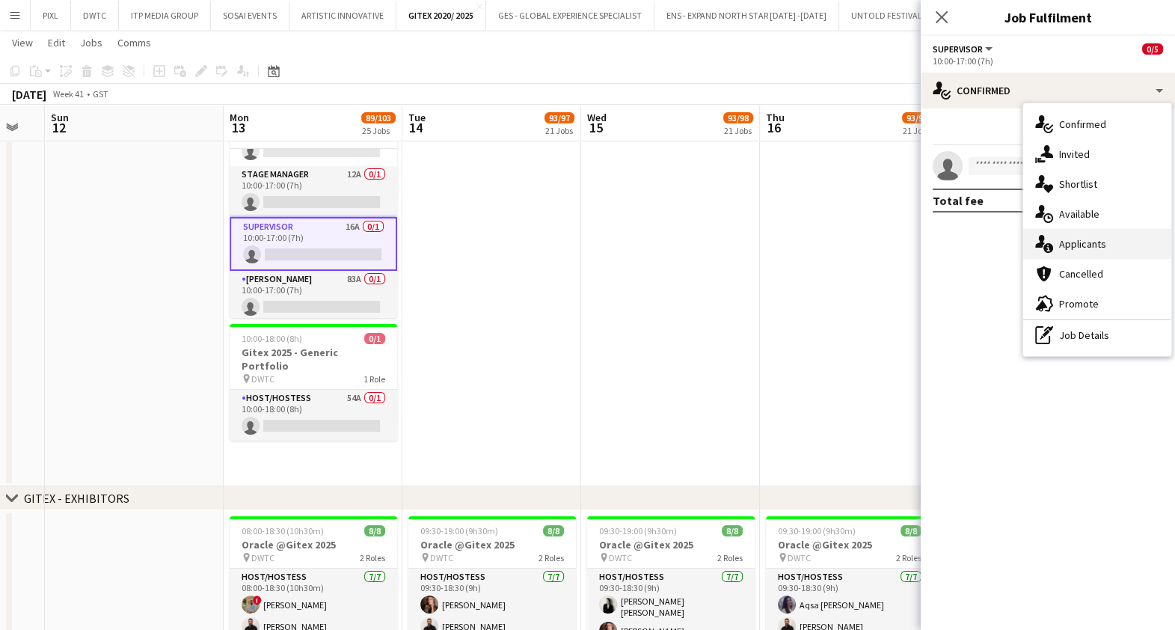
click at [1081, 243] on span "Applicants" at bounding box center [1083, 243] width 47 height 13
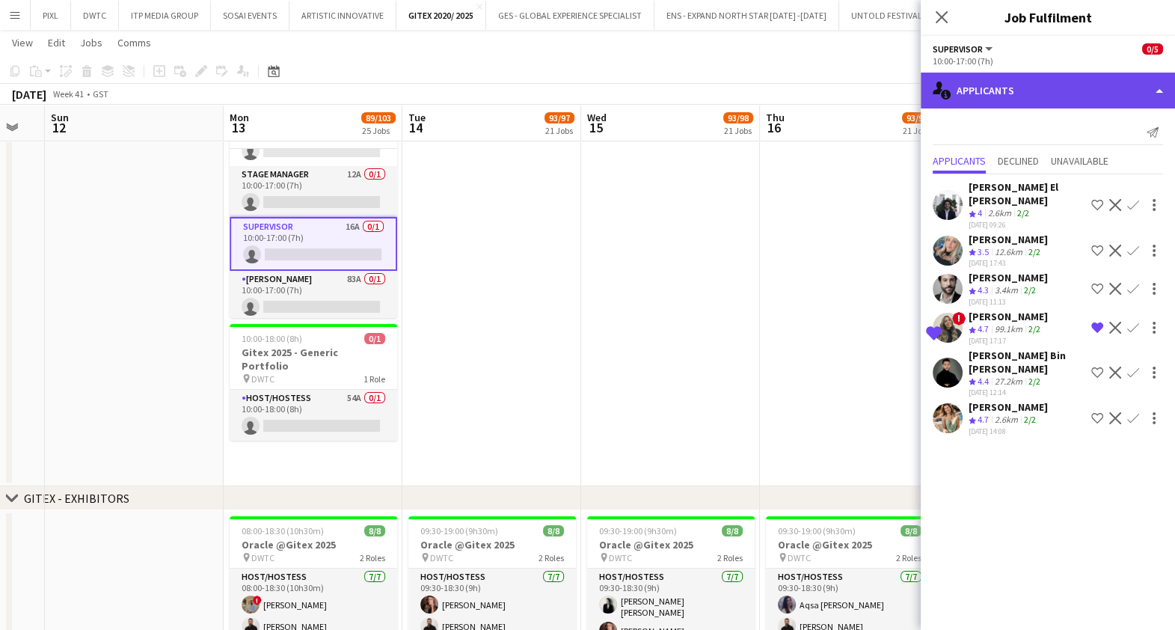
click at [1072, 90] on div "single-neutral-actions-information Applicants" at bounding box center [1048, 91] width 254 height 36
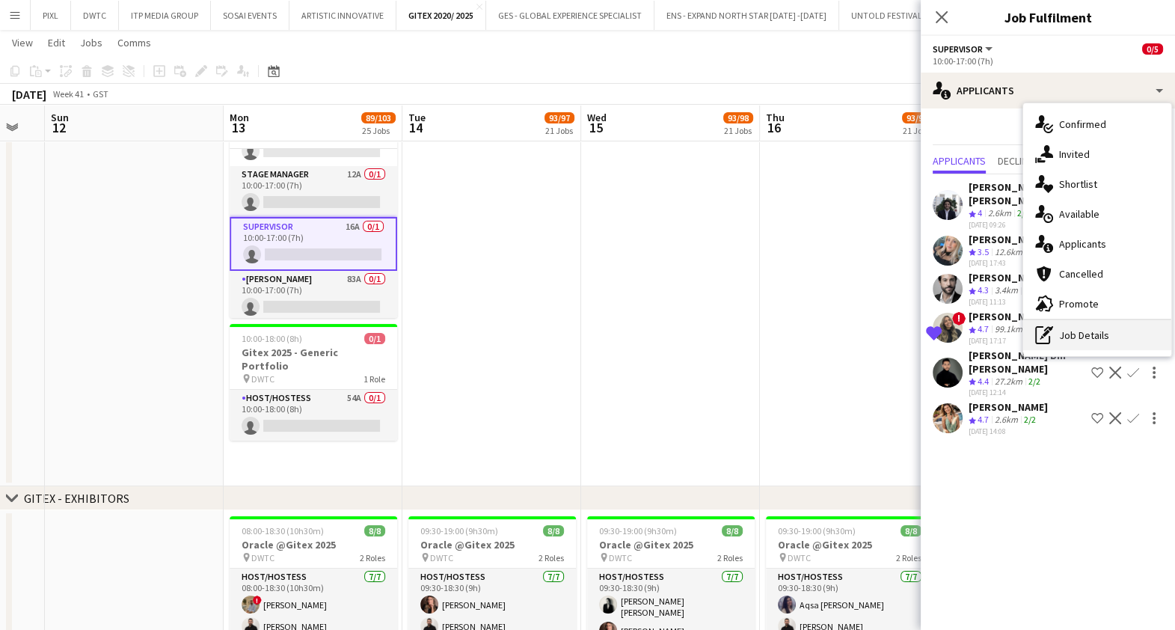
click at [1080, 333] on div "pen-write Job Details" at bounding box center [1098, 335] width 148 height 30
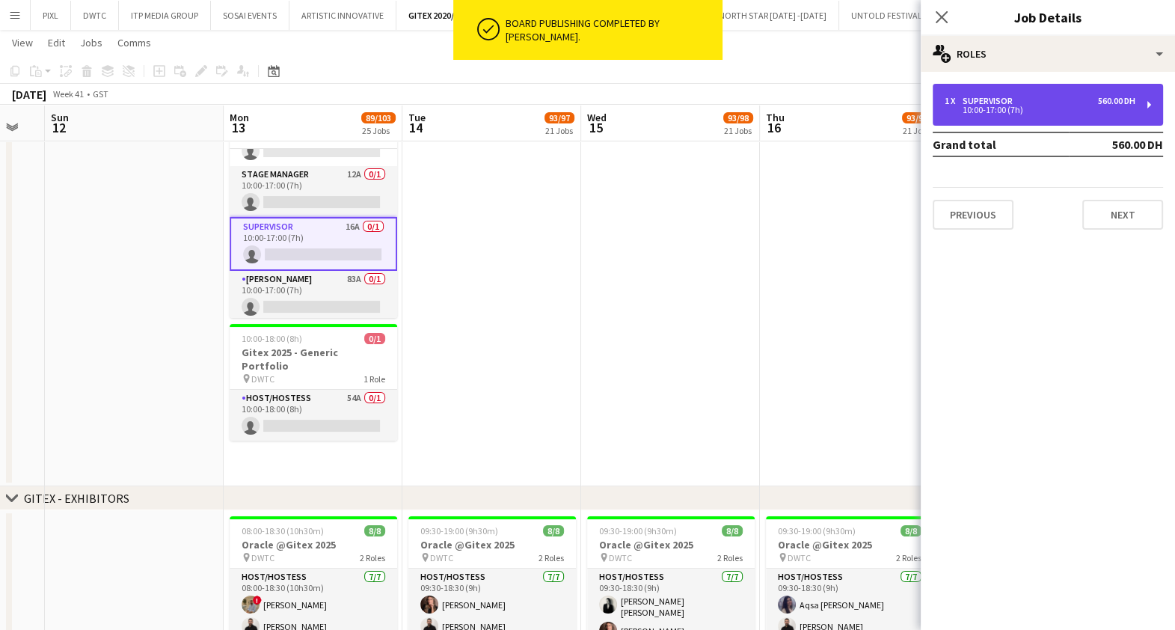
click at [1019, 97] on div "1 x Supervisor 560.00 DH" at bounding box center [1040, 101] width 191 height 10
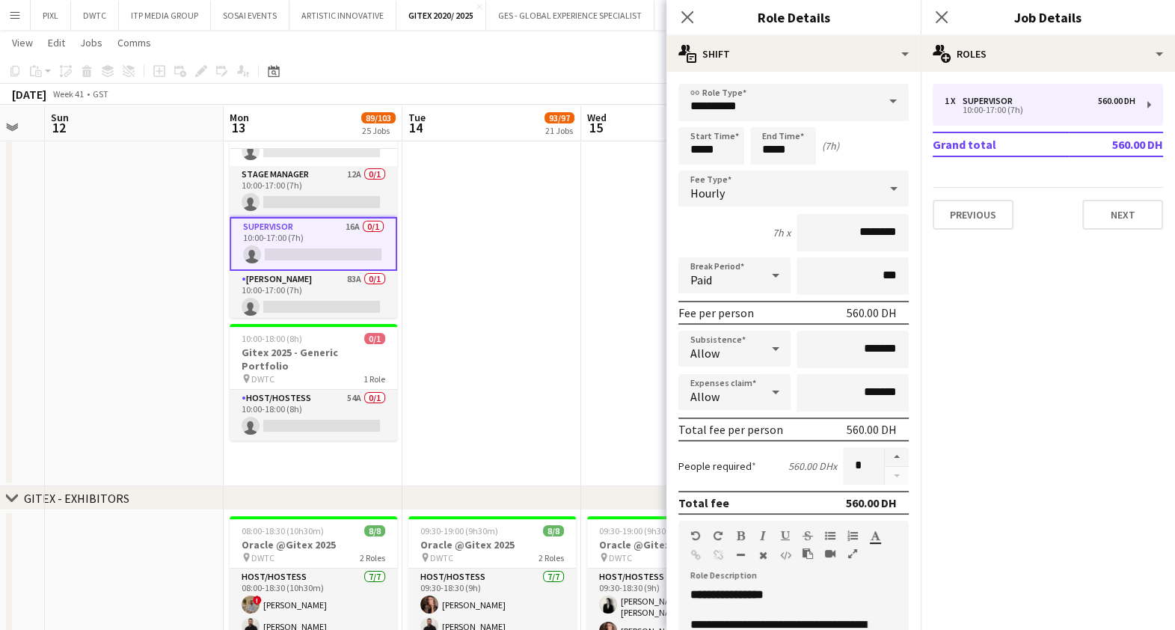
drag, startPoint x: 468, startPoint y: 277, endPoint x: 495, endPoint y: 284, distance: 28.0
click at [469, 277] on app-date-cell at bounding box center [492, 233] width 179 height 505
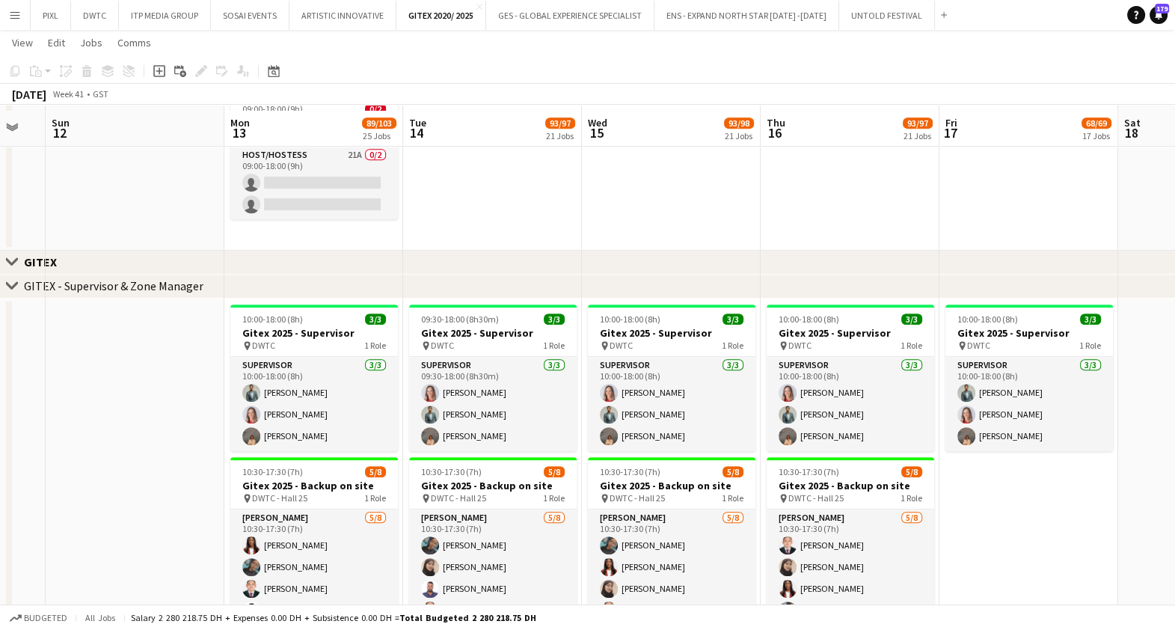
scroll to position [842, 0]
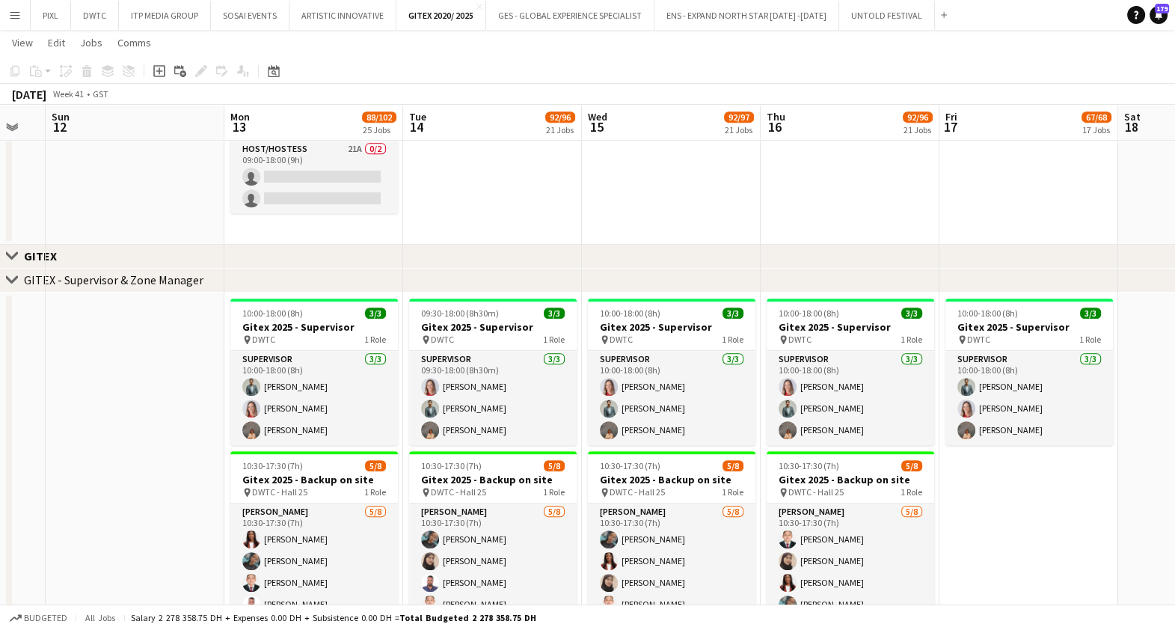
click at [9, 13] on app-icon "Menu" at bounding box center [15, 15] width 12 height 12
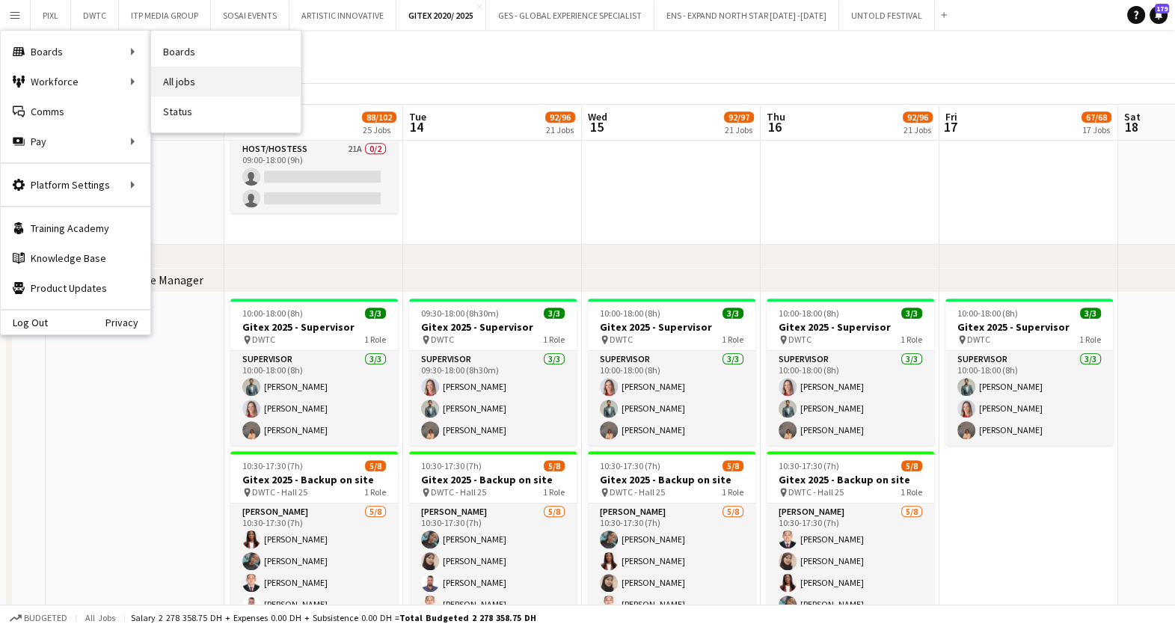
click at [191, 80] on link "All jobs" at bounding box center [226, 82] width 150 height 30
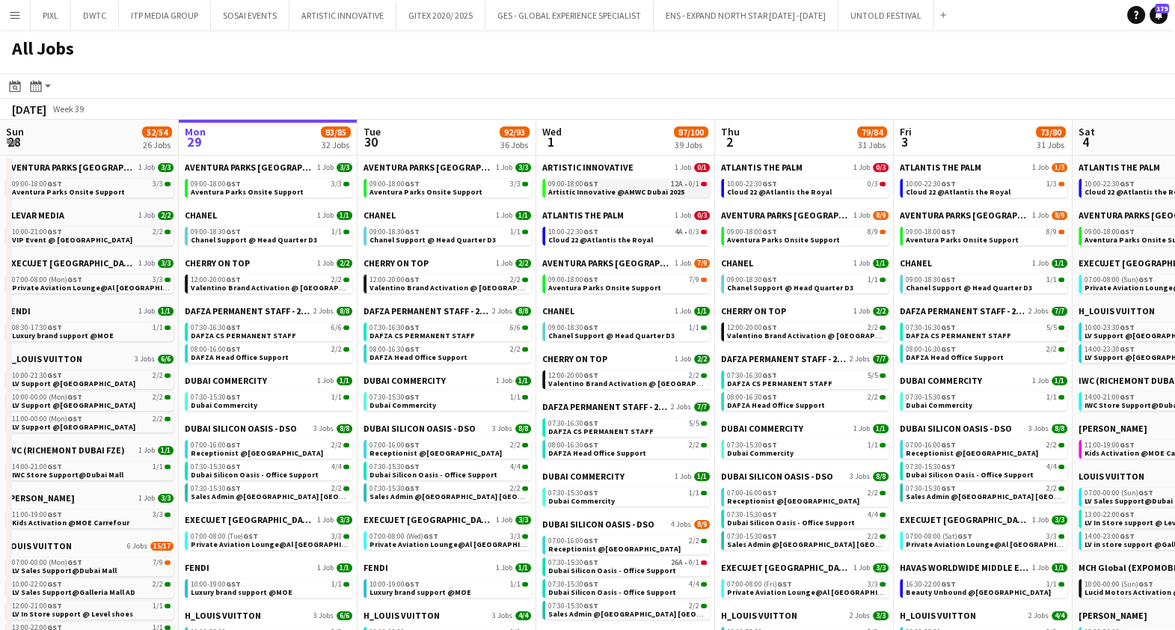
click at [623, 187] on span "Artistic Innovative @AMWC Dubai 2025" at bounding box center [616, 192] width 136 height 10
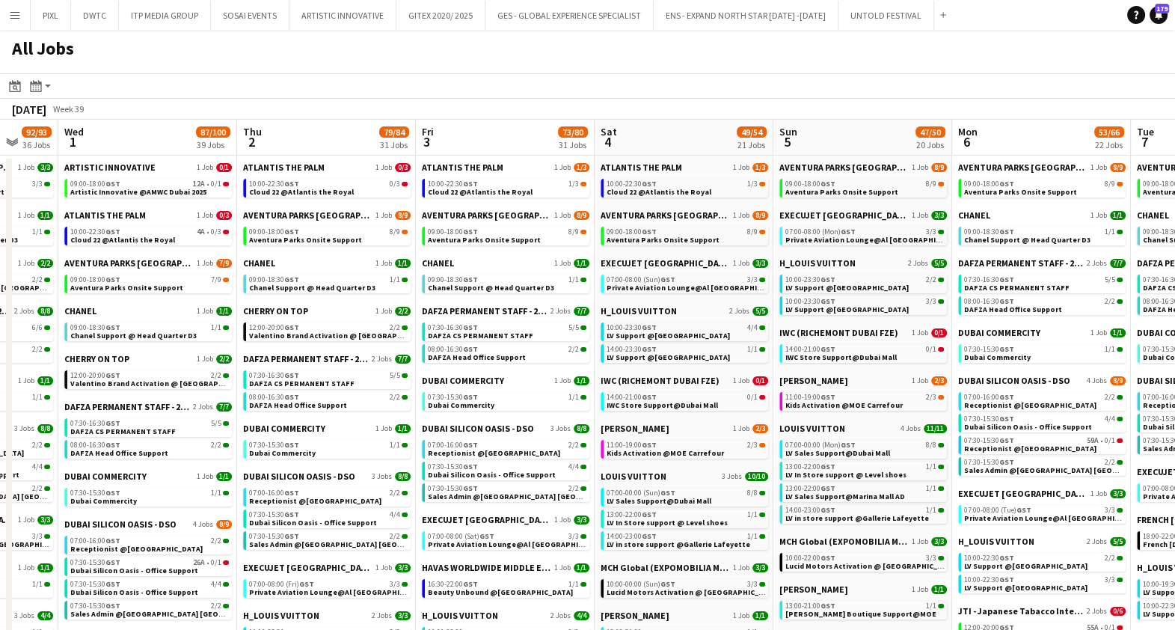
drag, startPoint x: 999, startPoint y: 420, endPoint x: 528, endPoint y: 406, distance: 470.9
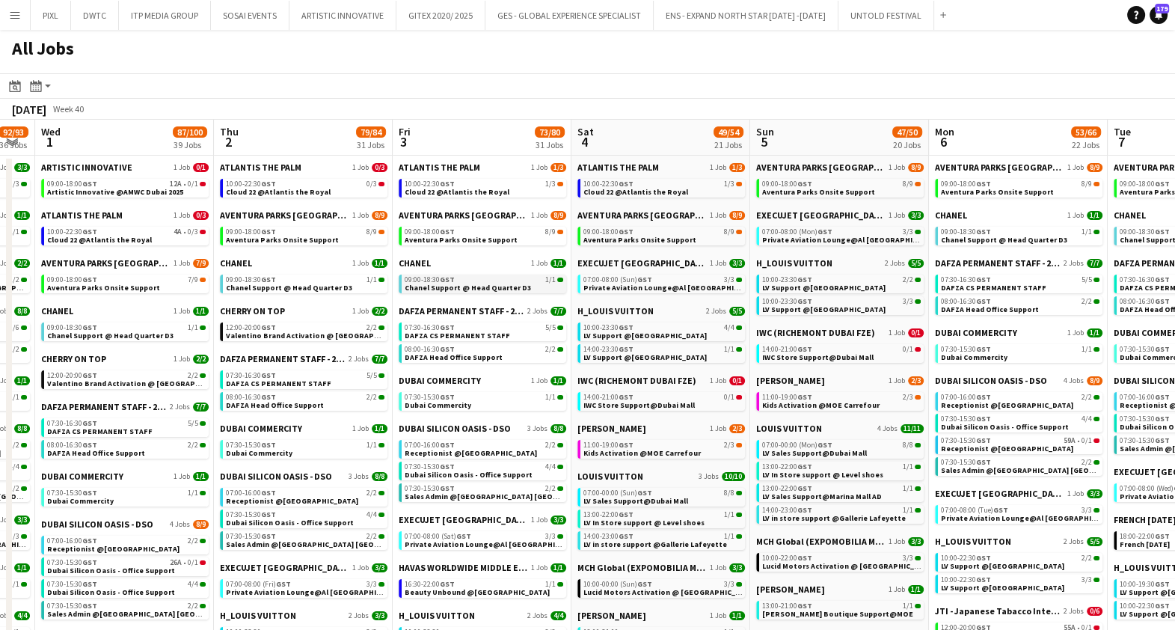
drag, startPoint x: 541, startPoint y: 324, endPoint x: 378, endPoint y: 290, distance: 166.6
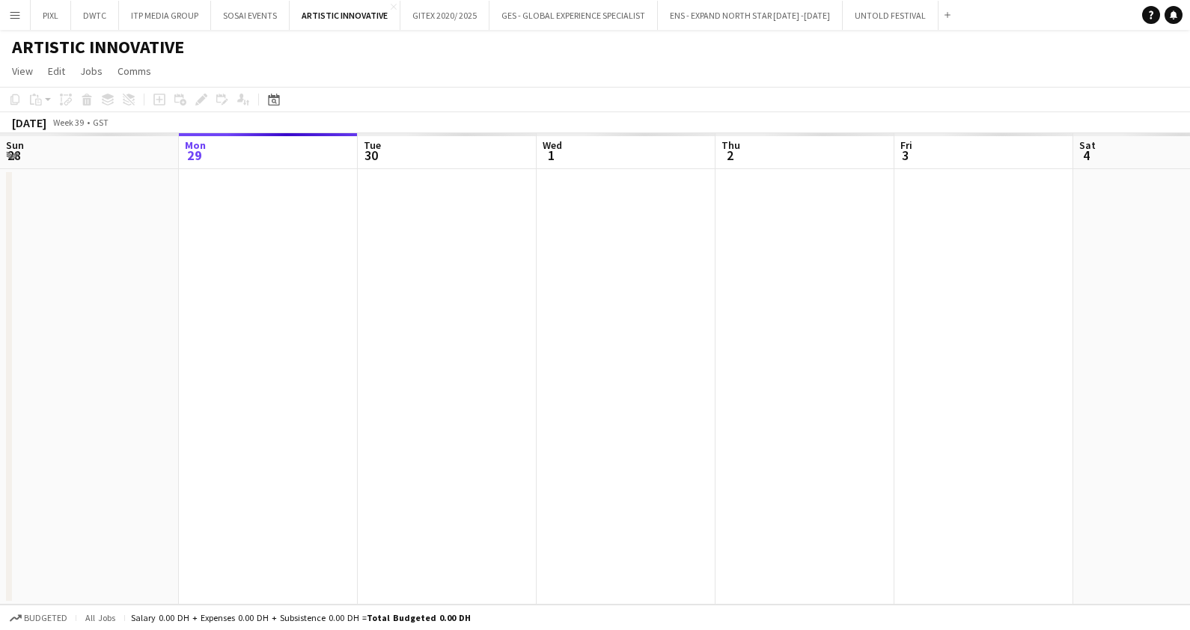
scroll to position [0, 514]
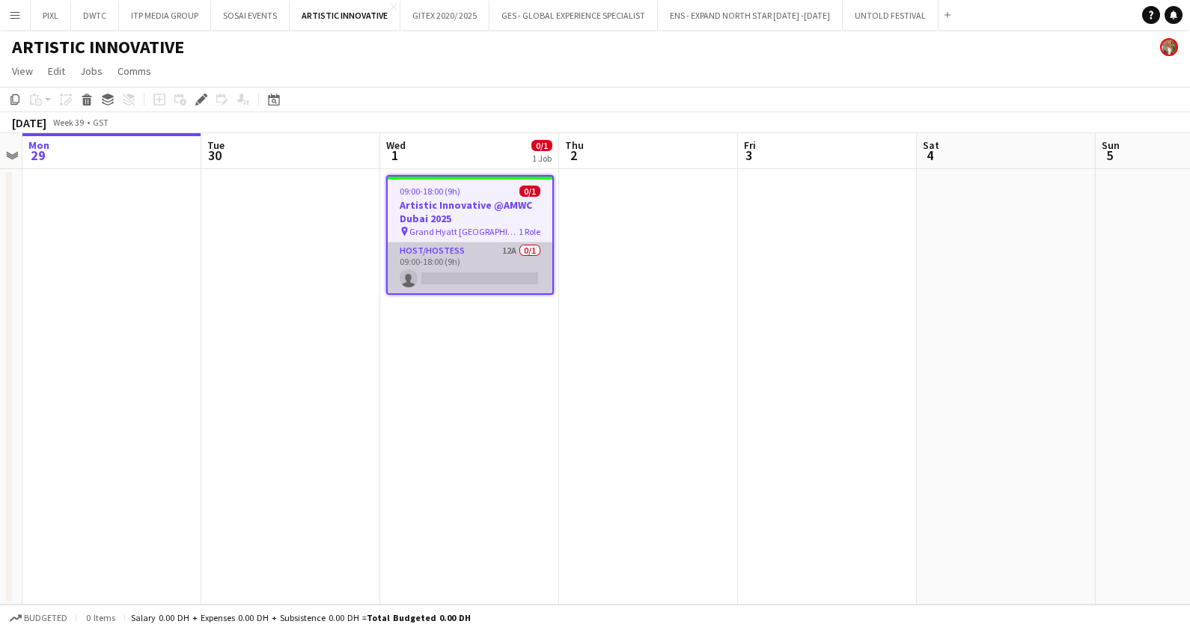
click at [490, 258] on app-card-role "Host/Hostess 12A 0/1 09:00-18:00 (9h) single-neutral-actions" at bounding box center [470, 267] width 165 height 51
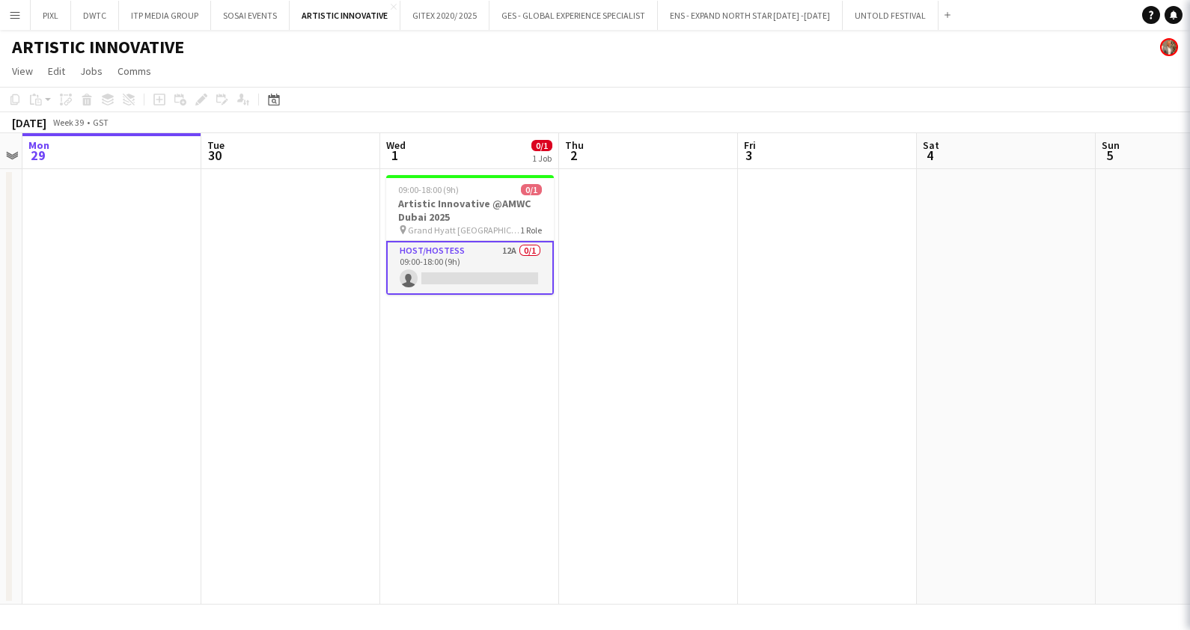
scroll to position [0, 513]
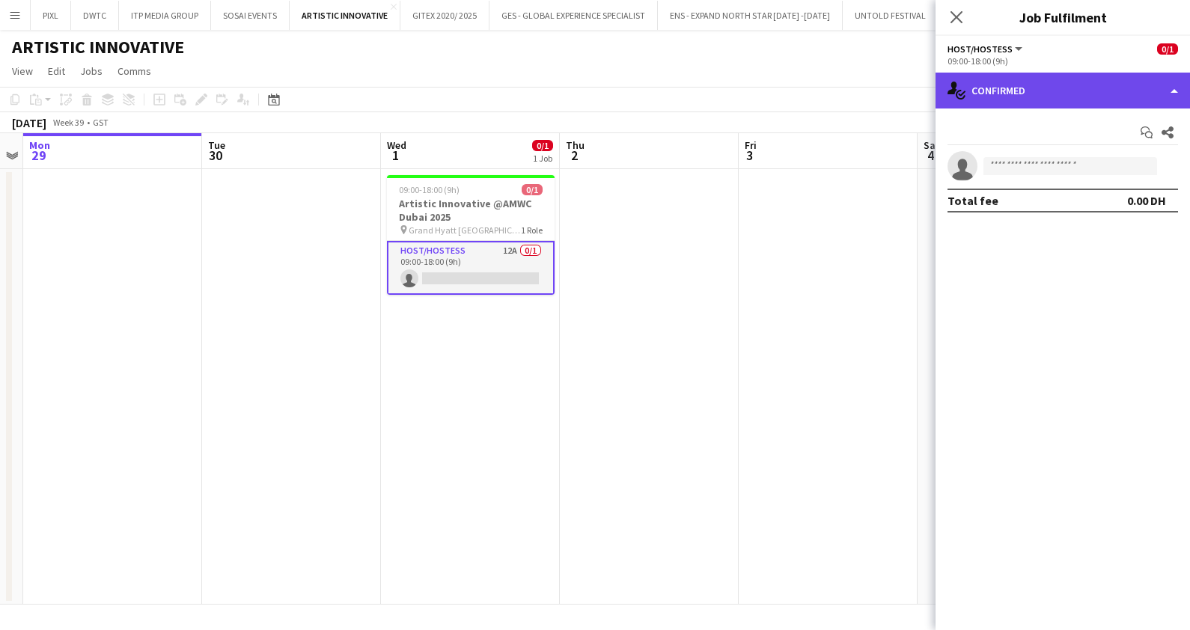
click at [976, 87] on div "single-neutral-actions-check-2 Confirmed" at bounding box center [1062, 91] width 254 height 36
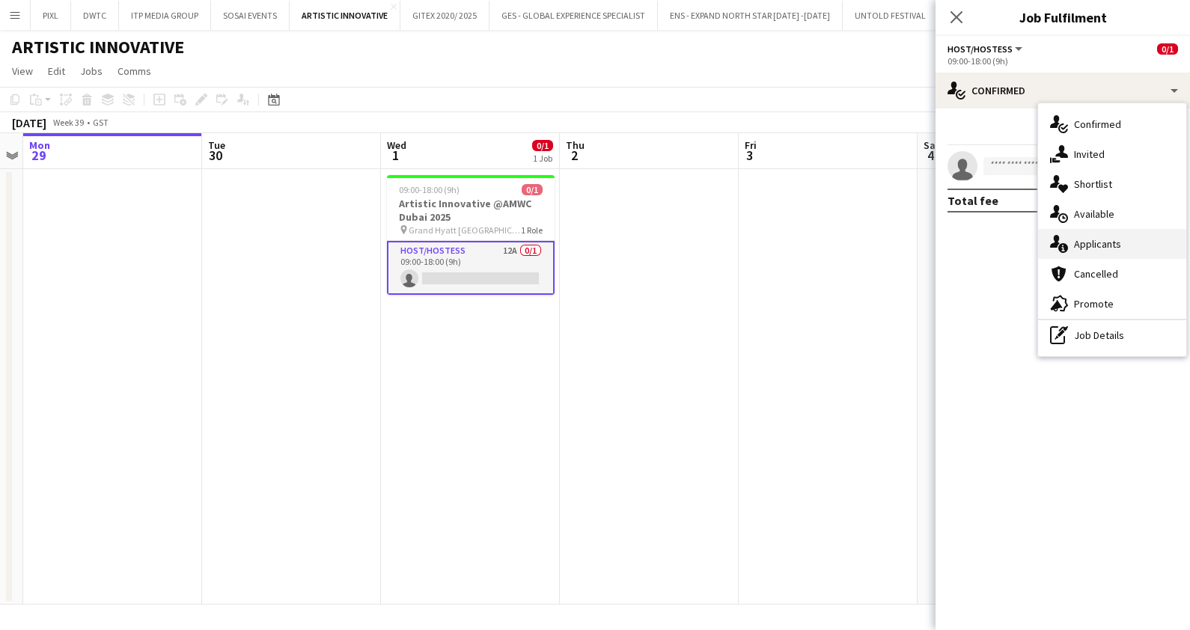
click at [1104, 238] on span "Applicants" at bounding box center [1097, 243] width 47 height 13
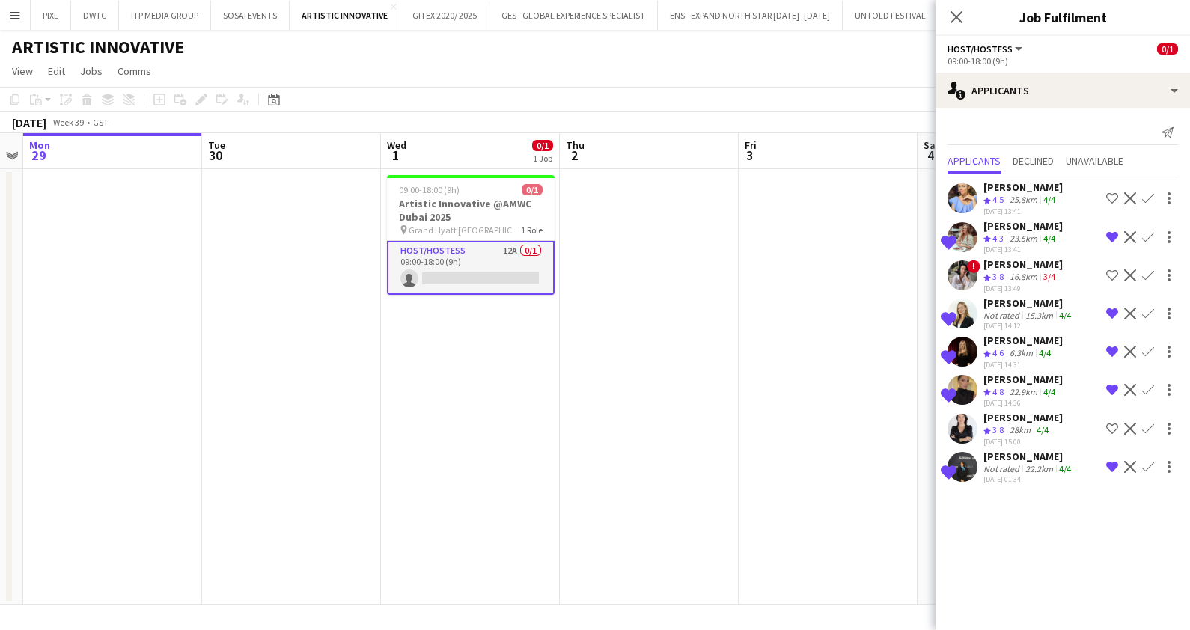
click at [1013, 464] on div "Not rated" at bounding box center [1002, 468] width 39 height 11
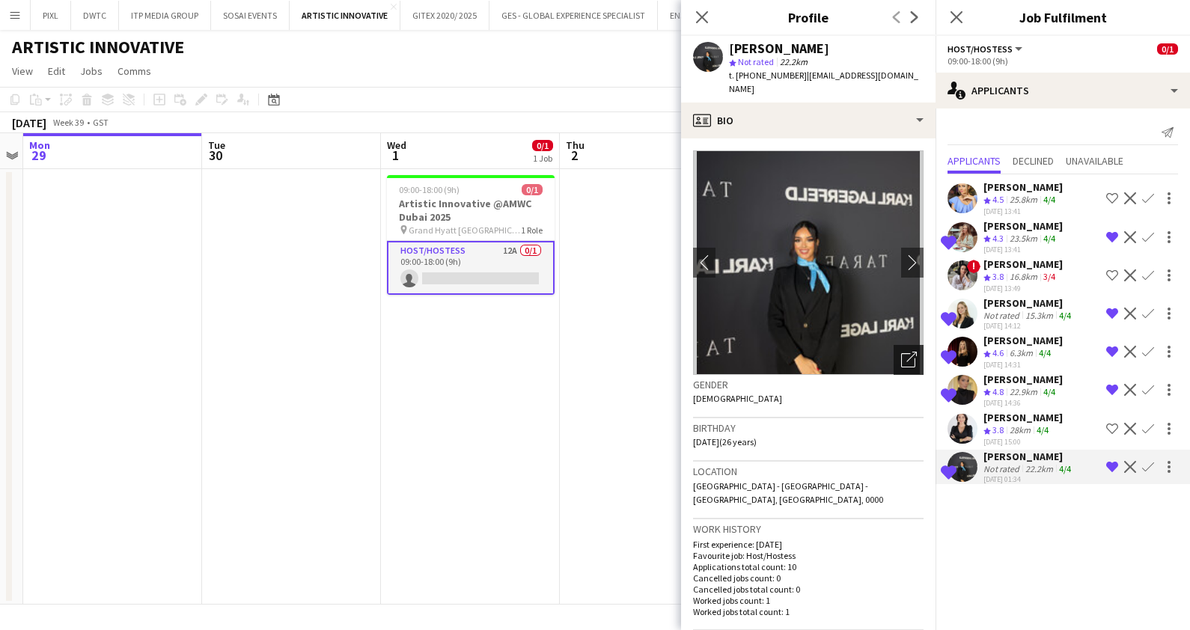
click at [901, 353] on icon at bounding box center [908, 360] width 14 height 14
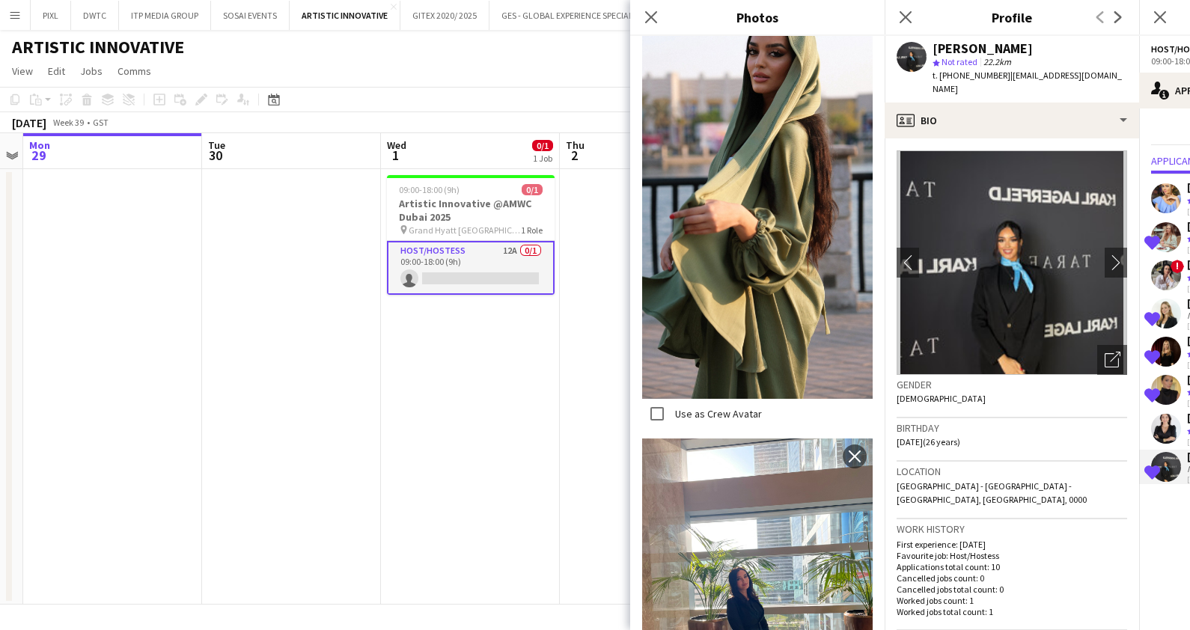
scroll to position [3461, 0]
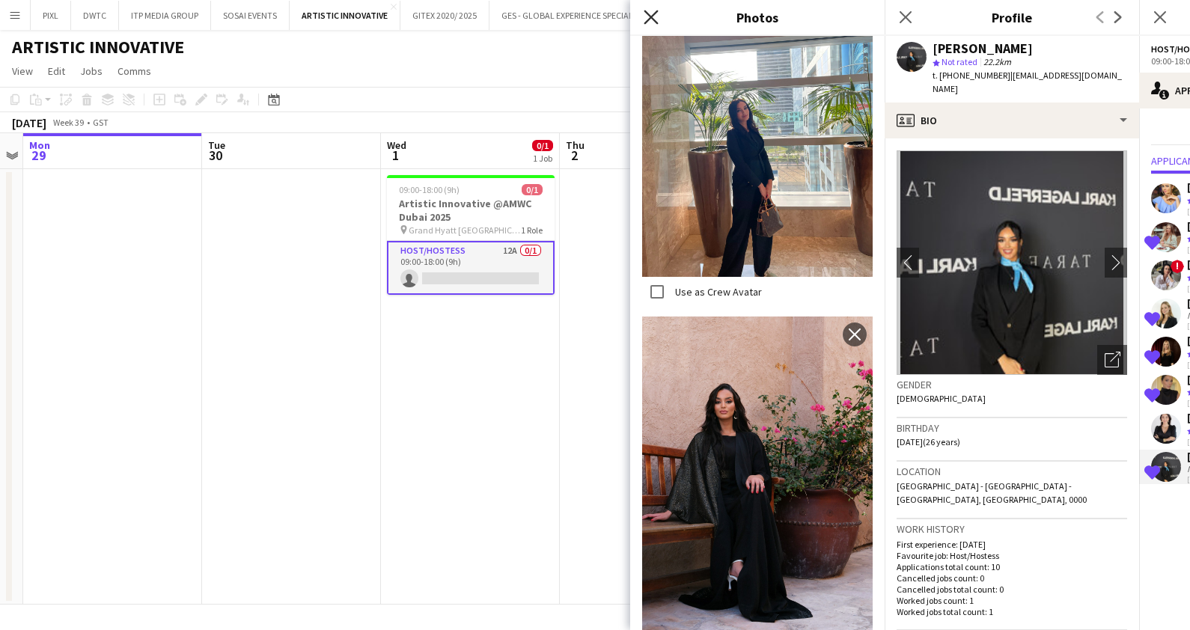
click at [649, 16] on icon "Close pop-in" at bounding box center [650, 17] width 14 height 14
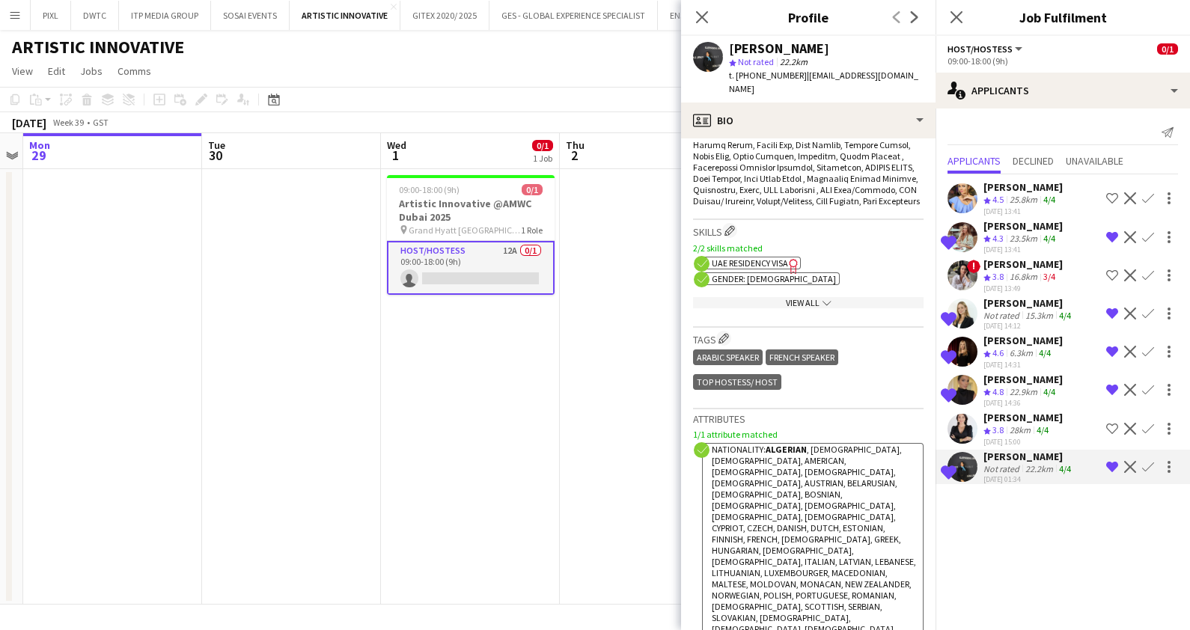
scroll to position [0, 0]
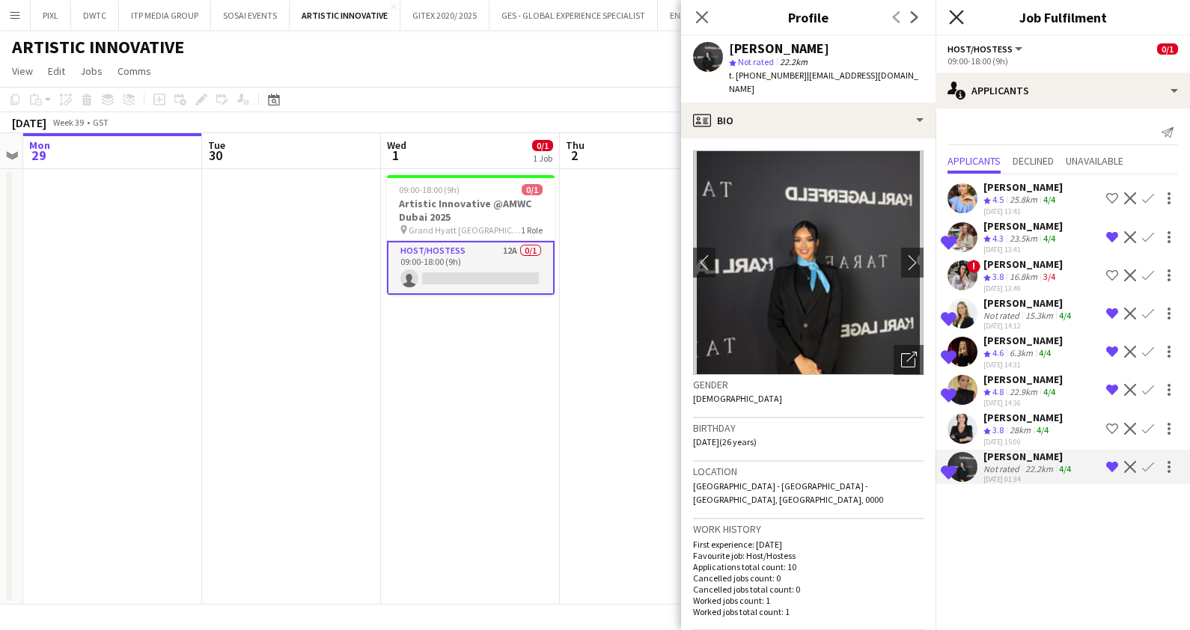
click at [961, 17] on icon "Close pop-in" at bounding box center [956, 17] width 14 height 14
